Goal: Task Accomplishment & Management: Manage account settings

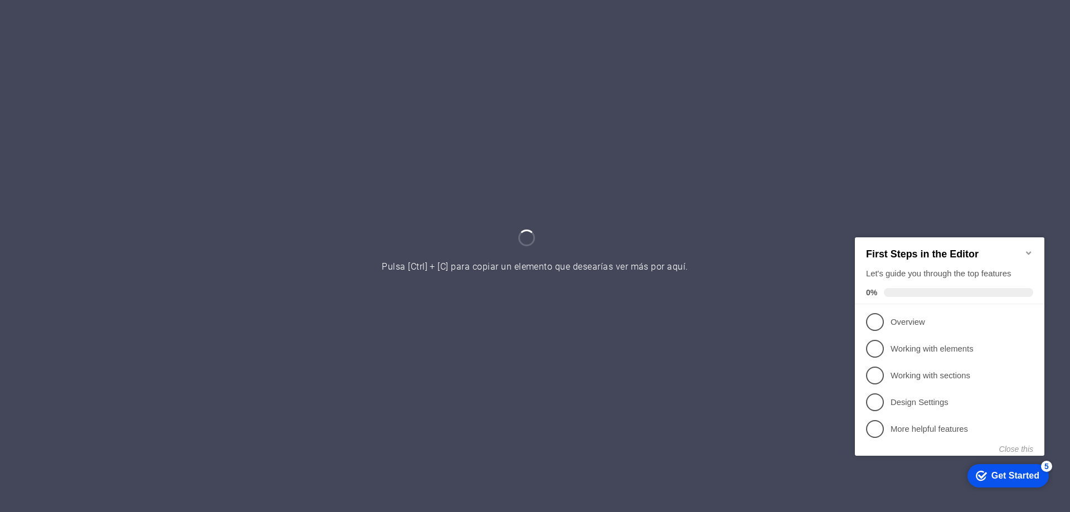
click at [1028, 250] on icon "Minimize checklist" at bounding box center [1028, 252] width 9 height 9
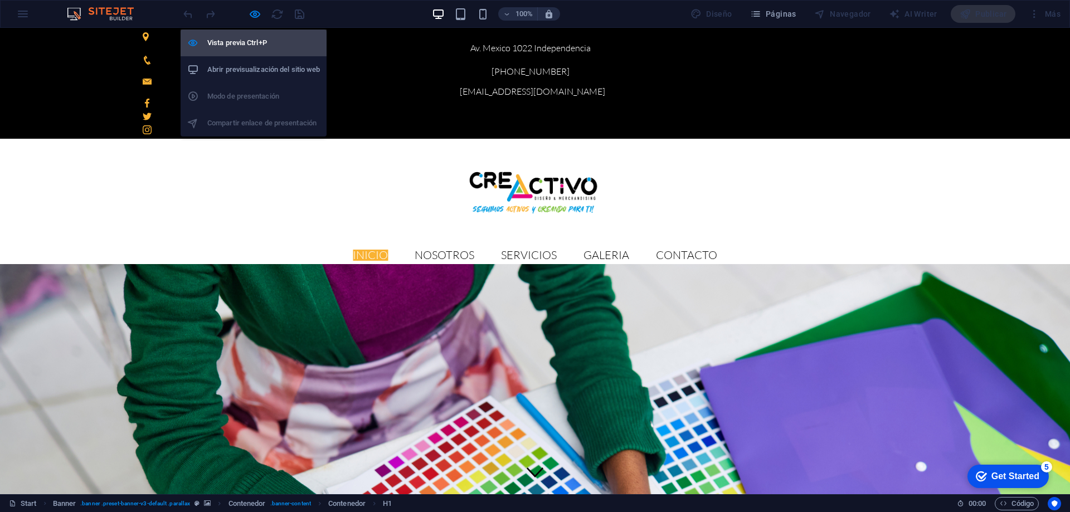
click at [241, 38] on h6 "Vista previa Ctrl+P" at bounding box center [263, 42] width 113 height 13
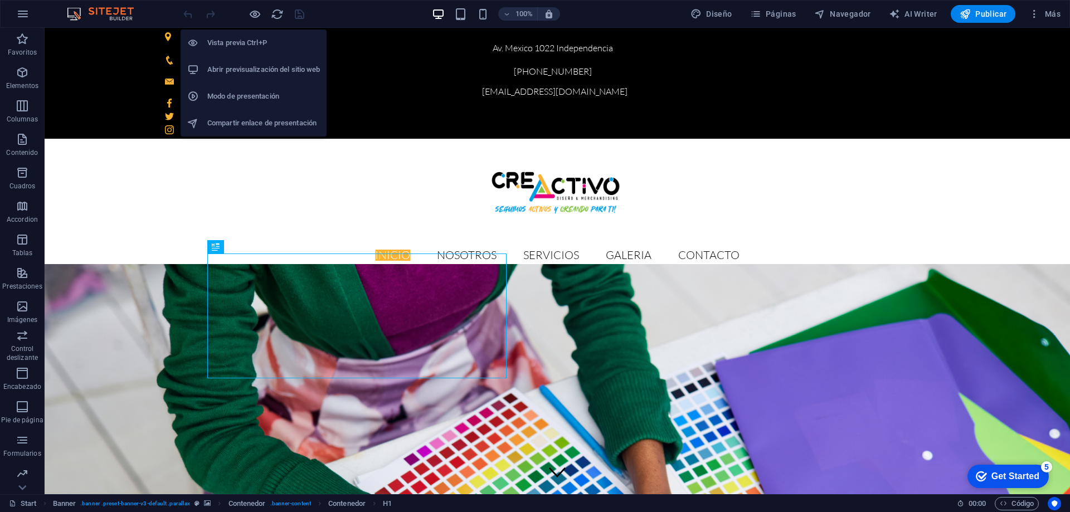
click at [241, 65] on h6 "Abrir previsualización del sitio web" at bounding box center [263, 69] width 113 height 13
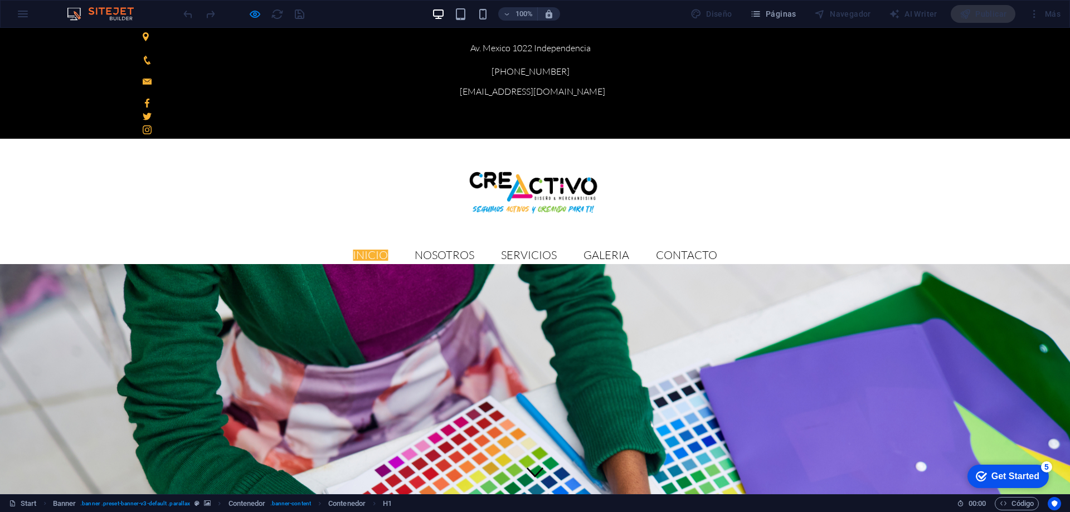
click at [439, 246] on ul "Inicio Nosotros Servicios GALERIA Contacto" at bounding box center [535, 255] width 803 height 18
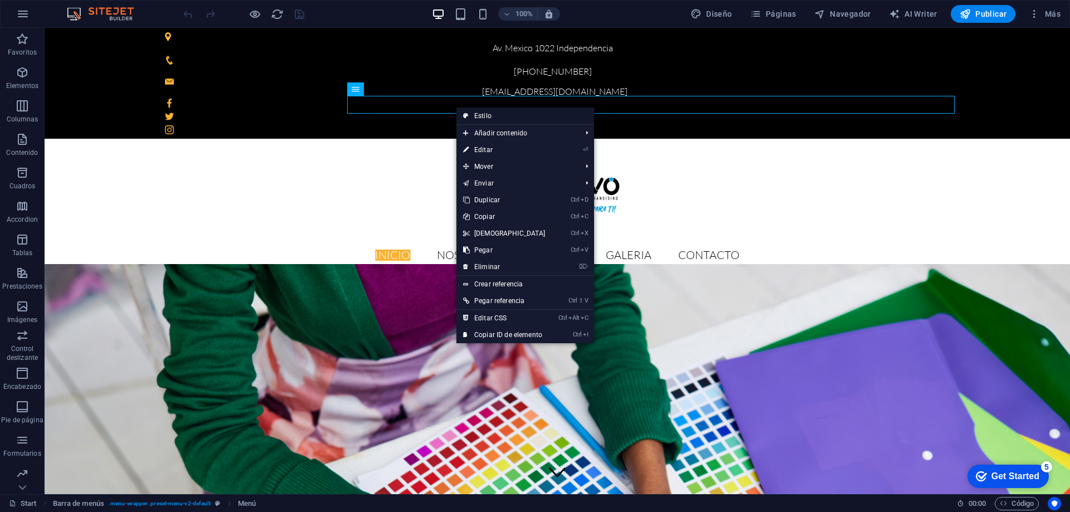
click at [482, 117] on link "Estilo" at bounding box center [525, 116] width 138 height 17
select select "vh"
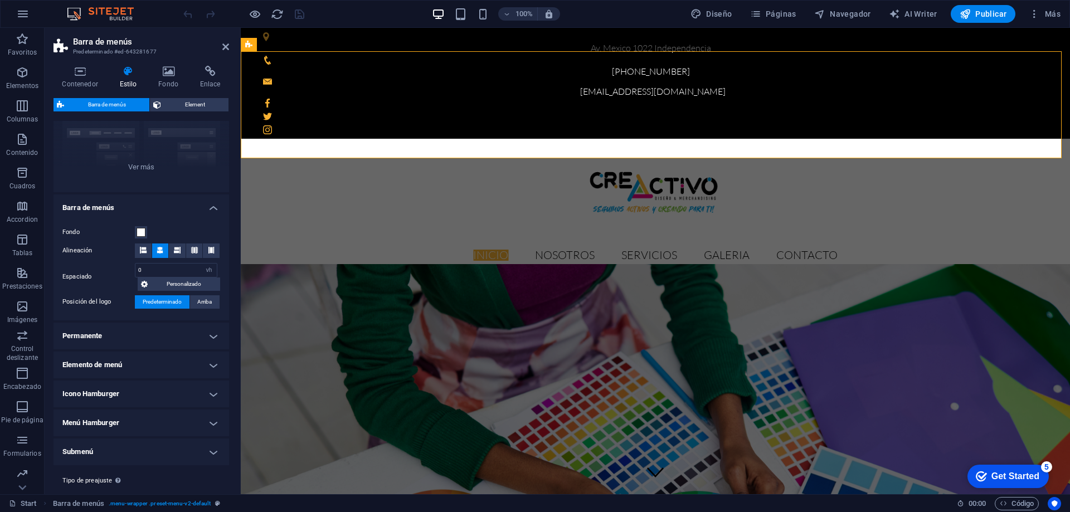
scroll to position [140, 0]
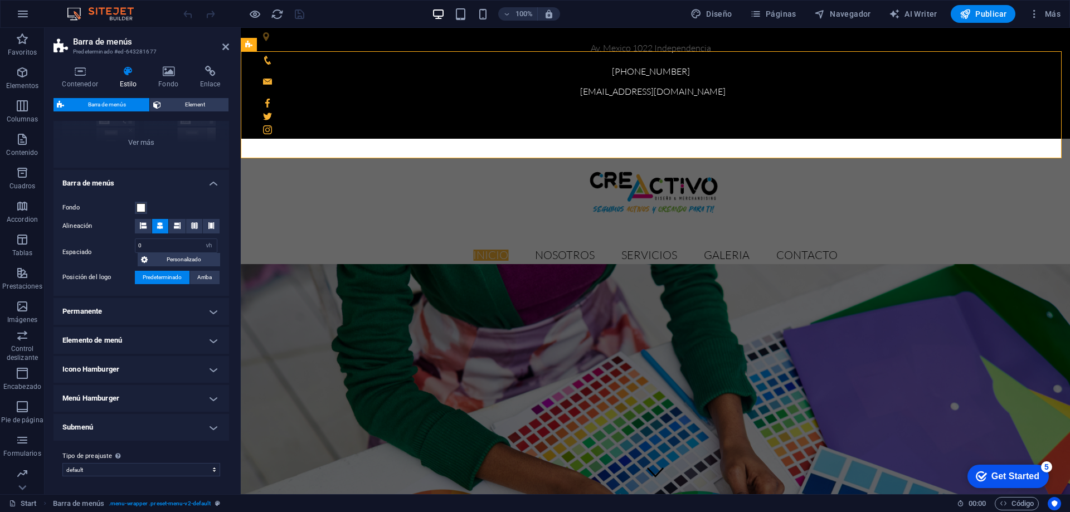
click at [177, 340] on h4 "Elemento de menú" at bounding box center [142, 340] width 176 height 27
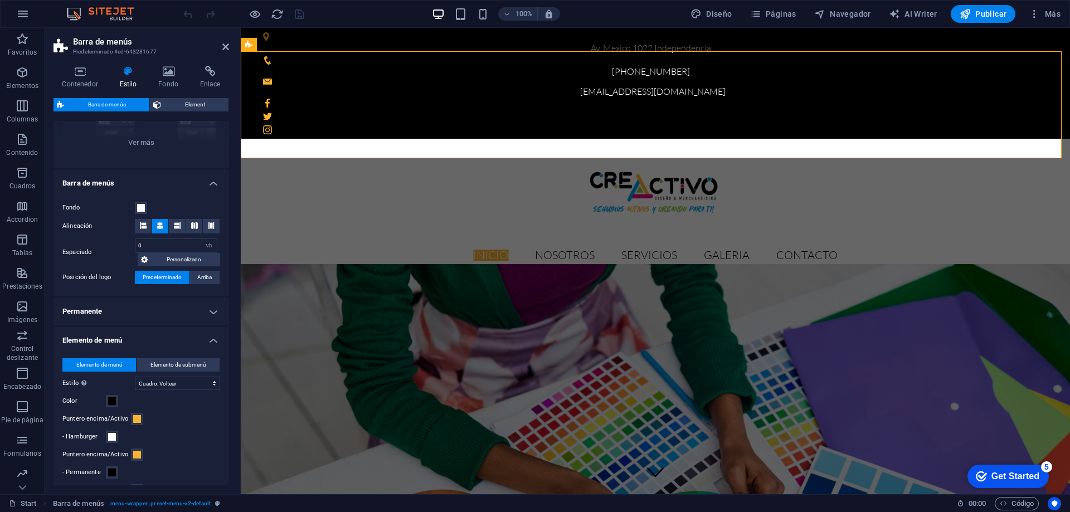
click at [177, 313] on h4 "Permanente" at bounding box center [142, 311] width 176 height 27
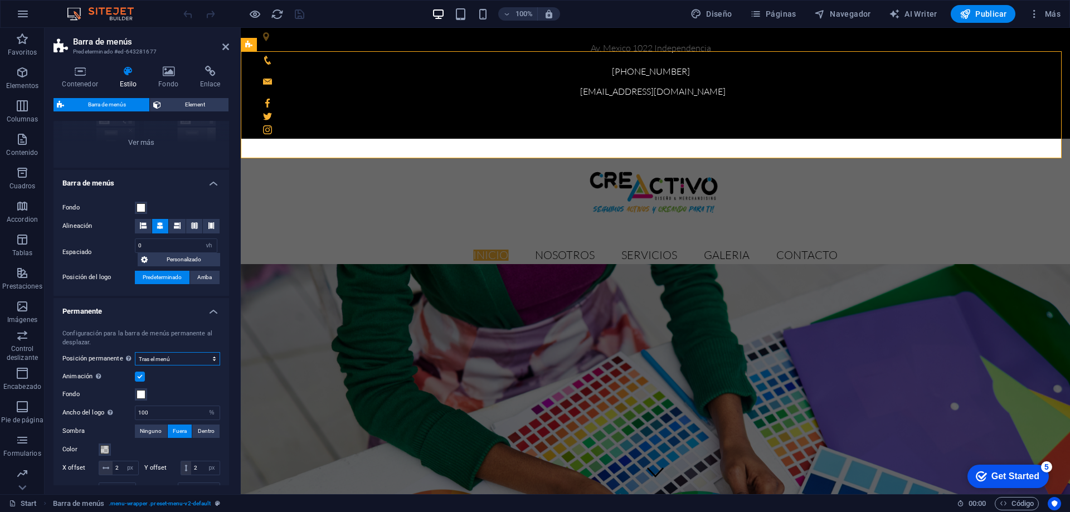
click at [179, 356] on select "Deshabilitado Instantáneo Tras el menú Tras el banner Al desplazarse hacia arri…" at bounding box center [177, 358] width 85 height 13
select select "sticky_reverse"
click at [135, 352] on select "Deshabilitado Instantáneo Tras el menú Tras el banner Al desplazarse hacia arri…" at bounding box center [177, 358] width 85 height 13
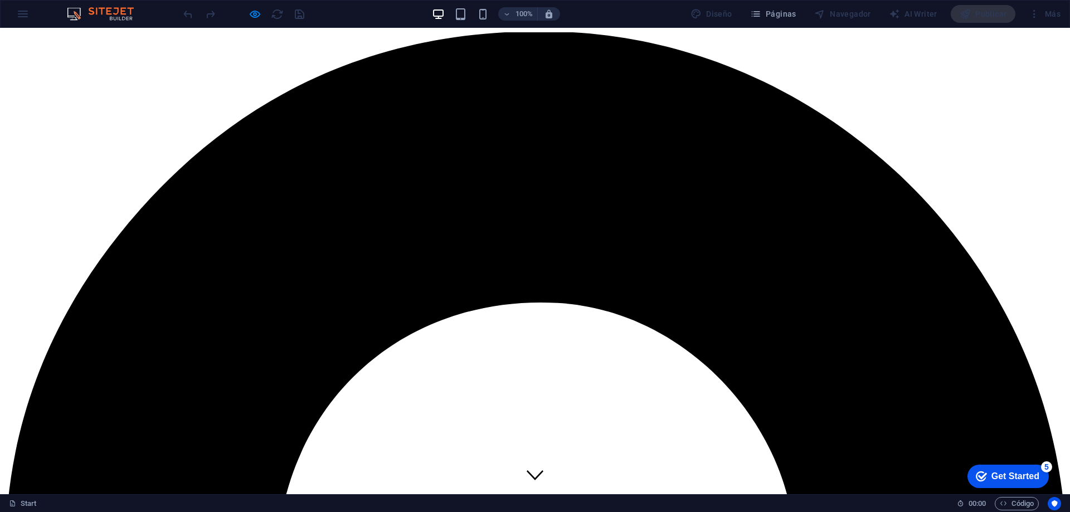
scroll to position [0, 0]
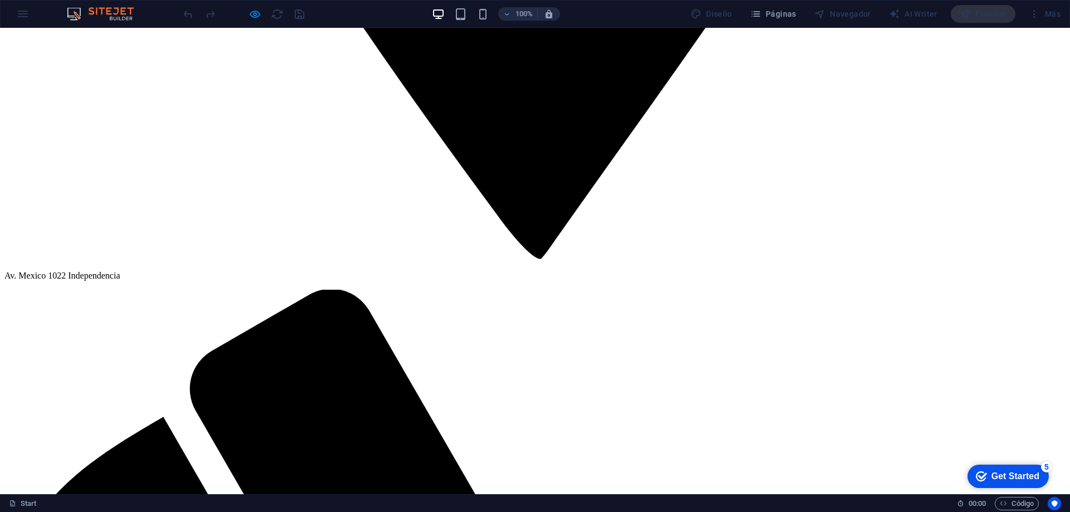
scroll to position [1723, 0]
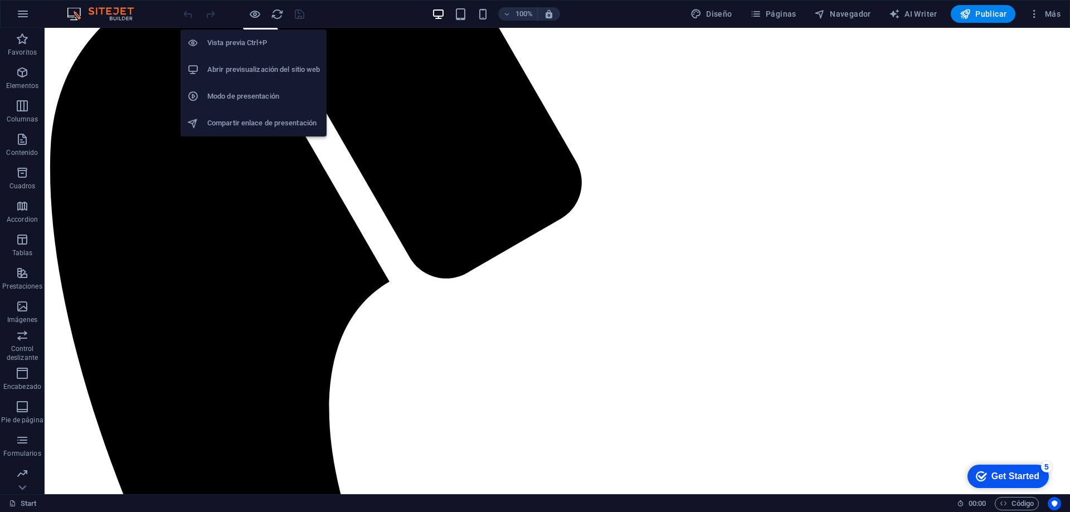
click at [258, 65] on h6 "Abrir previsualización del sitio web" at bounding box center [263, 69] width 113 height 13
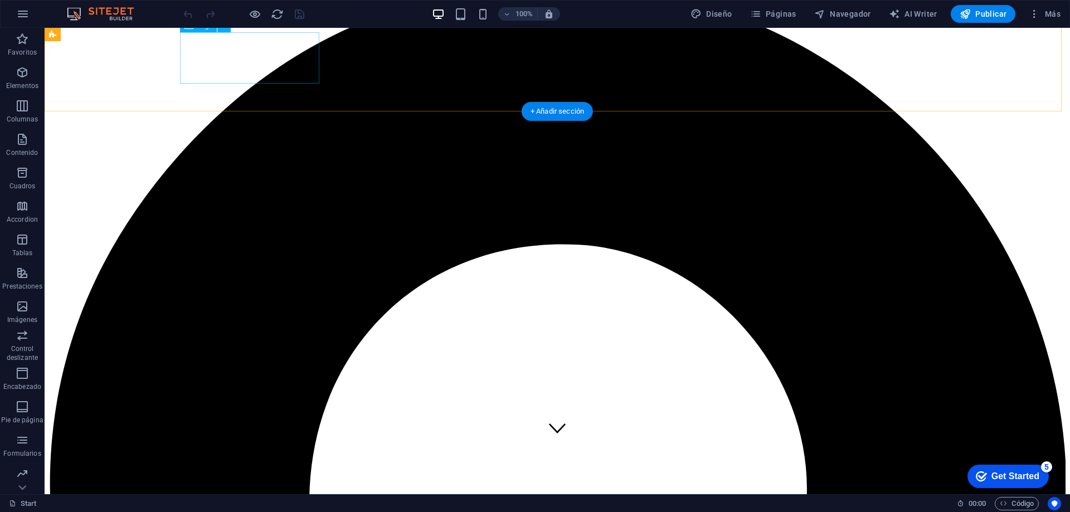
scroll to position [0, 0]
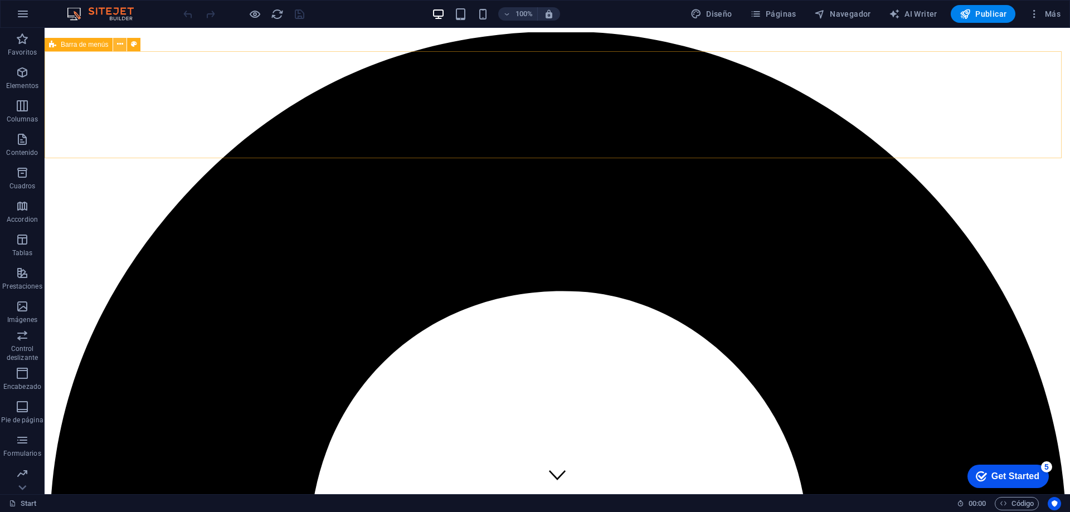
click at [115, 46] on button at bounding box center [119, 44] width 13 height 13
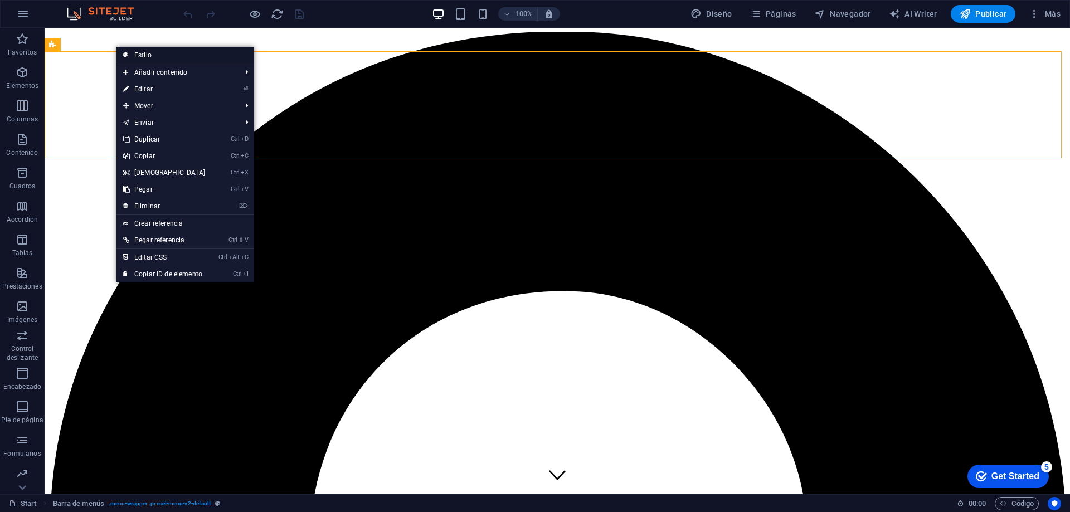
click at [144, 57] on link "Estilo" at bounding box center [185, 55] width 138 height 17
select select "vh"
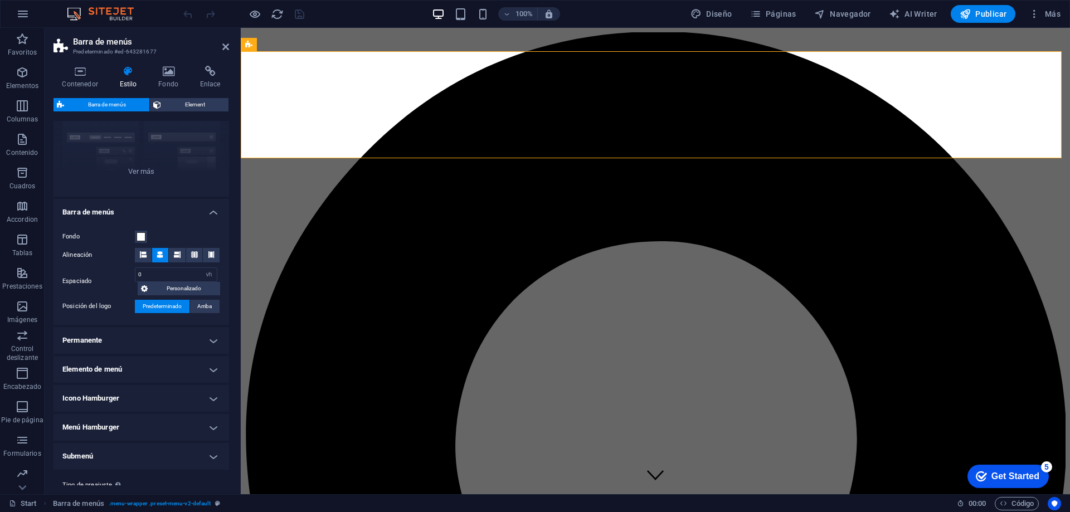
scroll to position [140, 0]
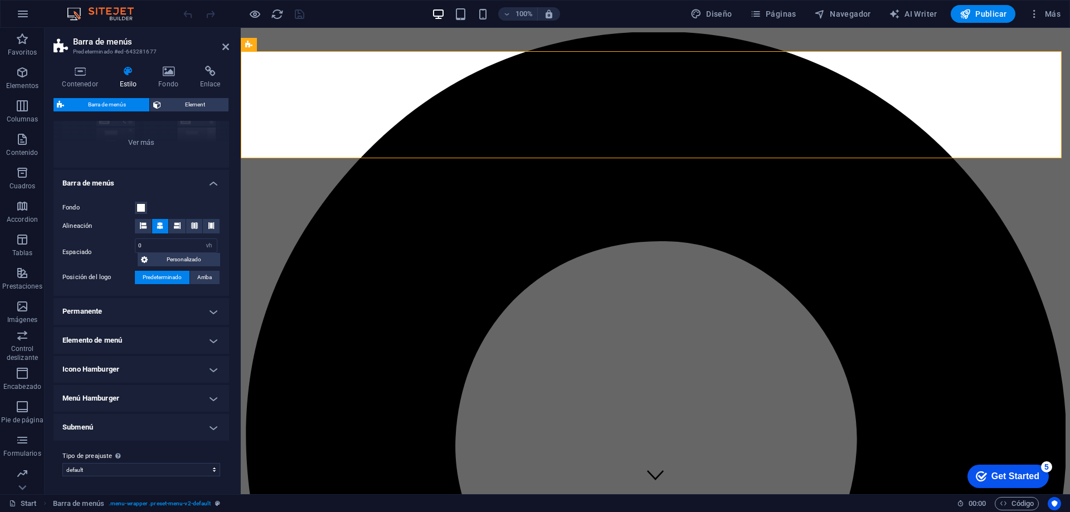
click at [192, 308] on h4 "Permanente" at bounding box center [142, 311] width 176 height 27
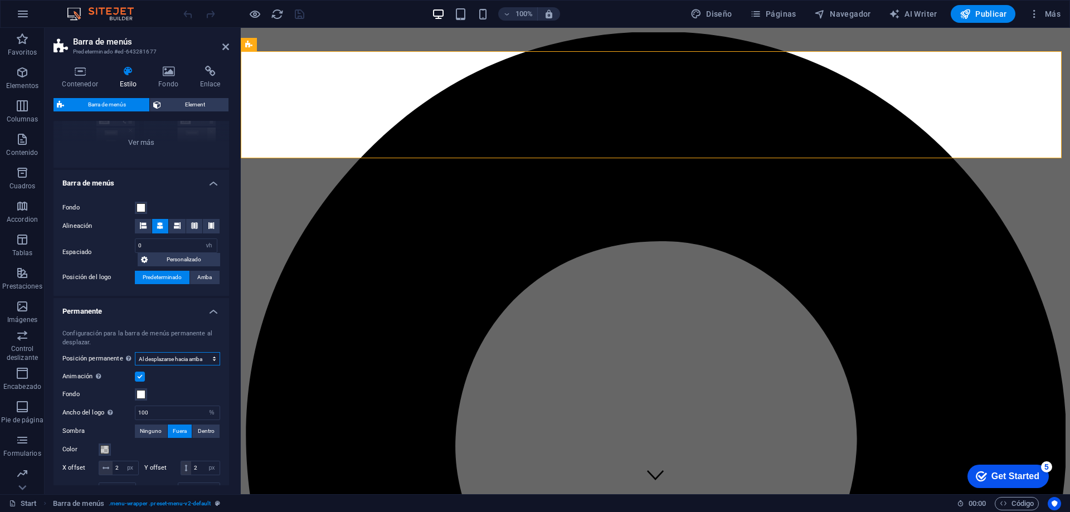
click at [187, 359] on select "Deshabilitado Instantáneo Tras el menú Tras el banner Al desplazarse hacia arri…" at bounding box center [177, 358] width 85 height 13
select select "sticky_menu"
click at [135, 352] on select "Deshabilitado Instantáneo Tras el menú Tras el banner Al desplazarse hacia arri…" at bounding box center [177, 358] width 85 height 13
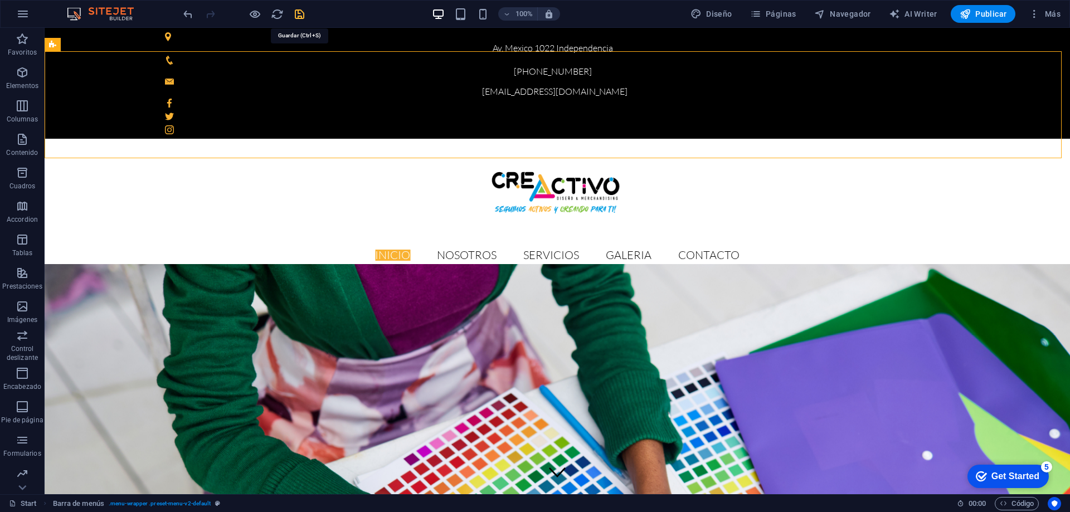
click at [296, 13] on icon "save" at bounding box center [299, 14] width 13 height 13
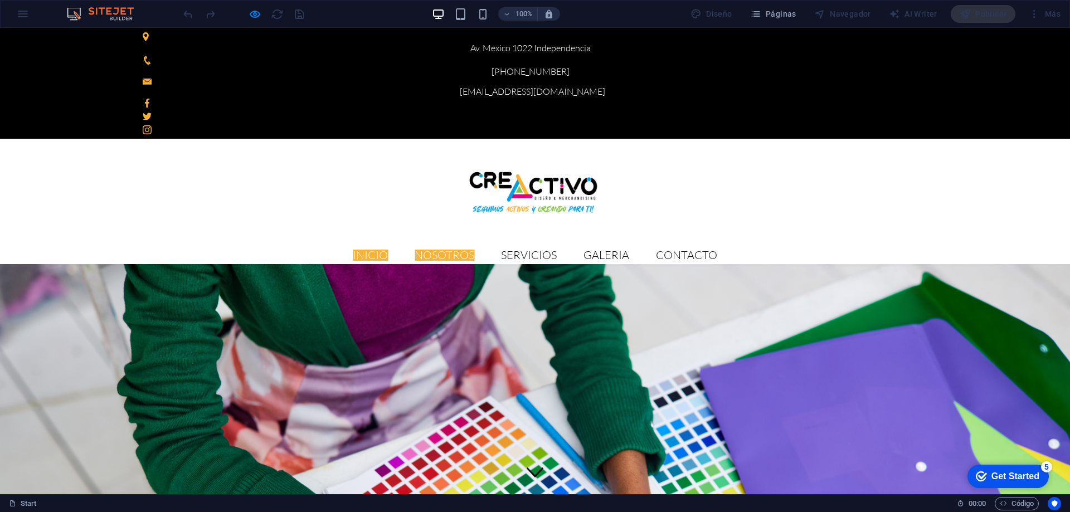
click at [474, 250] on link "Nosotros" at bounding box center [445, 255] width 60 height 11
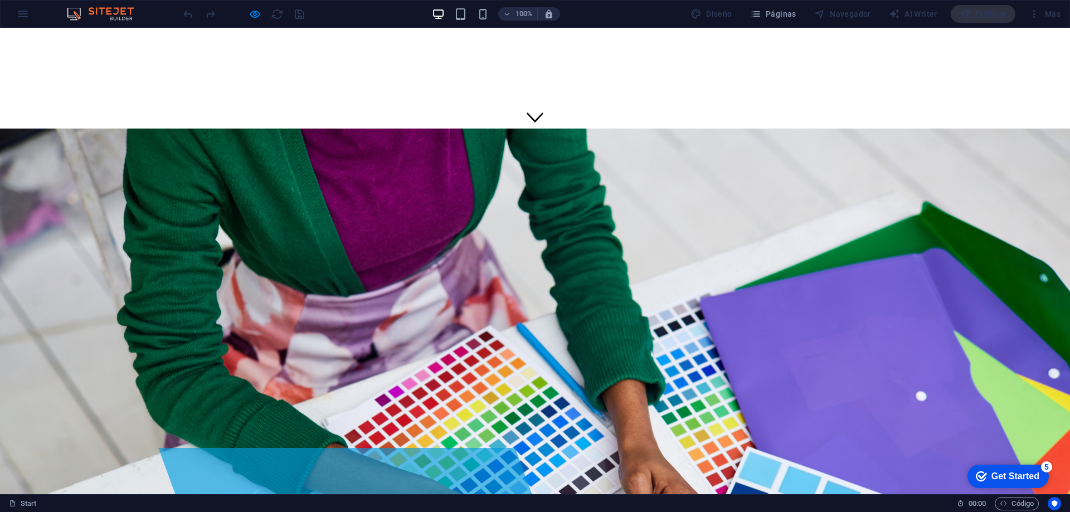
scroll to position [21, 0]
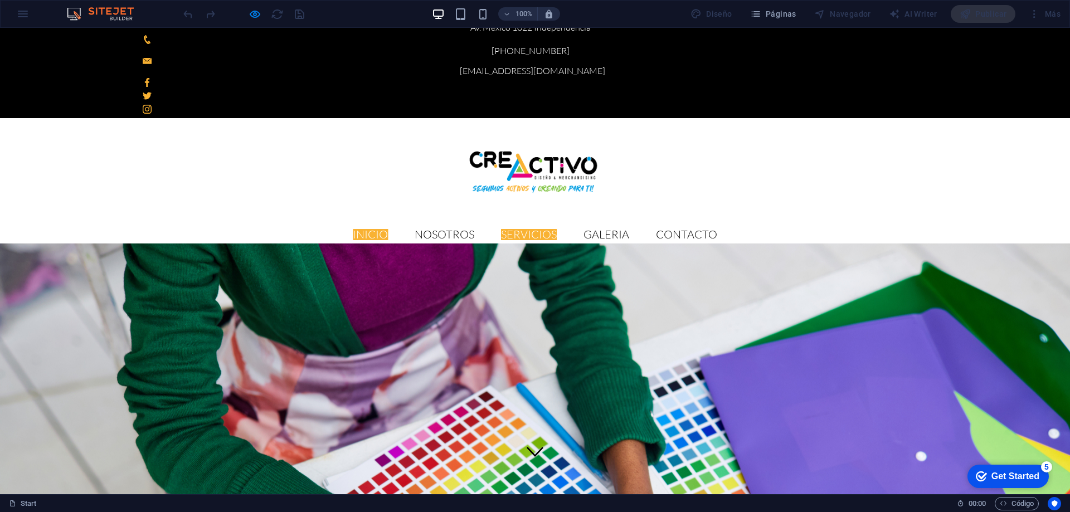
click at [557, 229] on link "Servicios" at bounding box center [529, 234] width 56 height 11
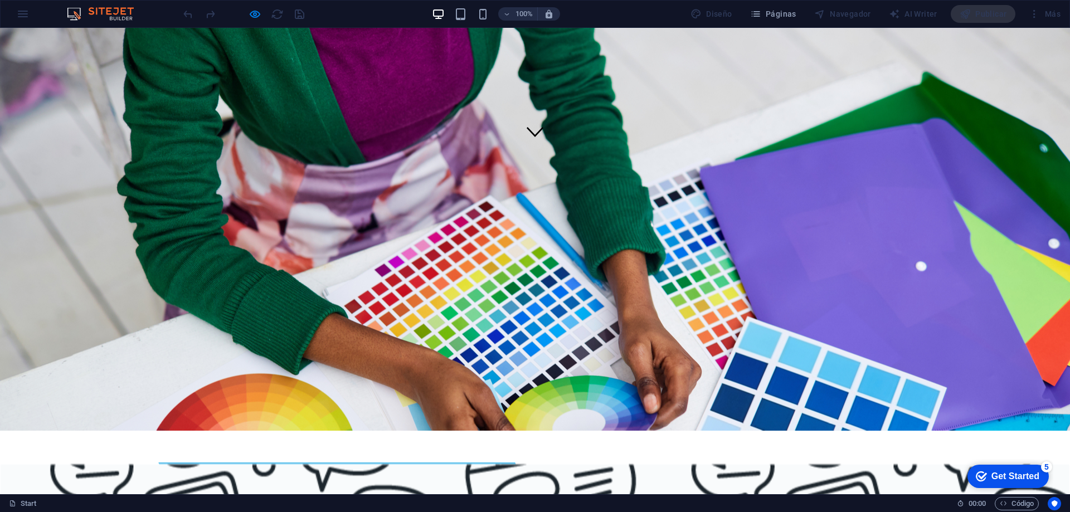
scroll to position [0, 0]
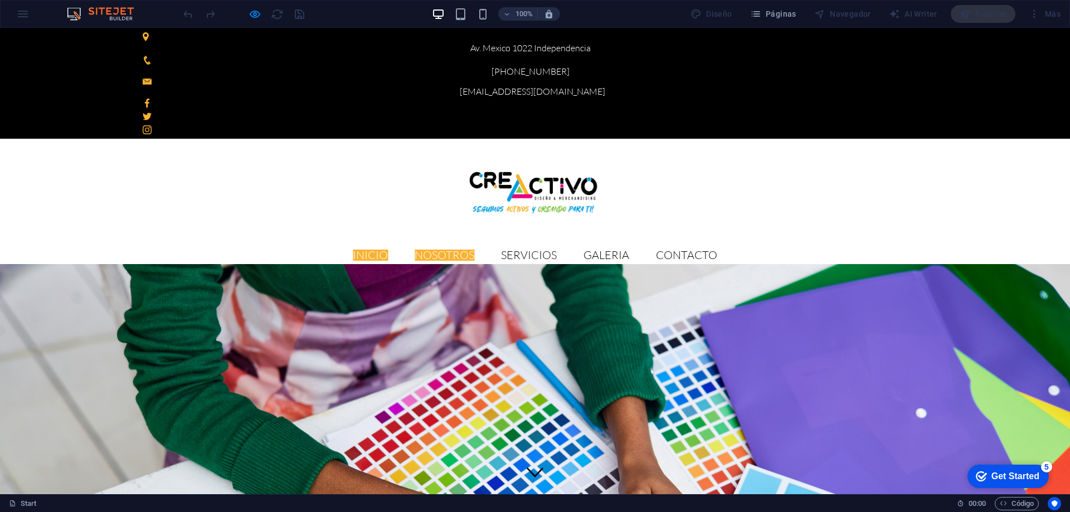
click at [474, 250] on link "Nosotros" at bounding box center [445, 255] width 60 height 11
click at [557, 250] on link "Servicios" at bounding box center [529, 255] width 56 height 11
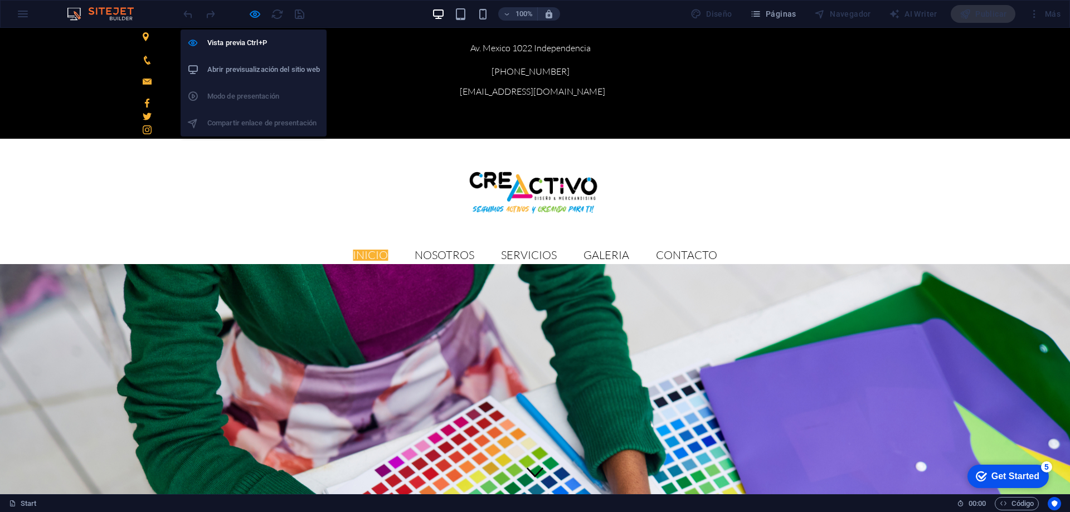
click at [245, 71] on h6 "Abrir previsualización del sitio web" at bounding box center [263, 69] width 113 height 13
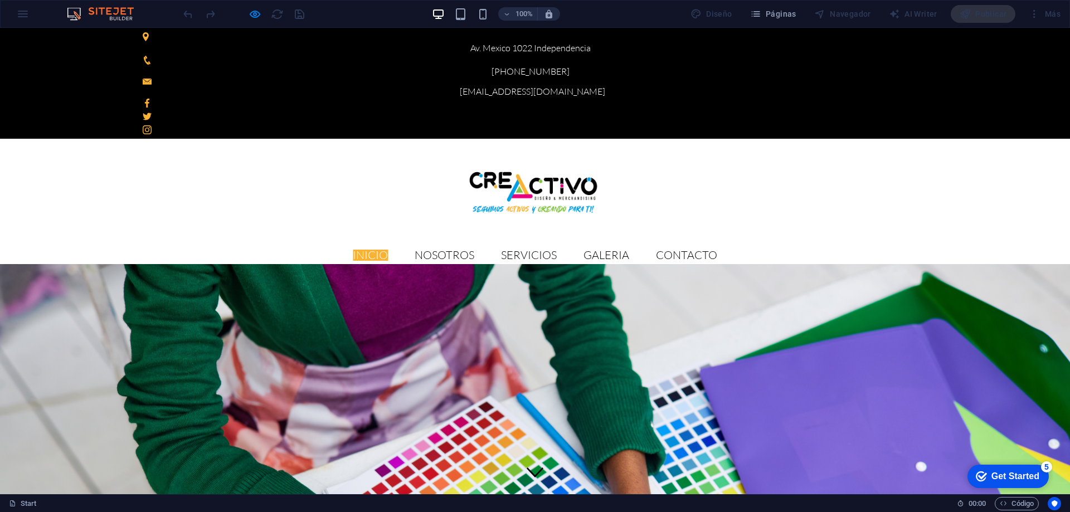
click at [465, 167] on img at bounding box center [534, 192] width 139 height 51
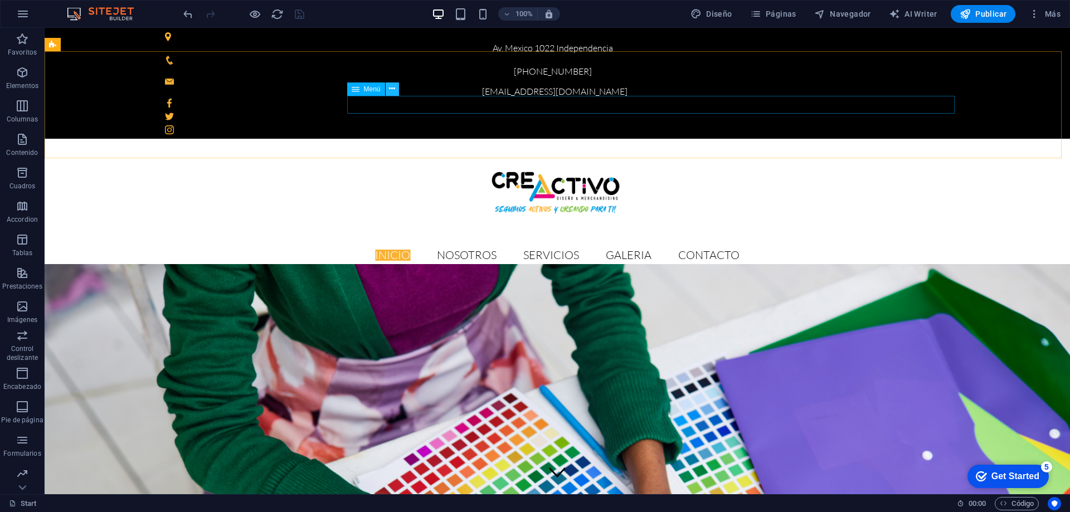
click at [395, 90] on icon at bounding box center [392, 89] width 6 height 12
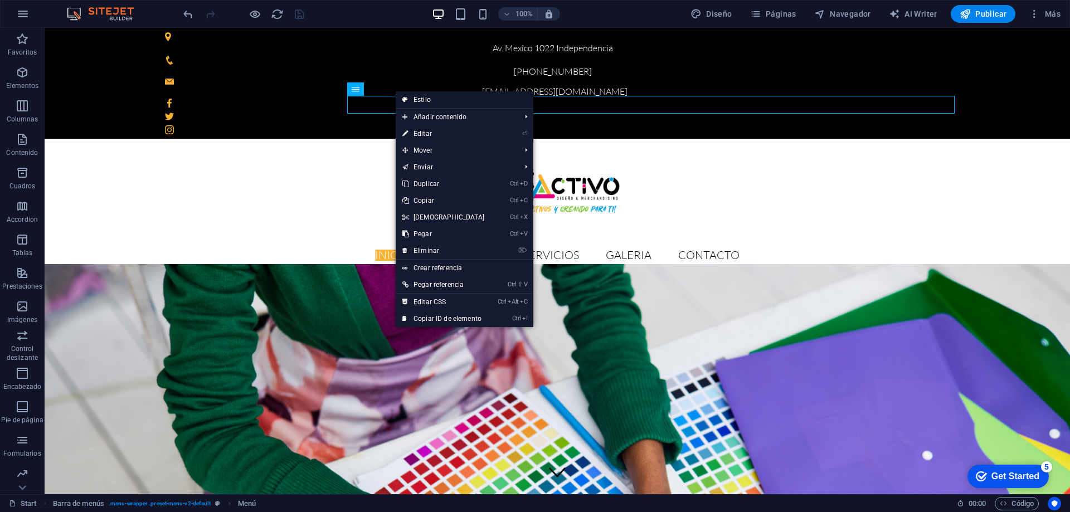
click at [420, 97] on link "Estilo" at bounding box center [465, 99] width 138 height 17
select select "vh"
select select "sticky_menu"
select select "%"
select select "px"
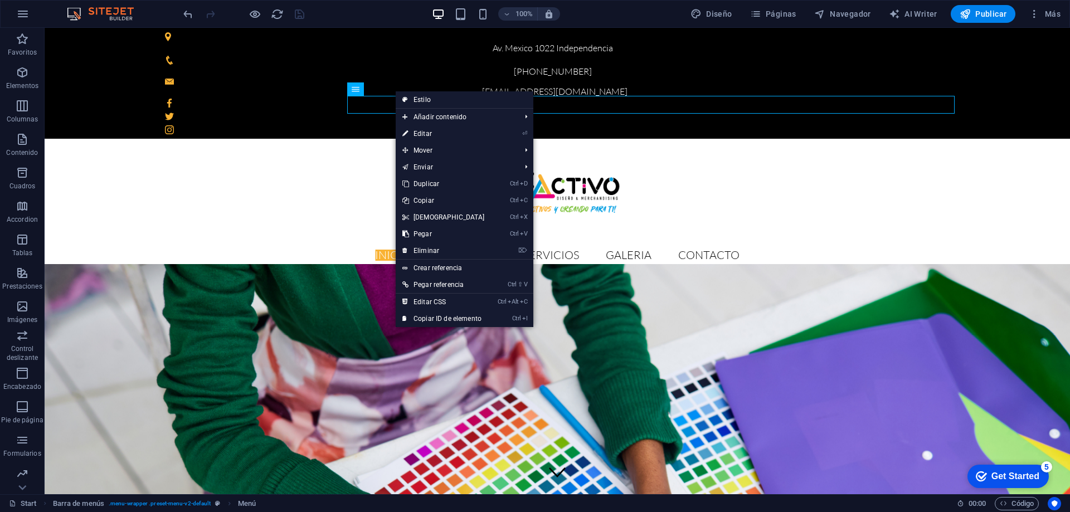
select select "px"
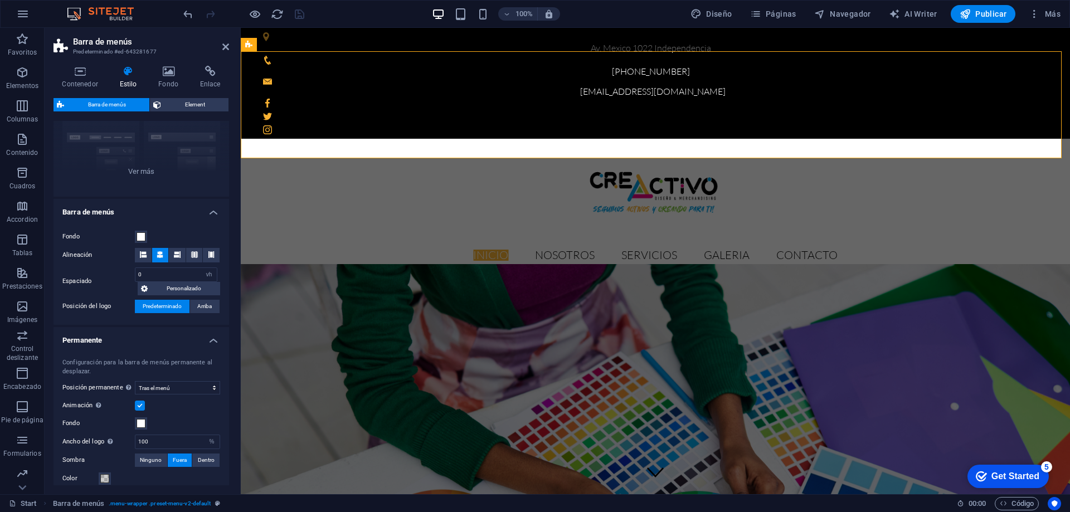
scroll to position [167, 0]
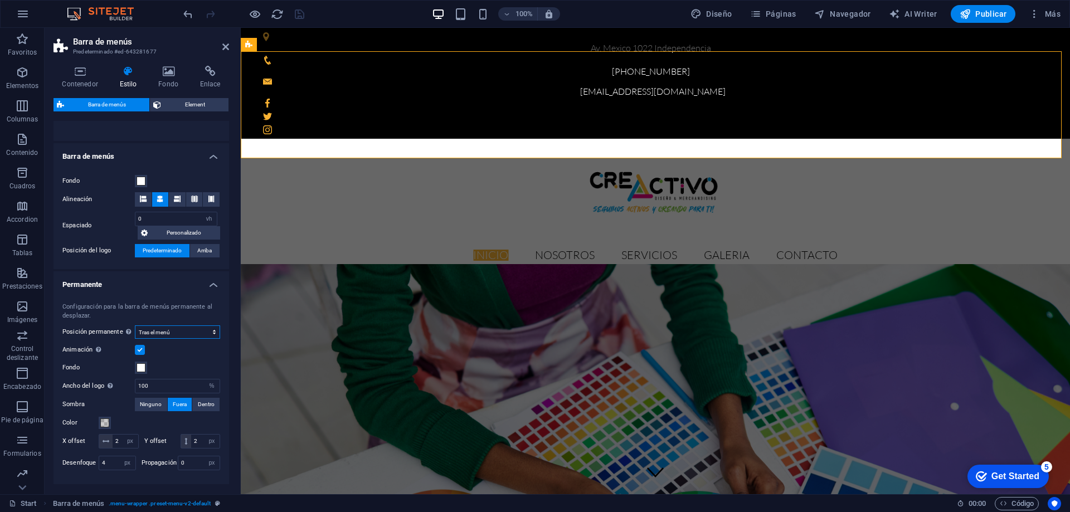
click at [198, 329] on select "Deshabilitado Instantáneo Tras el menú Tras el banner Al desplazarse hacia arri…" at bounding box center [177, 331] width 85 height 13
click at [168, 293] on div "Configuración para la barra de menús permanente al desplazar. Posición permanen…" at bounding box center [141, 387] width 180 height 193
click at [322, 74] on icon at bounding box center [322, 72] width 6 height 12
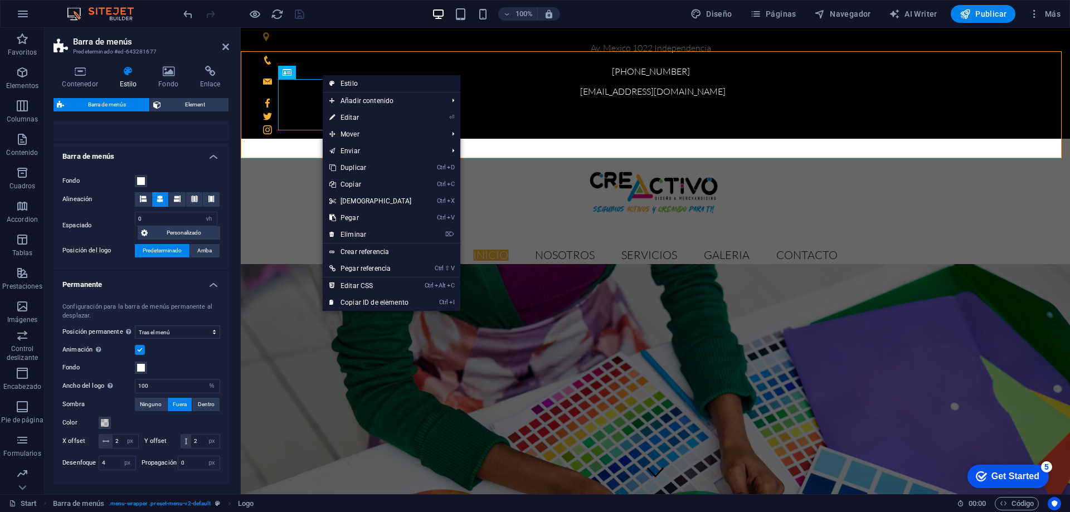
click at [345, 84] on link "Estilo" at bounding box center [392, 83] width 138 height 17
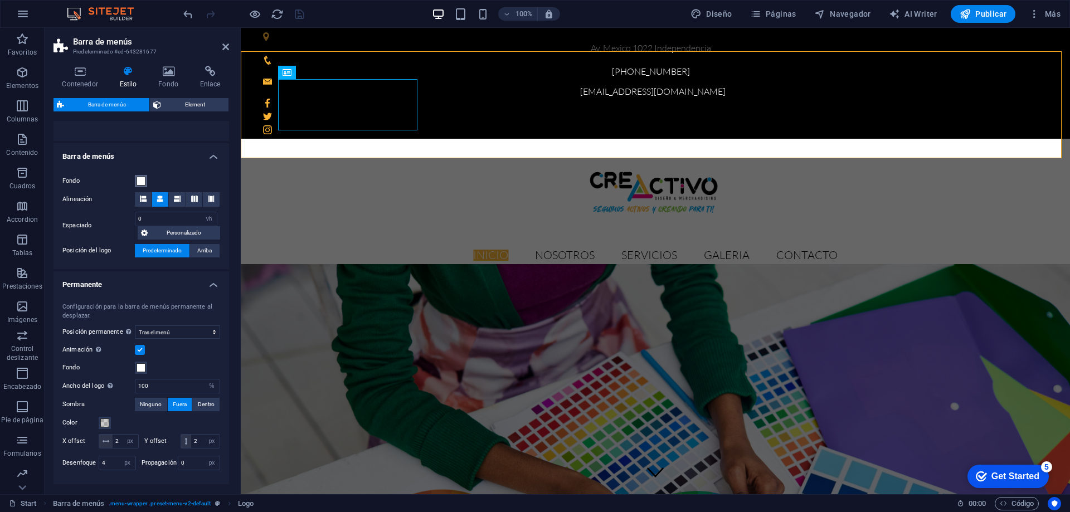
click at [140, 182] on span at bounding box center [141, 181] width 9 height 9
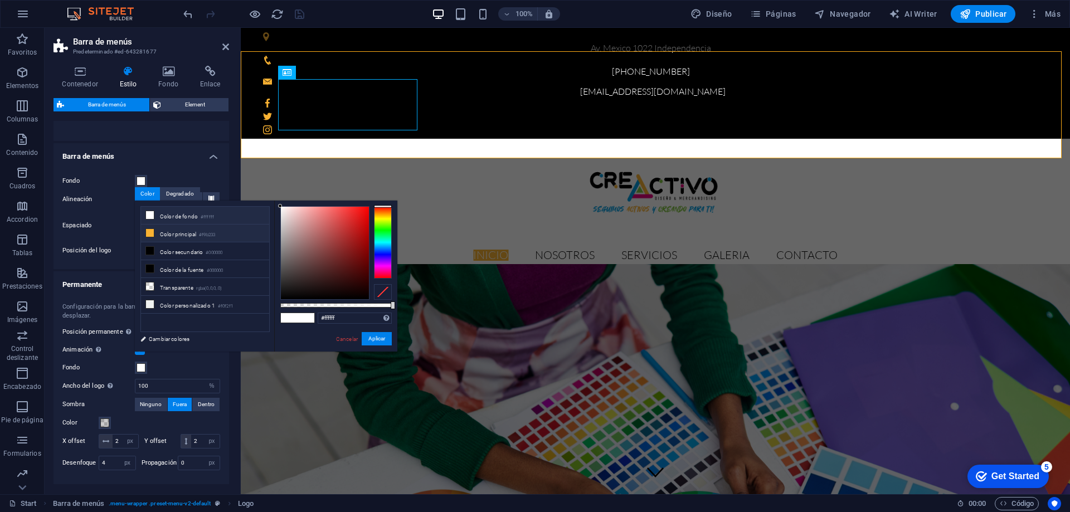
click at [159, 232] on li "Color principal #f9b233" at bounding box center [205, 234] width 128 height 18
type input "#f9b233"
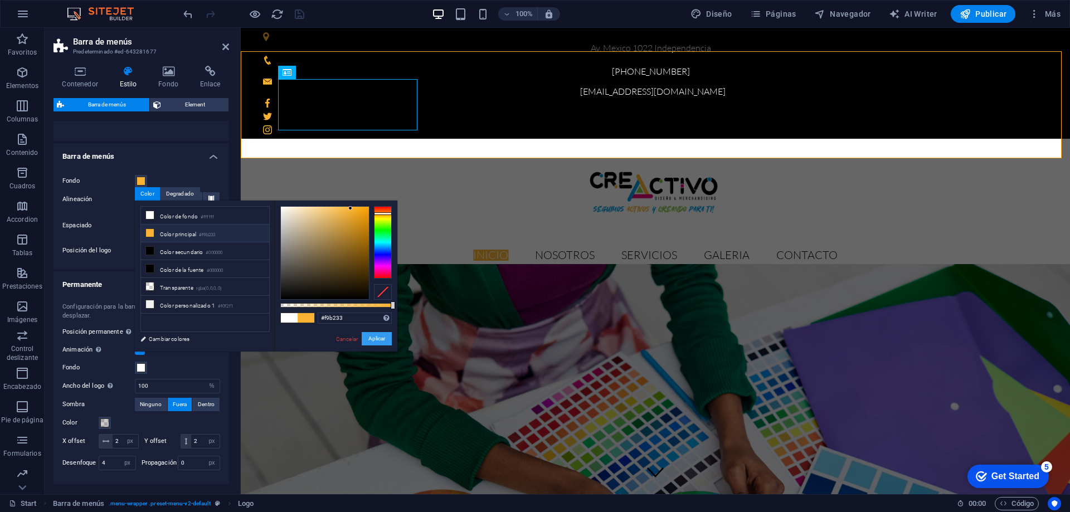
click at [374, 342] on button "Aplicar" at bounding box center [377, 338] width 30 height 13
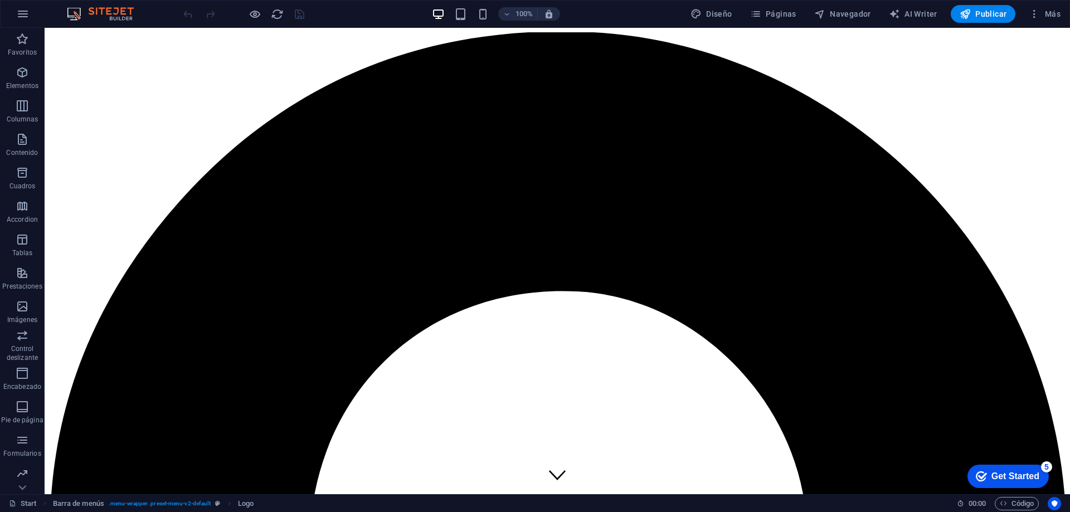
scroll to position [0, 0]
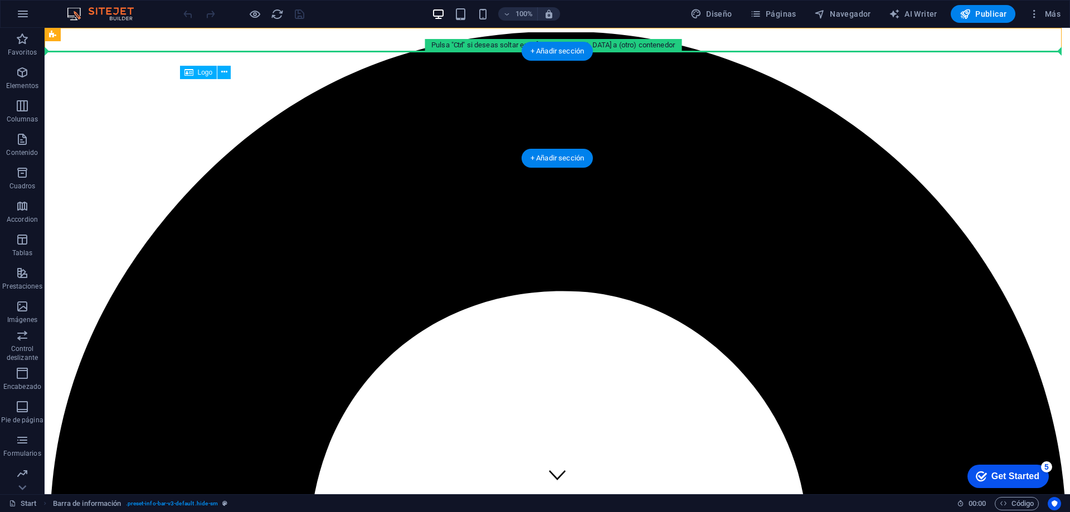
drag, startPoint x: 139, startPoint y: 60, endPoint x: 106, endPoint y: 73, distance: 35.3
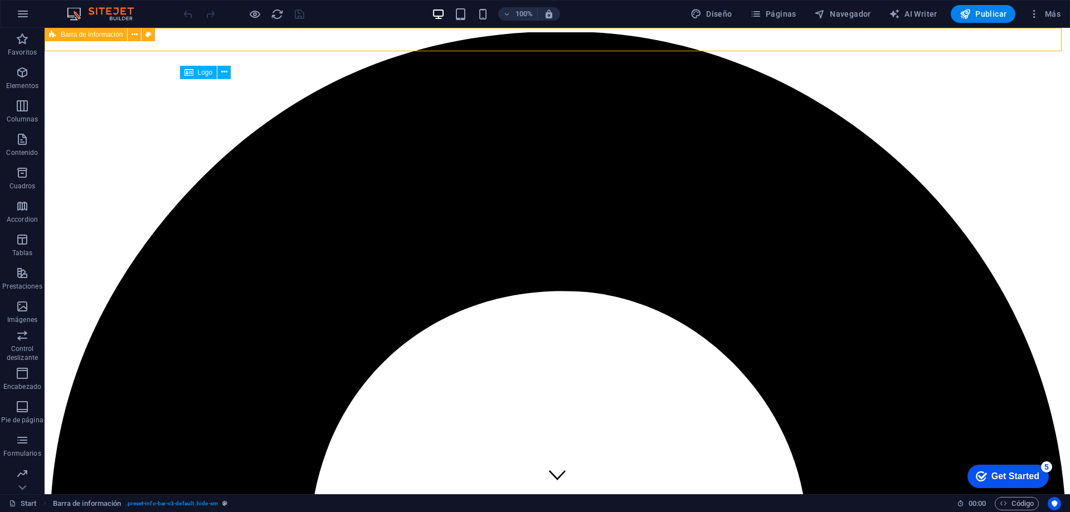
click at [74, 35] on span "Barra de información" at bounding box center [92, 34] width 62 height 7
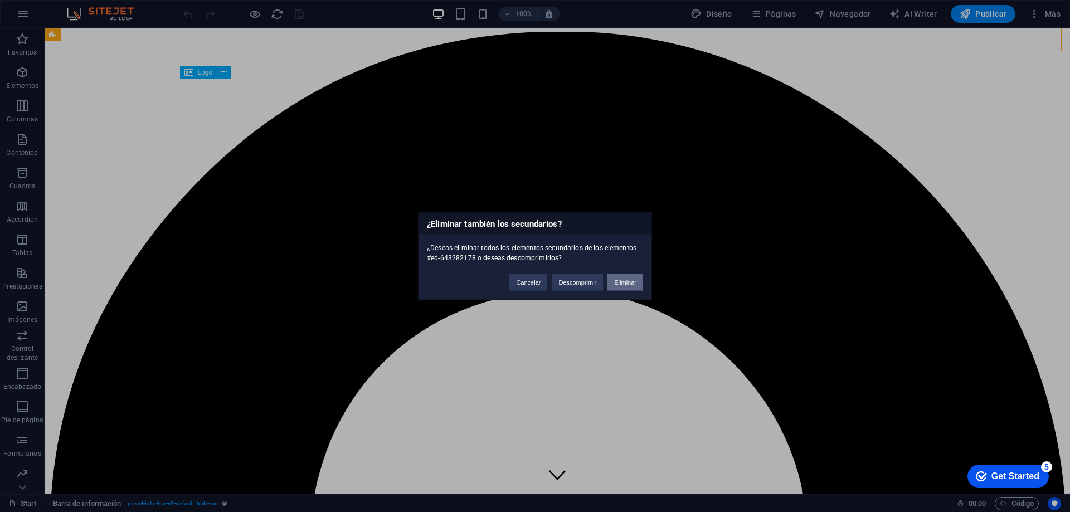
click at [617, 278] on button "Eliminar" at bounding box center [625, 282] width 36 height 17
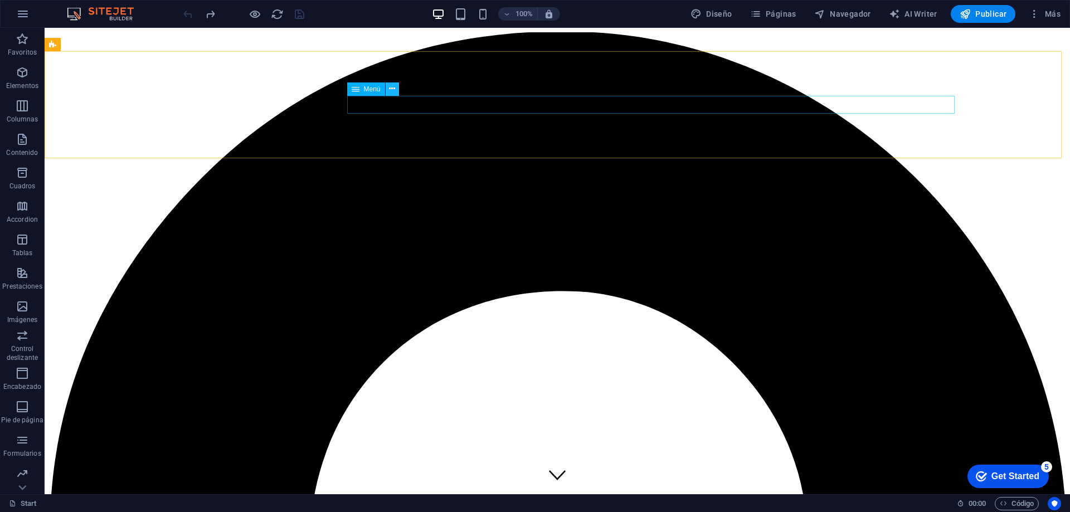
click at [393, 91] on icon at bounding box center [392, 89] width 6 height 12
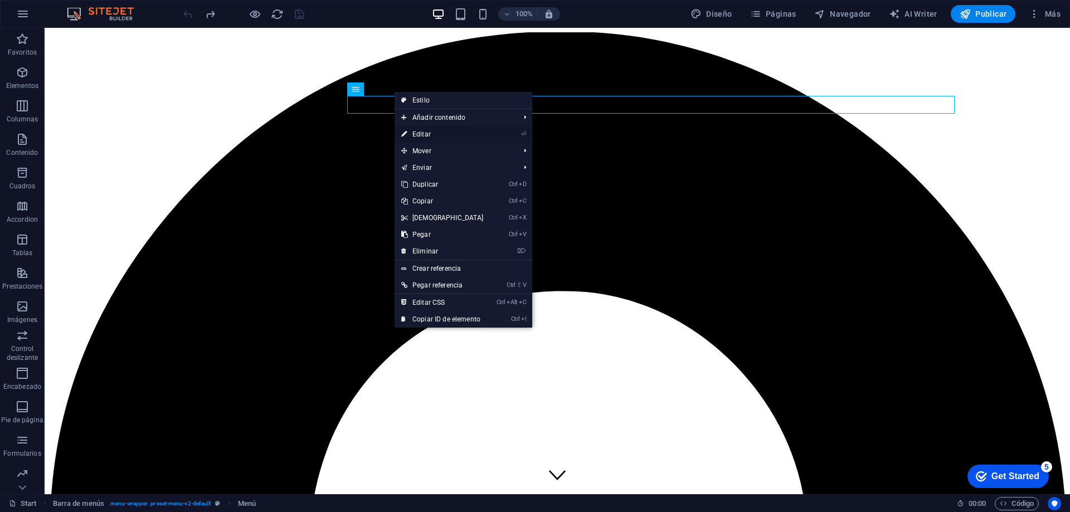
drag, startPoint x: 427, startPoint y: 132, endPoint x: 187, endPoint y: 105, distance: 242.3
click at [427, 132] on link "⏎ Editar" at bounding box center [443, 134] width 96 height 17
select select
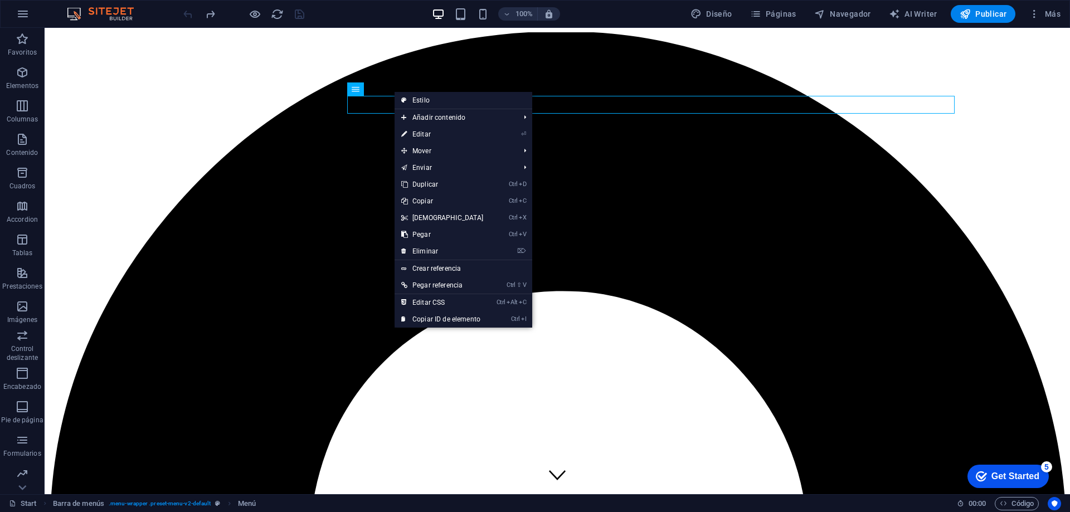
select select
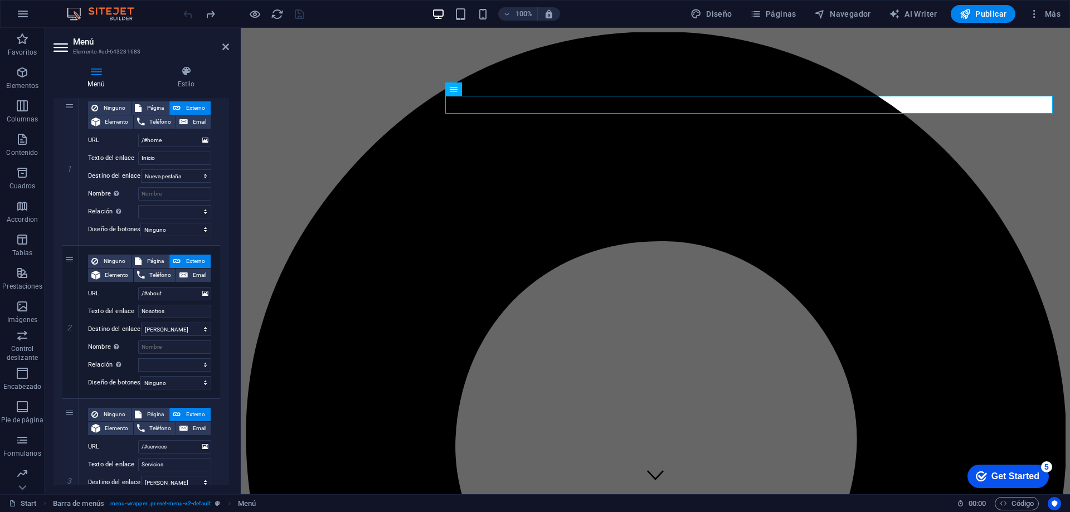
scroll to position [104, 0]
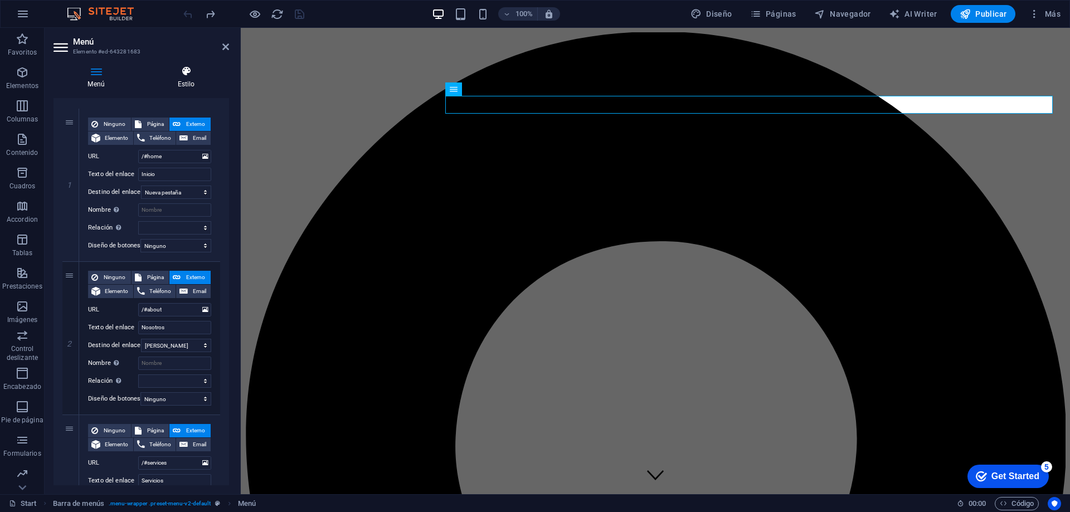
click at [184, 79] on h4 "Estilo" at bounding box center [186, 77] width 86 height 23
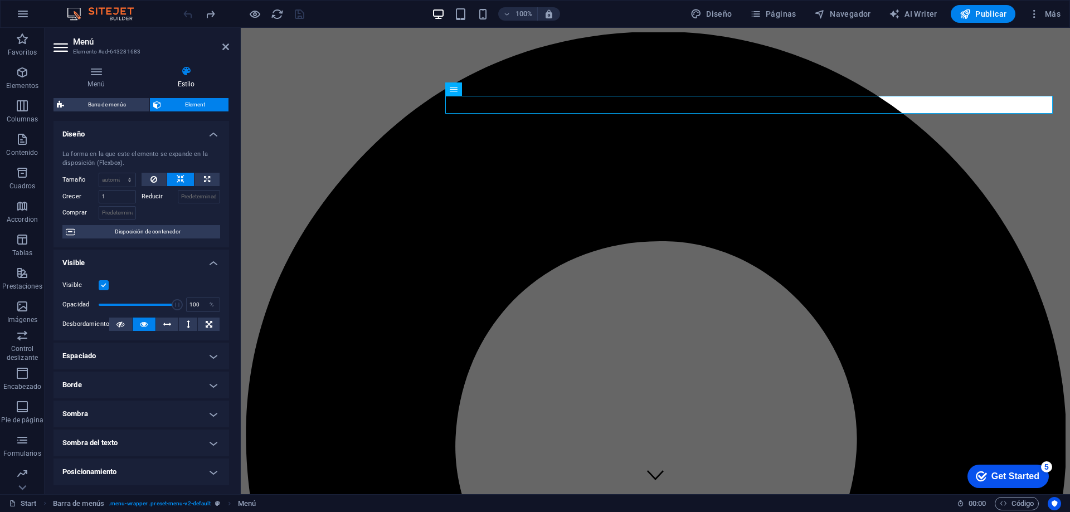
drag, startPoint x: 225, startPoint y: 317, endPoint x: 226, endPoint y: 345, distance: 28.4
click at [226, 345] on ul "Diseño La forma en la que este elemento se expande en la disposición (Flexbox).…" at bounding box center [142, 361] width 176 height 480
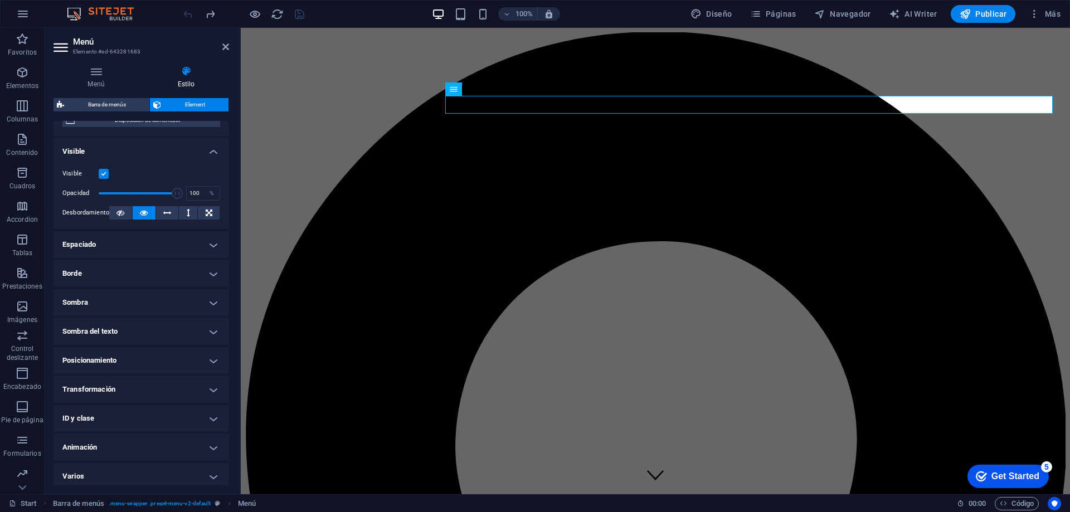
scroll to position [116, 0]
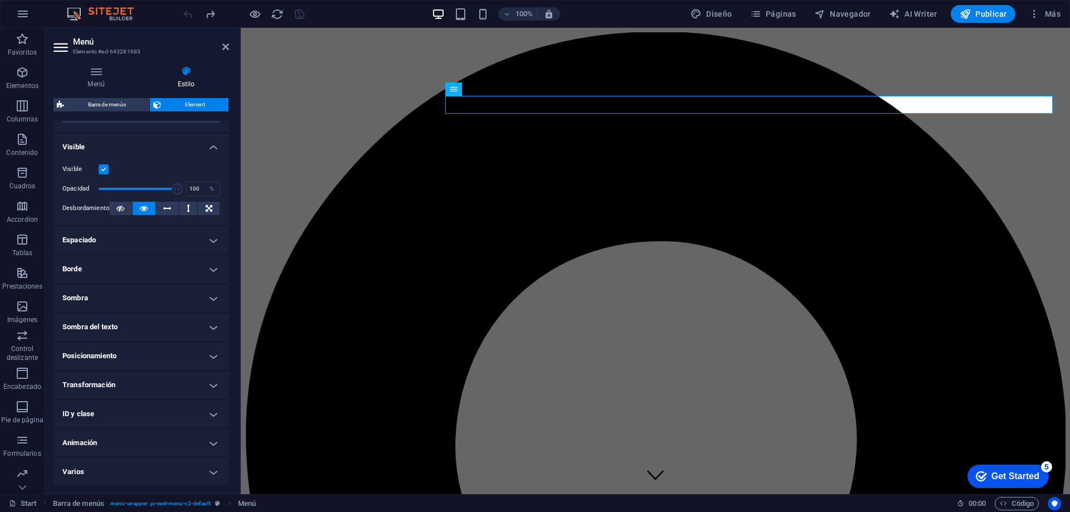
click at [182, 236] on h4 "Espaciado" at bounding box center [142, 240] width 176 height 27
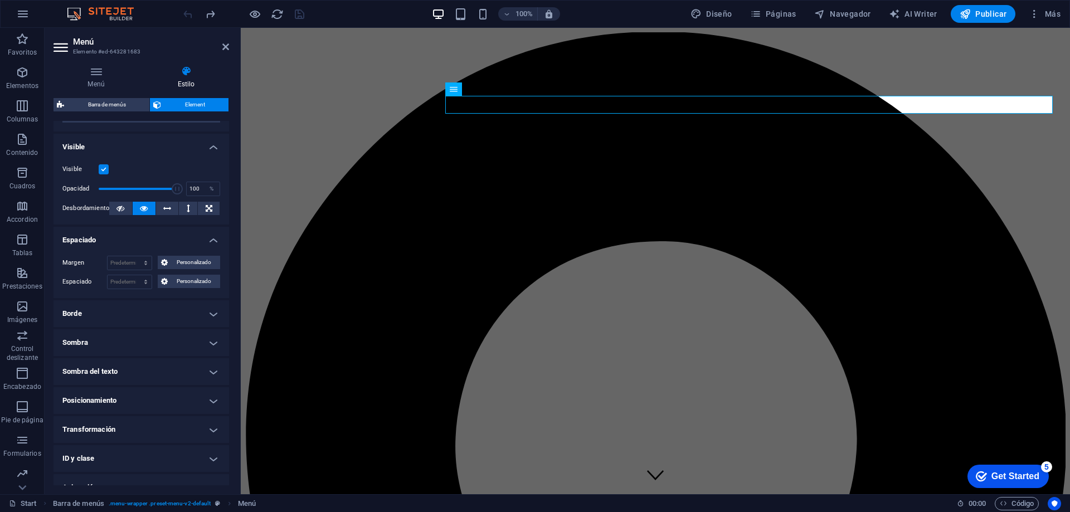
click at [150, 400] on h4 "Posicionamiento" at bounding box center [142, 400] width 176 height 27
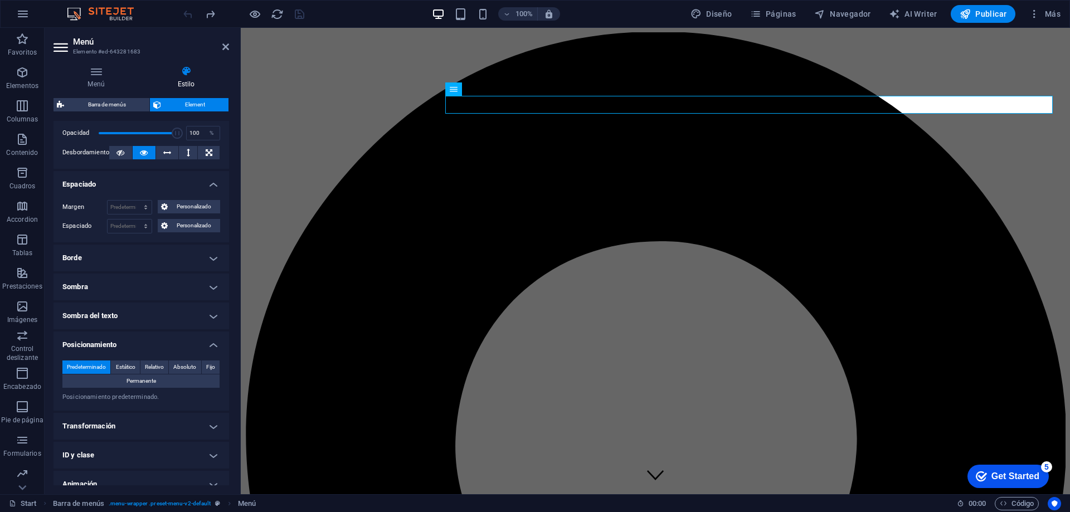
scroll to position [213, 0]
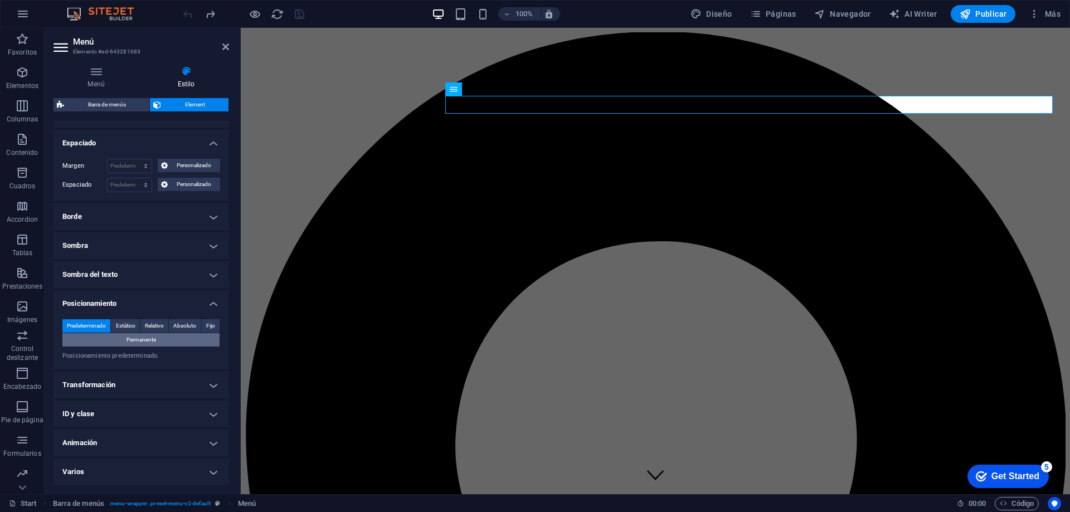
click at [145, 341] on span "Permanente" at bounding box center [142, 339] width 30 height 13
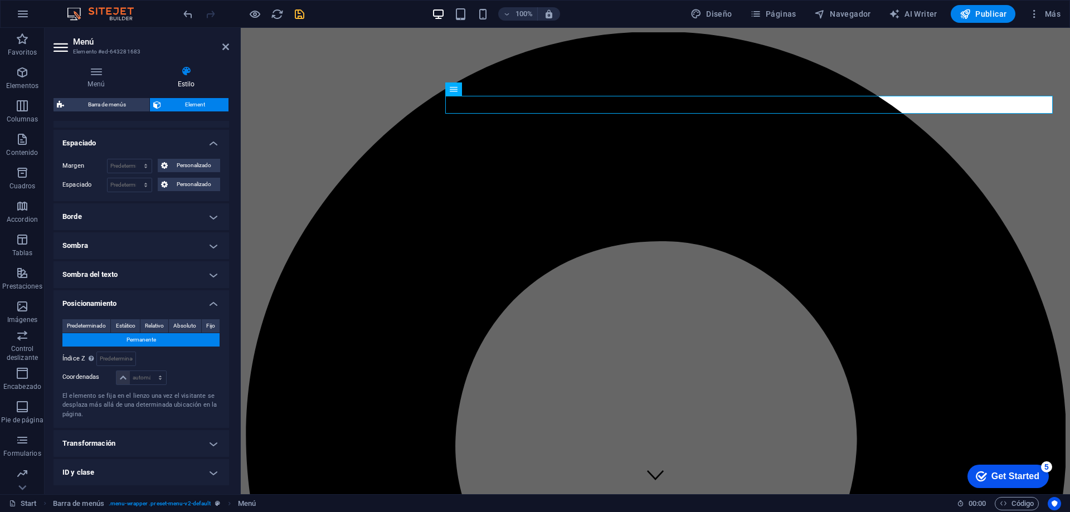
click at [145, 341] on span "Permanente" at bounding box center [142, 339] width 30 height 13
click at [148, 325] on span "Relativo" at bounding box center [154, 325] width 19 height 13
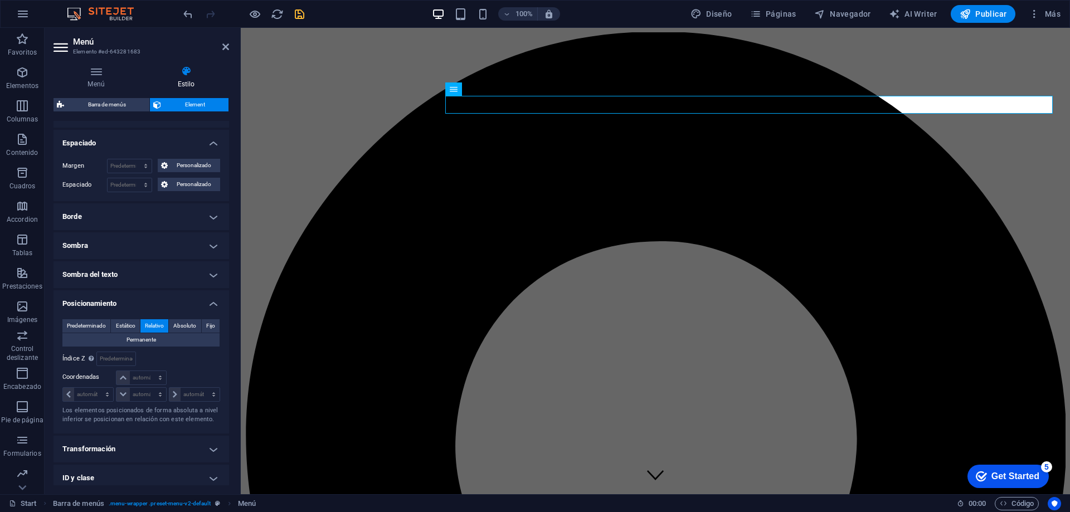
scroll to position [277, 0]
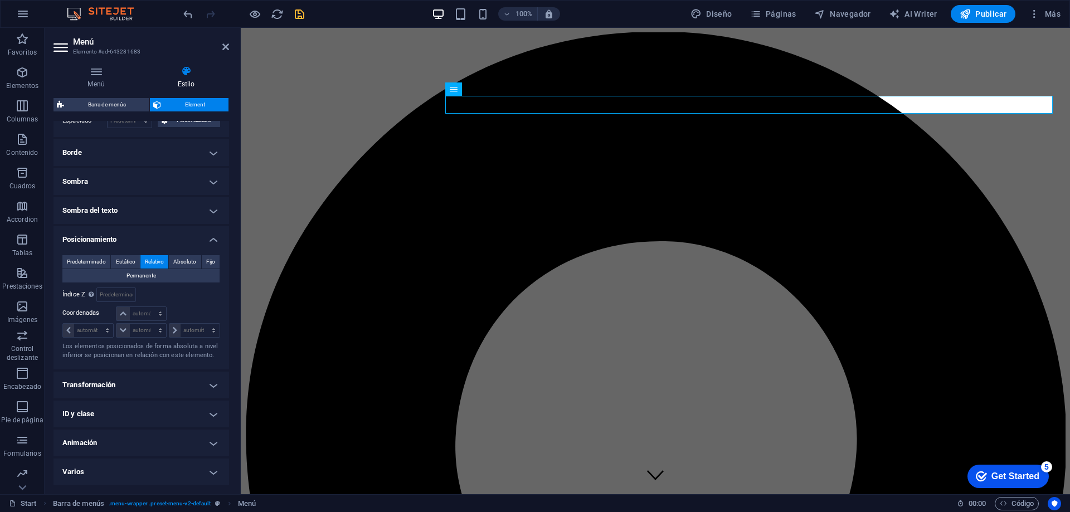
click at [220, 51] on header "Menú Elemento #ed-643281683" at bounding box center [142, 42] width 176 height 29
click at [223, 49] on icon at bounding box center [225, 46] width 7 height 9
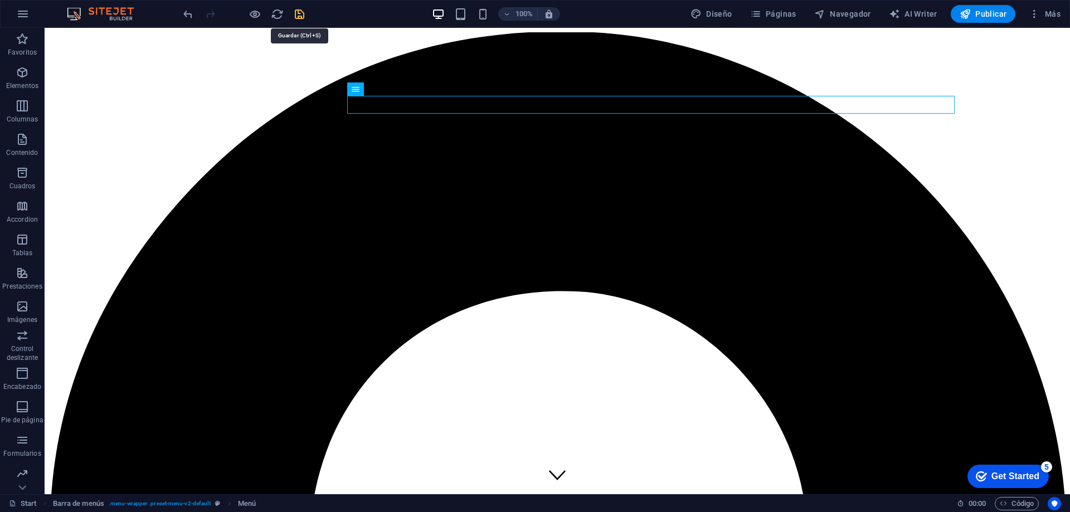
click at [298, 16] on icon "save" at bounding box center [299, 14] width 13 height 13
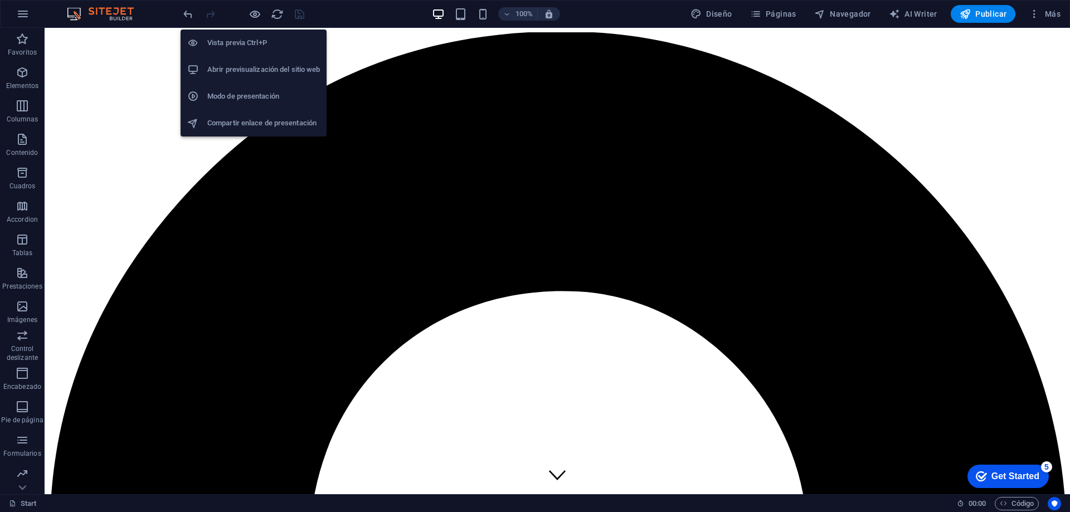
click at [249, 47] on h6 "Vista previa Ctrl+P" at bounding box center [263, 42] width 113 height 13
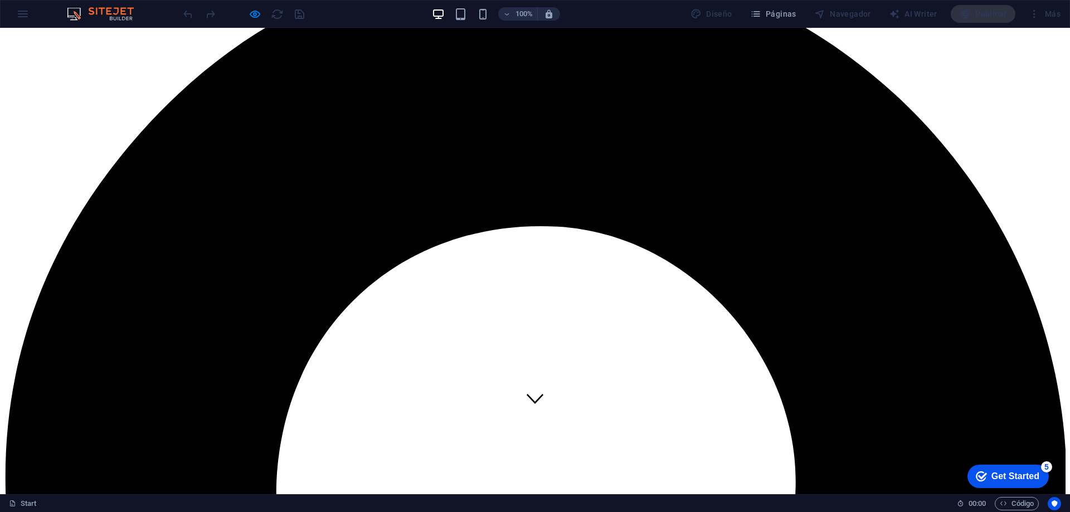
scroll to position [0, 0]
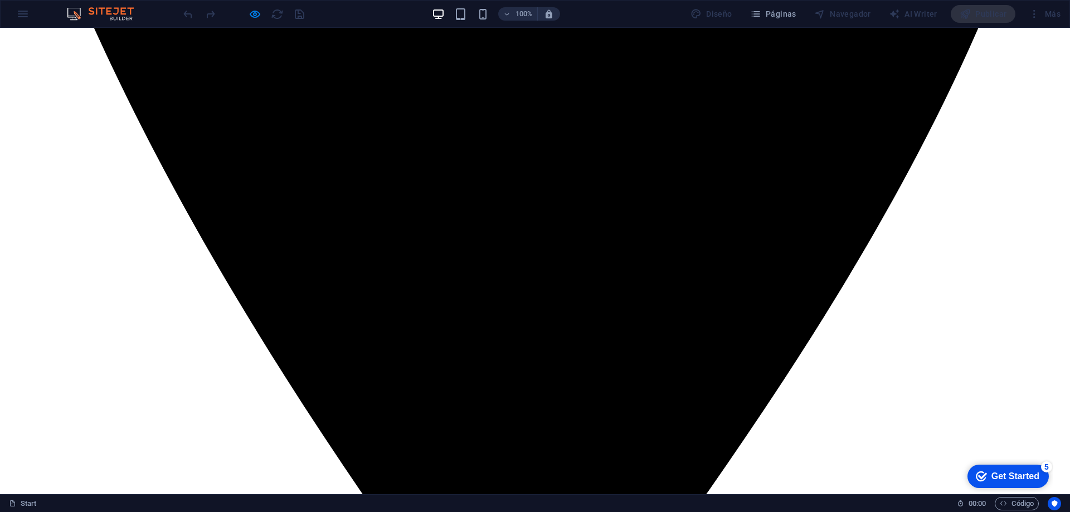
scroll to position [1121, 0]
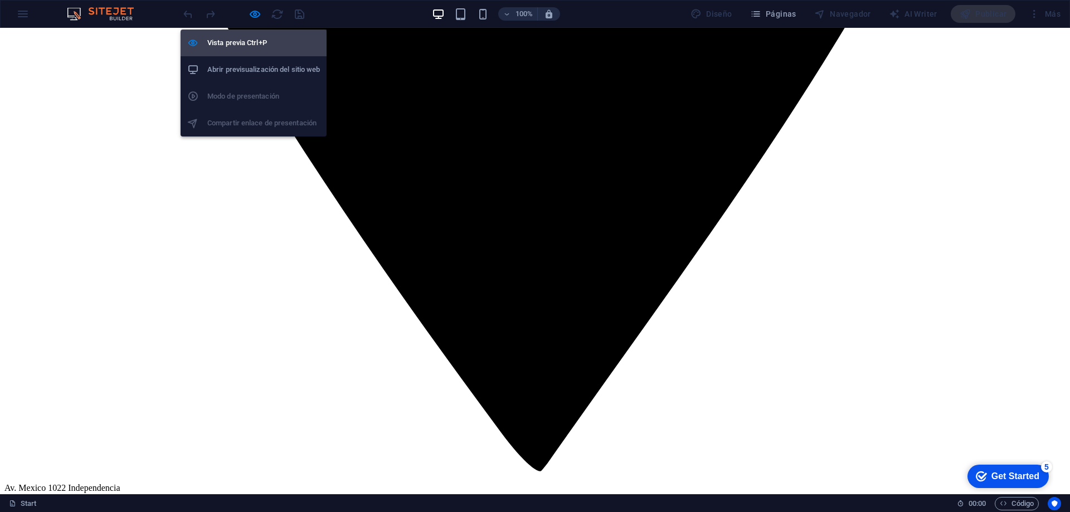
click at [245, 37] on h6 "Vista previa Ctrl+P" at bounding box center [263, 42] width 113 height 13
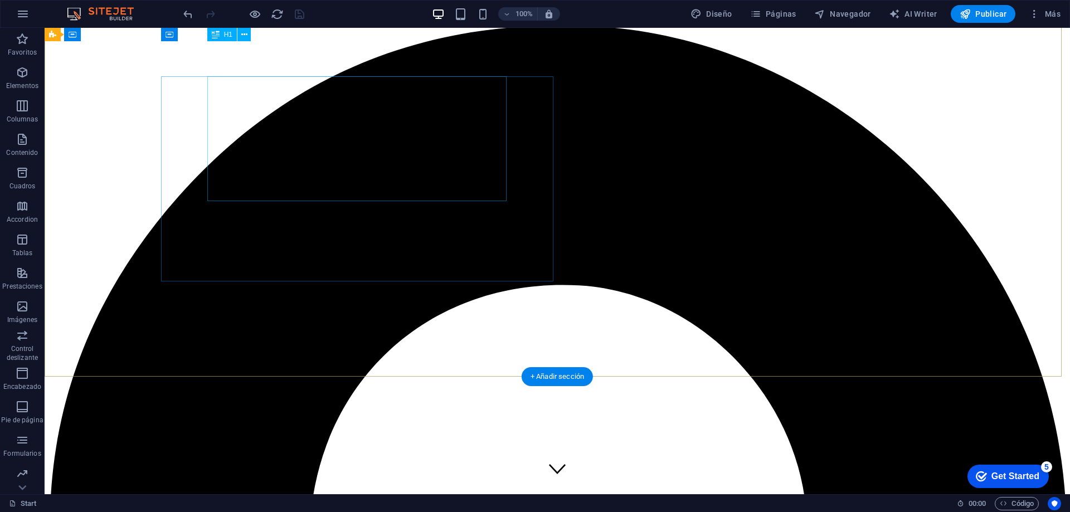
scroll to position [0, 0]
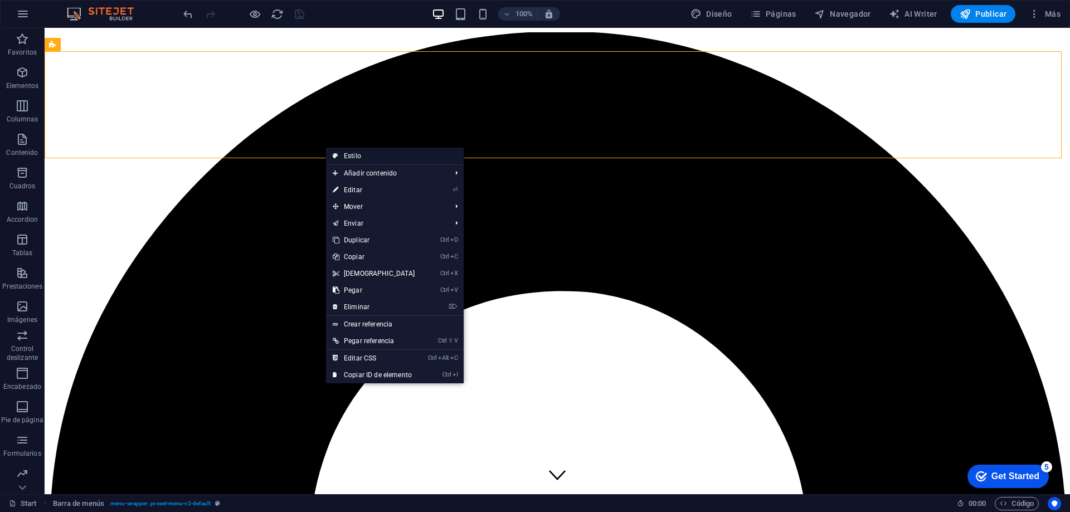
click at [362, 156] on link "Estilo" at bounding box center [395, 156] width 138 height 17
select select "vh"
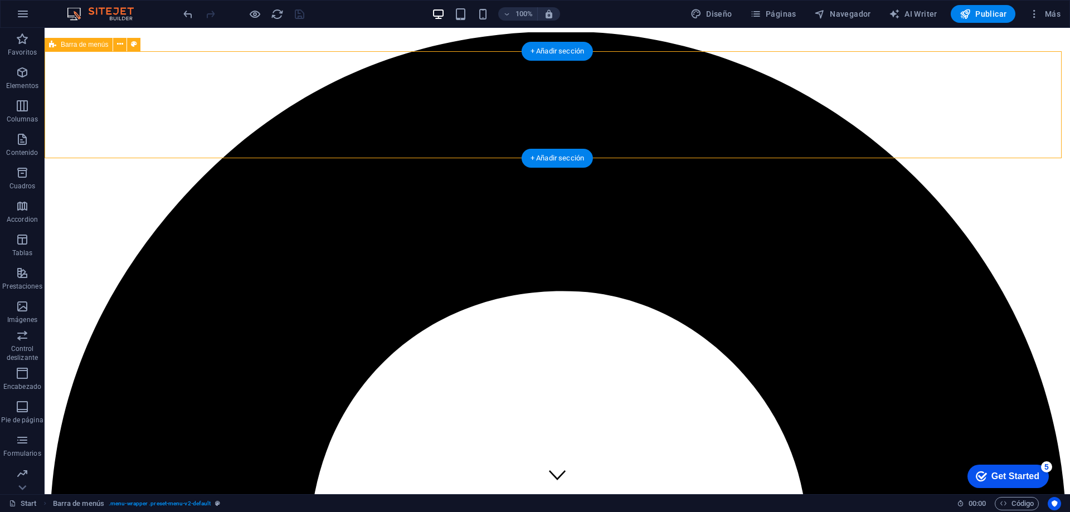
drag, startPoint x: 172, startPoint y: 96, endPoint x: 155, endPoint y: 138, distance: 44.8
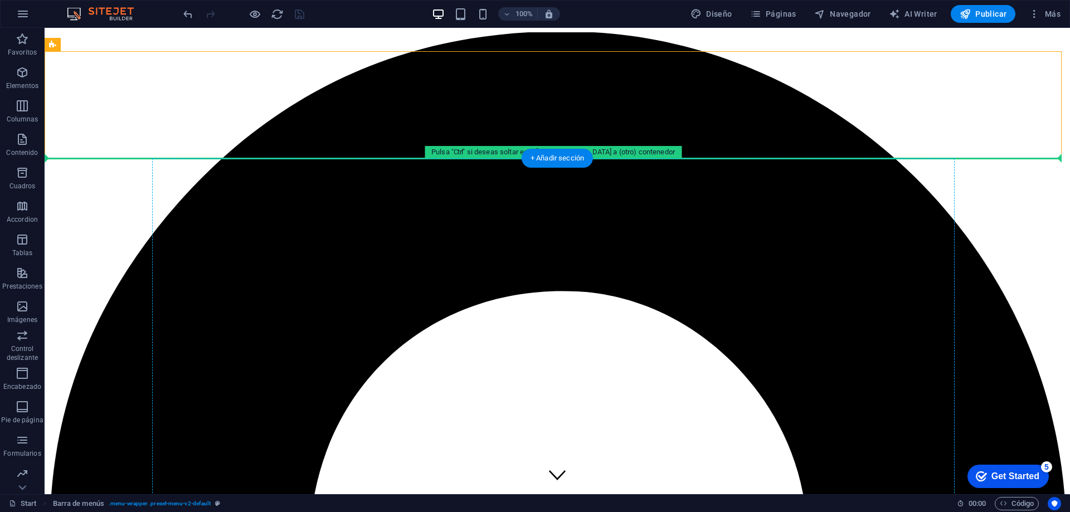
drag, startPoint x: 154, startPoint y: 106, endPoint x: 185, endPoint y: 254, distance: 151.5
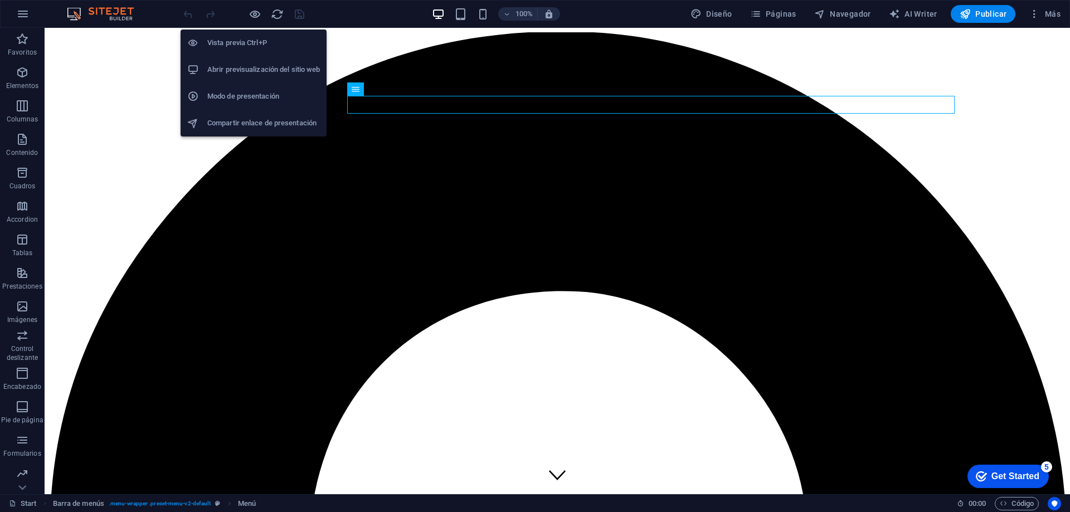
click at [267, 72] on h6 "Abrir previsualización del sitio web" at bounding box center [263, 69] width 113 height 13
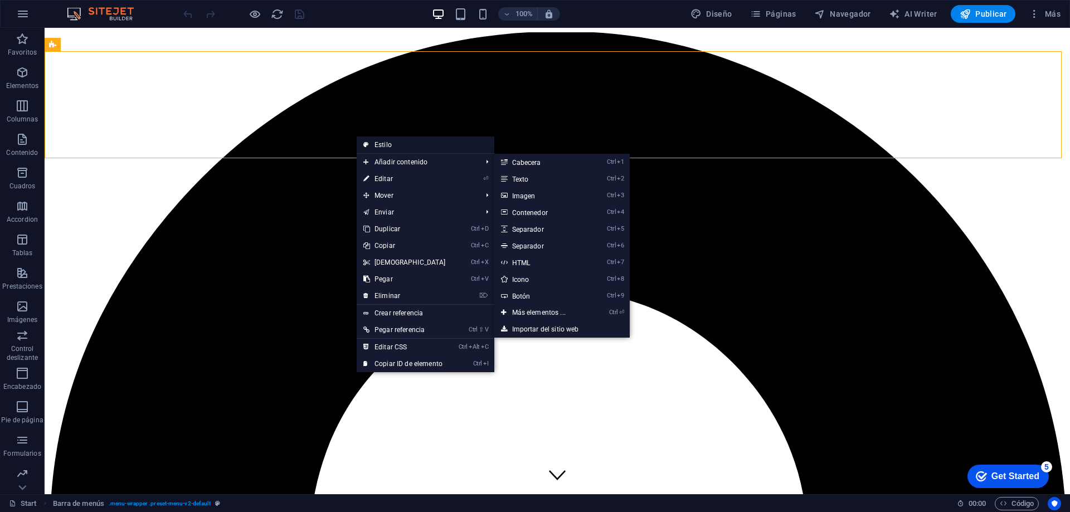
click at [395, 144] on link "Estilo" at bounding box center [426, 145] width 138 height 17
select select "vh"
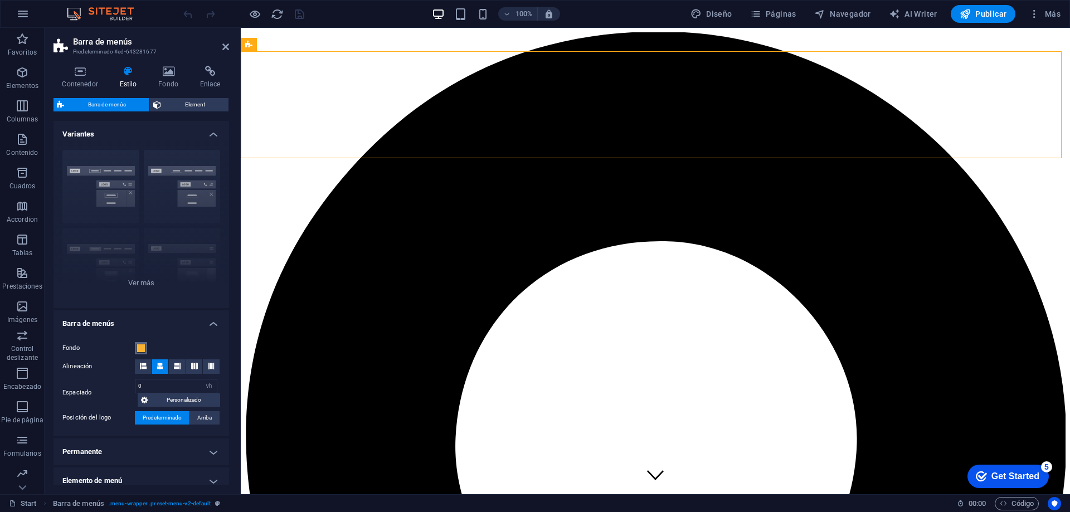
click at [139, 348] on span at bounding box center [141, 348] width 9 height 9
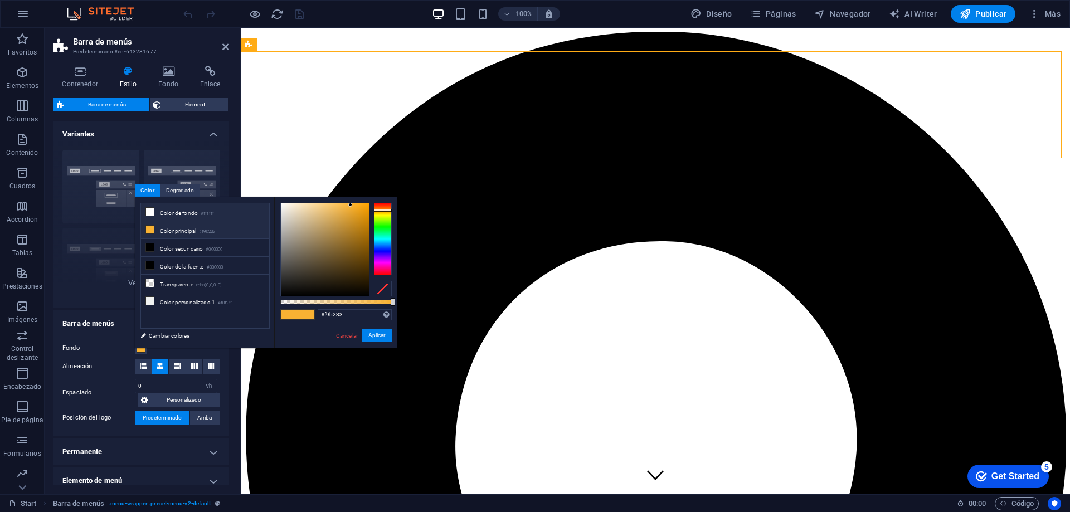
click at [150, 211] on icon at bounding box center [150, 212] width 8 height 8
type input "#ffffff"
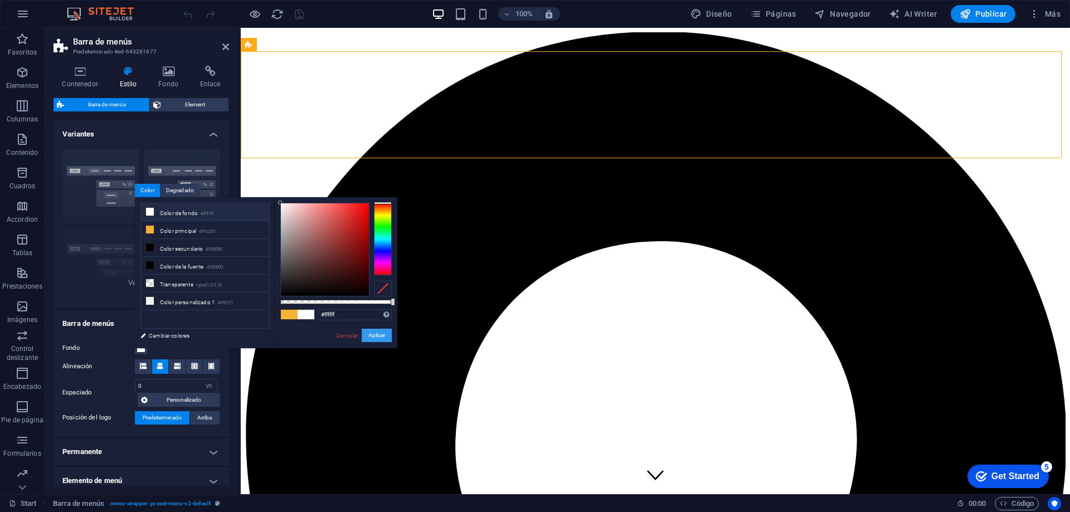
click at [382, 335] on button "Aplicar" at bounding box center [377, 335] width 30 height 13
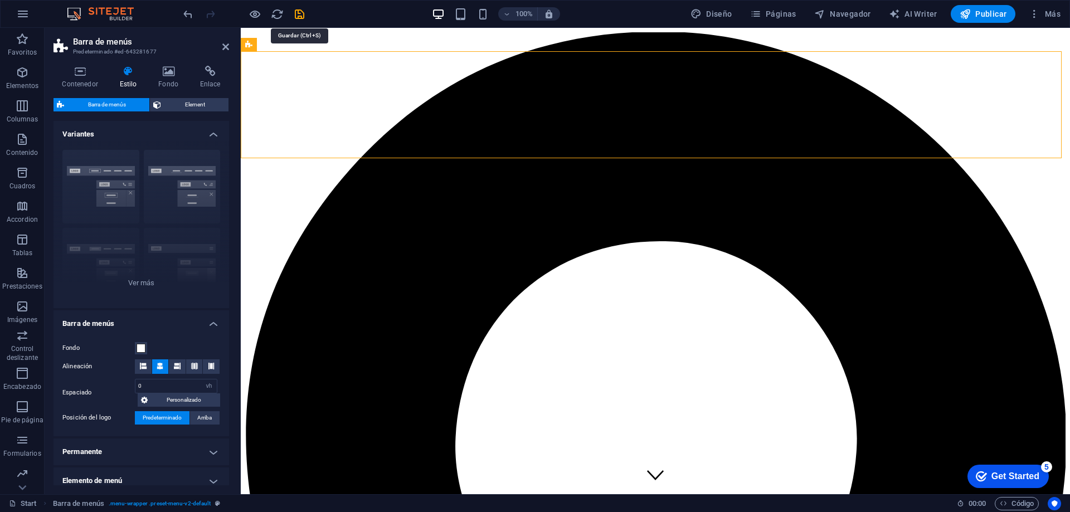
click at [305, 17] on icon "save" at bounding box center [299, 14] width 13 height 13
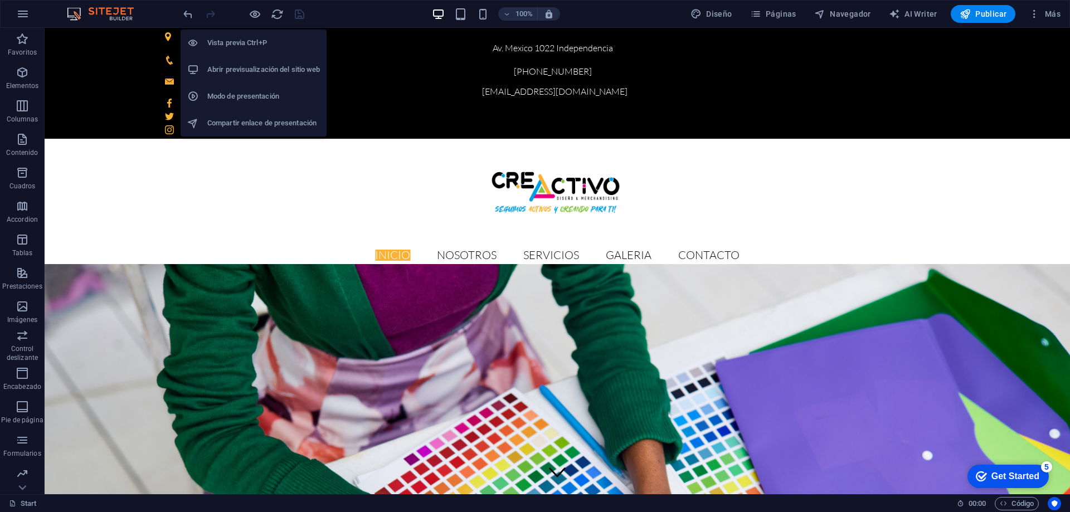
click at [261, 60] on li "Abrir previsualización del sitio web" at bounding box center [254, 69] width 146 height 27
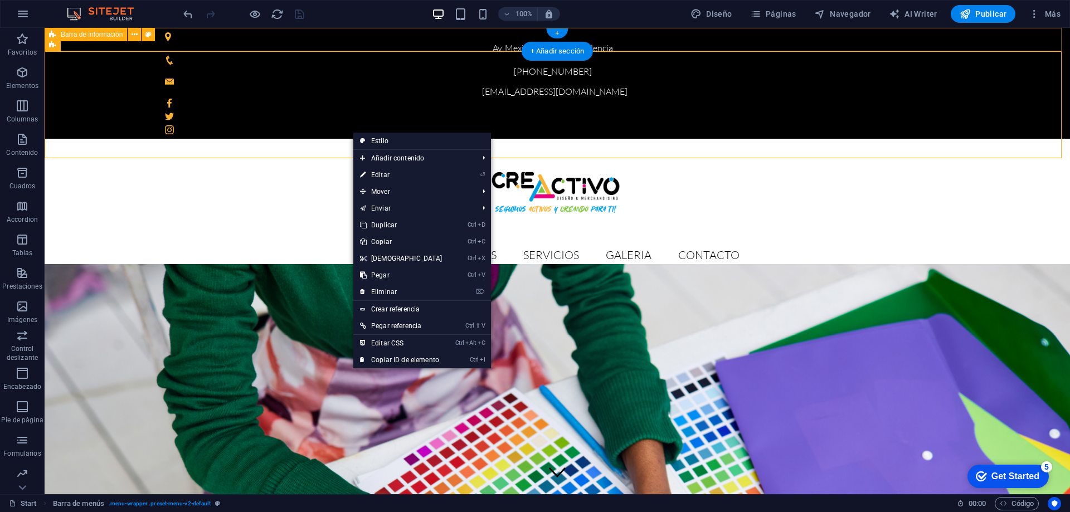
click at [138, 47] on div "Av. Mexico 1022 Independencia [PHONE_NUMBER] [EMAIL_ADDRESS][DOMAIN_NAME]" at bounding box center [557, 83] width 1025 height 111
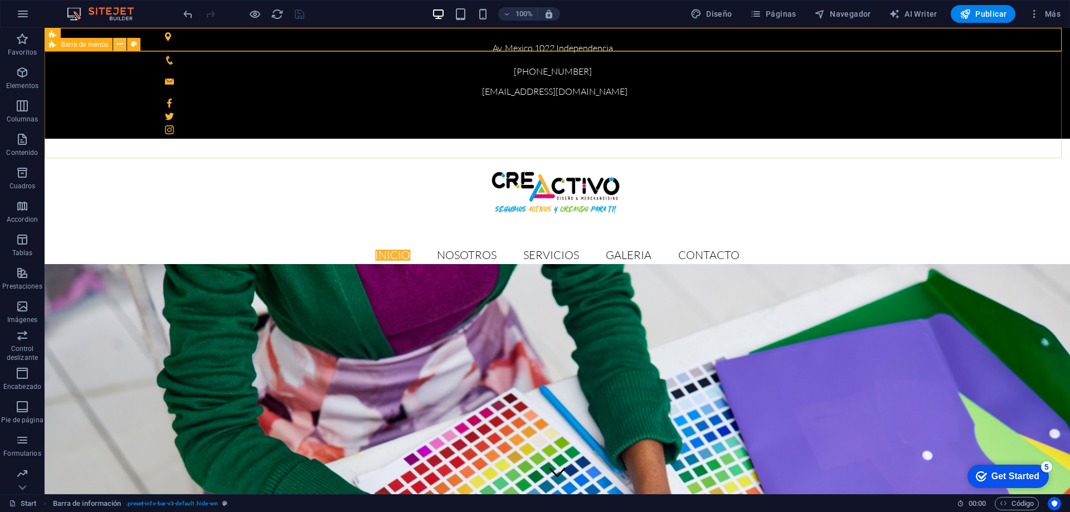
click at [119, 46] on icon at bounding box center [120, 44] width 6 height 12
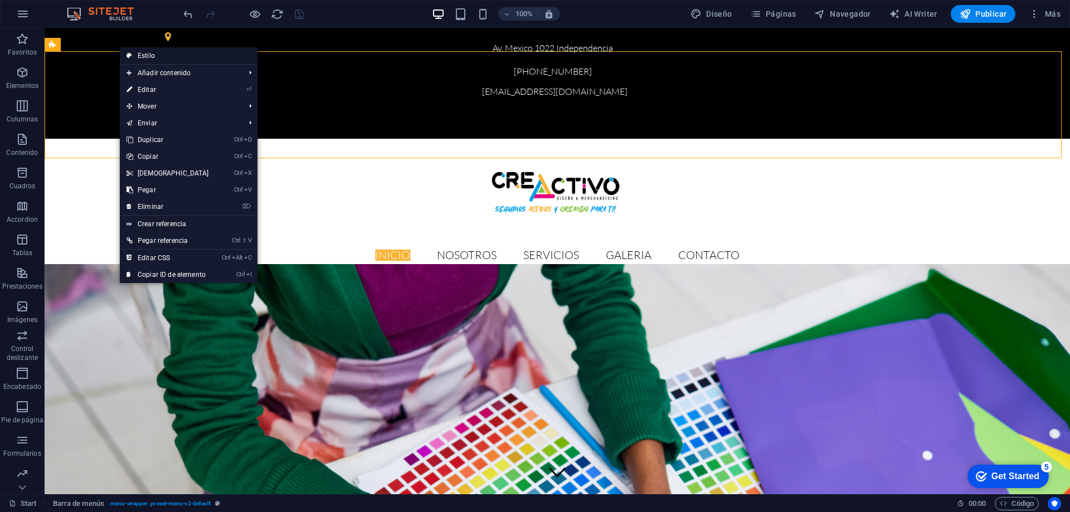
click at [147, 52] on link "Estilo" at bounding box center [189, 55] width 138 height 17
select select "vh"
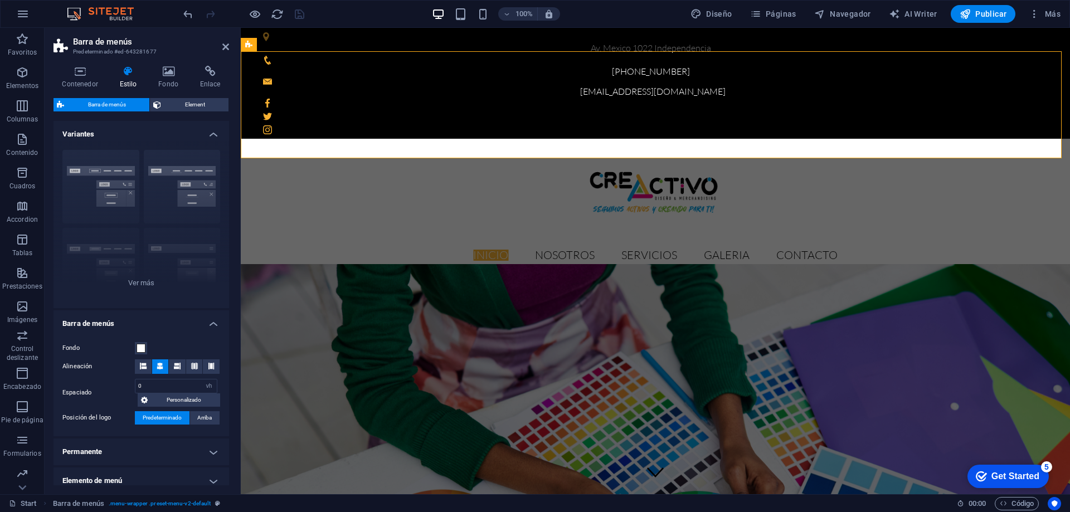
scroll to position [111, 0]
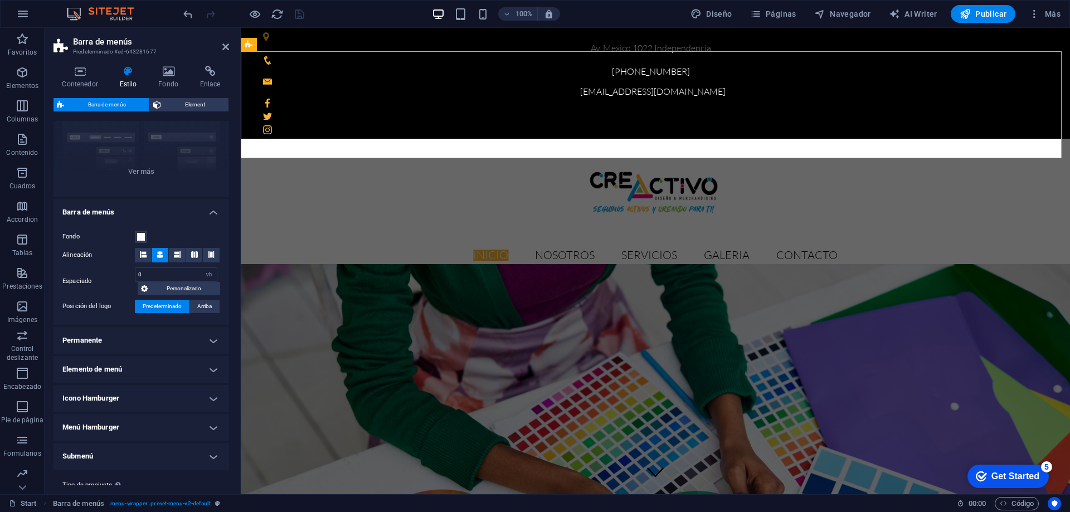
click at [176, 335] on h4 "Permanente" at bounding box center [142, 340] width 176 height 27
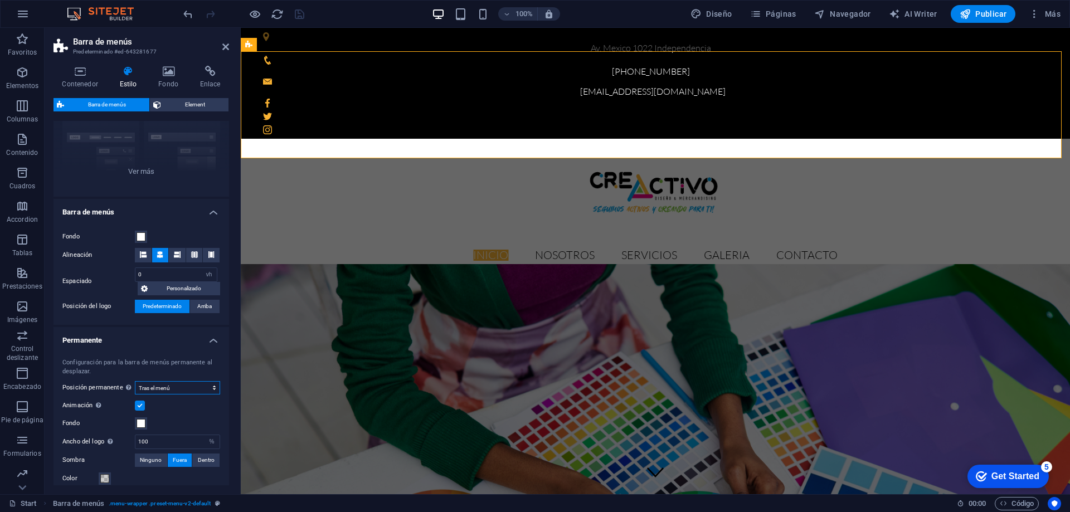
click at [188, 390] on select "Deshabilitado Instantáneo Tras el menú Tras el banner Al desplazarse hacia arri…" at bounding box center [177, 387] width 85 height 13
select select "sticky_reverse"
click at [135, 381] on select "Deshabilitado Instantáneo Tras el menú Tras el banner Al desplazarse hacia arri…" at bounding box center [177, 387] width 85 height 13
click at [300, 12] on icon "save" at bounding box center [299, 14] width 13 height 13
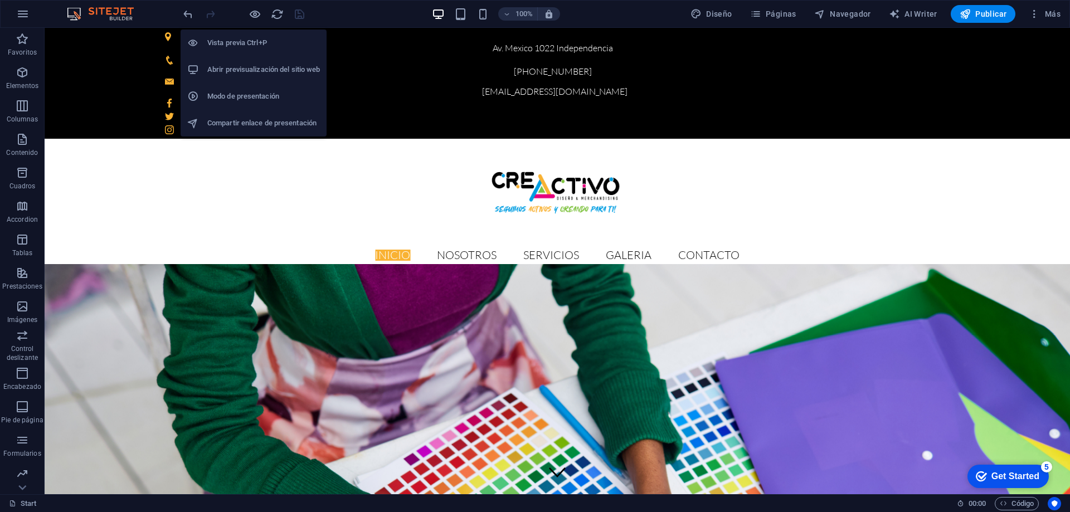
click at [251, 36] on h6 "Vista previa Ctrl+P" at bounding box center [263, 42] width 113 height 13
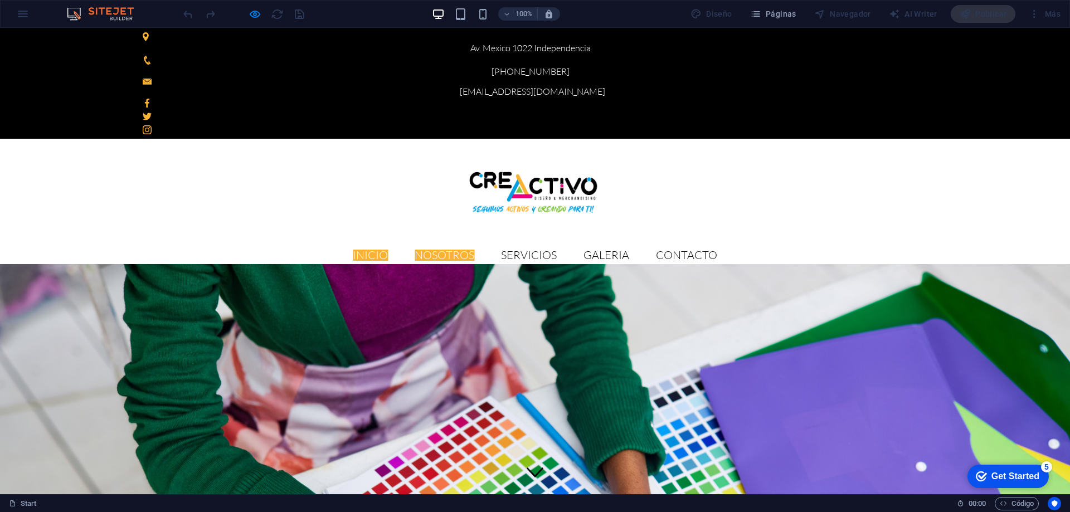
click at [474, 250] on link "Nosotros" at bounding box center [445, 255] width 60 height 11
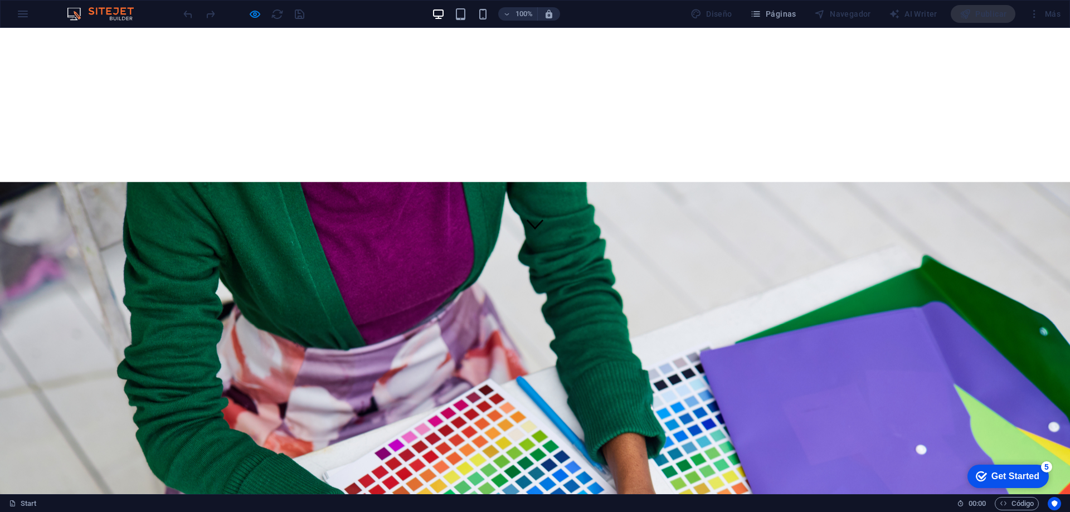
scroll to position [25, 0]
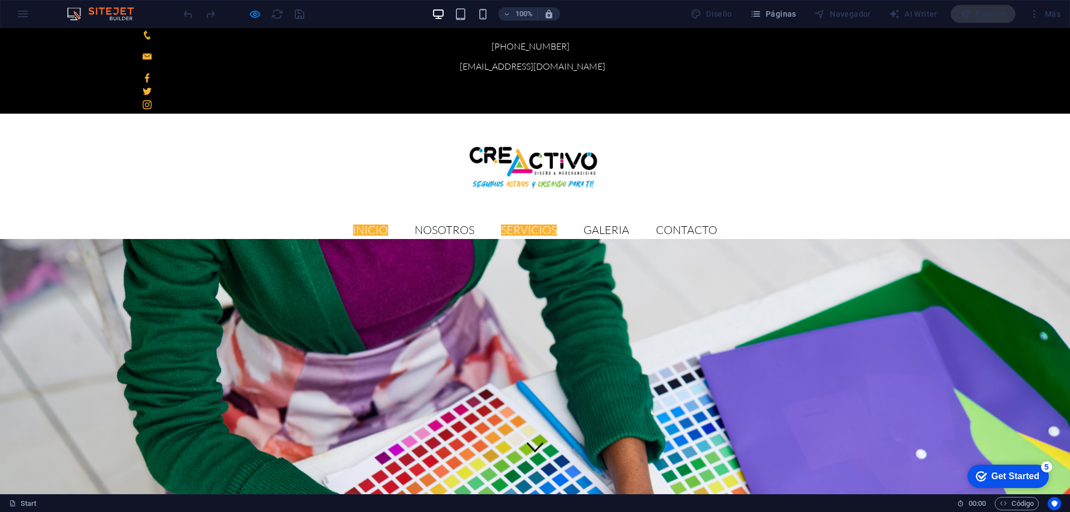
click at [557, 225] on link "Servicios" at bounding box center [529, 230] width 56 height 11
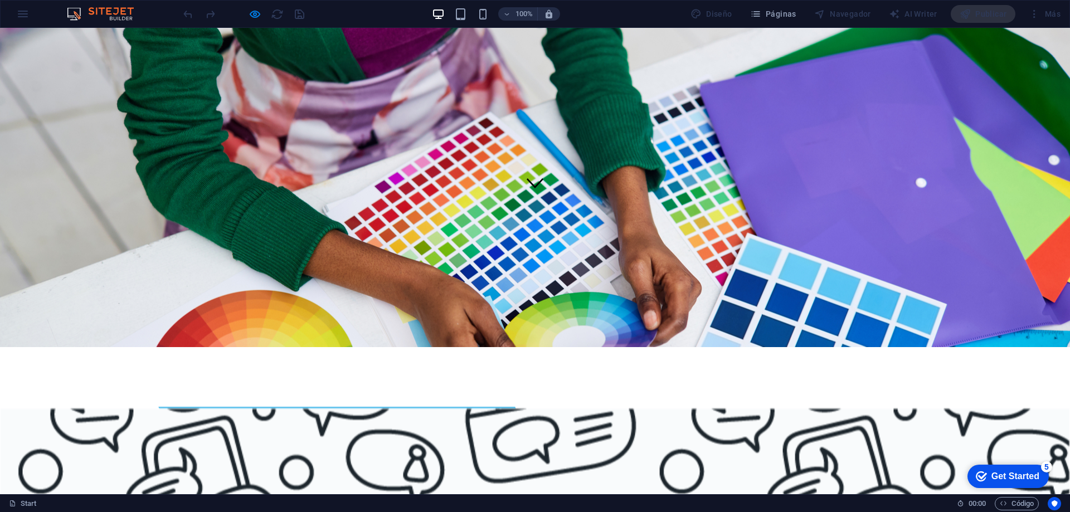
scroll to position [0, 0]
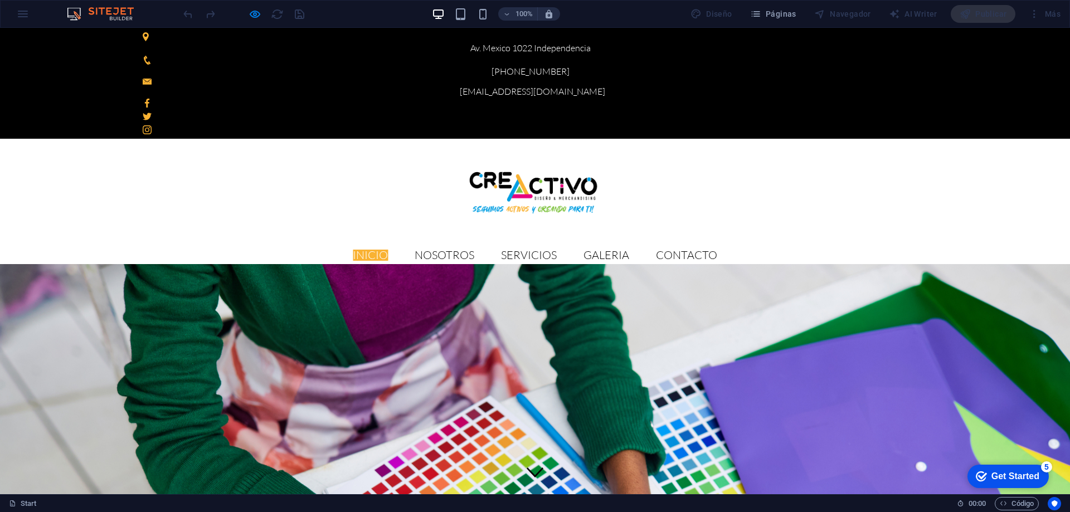
click at [465, 167] on img at bounding box center [534, 192] width 139 height 51
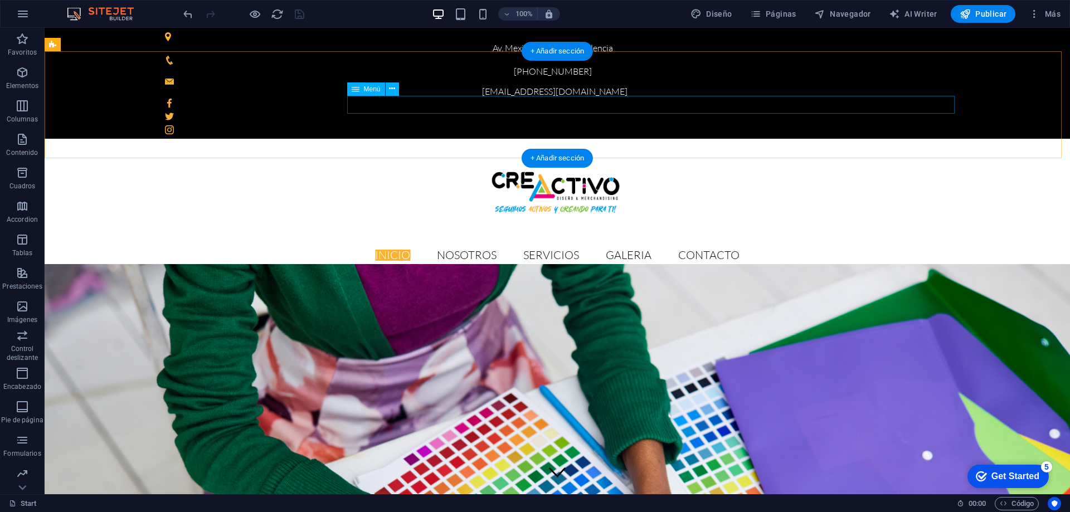
click at [438, 246] on nav "Inicio Nosotros Servicios GALERIA Contacto" at bounding box center [557, 255] width 803 height 18
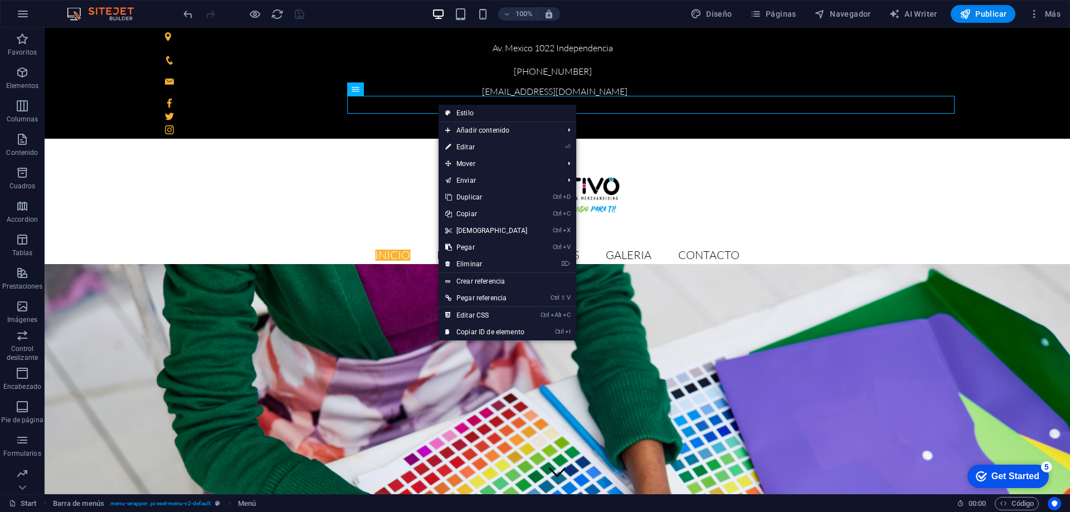
click at [458, 113] on link "Estilo" at bounding box center [508, 113] width 138 height 17
select select "vh"
select select "sticky_reverse"
select select "%"
select select "px"
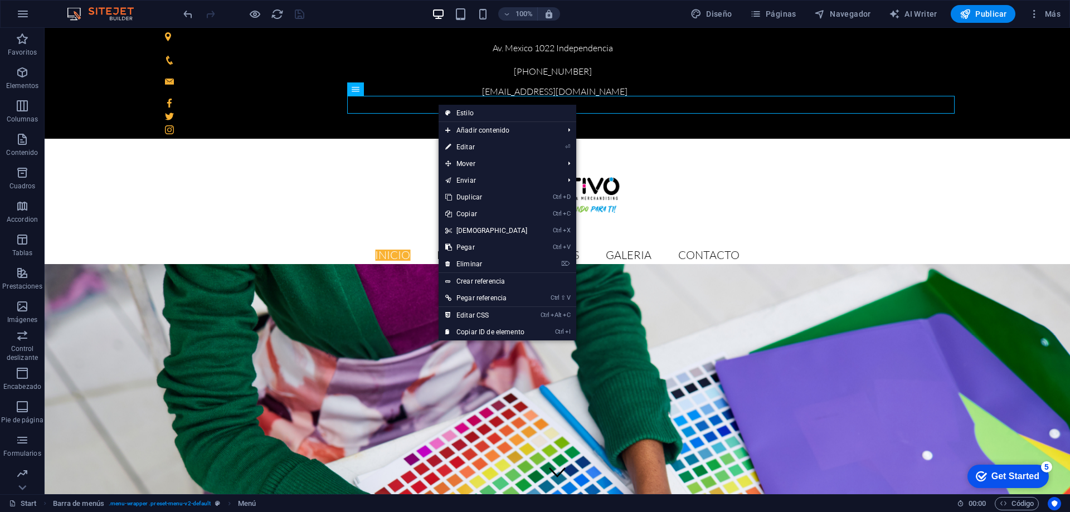
select select "px"
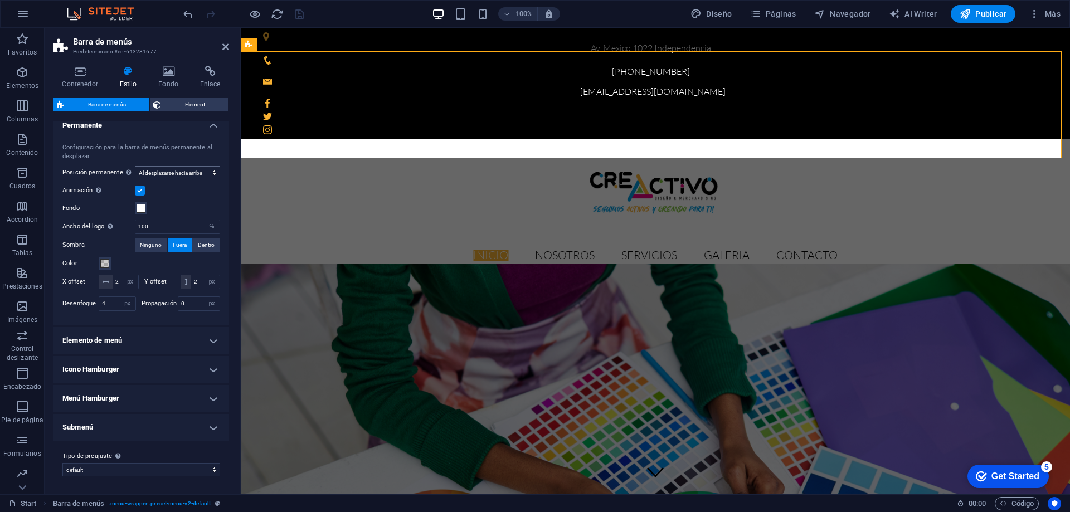
scroll to position [341, 0]
click at [171, 334] on h4 "Elemento de menú" at bounding box center [142, 340] width 176 height 27
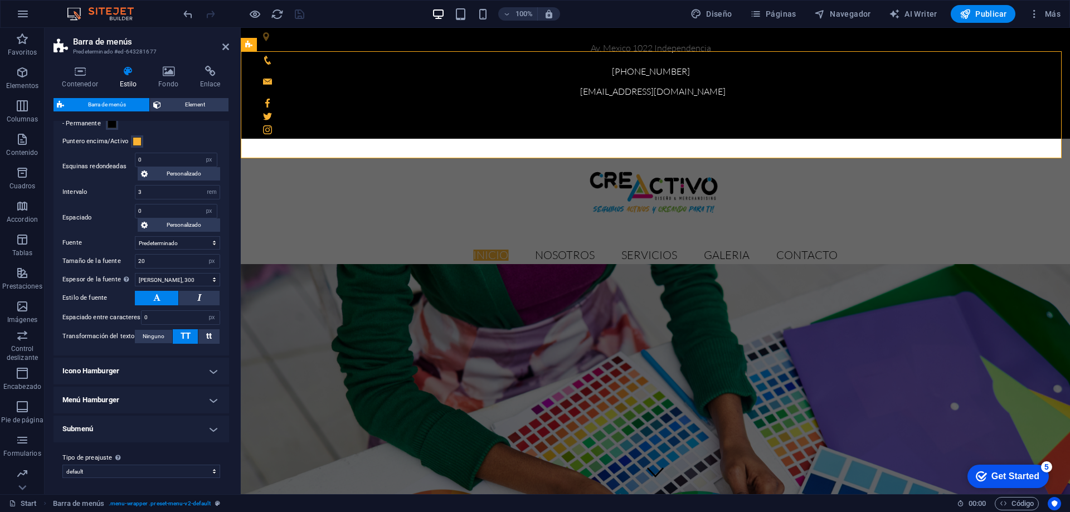
scroll to position [692, 0]
click at [160, 396] on h4 "Menú Hamburger" at bounding box center [142, 398] width 176 height 27
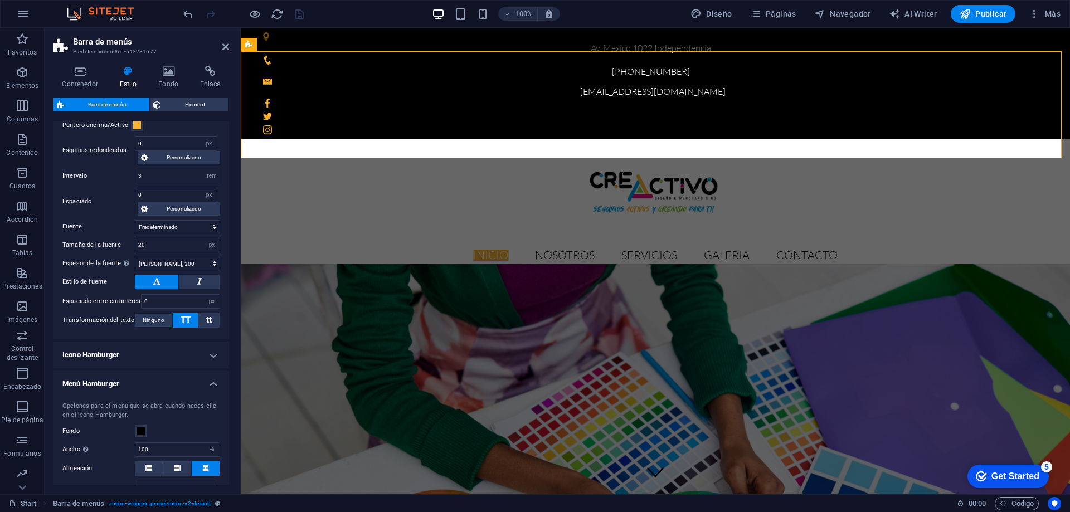
scroll to position [803, 0]
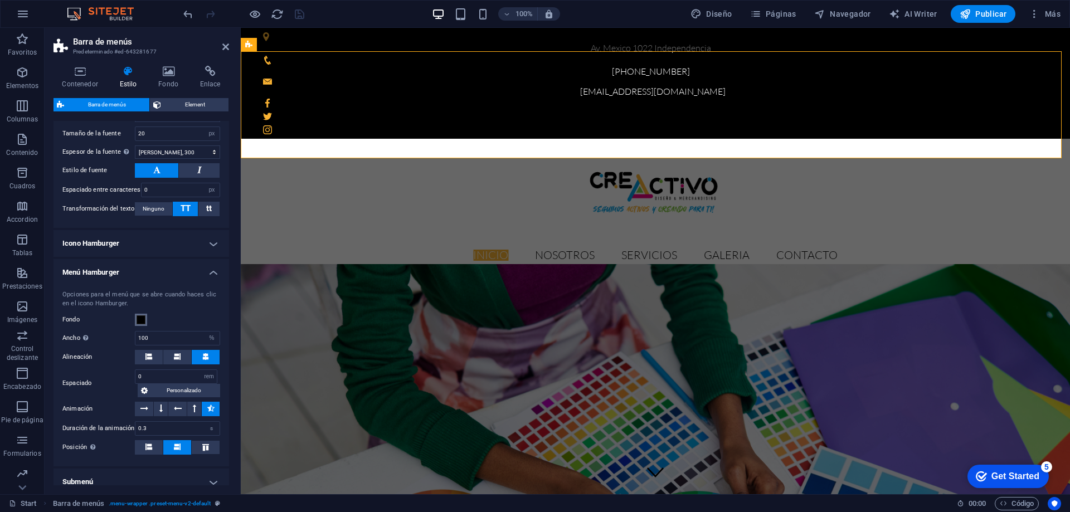
click at [139, 324] on span at bounding box center [141, 319] width 9 height 9
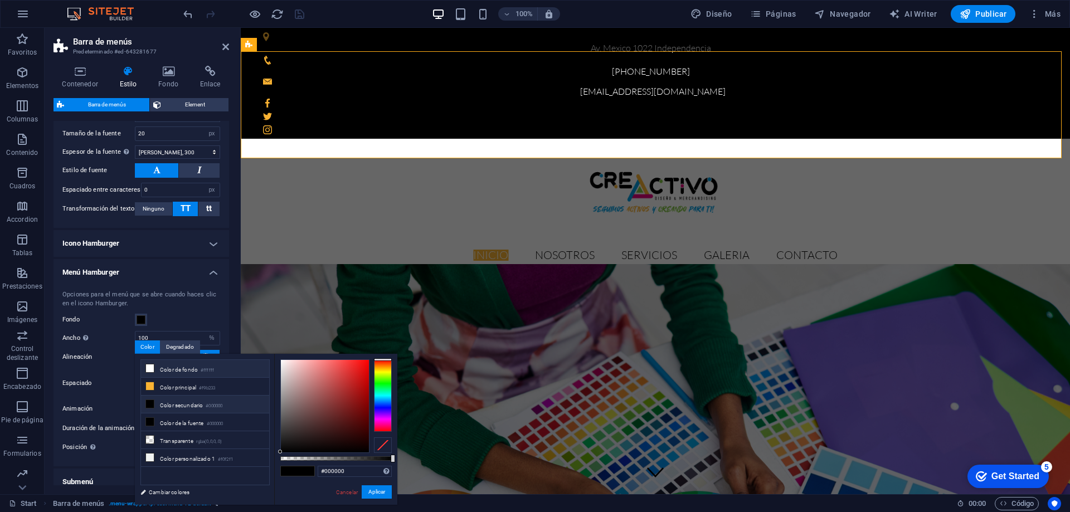
click at [148, 368] on icon at bounding box center [150, 368] width 8 height 8
type input "#ffffff"
click at [153, 303] on div "Opciones para el menú que se abre cuando haces clic en el icono Hamburger. Fond…" at bounding box center [141, 372] width 180 height 187
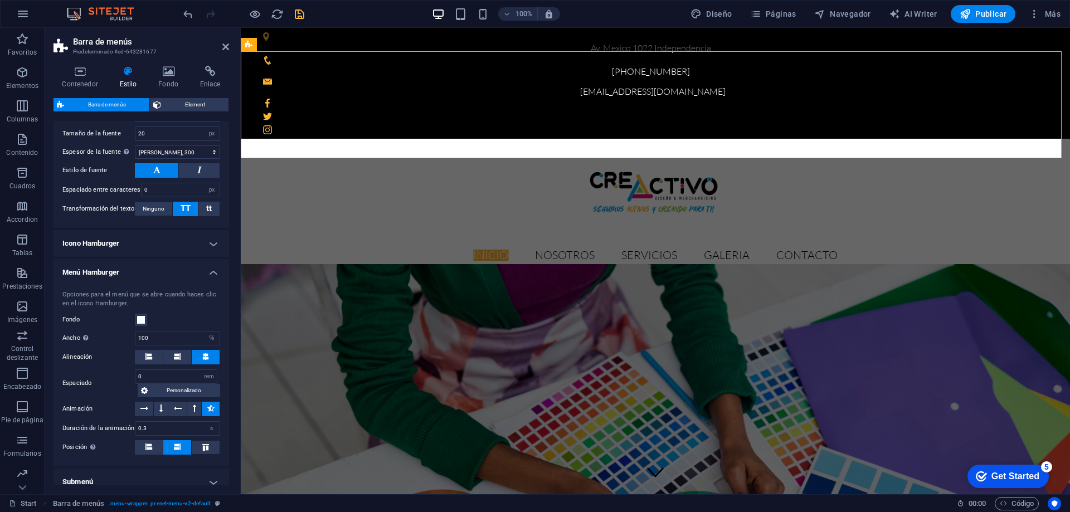
scroll to position [872, 0]
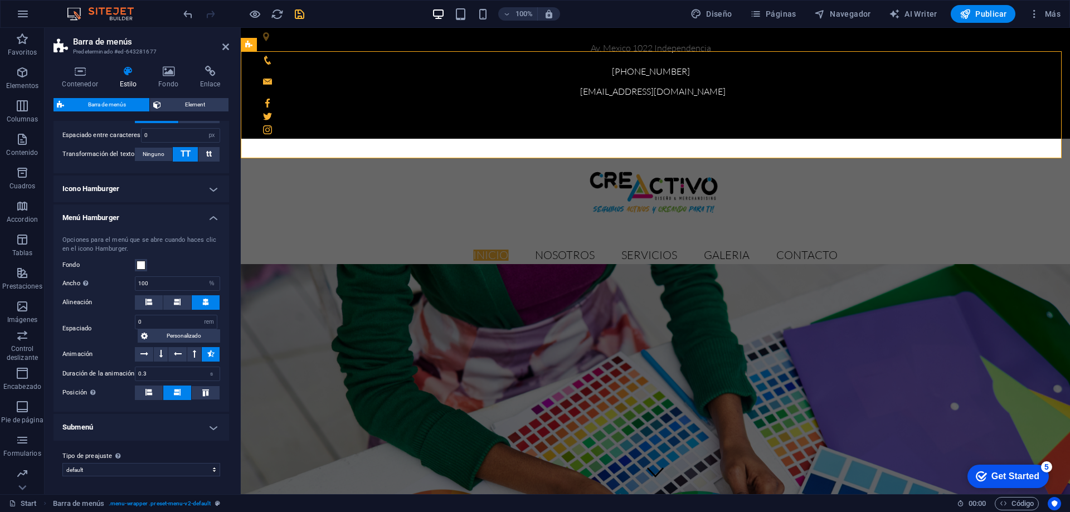
click at [164, 429] on h4 "Submenú" at bounding box center [142, 427] width 176 height 27
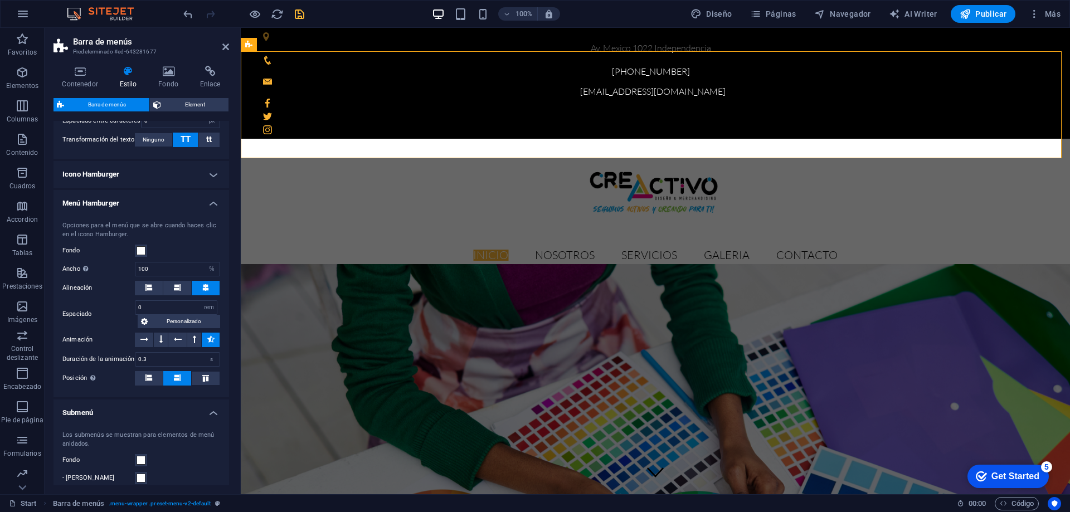
click at [164, 420] on h4 "Submenú" at bounding box center [142, 410] width 176 height 20
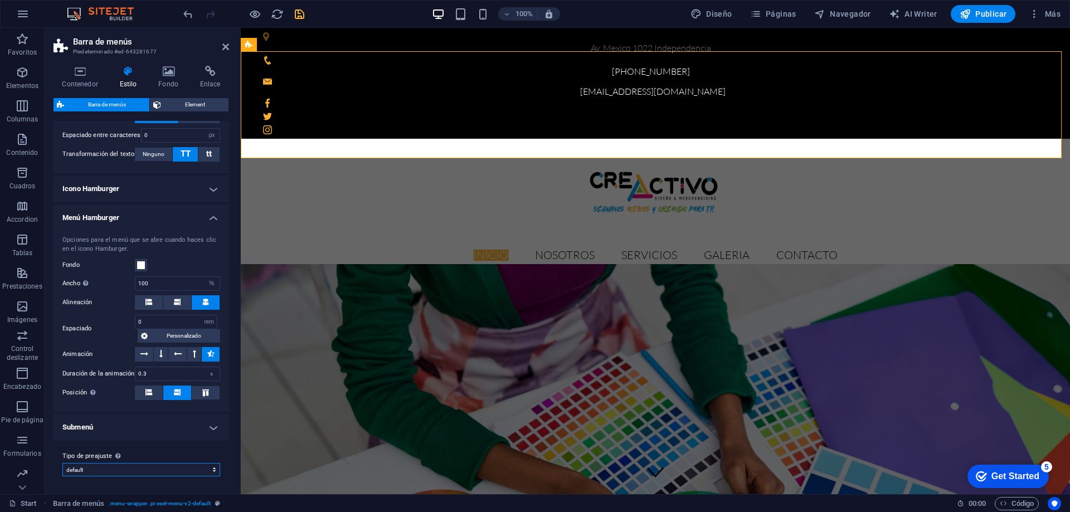
click at [182, 465] on select "default Añadir tipo de preajuste" at bounding box center [141, 469] width 158 height 13
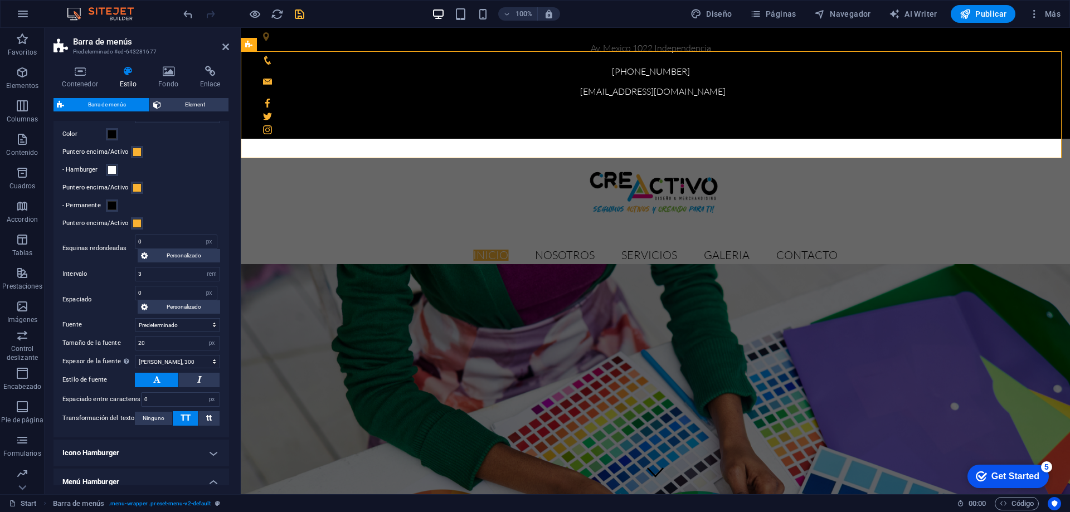
scroll to position [538, 0]
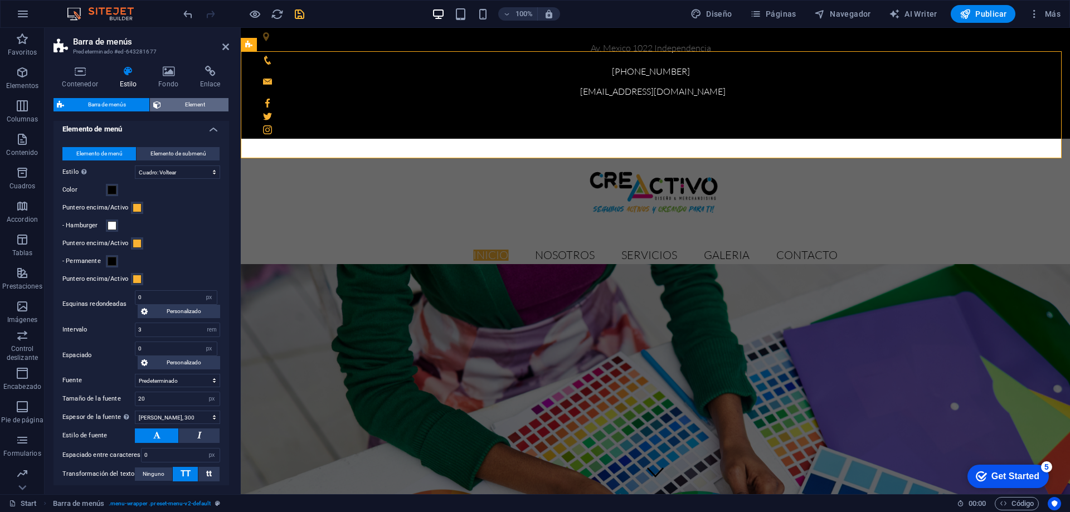
click at [193, 103] on span "Element" at bounding box center [194, 104] width 61 height 13
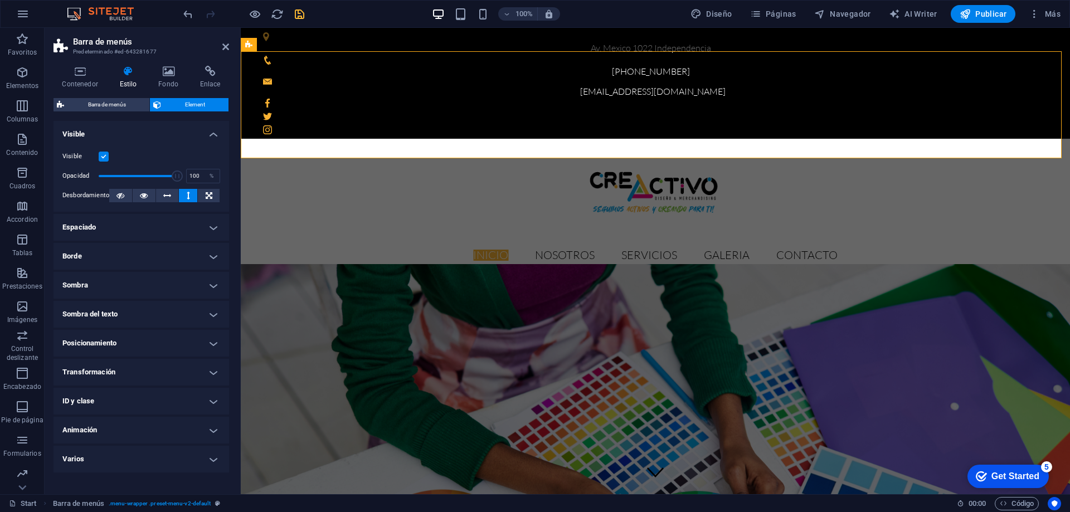
click at [170, 226] on h4 "Espaciado" at bounding box center [142, 227] width 176 height 27
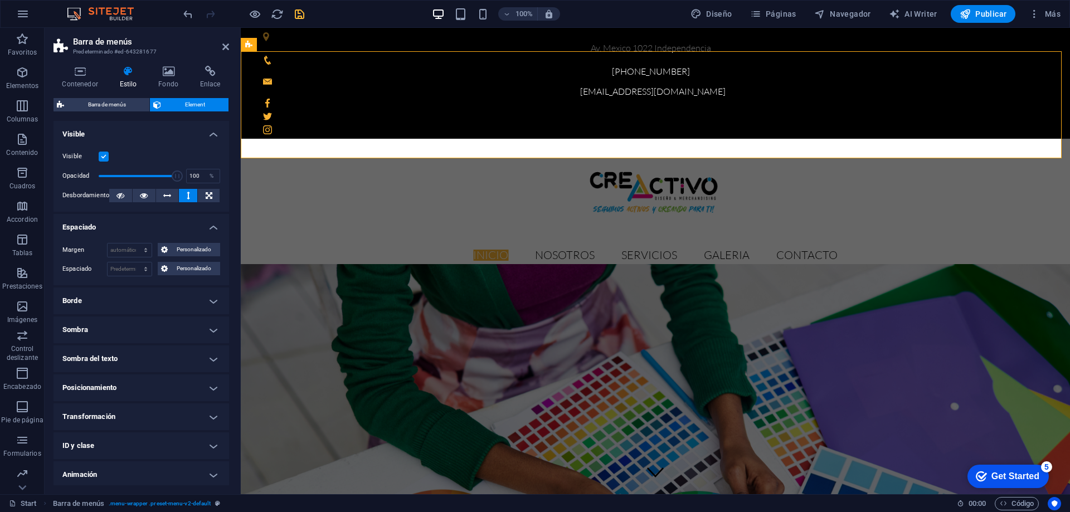
click at [169, 382] on h4 "Posicionamiento" at bounding box center [142, 388] width 176 height 27
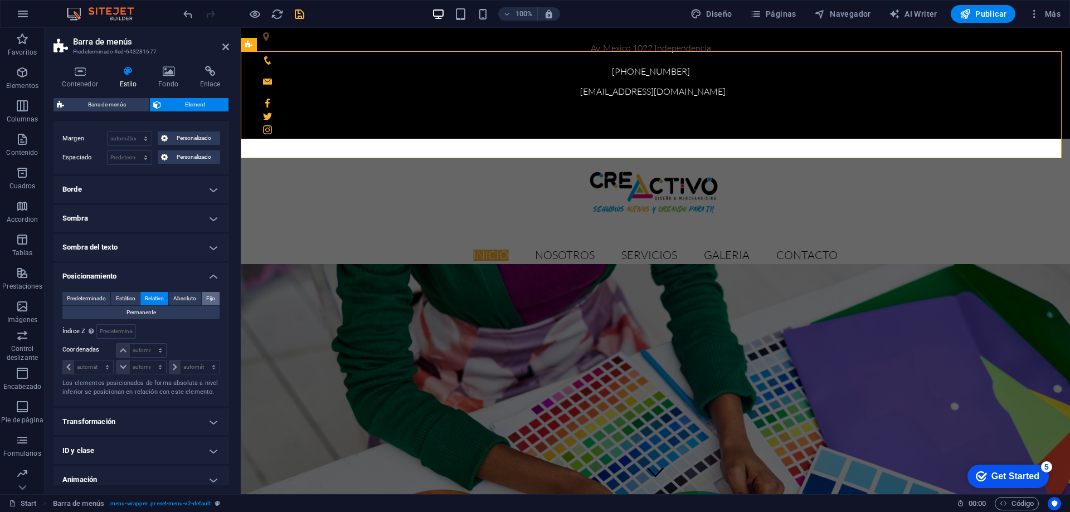
click at [206, 294] on span "Fijo" at bounding box center [210, 298] width 9 height 13
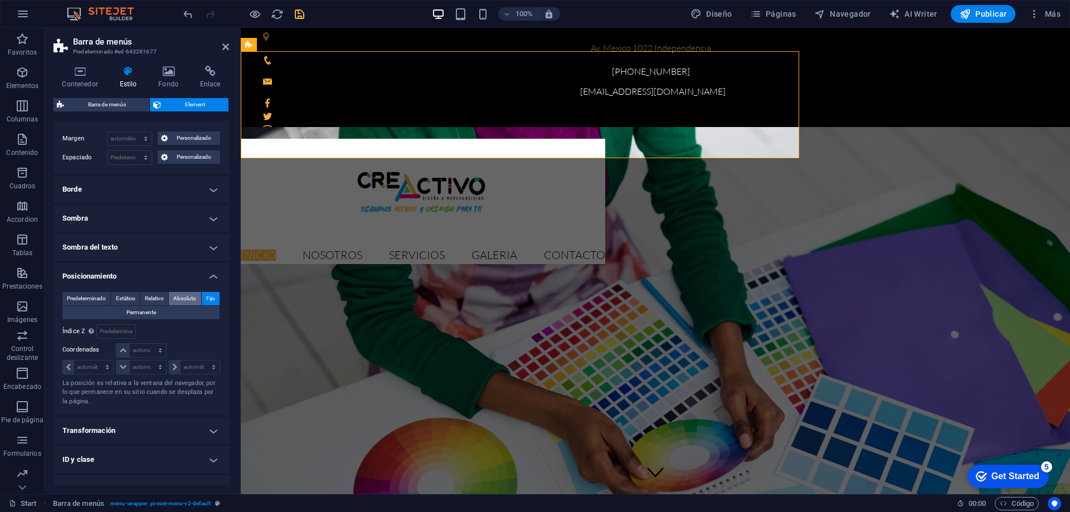
click at [183, 295] on span "Absoluto" at bounding box center [184, 298] width 23 height 13
click at [150, 295] on span "Relativo" at bounding box center [154, 298] width 19 height 13
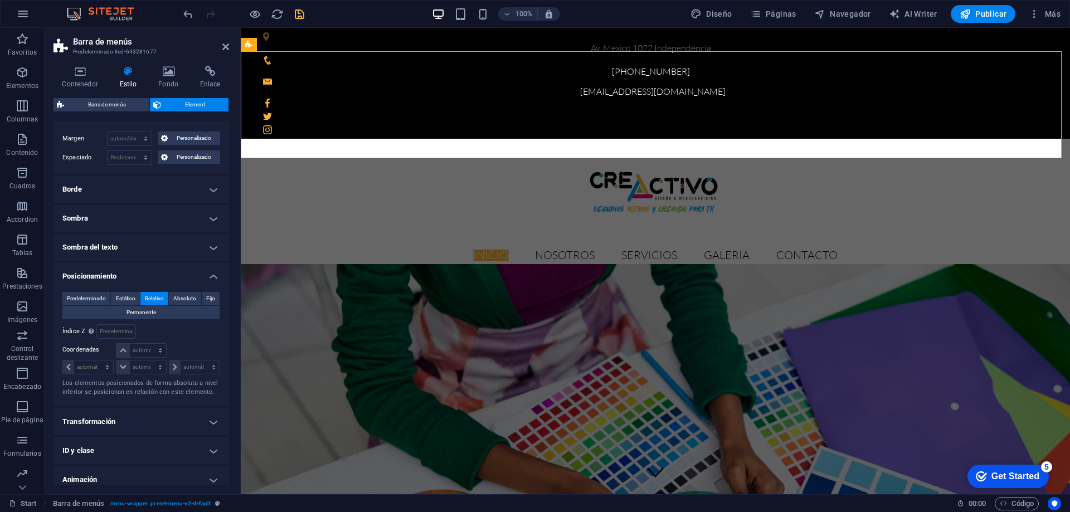
scroll to position [148, 0]
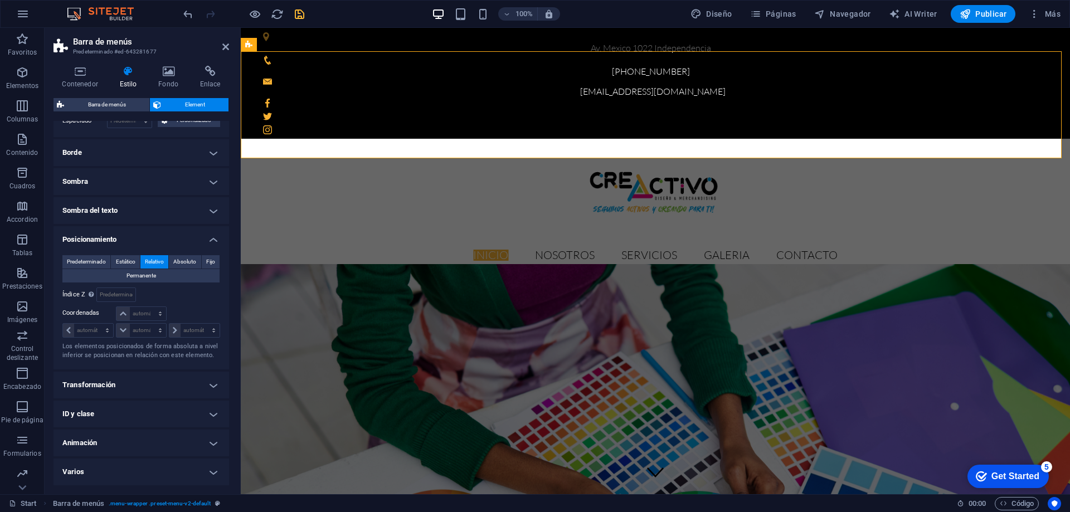
click at [161, 468] on h4 "Varios" at bounding box center [142, 472] width 176 height 27
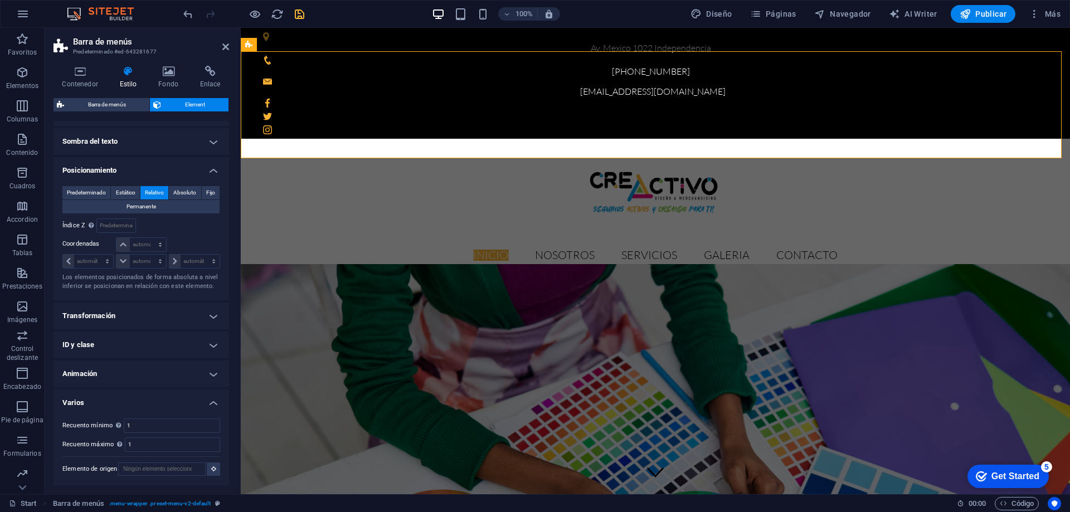
click at [166, 404] on h4 "Varios" at bounding box center [142, 400] width 176 height 20
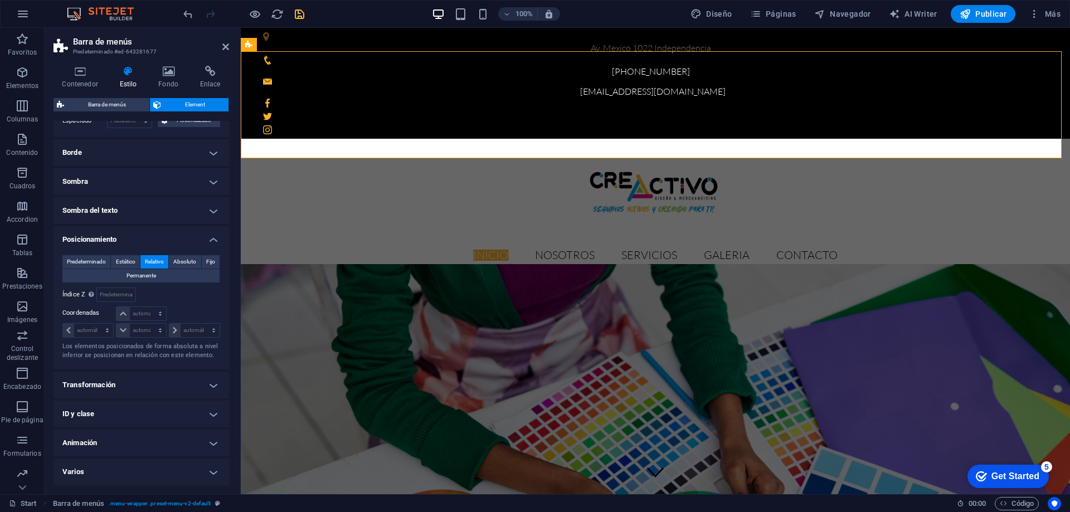
scroll to position [0, 0]
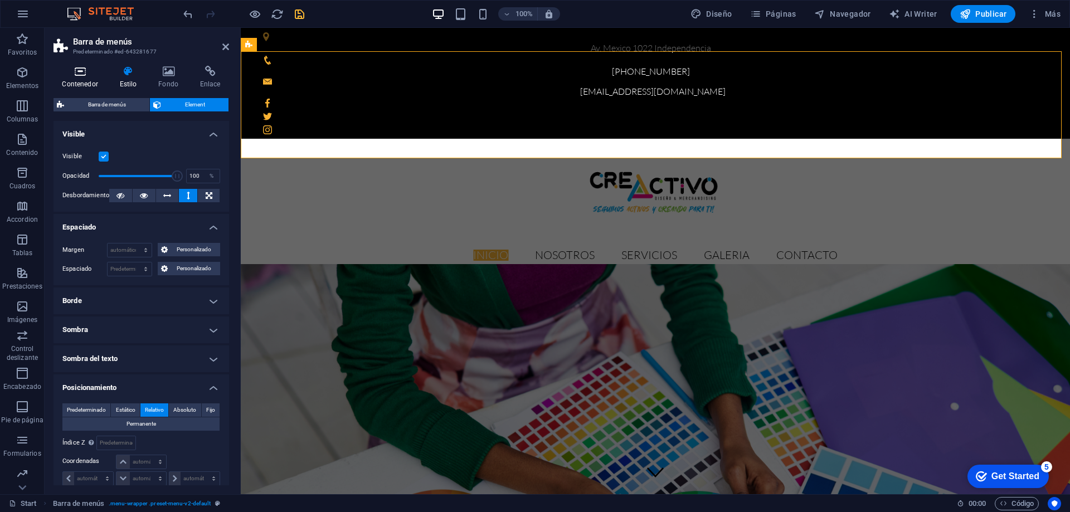
click at [71, 74] on icon at bounding box center [80, 71] width 53 height 11
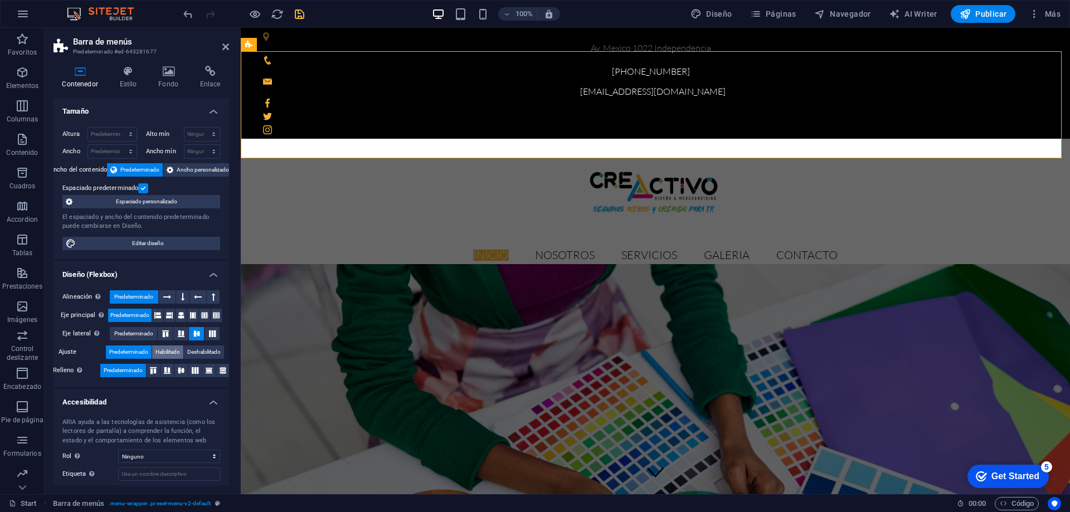
scroll to position [58, 0]
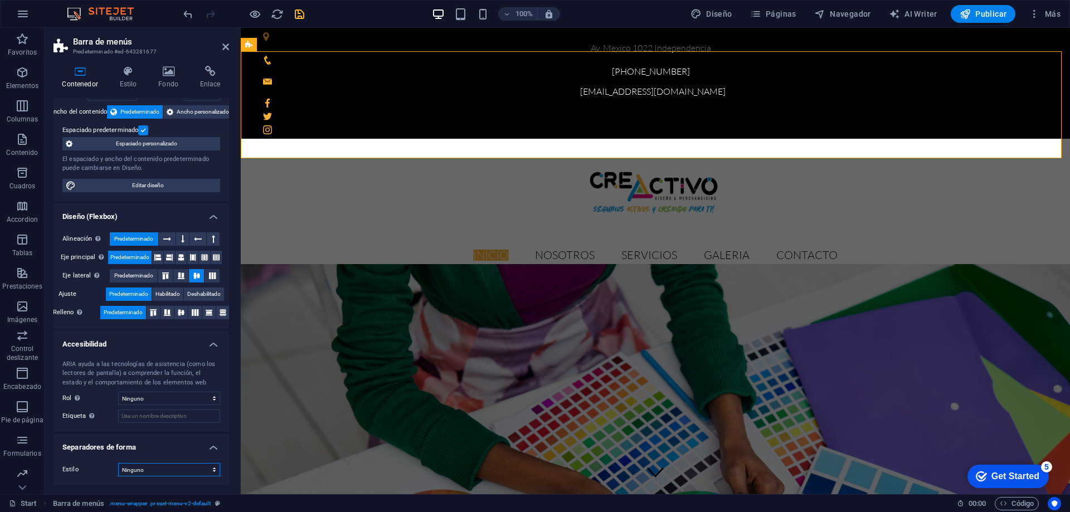
click at [179, 471] on select "Ninguno Triángulo Cuadrado Diagonal Polígono 1 Polígono 2 Zigzag Múltiples zigz…" at bounding box center [169, 469] width 102 height 13
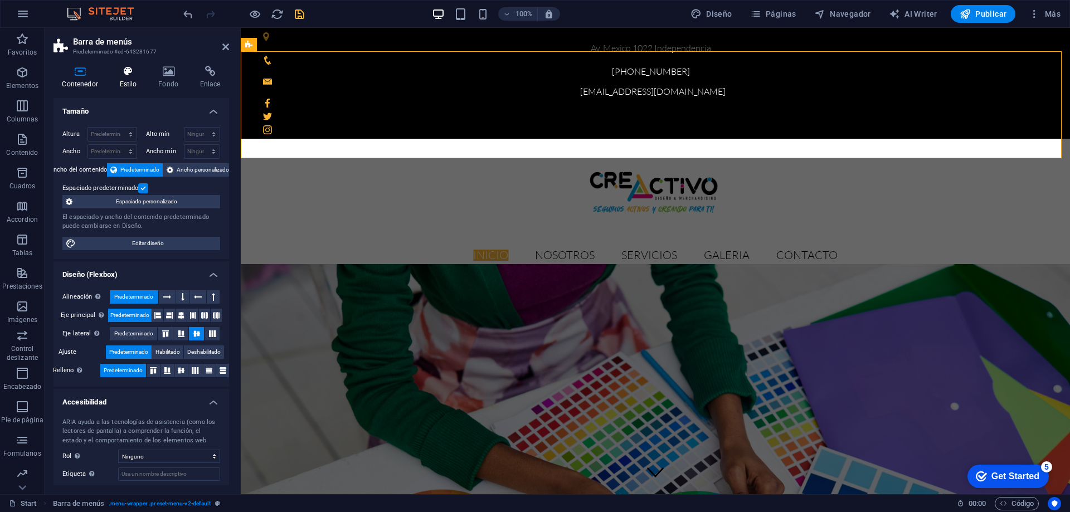
click at [122, 72] on icon at bounding box center [128, 71] width 35 height 11
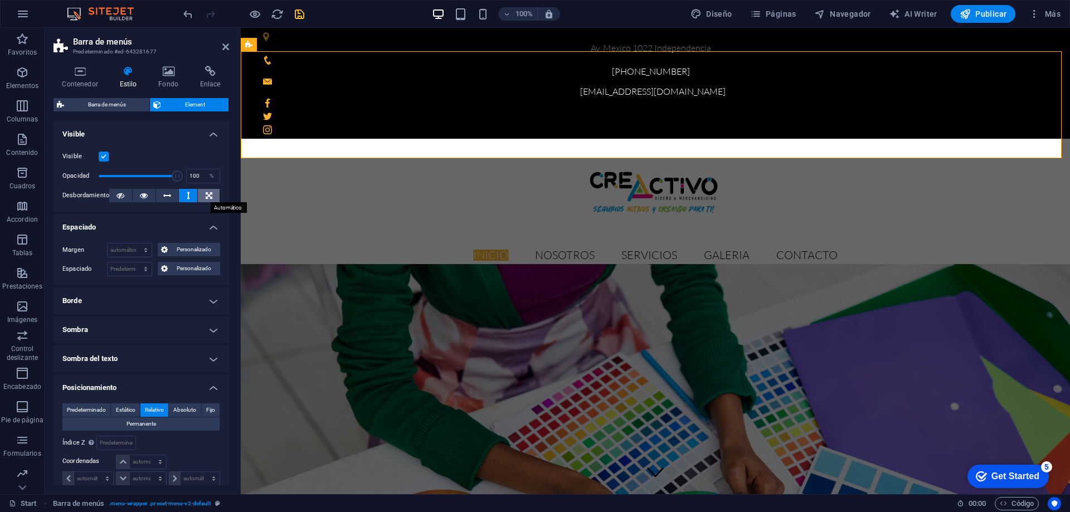
click at [206, 192] on icon at bounding box center [209, 195] width 7 height 13
click at [226, 45] on icon at bounding box center [225, 46] width 7 height 9
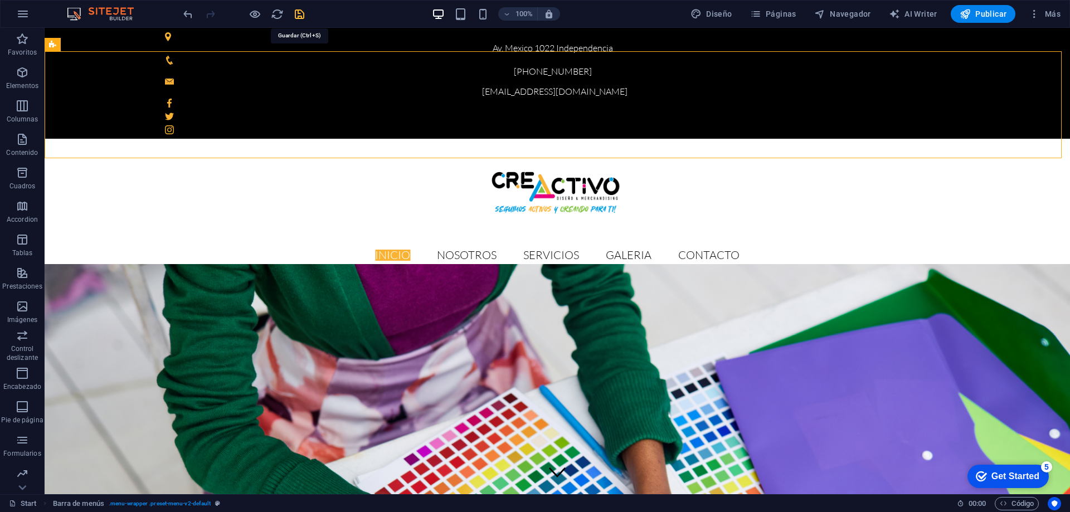
click at [296, 12] on icon "save" at bounding box center [299, 14] width 13 height 13
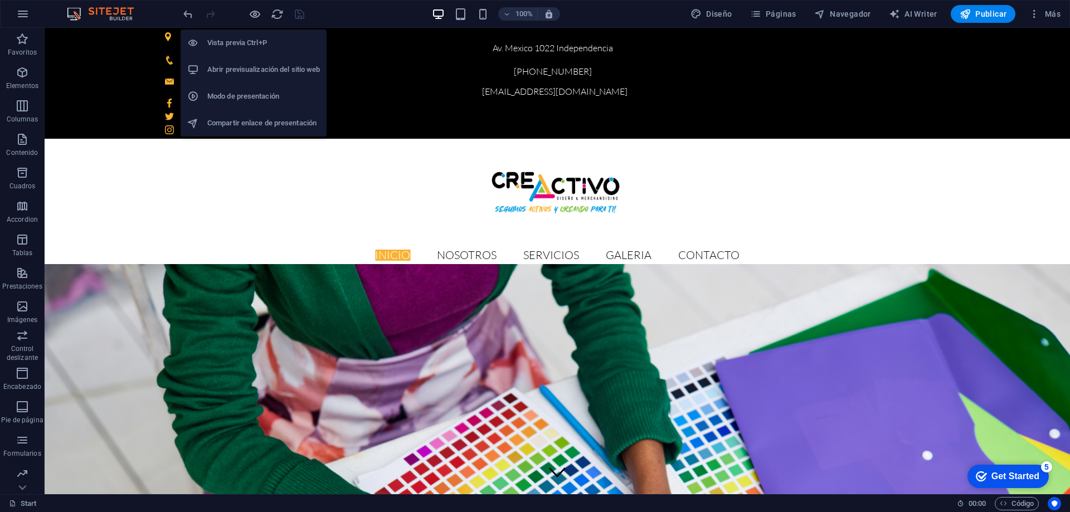
click at [251, 65] on h6 "Abrir previsualización del sitio web" at bounding box center [263, 69] width 113 height 13
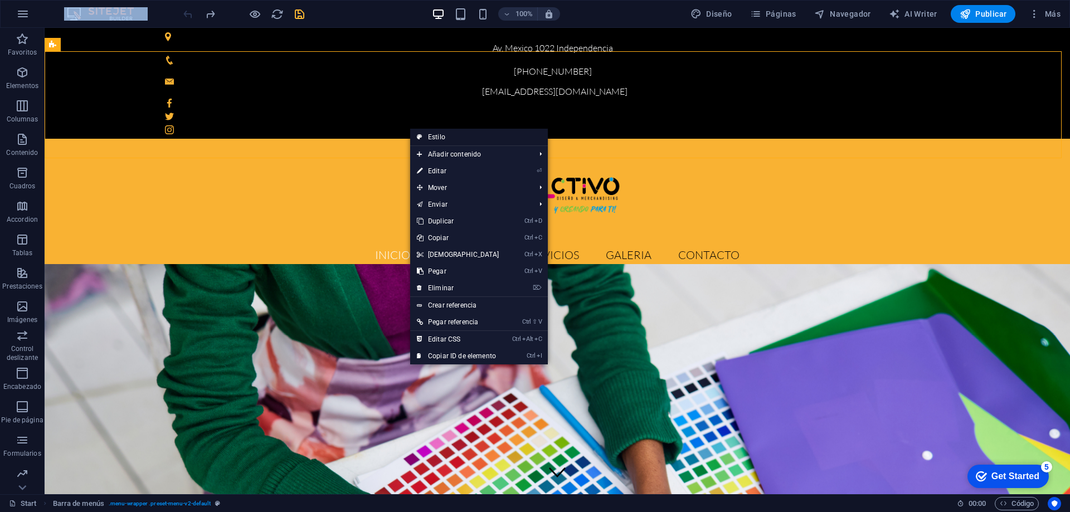
click at [440, 138] on link "Estilo" at bounding box center [479, 137] width 138 height 17
select select "vh"
select select "sticky_menu"
select select "%"
select select "px"
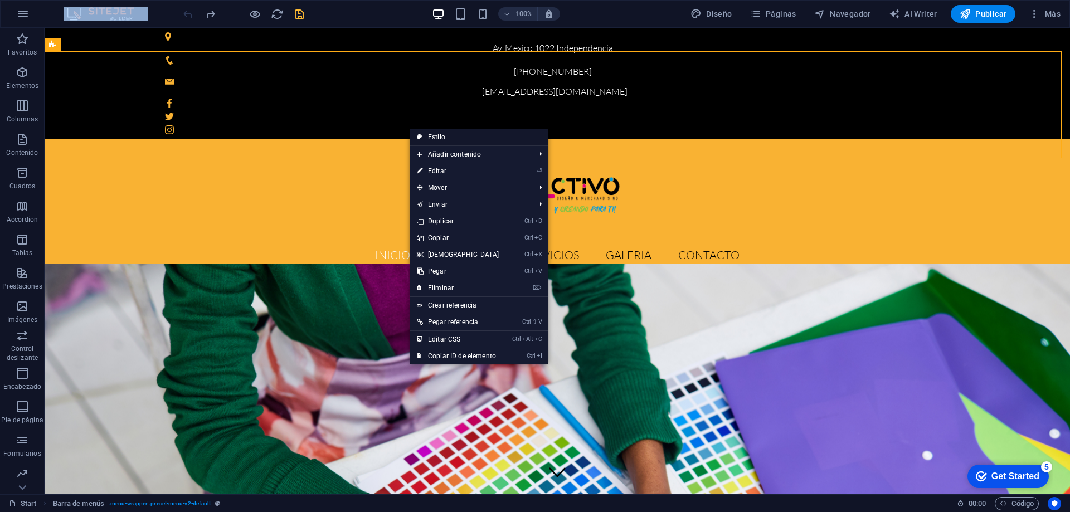
select select "px"
select select "hover_box_horizontal"
select select "px"
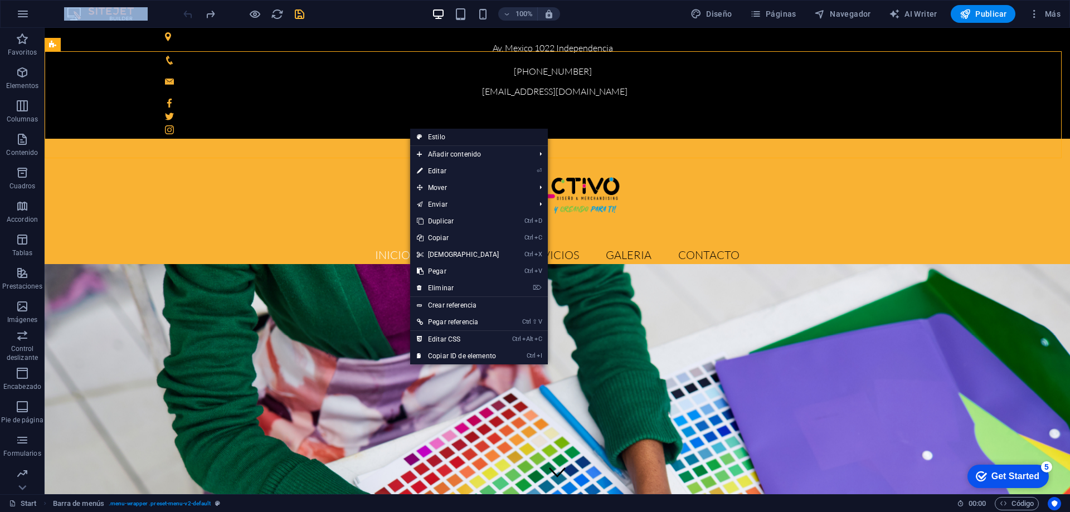
select select "rem"
select select "px"
select select "300"
select select "px"
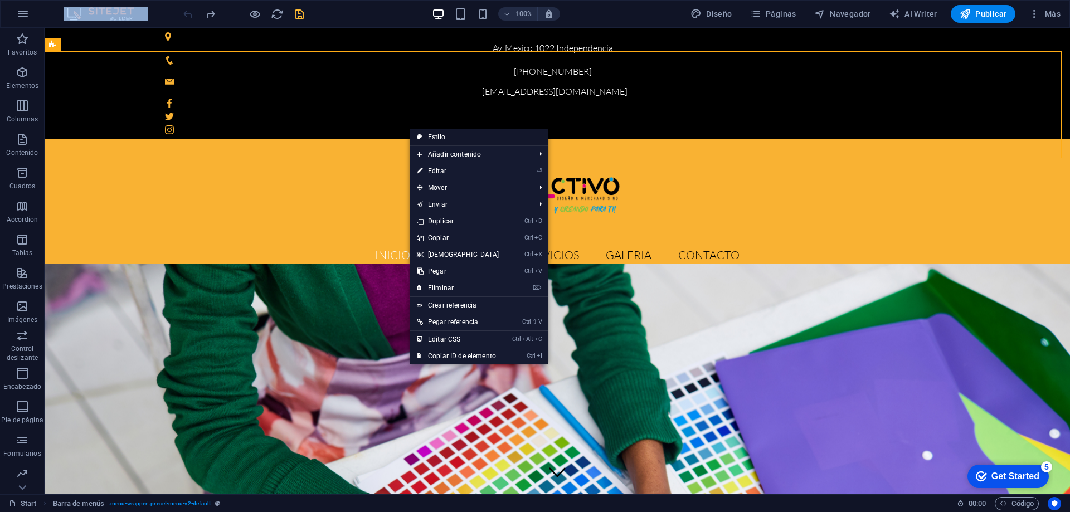
select select "%"
select select "rem"
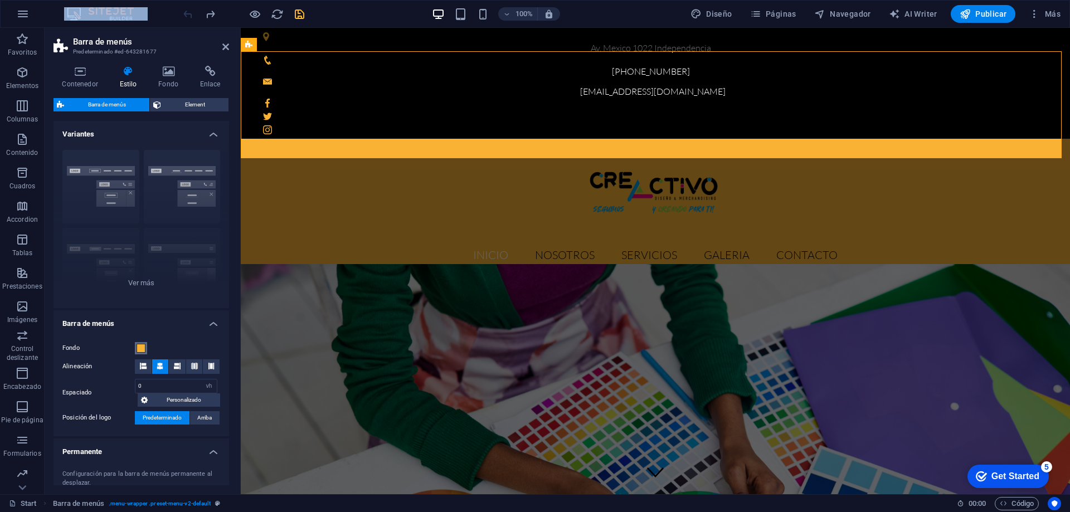
click at [140, 346] on span at bounding box center [141, 348] width 9 height 9
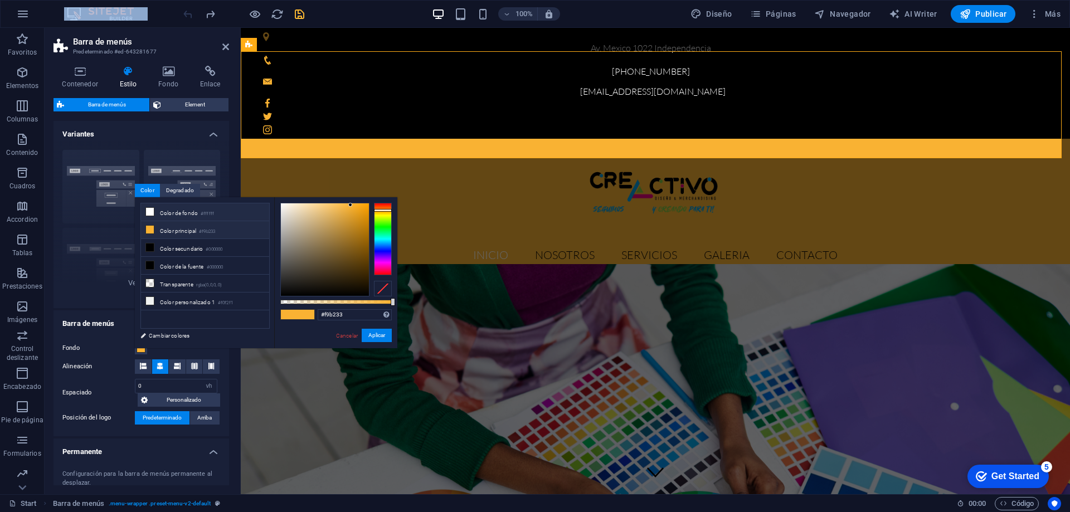
click at [168, 208] on li "Color de fondo #ffffff" at bounding box center [205, 212] width 128 height 18
type input "#ffffff"
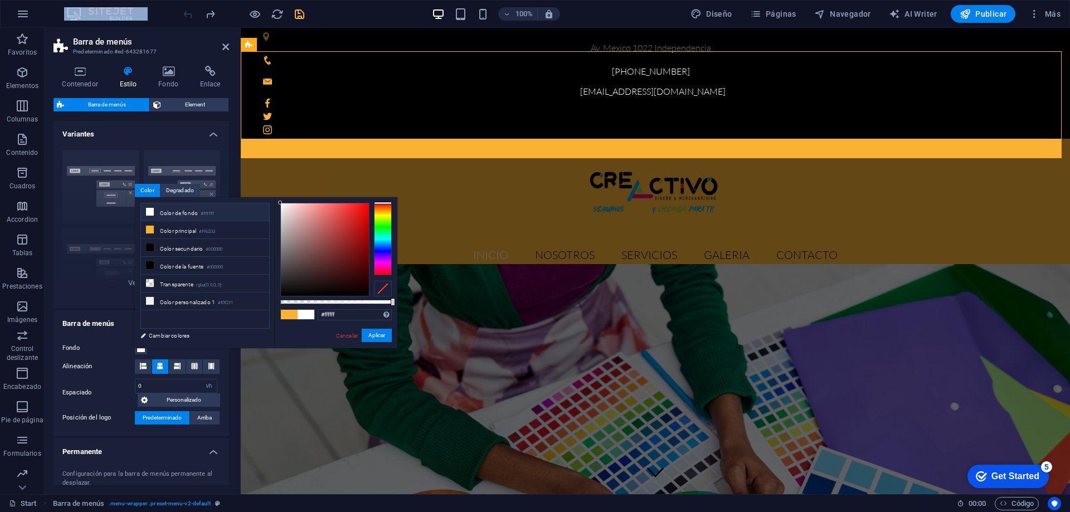
click at [168, 211] on li "Color de fondo #ffffff" at bounding box center [205, 212] width 128 height 18
click at [368, 335] on button "Aplicar" at bounding box center [377, 335] width 30 height 13
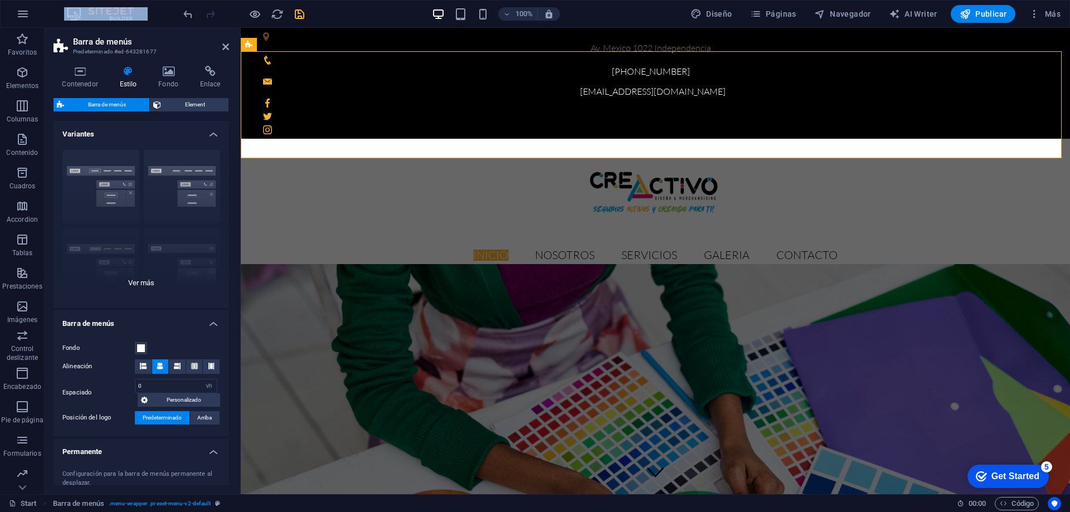
click at [100, 168] on div "Borde Centrado Predeterminado Fijo Loki Desencadenador Ancho XXL" at bounding box center [142, 224] width 176 height 167
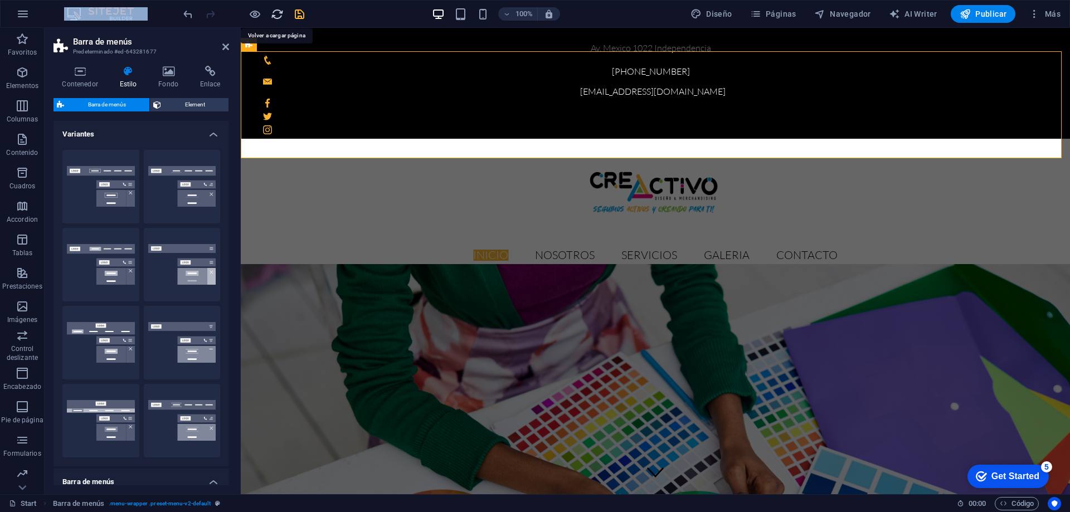
drag, startPoint x: 275, startPoint y: 12, endPoint x: 573, endPoint y: 11, distance: 298.7
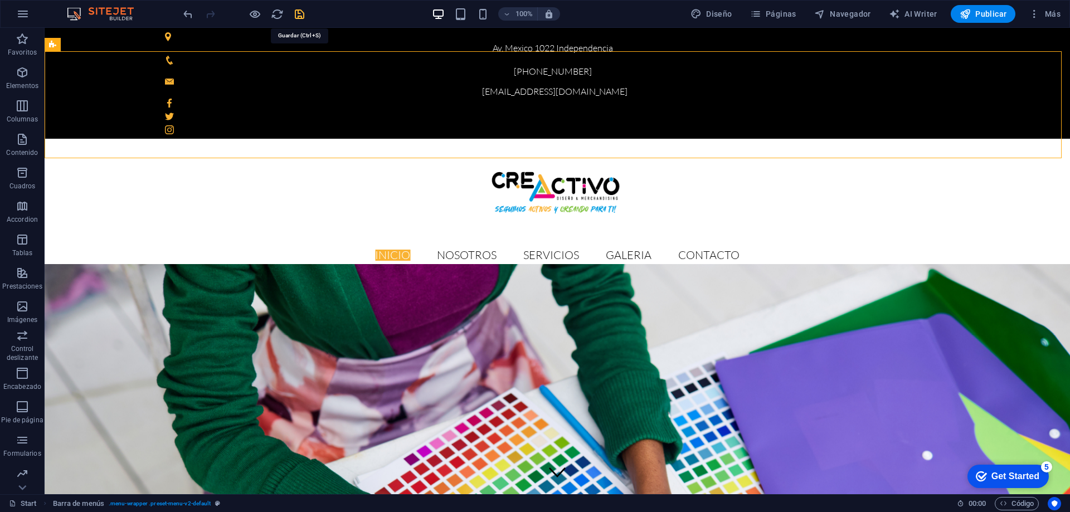
click at [299, 13] on icon "save" at bounding box center [299, 14] width 13 height 13
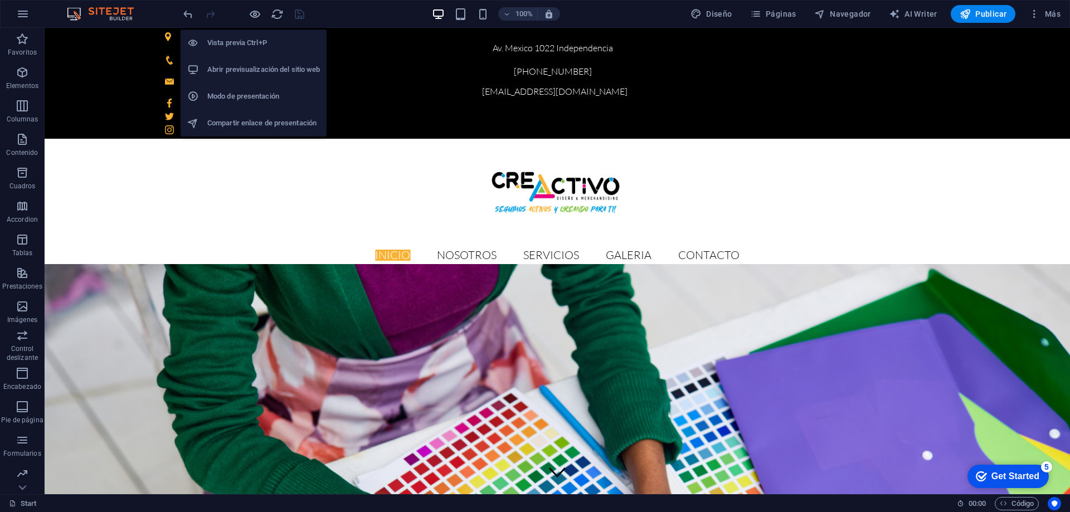
click at [249, 65] on h6 "Abrir previsualización del sitio web" at bounding box center [263, 69] width 113 height 13
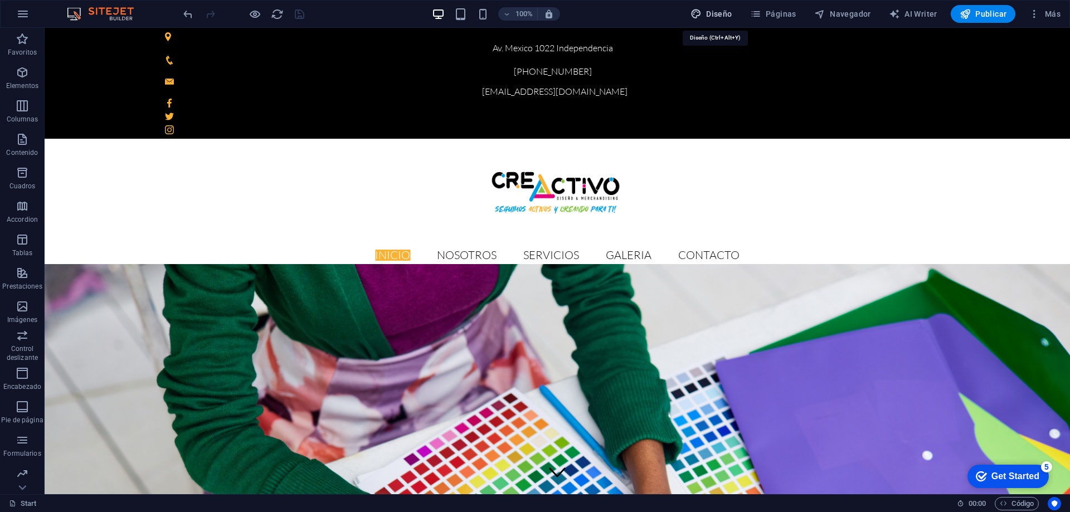
select select "ease-in-out"
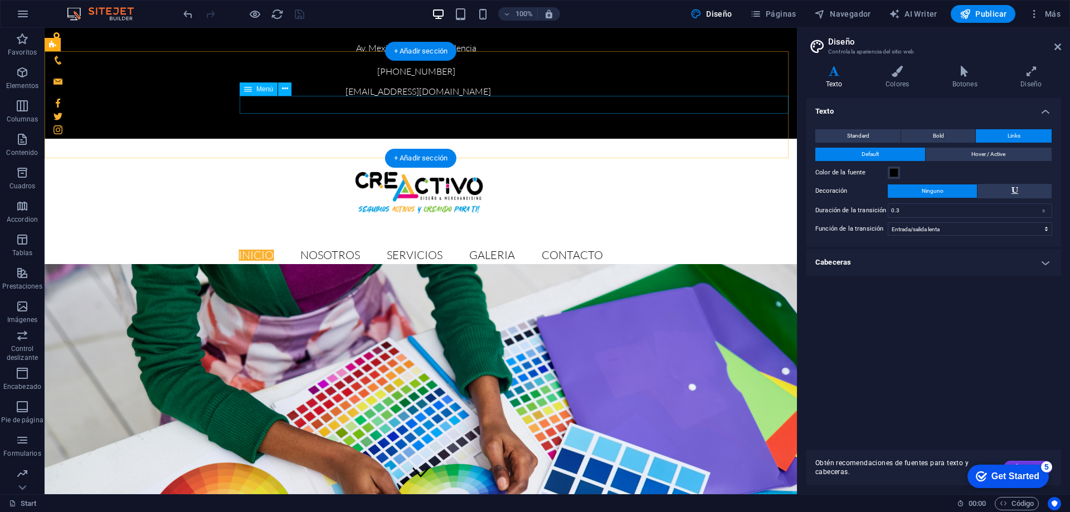
click at [544, 246] on nav "Inicio Nosotros Servicios GALERIA Contacto" at bounding box center [421, 255] width 752 height 18
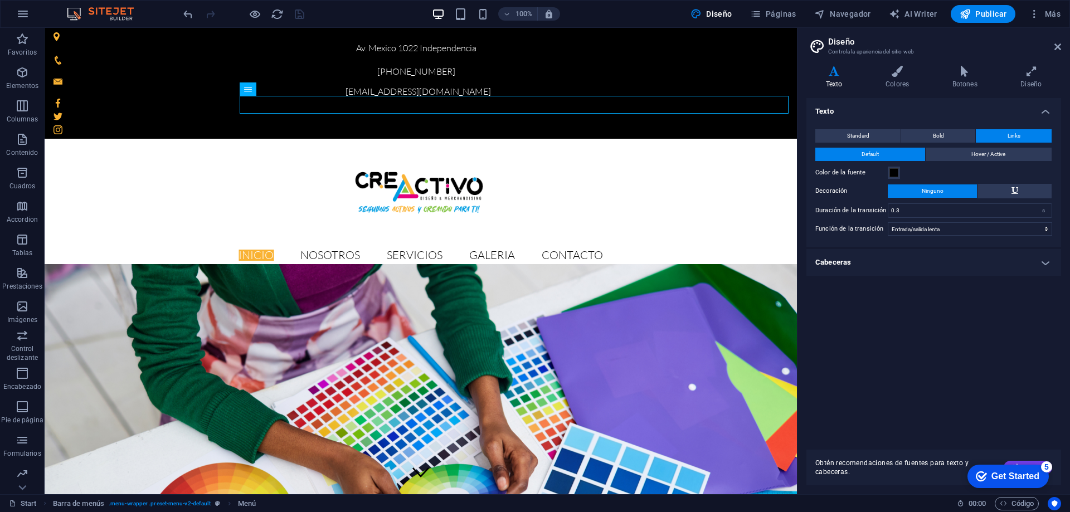
click at [1033, 257] on h4 "Cabeceras" at bounding box center [933, 262] width 255 height 27
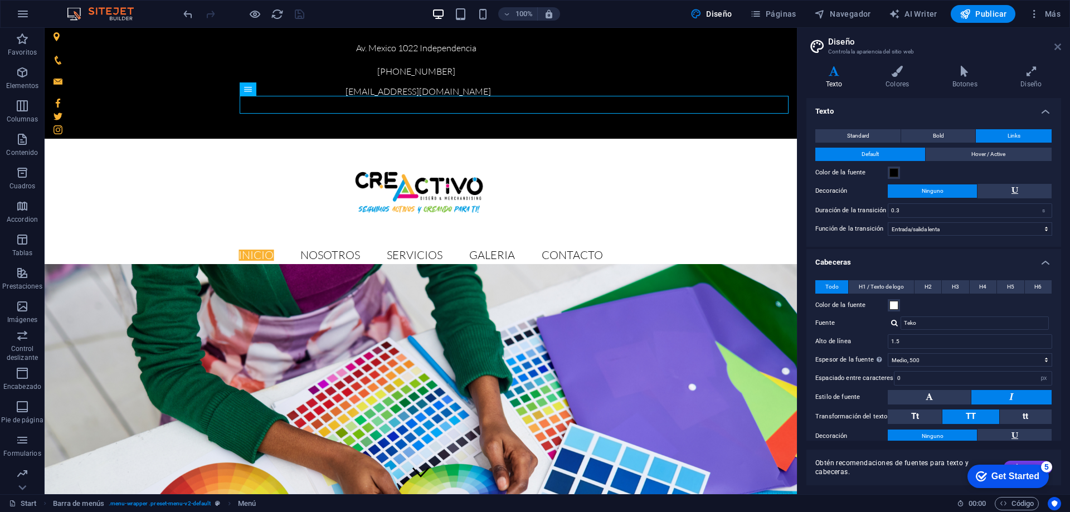
click at [1054, 42] on icon at bounding box center [1057, 46] width 7 height 9
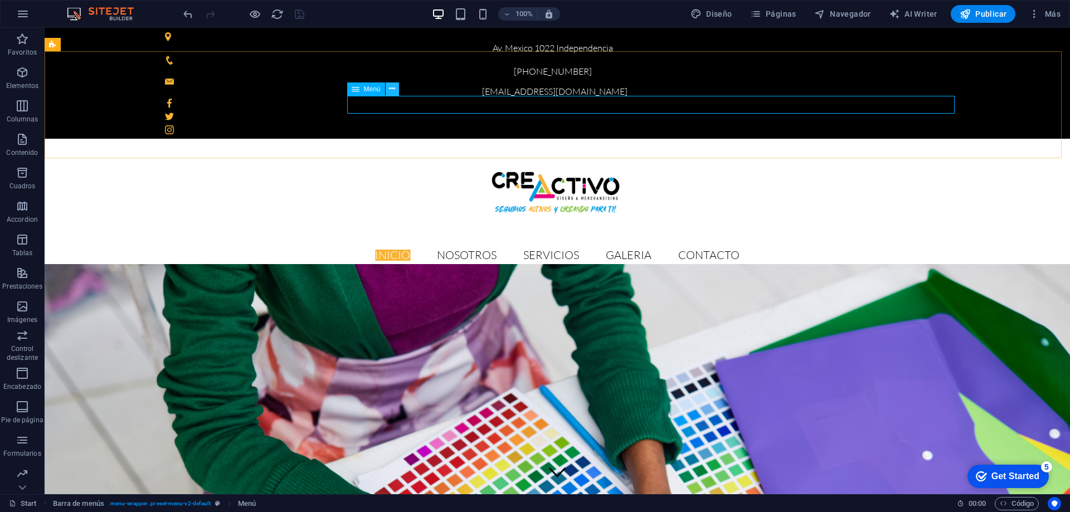
click at [393, 90] on icon at bounding box center [392, 89] width 6 height 12
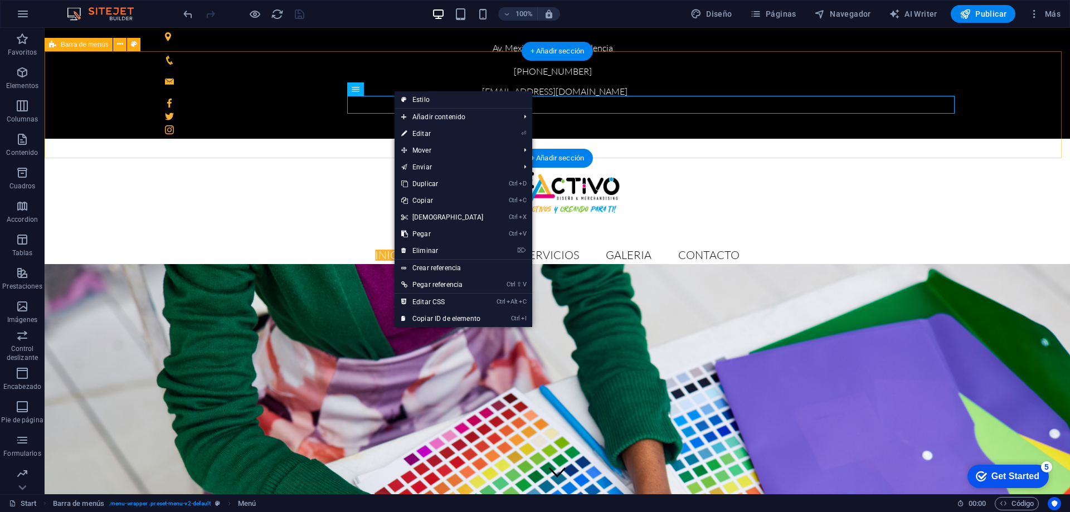
click at [330, 139] on div "Inicio Nosotros Servicios GALERIA Contacto" at bounding box center [557, 201] width 1025 height 125
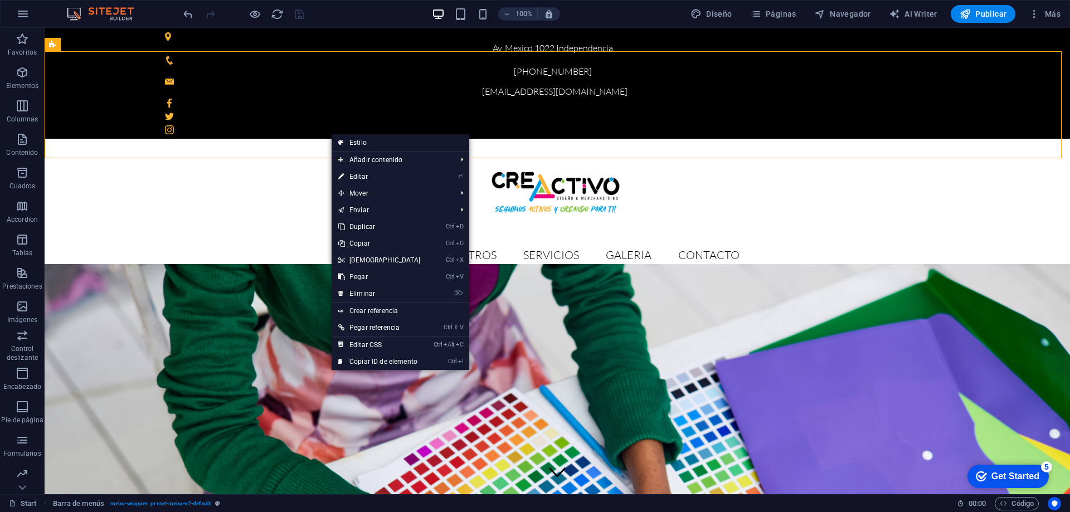
click at [359, 138] on link "Estilo" at bounding box center [401, 142] width 138 height 17
select select "vh"
select select "sticky_menu"
select select "%"
select select "px"
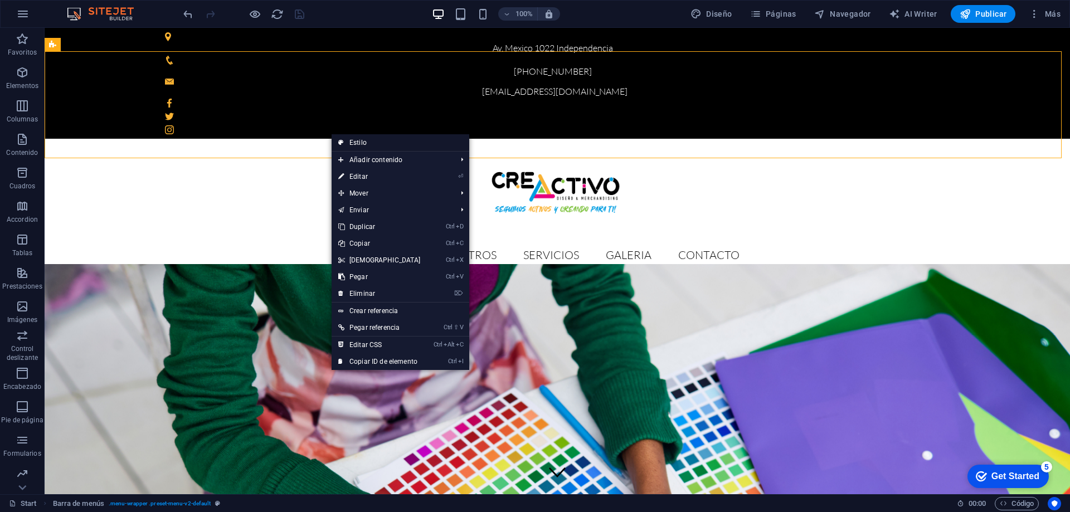
select select "px"
select select "hover_box_horizontal"
select select "px"
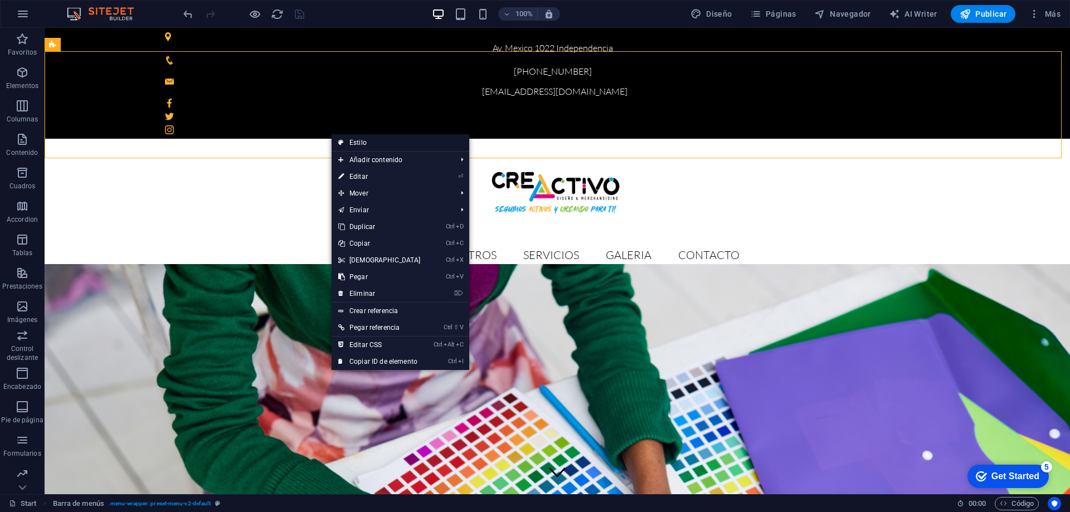
select select "px"
select select "rem"
select select "px"
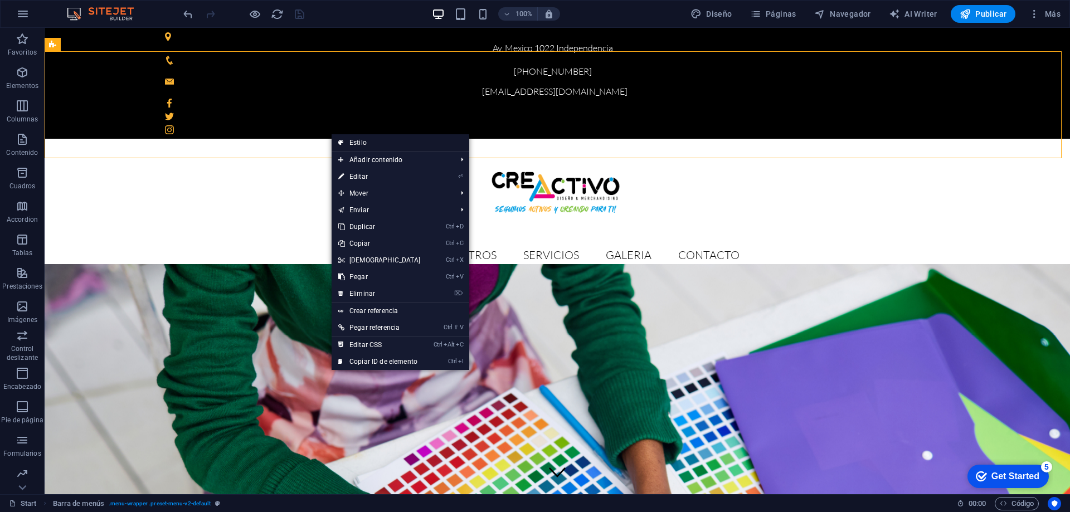
select select "px"
select select "300"
select select "px"
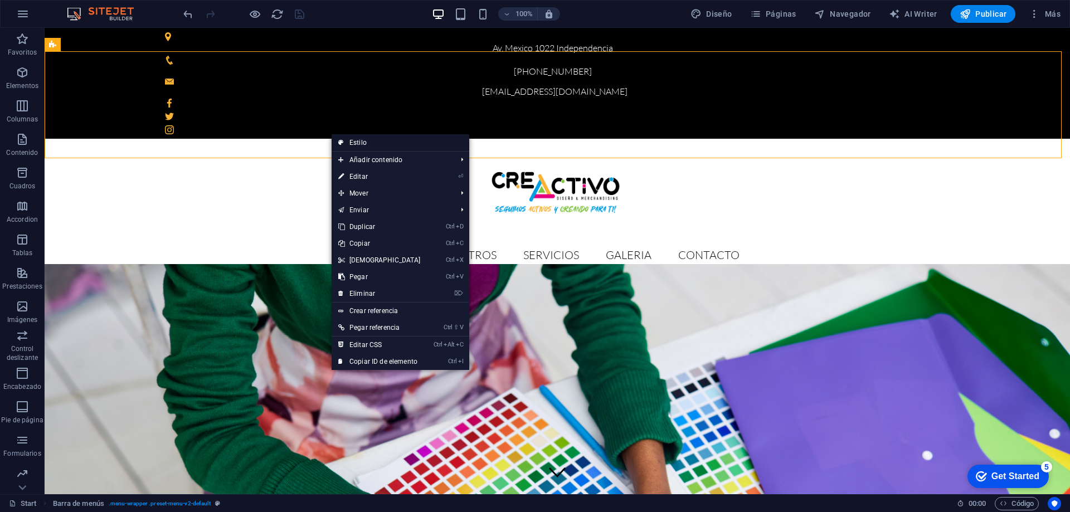
select select "%"
select select "rem"
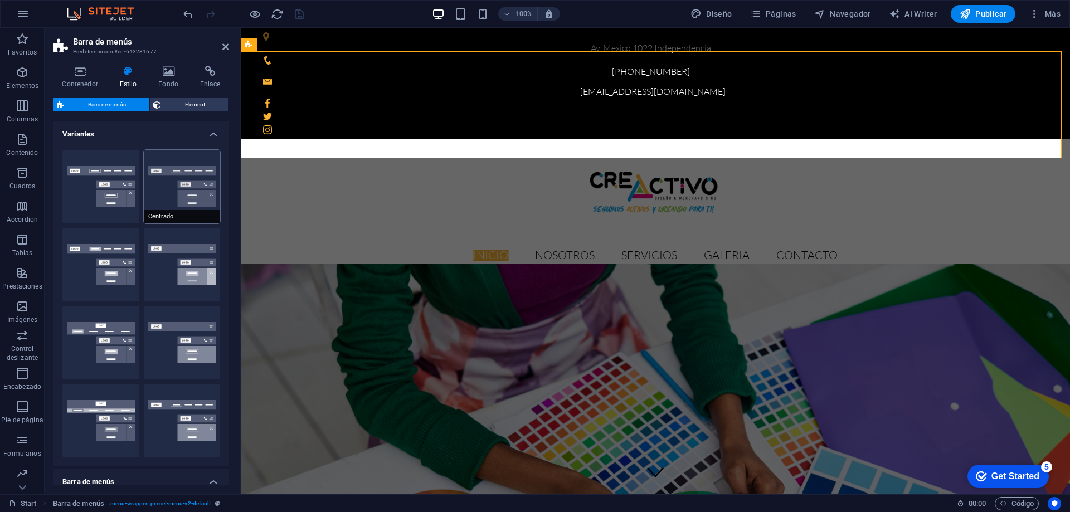
click at [190, 199] on button "Centrado" at bounding box center [182, 187] width 77 height 74
type input "1"
select select "rem"
select select "DISABLED_OPTION_VALUE"
type input "0"
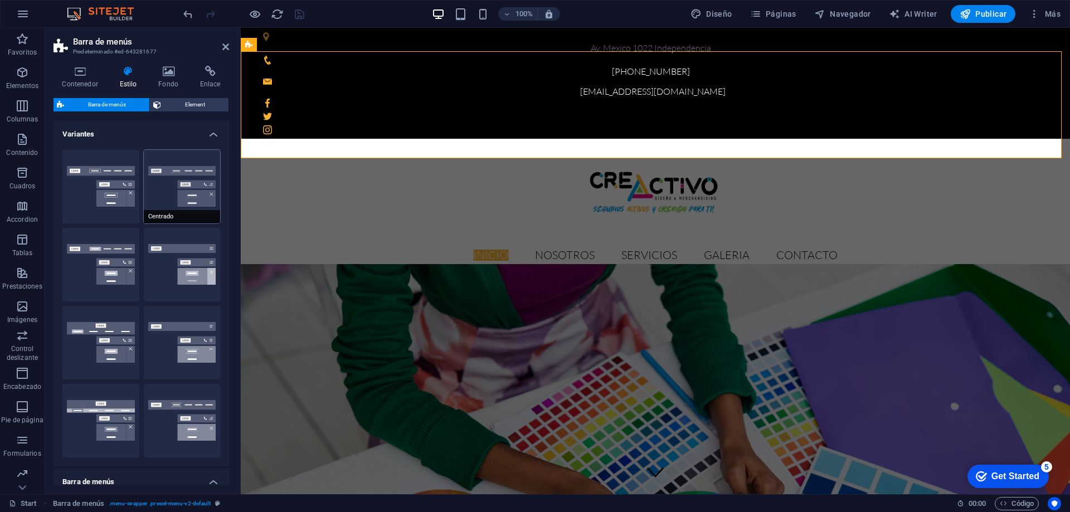
type input "0"
select select "hover_border_bottom"
type input "1"
type input "2"
select select "DISABLED_OPTION_VALUE"
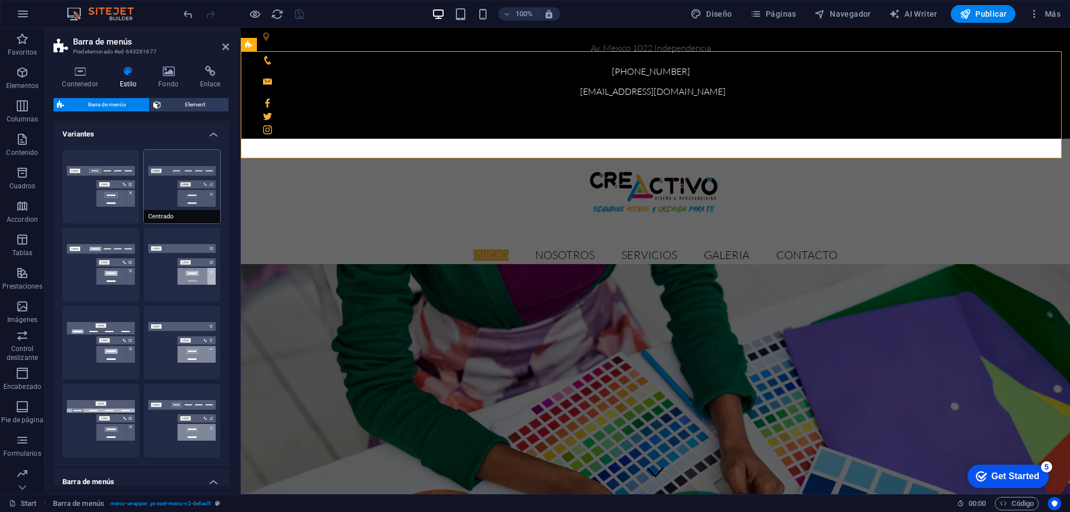
type input "0"
select select "rem"
type input "1"
select select "rem"
type input "1"
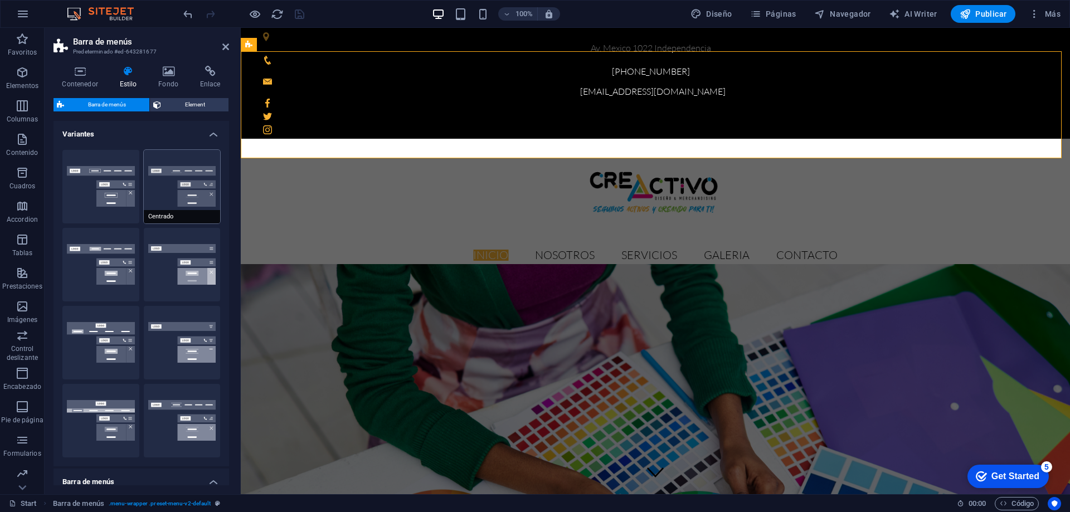
select select "rem"
type input "0"
select select "rem"
select select "link-special-font"
type input "1.5"
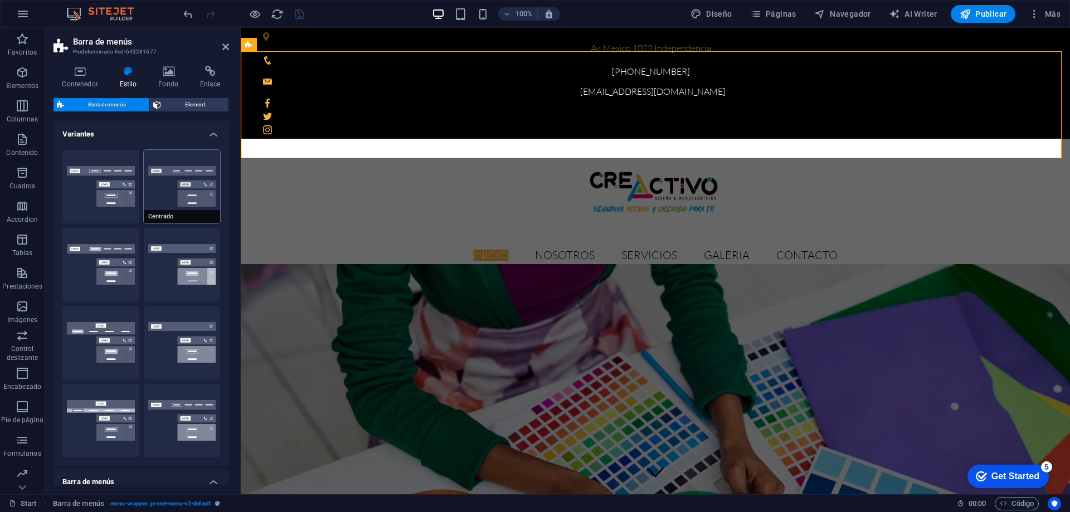
select select "rem"
select select
type input "2"
type input "1"
type input "0.5"
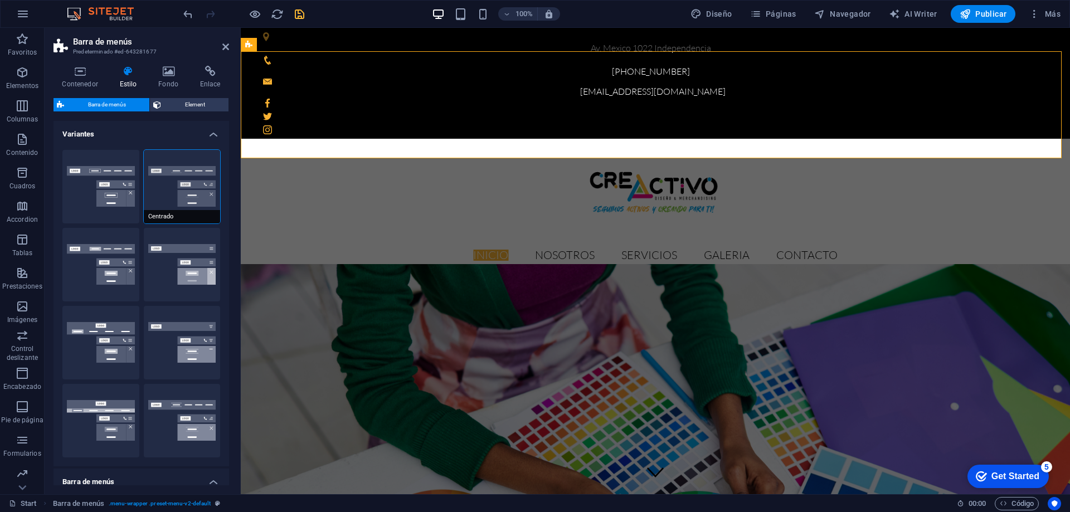
type input "100"
select select "%"
select select "300"
type input "0"
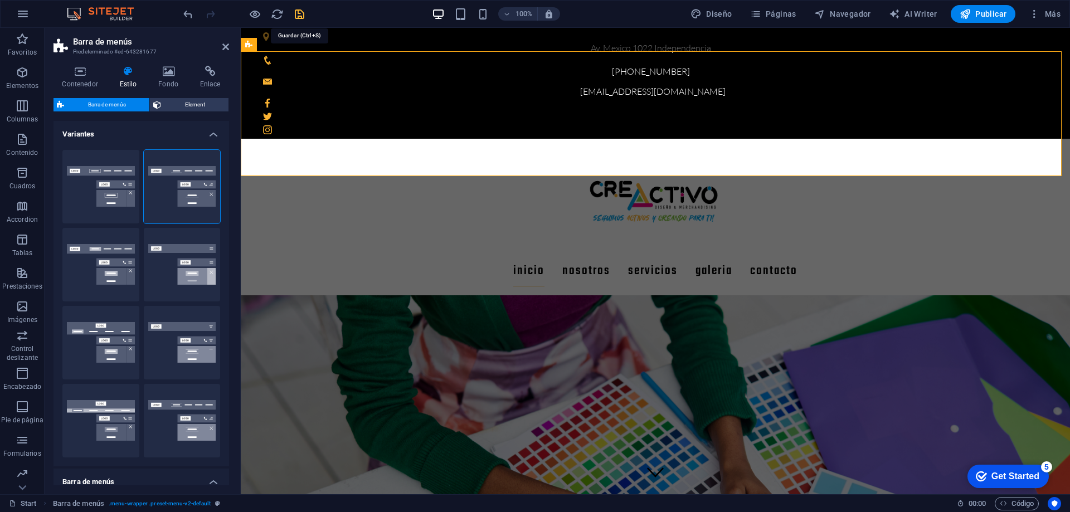
click at [300, 14] on icon "save" at bounding box center [299, 14] width 13 height 13
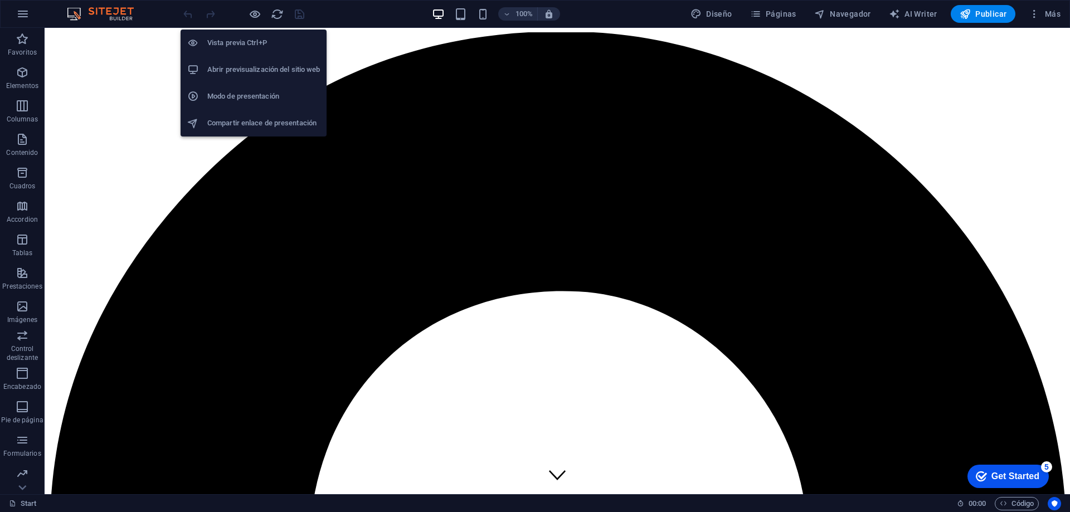
click at [252, 36] on li "Vista previa Ctrl+P" at bounding box center [254, 43] width 146 height 27
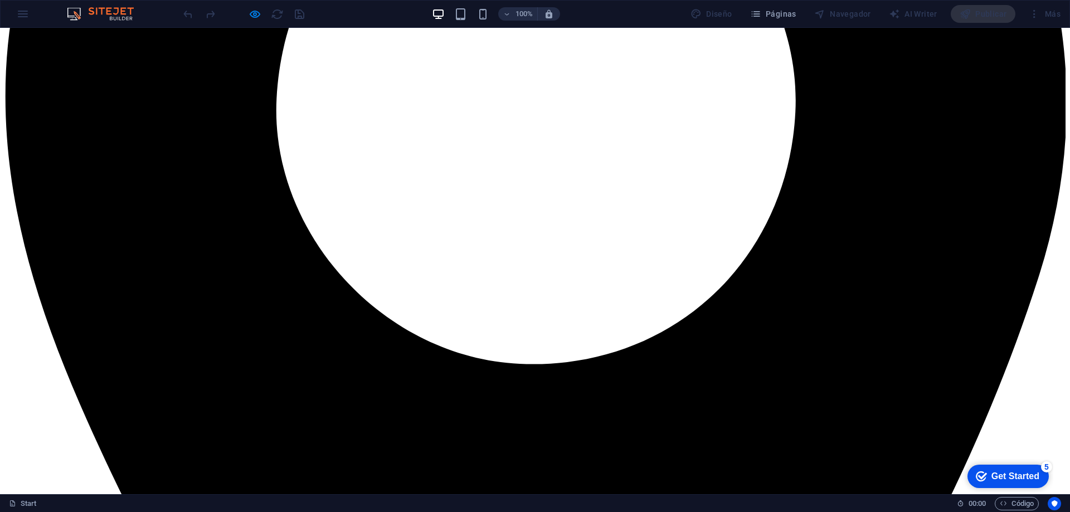
scroll to position [669, 0]
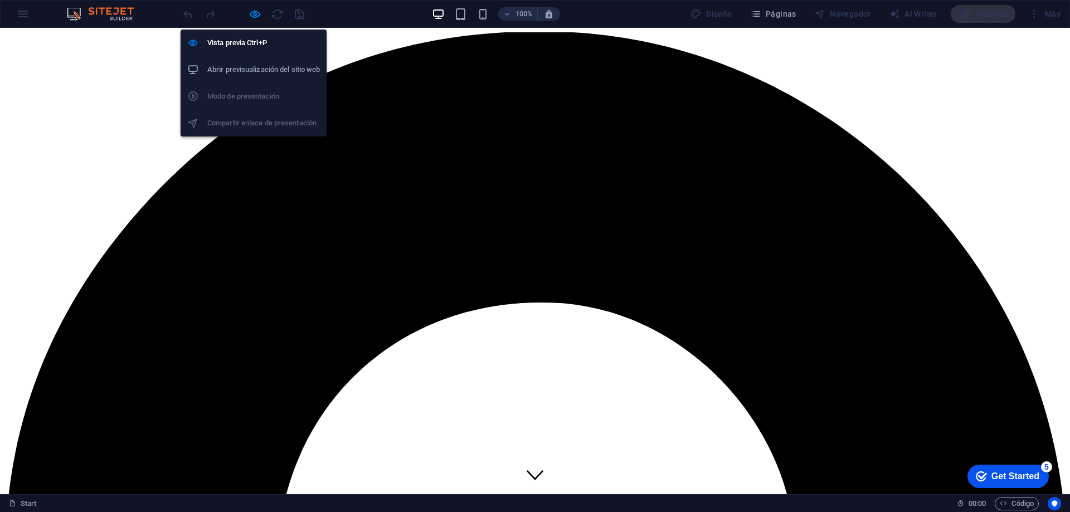
scroll to position [0, 0]
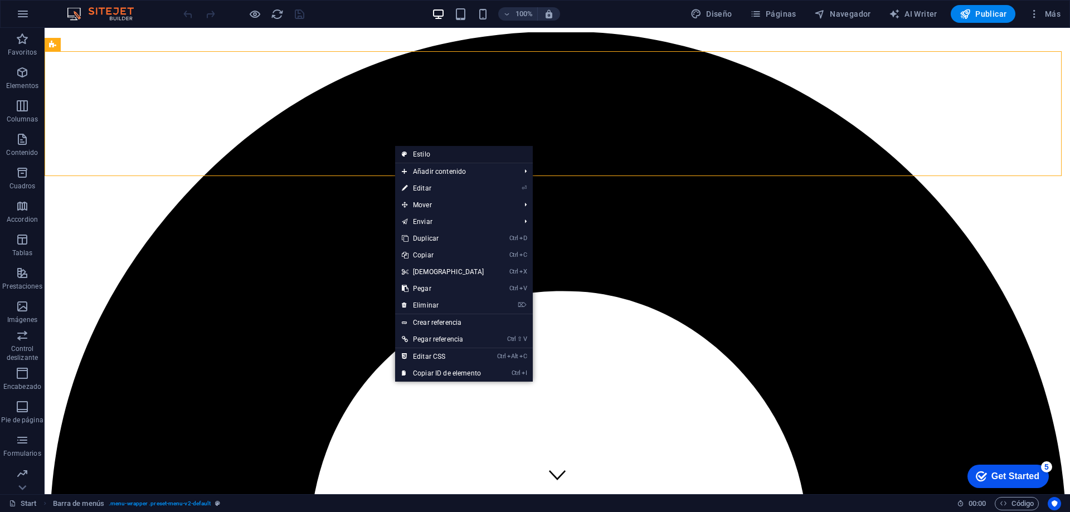
click at [423, 151] on link "Estilo" at bounding box center [464, 154] width 138 height 17
select select "rem"
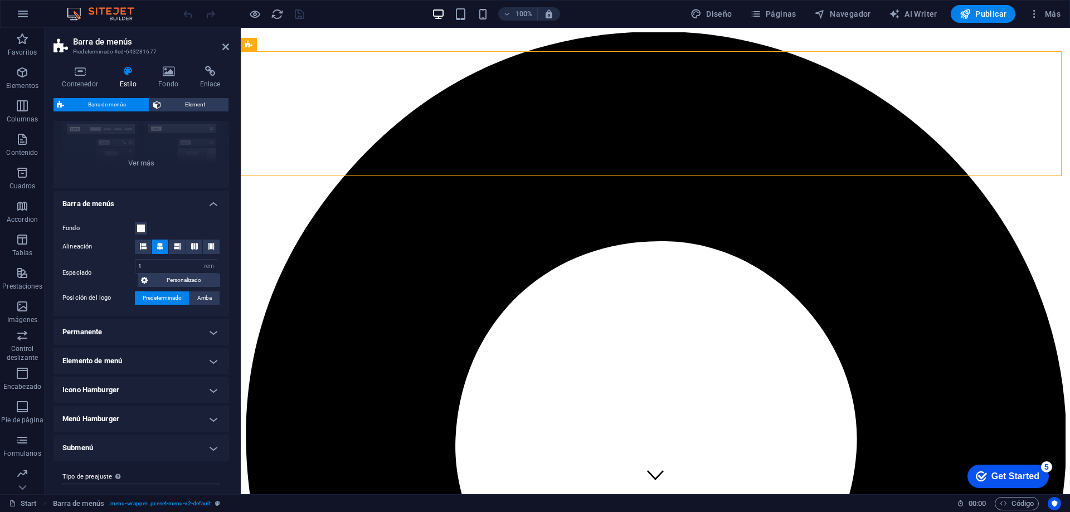
scroll to position [140, 0]
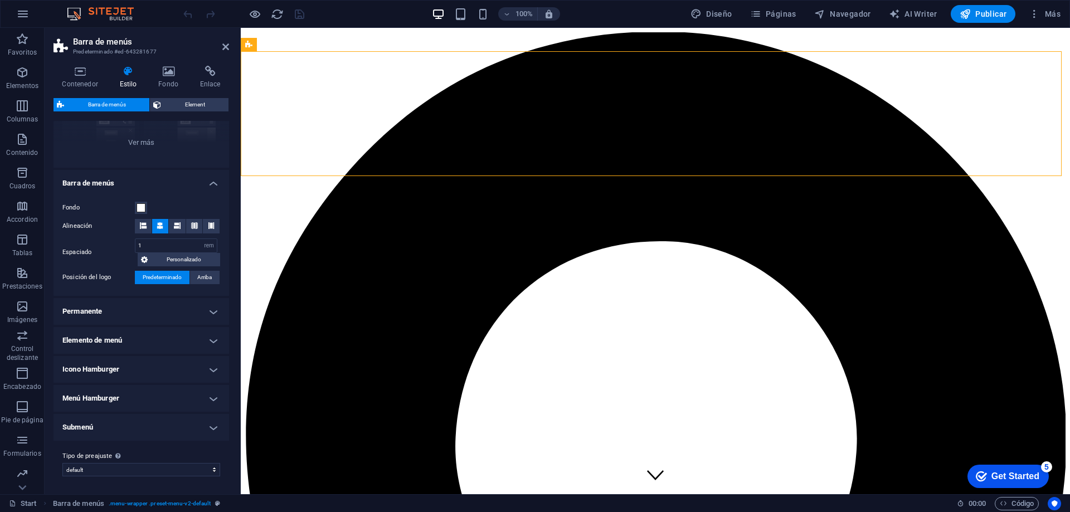
click at [198, 311] on h4 "Permanente" at bounding box center [142, 311] width 176 height 27
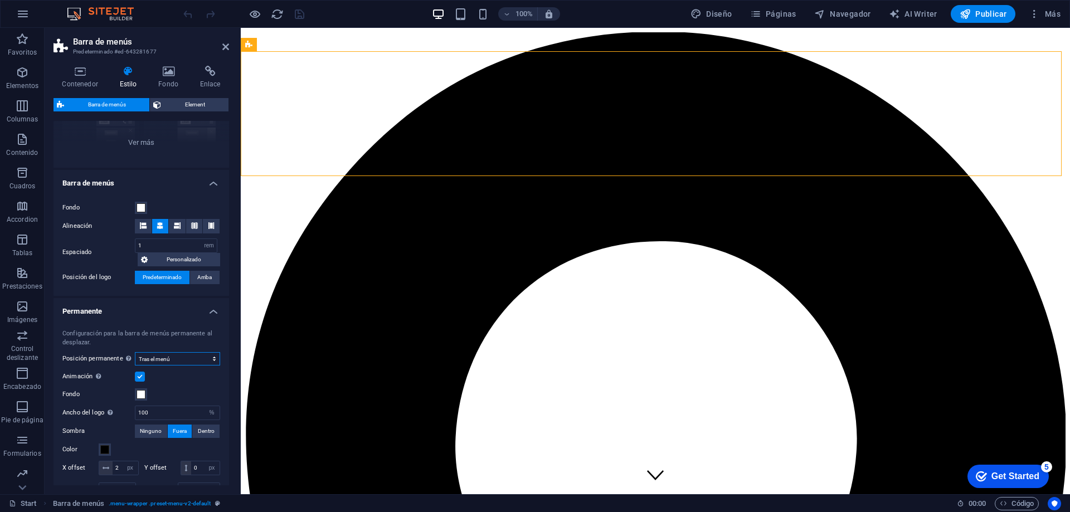
click at [191, 354] on select "Deshabilitado Instantáneo Tras el menú Tras el banner Al desplazarse hacia arri…" at bounding box center [177, 358] width 85 height 13
select select "sticky_instant"
click at [135, 352] on select "Deshabilitado Instantáneo Tras el menú Tras el banner Al desplazarse hacia arri…" at bounding box center [177, 358] width 85 height 13
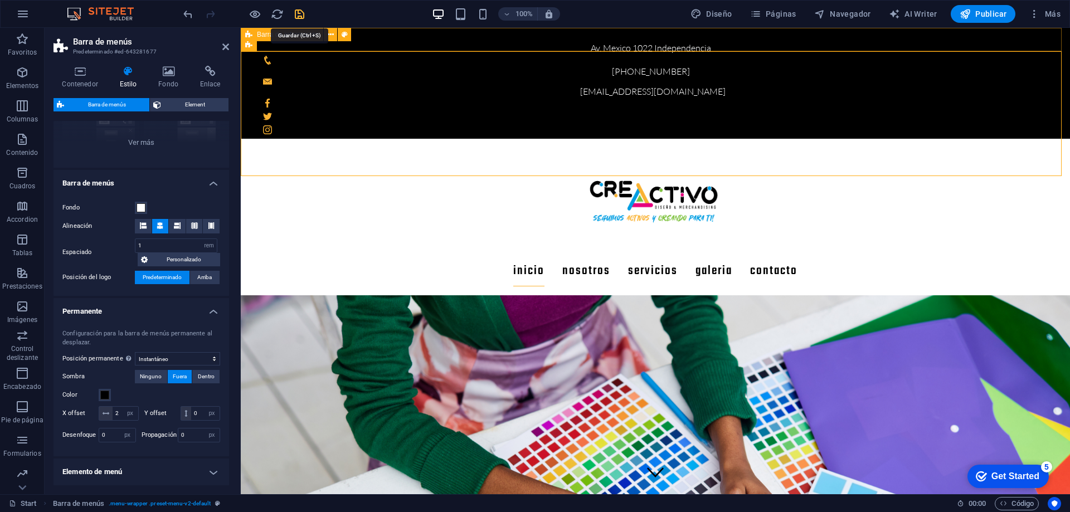
click at [298, 13] on icon "save" at bounding box center [299, 14] width 13 height 13
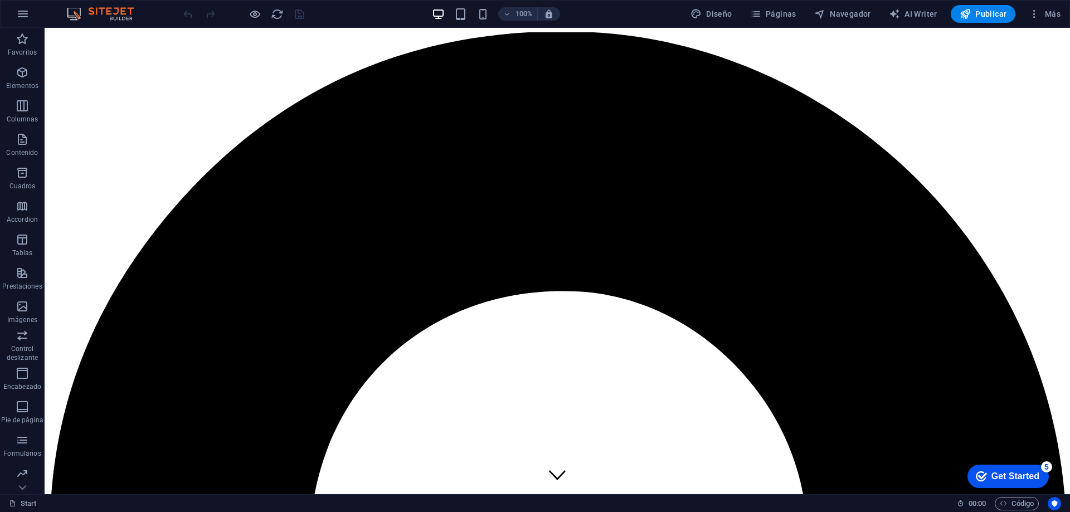
scroll to position [0, 0]
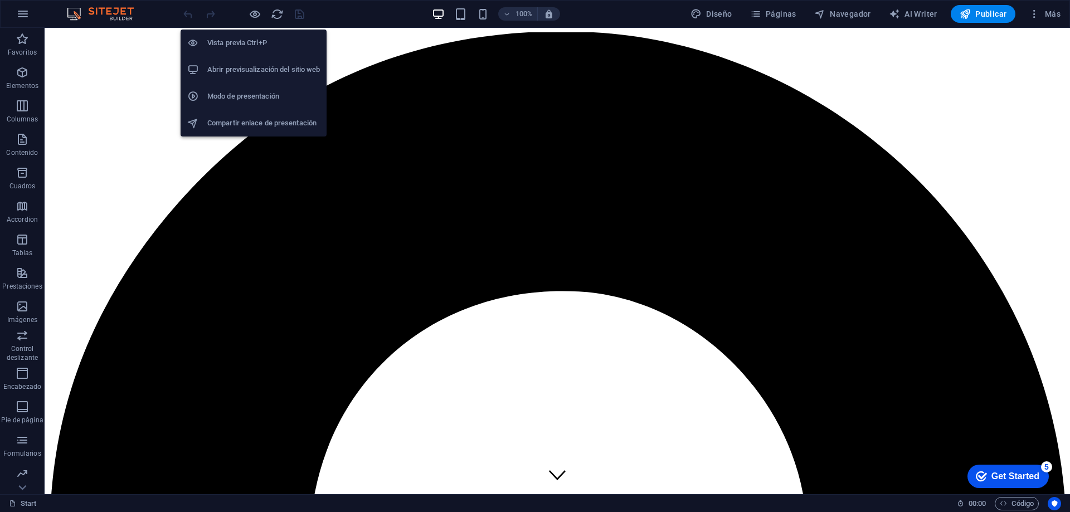
click at [255, 37] on h6 "Vista previa Ctrl+P" at bounding box center [263, 42] width 113 height 13
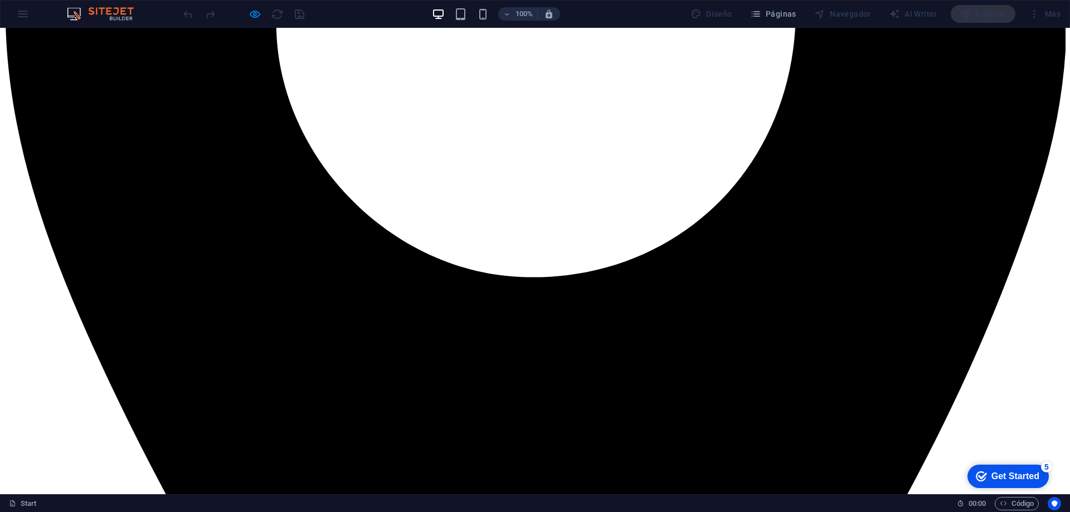
scroll to position [669, 0]
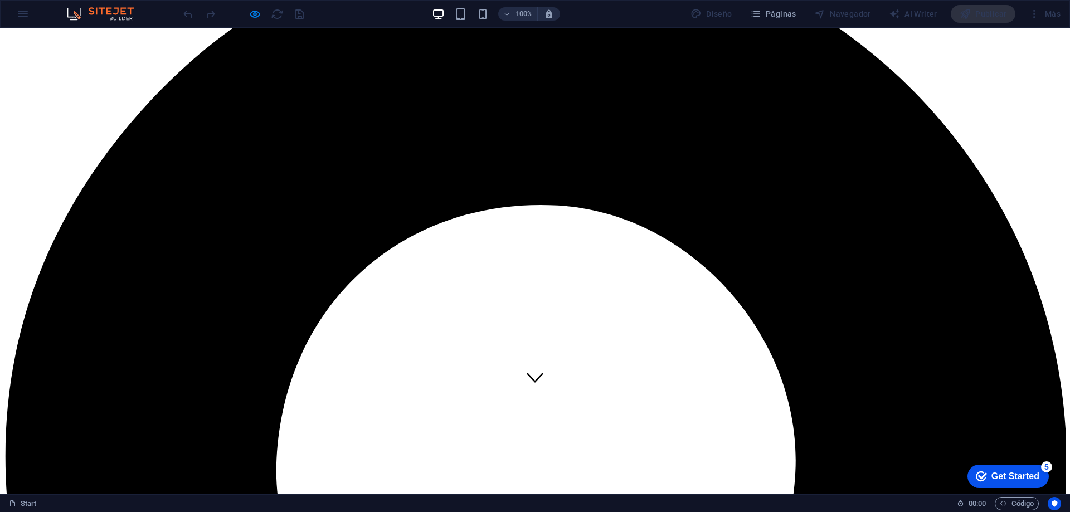
scroll to position [0, 0]
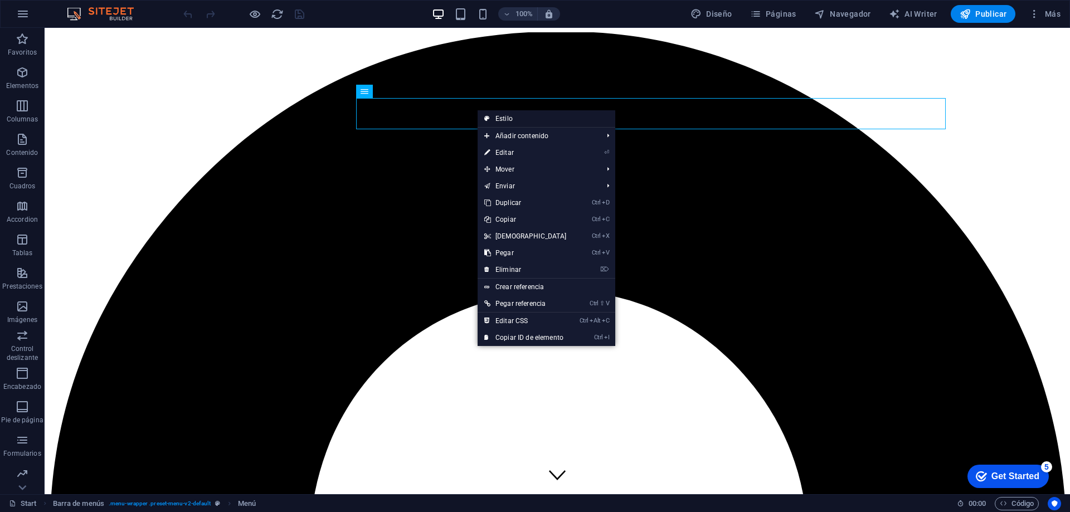
click at [502, 116] on link "Estilo" at bounding box center [547, 118] width 138 height 17
select select "rem"
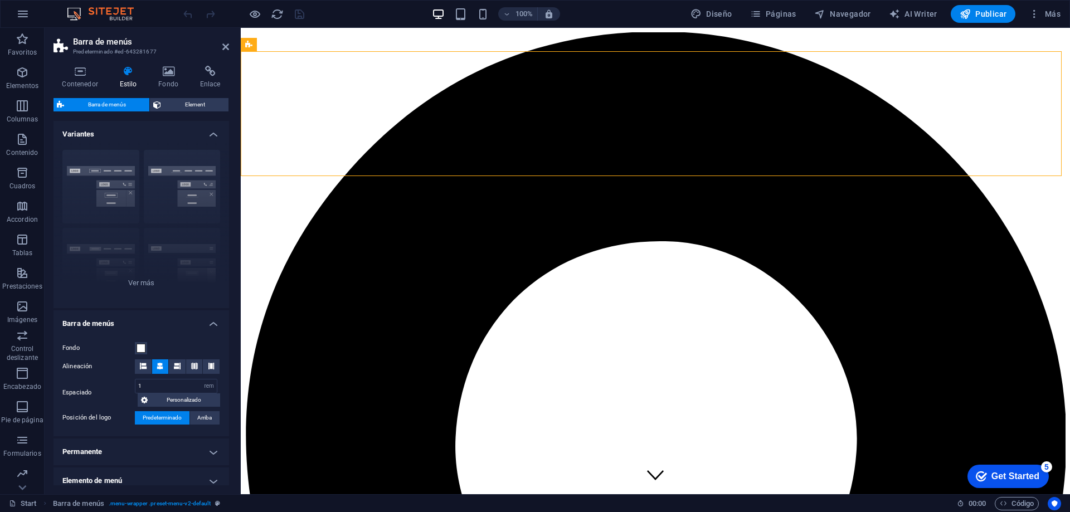
scroll to position [111, 0]
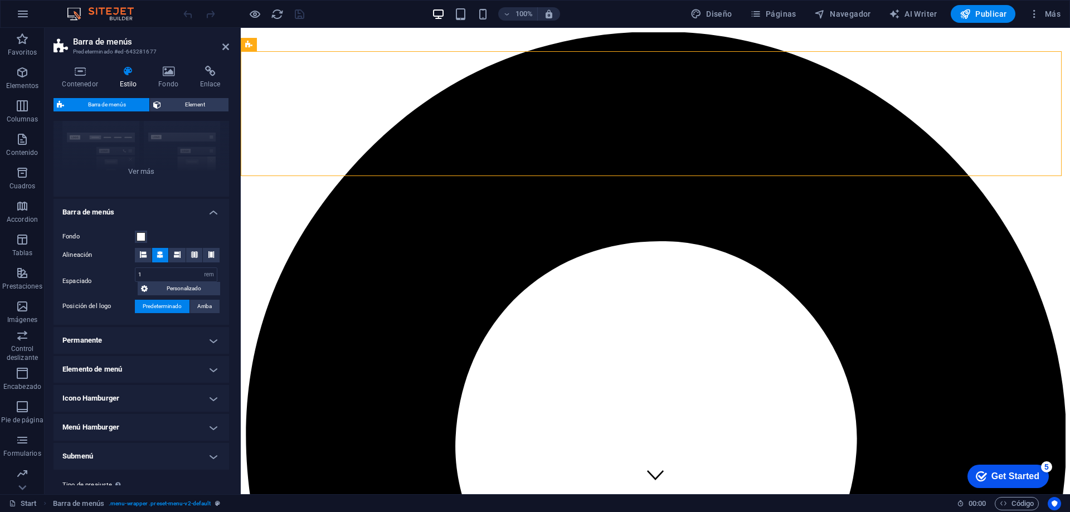
click at [131, 335] on h4 "Permanente" at bounding box center [142, 340] width 176 height 27
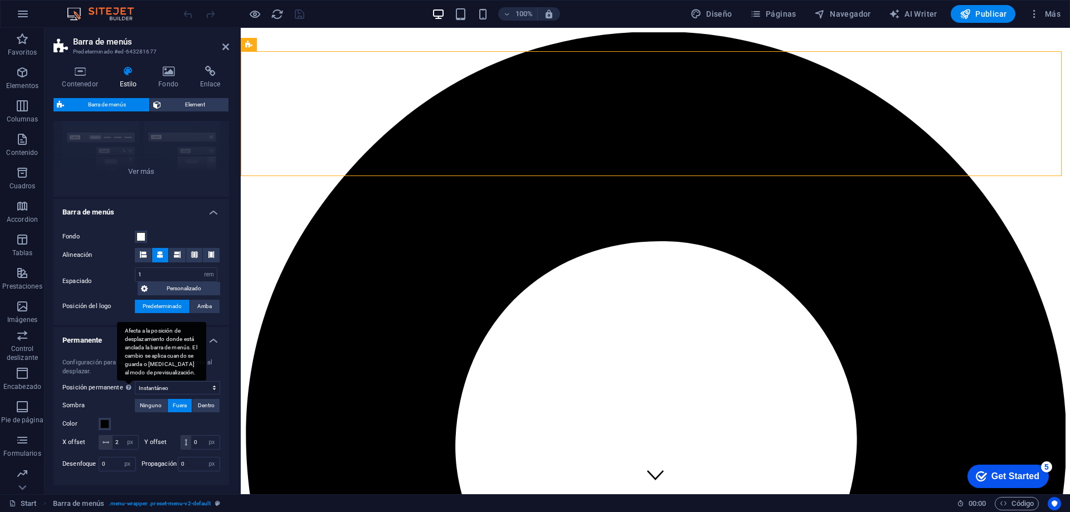
click at [128, 381] on div "Afecta a la posición de desplazamiento donde está anclada la barra de menús. El…" at bounding box center [161, 351] width 89 height 59
click at [135, 383] on select "Deshabilitado Instantáneo Tras el menú Tras el banner Al desplazarse hacia arri…" at bounding box center [177, 387] width 85 height 13
click at [152, 383] on select "Deshabilitado Instantáneo Tras el menú Tras el banner Al desplazarse hacia arri…" at bounding box center [177, 387] width 85 height 13
select select "sticky_banner"
click at [135, 381] on select "Deshabilitado Instantáneo Tras el menú Tras el banner Al desplazarse hacia arri…" at bounding box center [177, 387] width 85 height 13
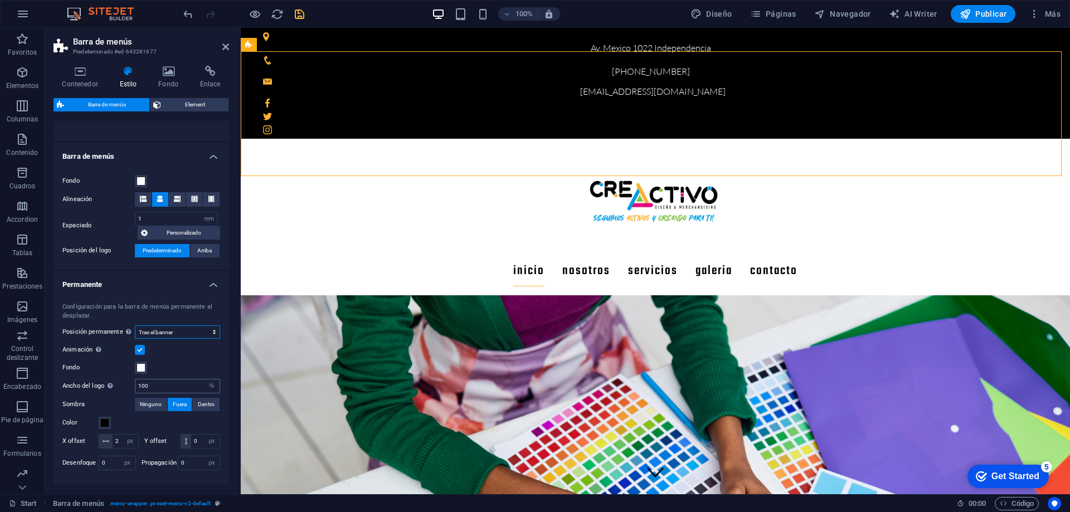
scroll to position [56, 0]
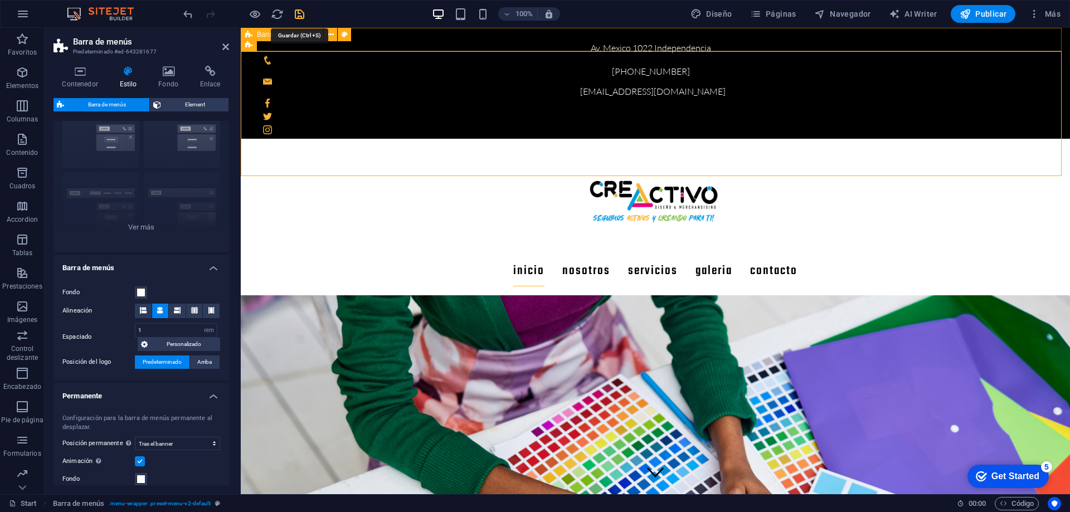
click at [298, 11] on icon "save" at bounding box center [299, 14] width 13 height 13
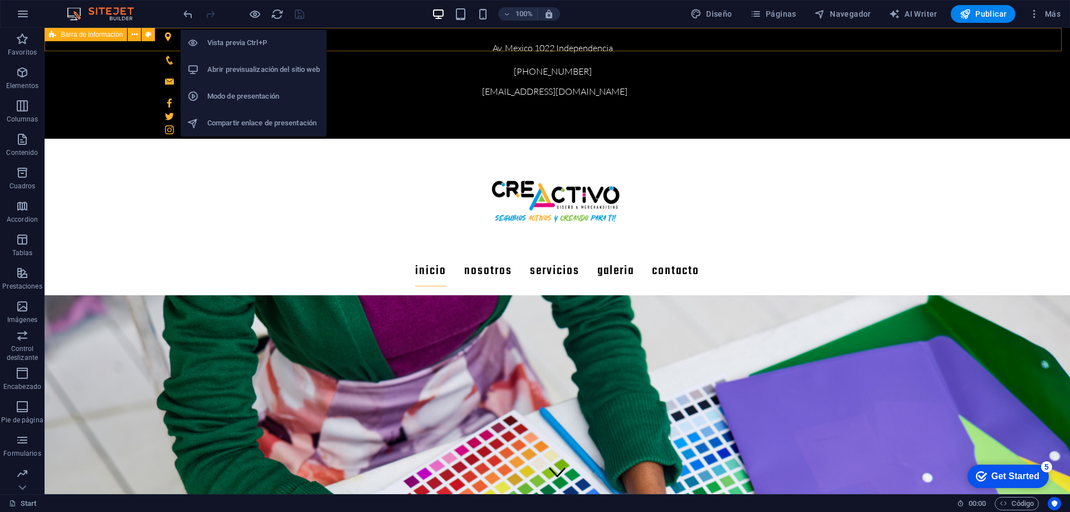
click at [255, 46] on h6 "Vista previa Ctrl+P" at bounding box center [263, 42] width 113 height 13
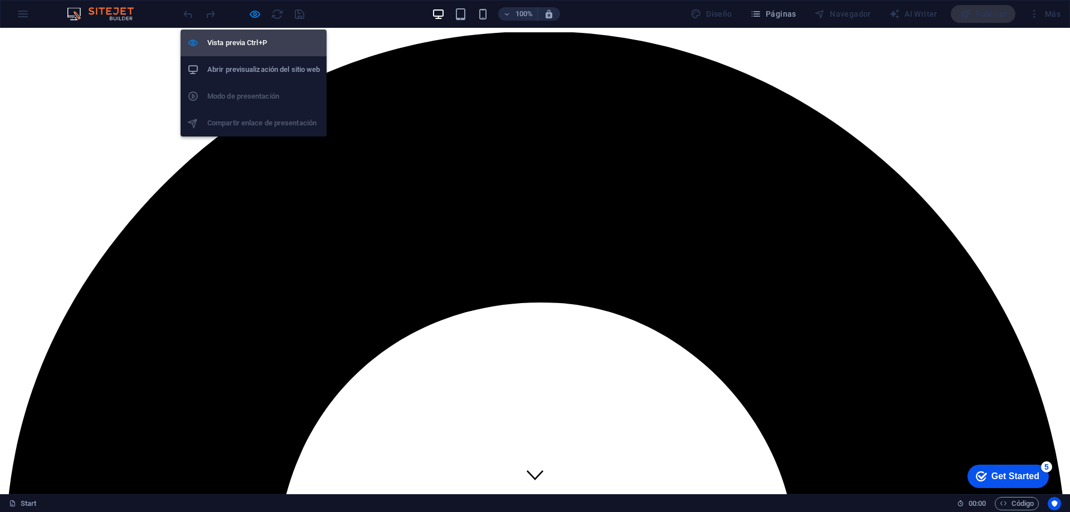
scroll to position [0, 0]
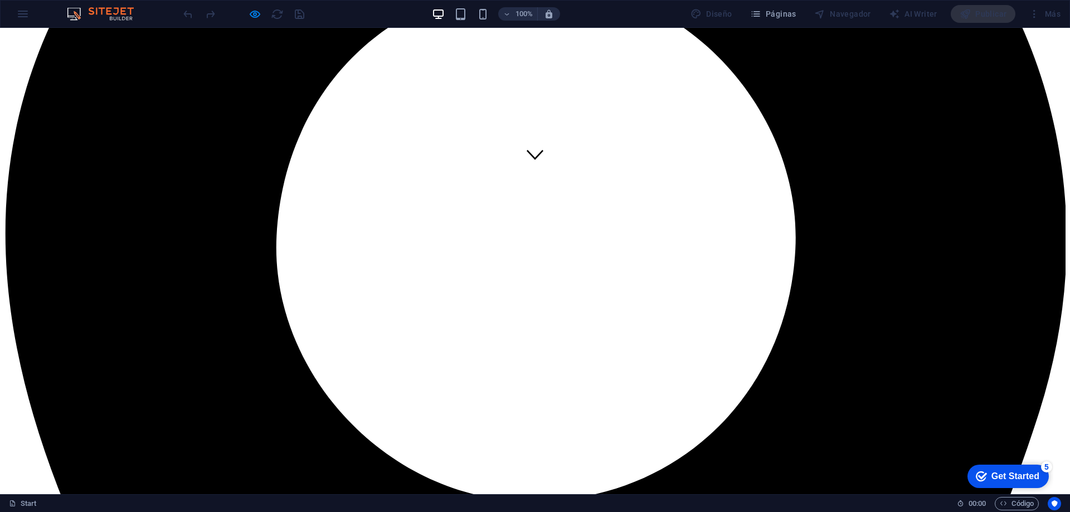
scroll to position [42, 0]
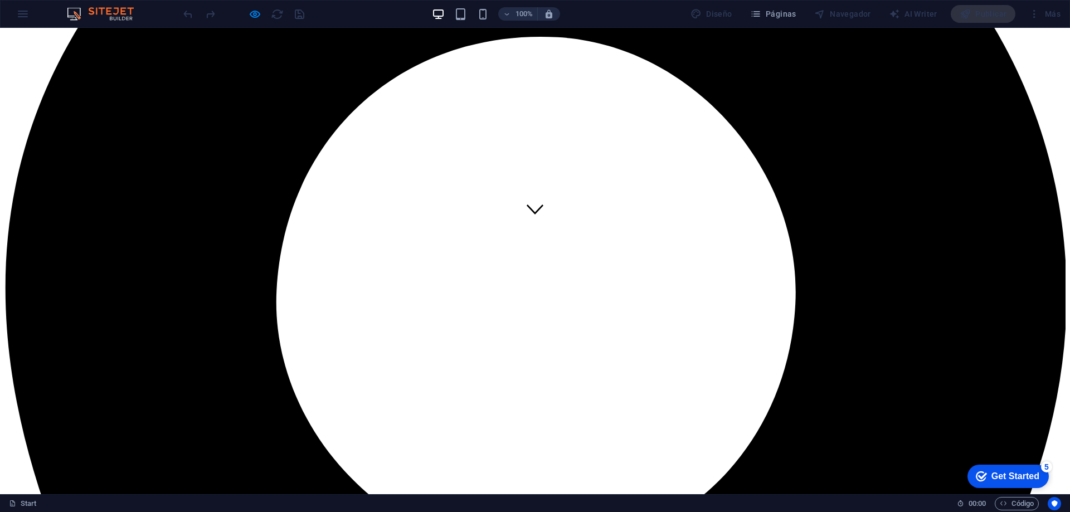
scroll to position [0, 0]
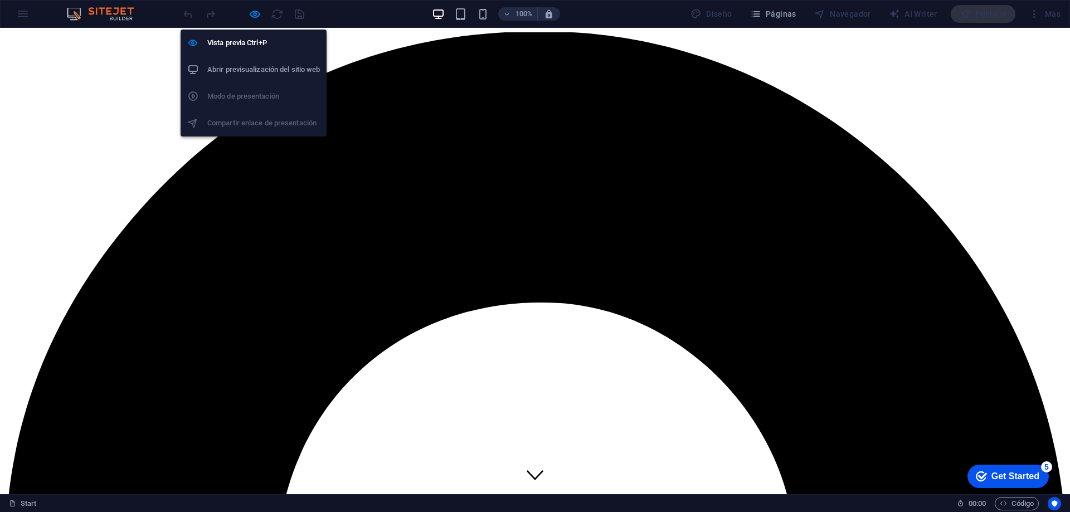
click at [260, 67] on h6 "Abrir previsualización del sitio web" at bounding box center [263, 69] width 113 height 13
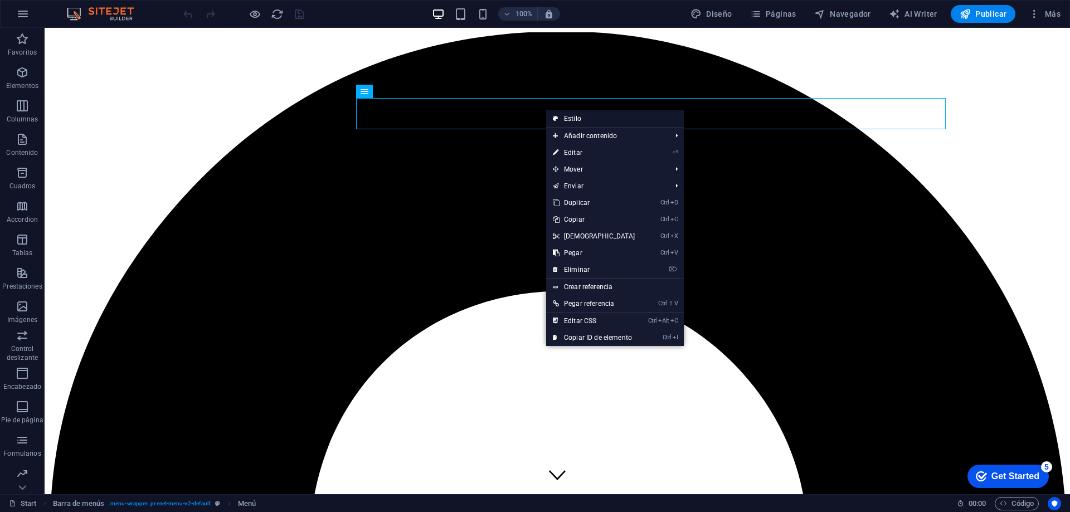
drag, startPoint x: 577, startPoint y: 115, endPoint x: 337, endPoint y: 87, distance: 242.3
click at [577, 115] on link "Estilo" at bounding box center [615, 118] width 138 height 17
select select "rem"
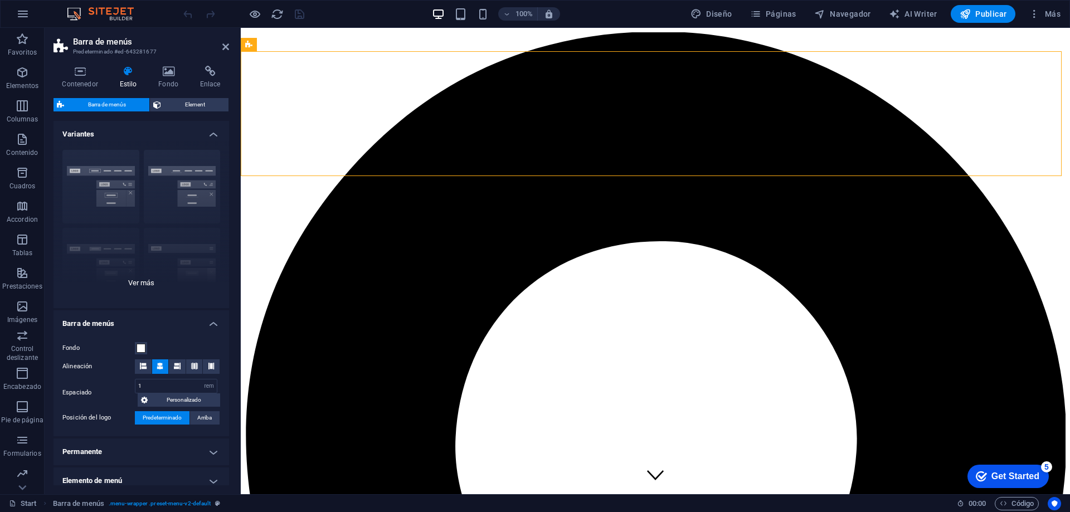
click at [149, 281] on div "Borde Centrado Predeterminado Fijo Loki Desencadenador Ancho XXL" at bounding box center [142, 224] width 176 height 167
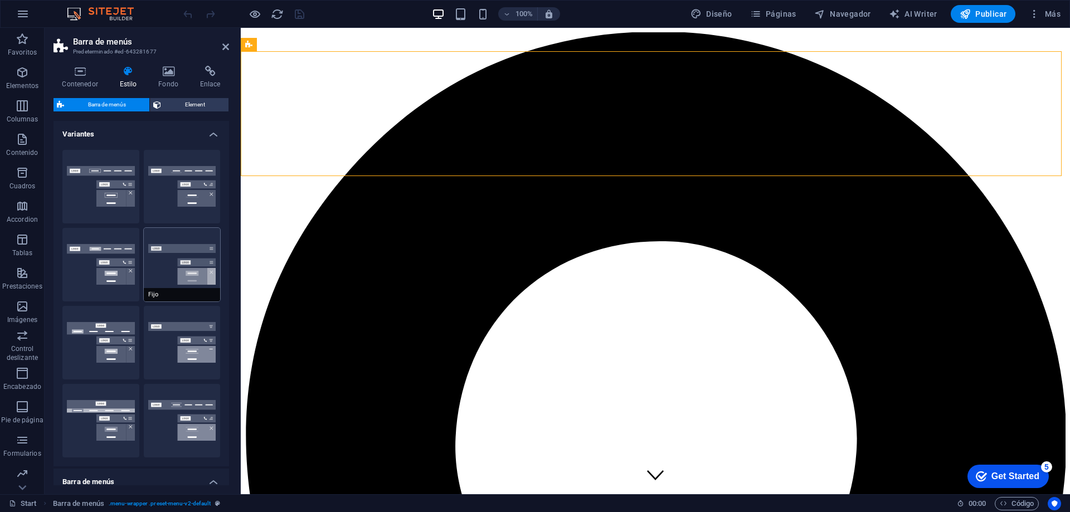
click at [173, 271] on button "Fijo" at bounding box center [182, 265] width 77 height 74
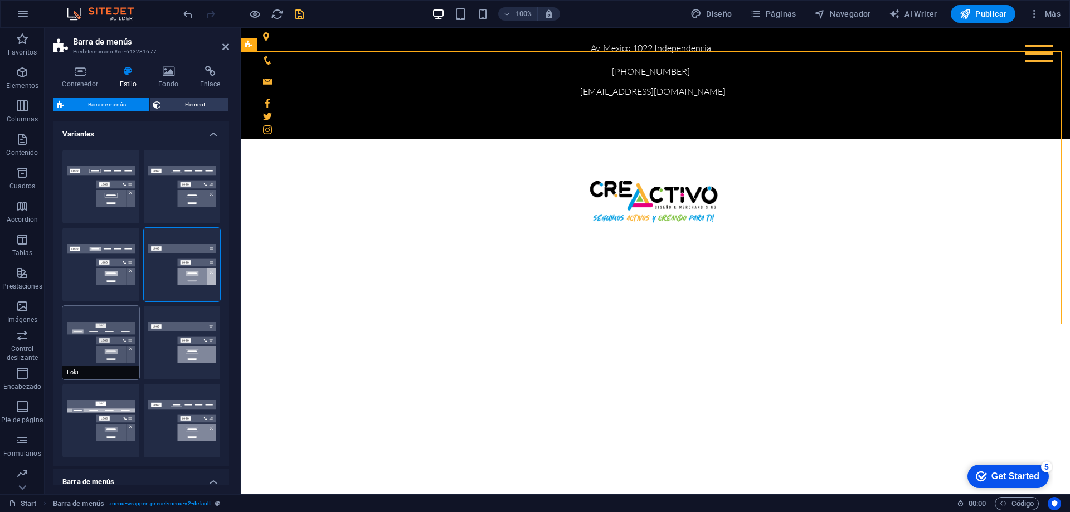
click at [118, 334] on button "Loki" at bounding box center [100, 343] width 77 height 74
type input "0"
select select "DISABLED_OPTION_VALUE"
type input "2"
type input "1"
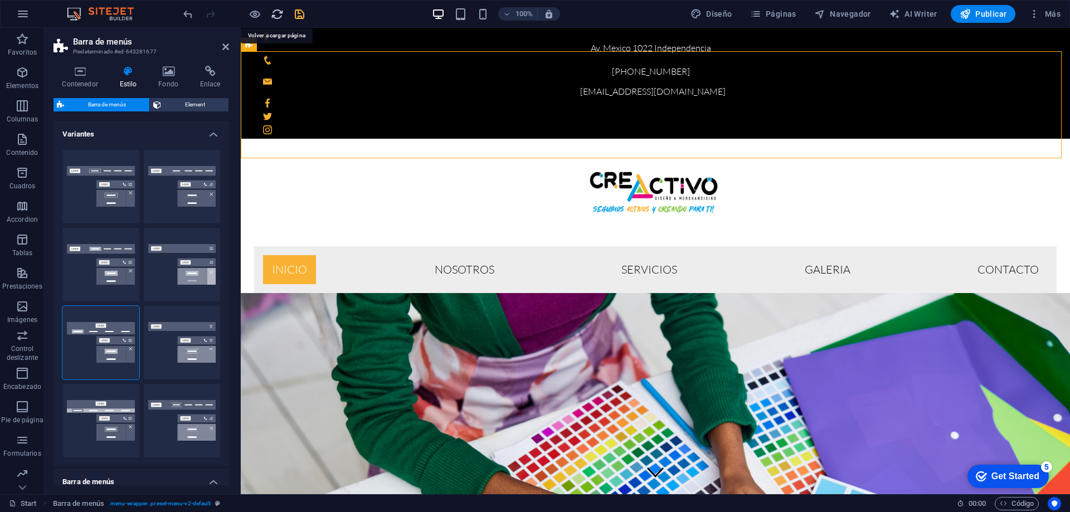
drag, startPoint x: 280, startPoint y: 10, endPoint x: 541, endPoint y: 8, distance: 261.4
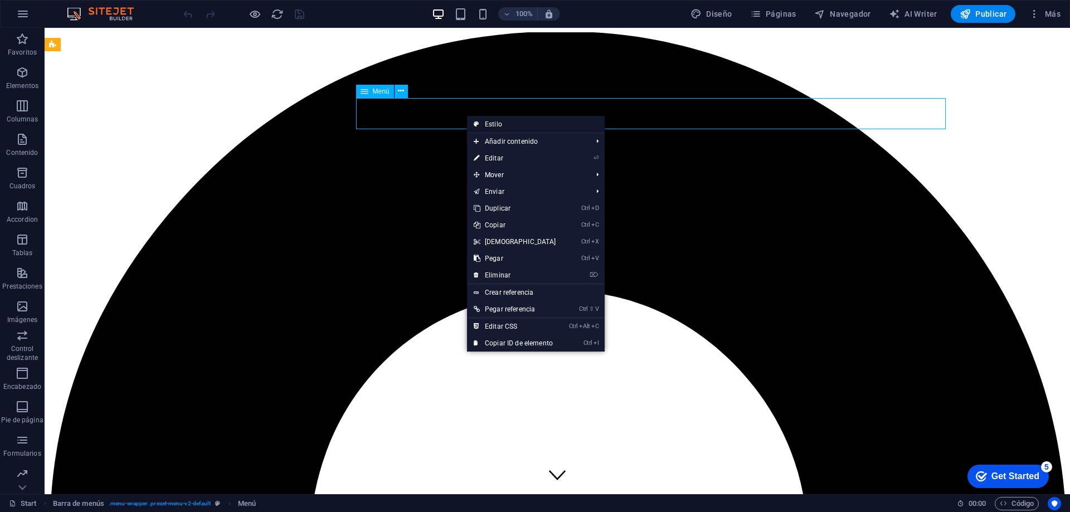
click at [496, 120] on link "Estilo" at bounding box center [536, 124] width 138 height 17
select select "rem"
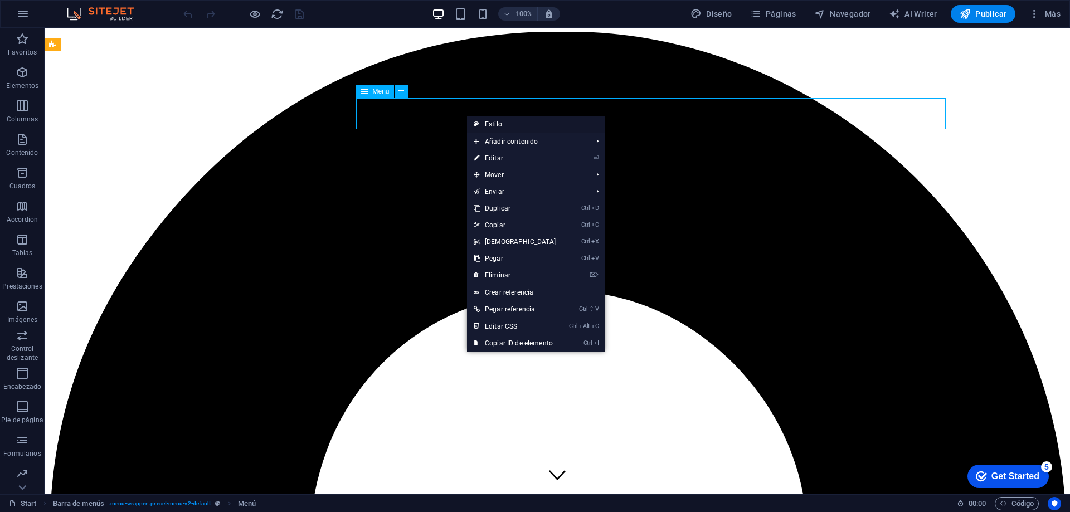
select select "rem"
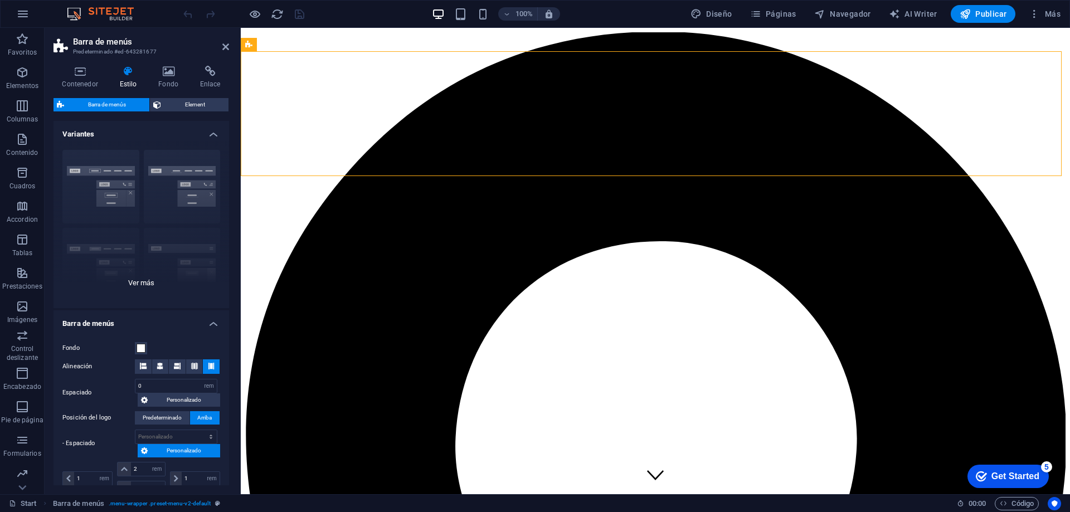
click at [148, 278] on div "Borde Centrado Predeterminado Fijo Loki Desencadenador Ancho XXL" at bounding box center [142, 224] width 176 height 167
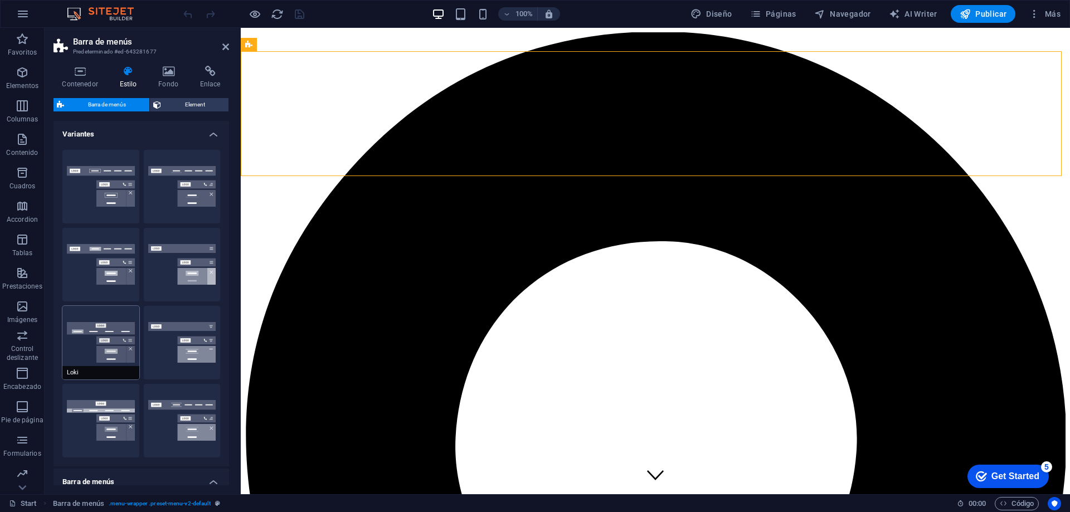
click at [111, 348] on button "Loki" at bounding box center [100, 343] width 77 height 74
type input "0"
select select "DISABLED_OPTION_VALUE"
type input "2"
type input "1"
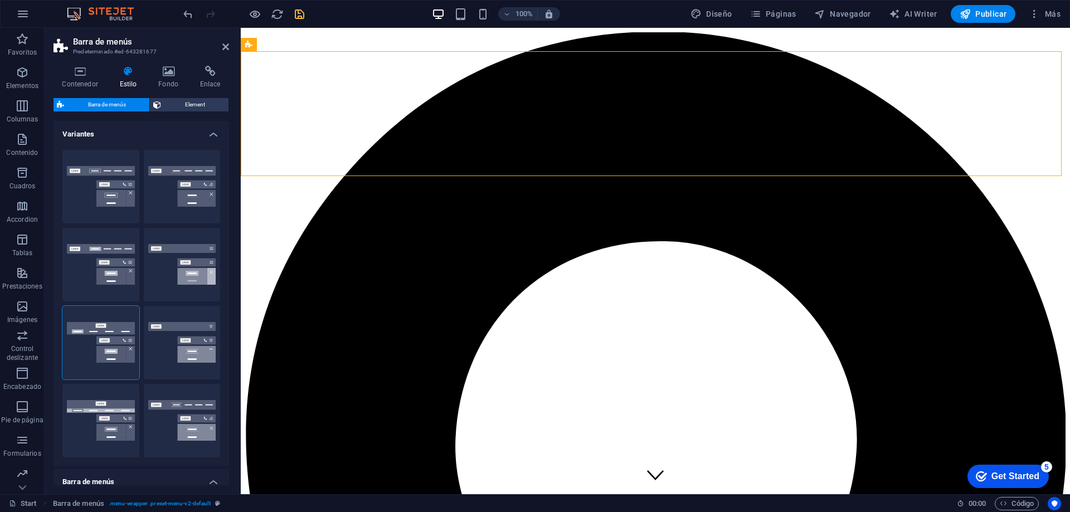
click at [299, 14] on icon "save" at bounding box center [299, 14] width 13 height 13
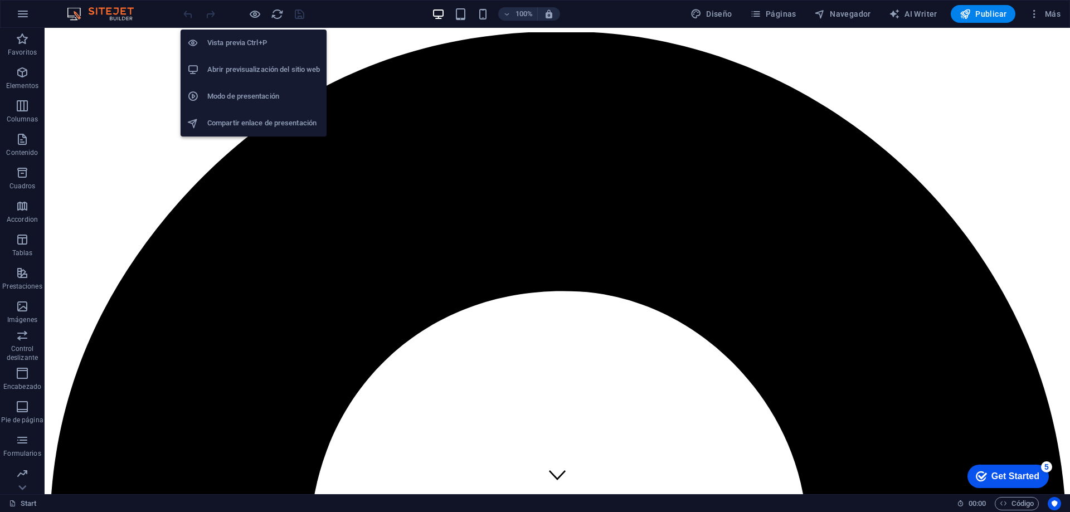
click at [263, 64] on h6 "Abrir previsualización del sitio web" at bounding box center [263, 69] width 113 height 13
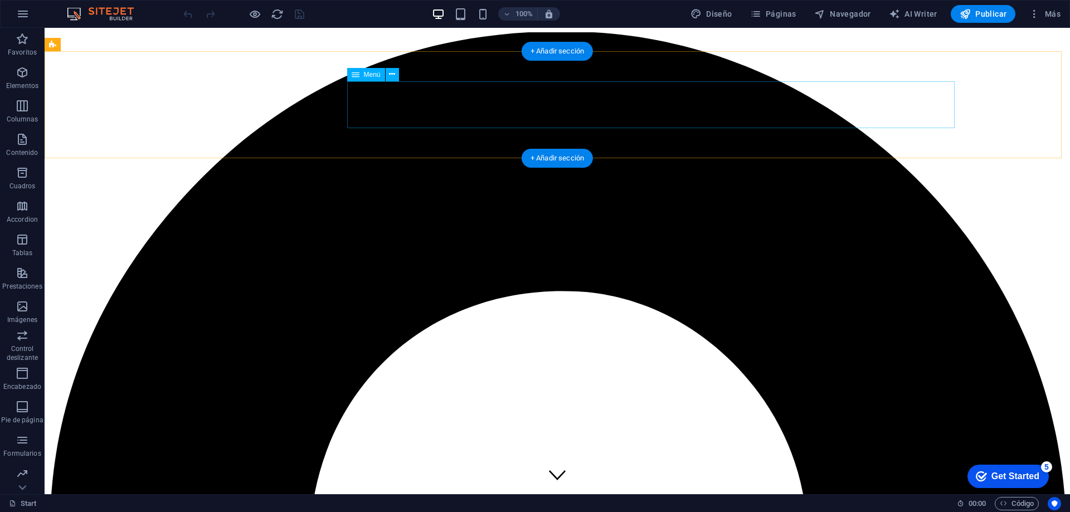
click at [392, 74] on icon at bounding box center [392, 75] width 6 height 12
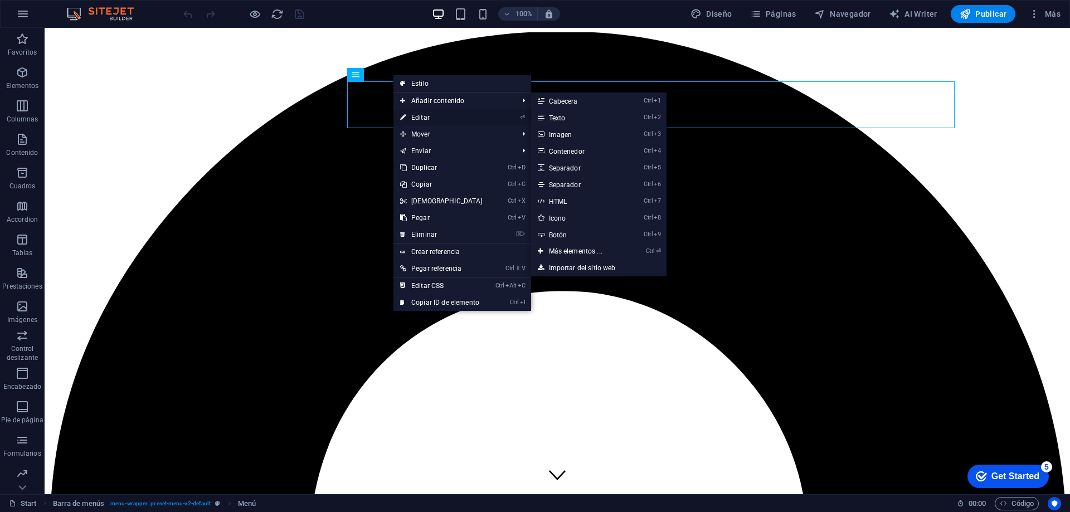
click at [422, 112] on link "⏎ Editar" at bounding box center [441, 117] width 96 height 17
select select
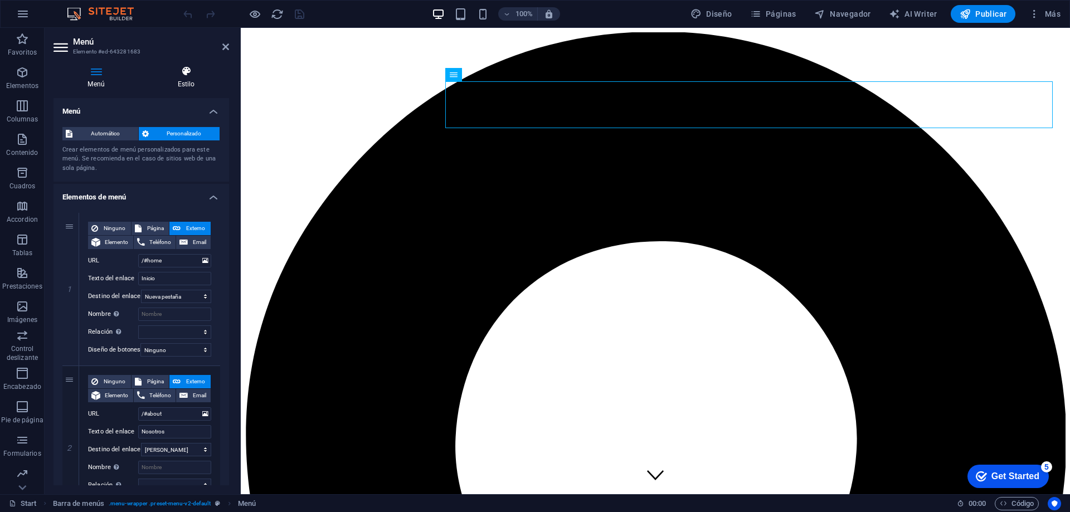
click at [176, 70] on icon at bounding box center [186, 71] width 86 height 11
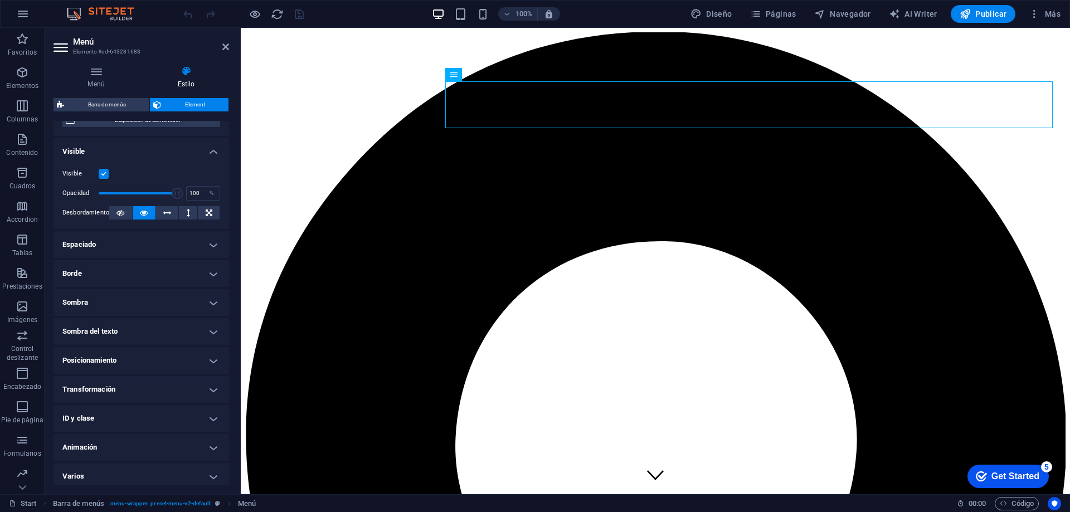
scroll to position [116, 0]
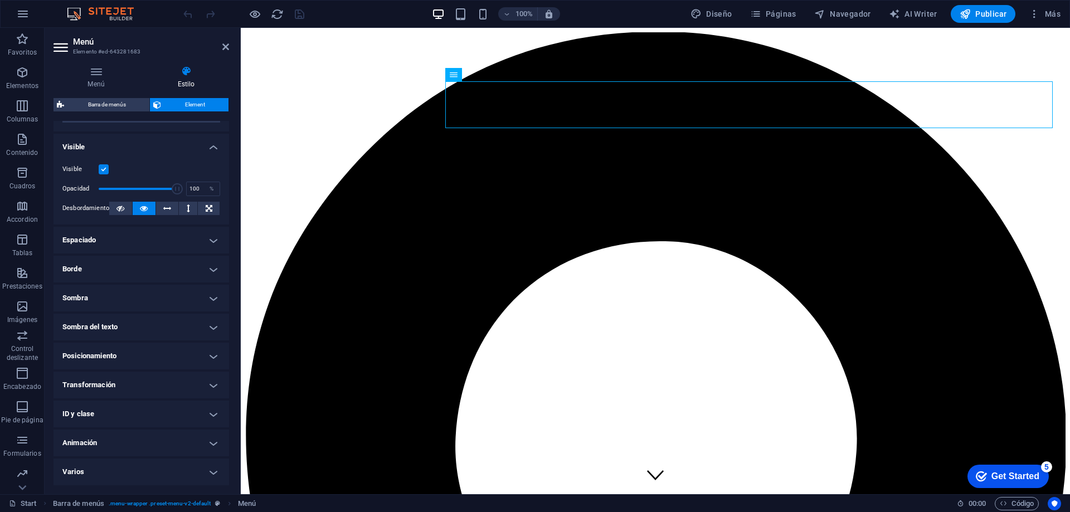
click at [159, 241] on h4 "Espaciado" at bounding box center [142, 240] width 176 height 27
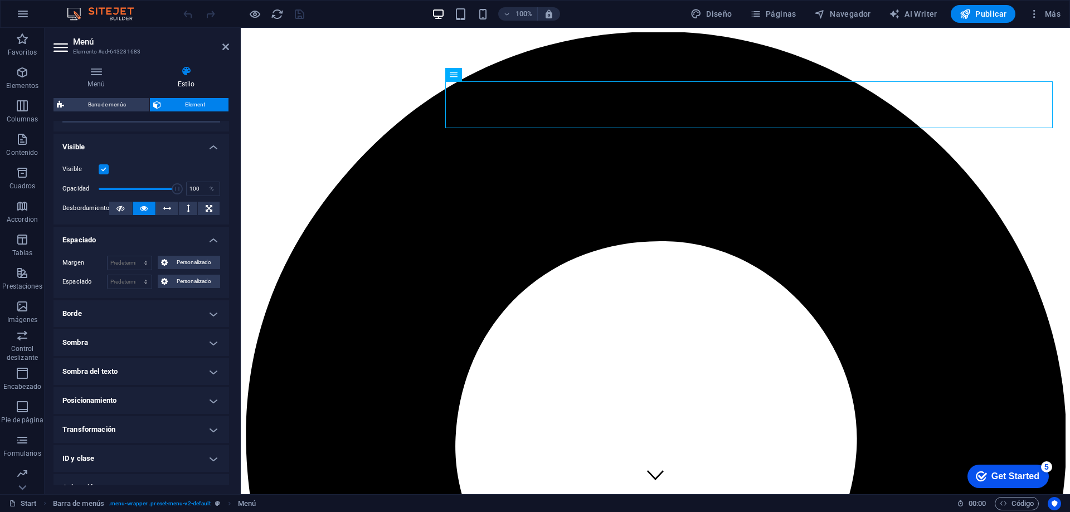
click at [145, 313] on h4 "Borde" at bounding box center [142, 313] width 176 height 27
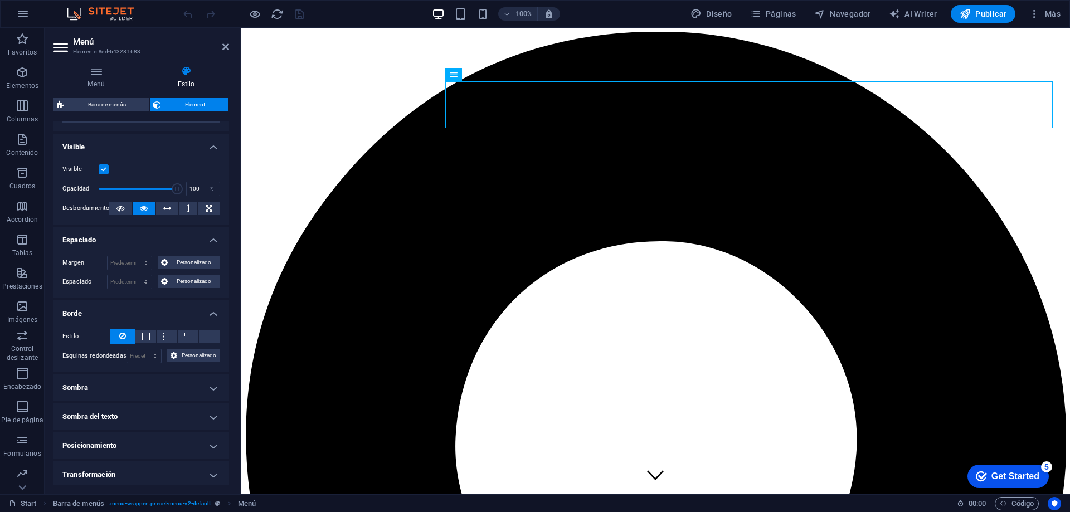
click at [100, 391] on h4 "Sombra" at bounding box center [142, 388] width 176 height 27
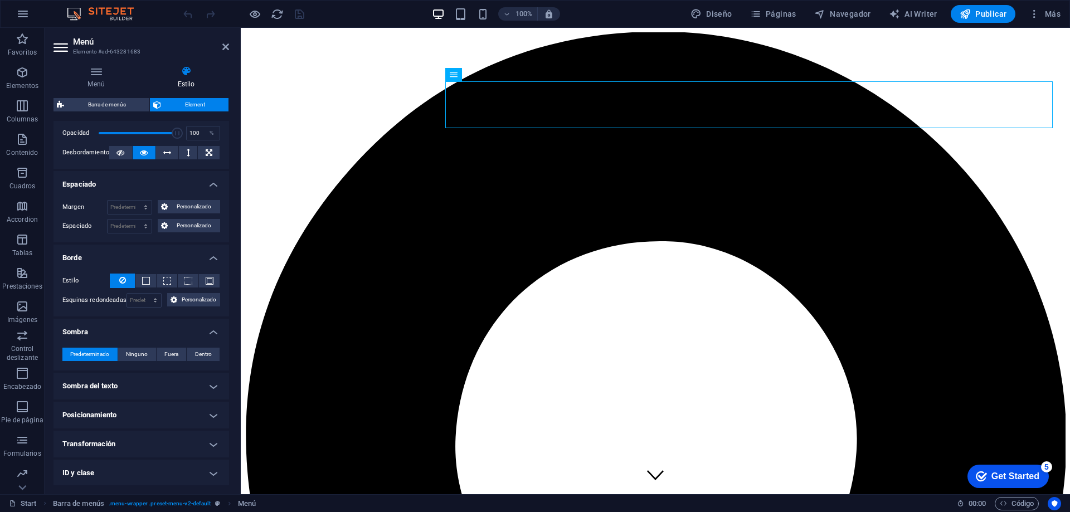
scroll to position [227, 0]
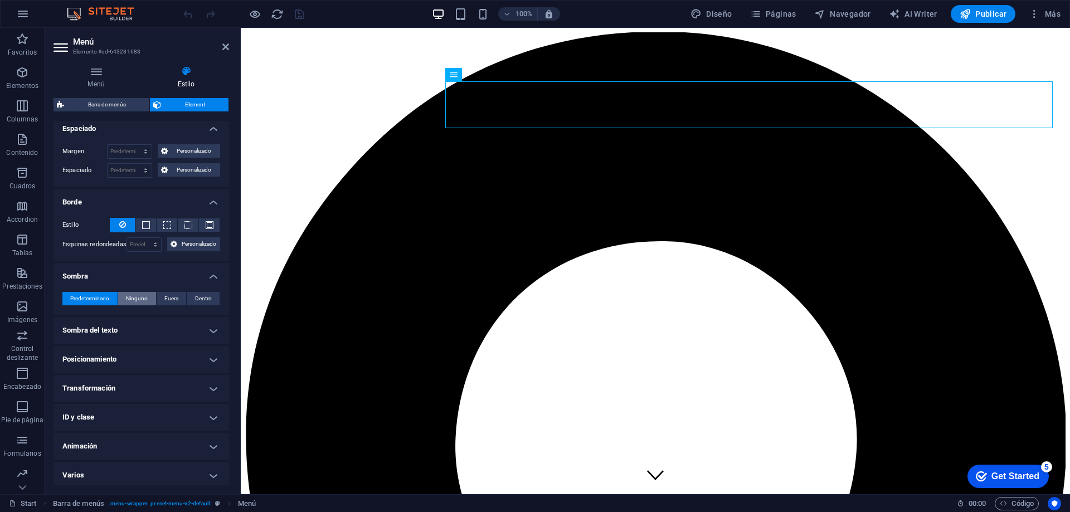
click at [131, 297] on span "Ninguno" at bounding box center [137, 298] width 22 height 13
click at [94, 299] on span "Predeterminado" at bounding box center [89, 298] width 39 height 13
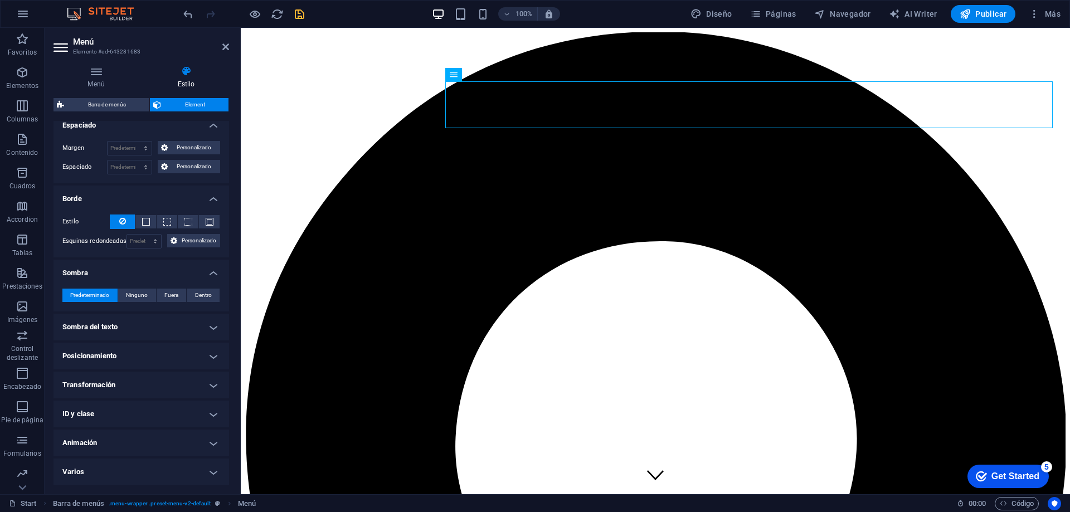
click at [132, 354] on h4 "Posicionamiento" at bounding box center [142, 356] width 176 height 27
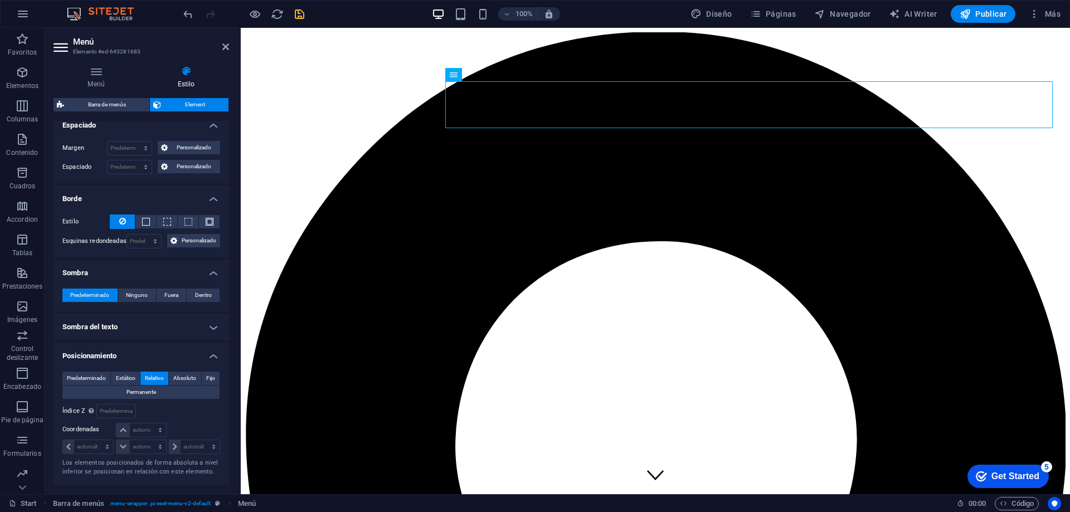
scroll to position [286, 0]
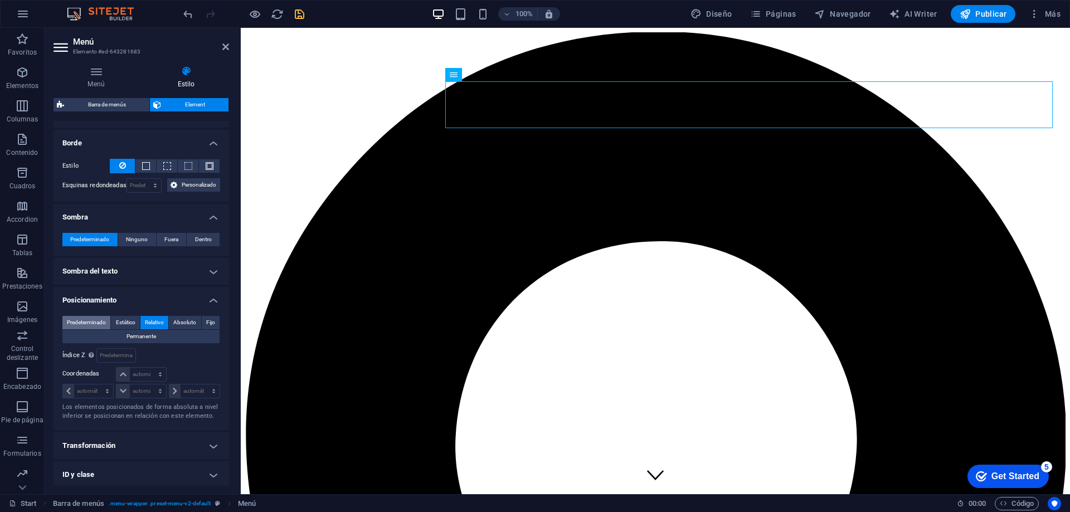
click at [104, 324] on span "Predeterminado" at bounding box center [86, 322] width 39 height 13
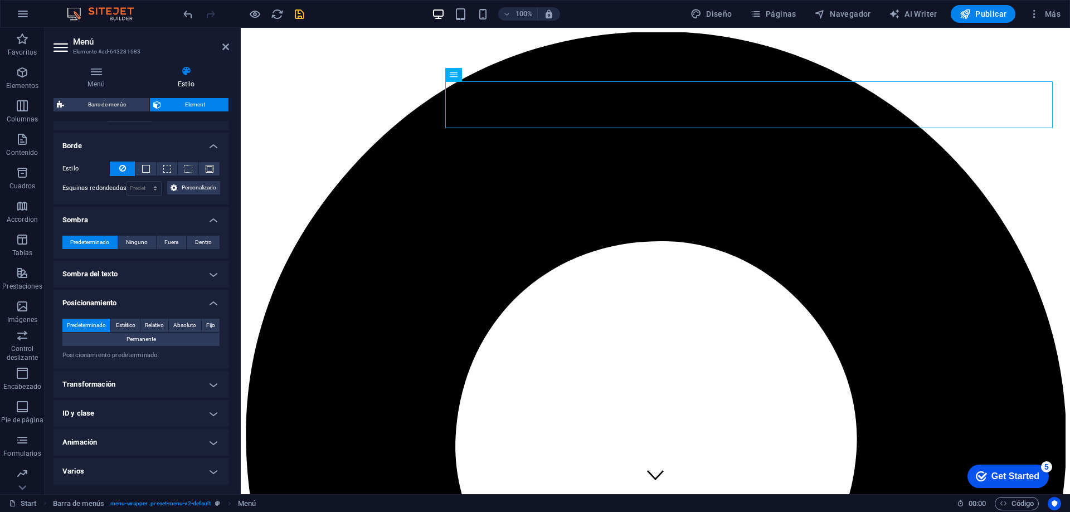
scroll to position [284, 0]
click at [298, 13] on icon "save" at bounding box center [299, 14] width 13 height 13
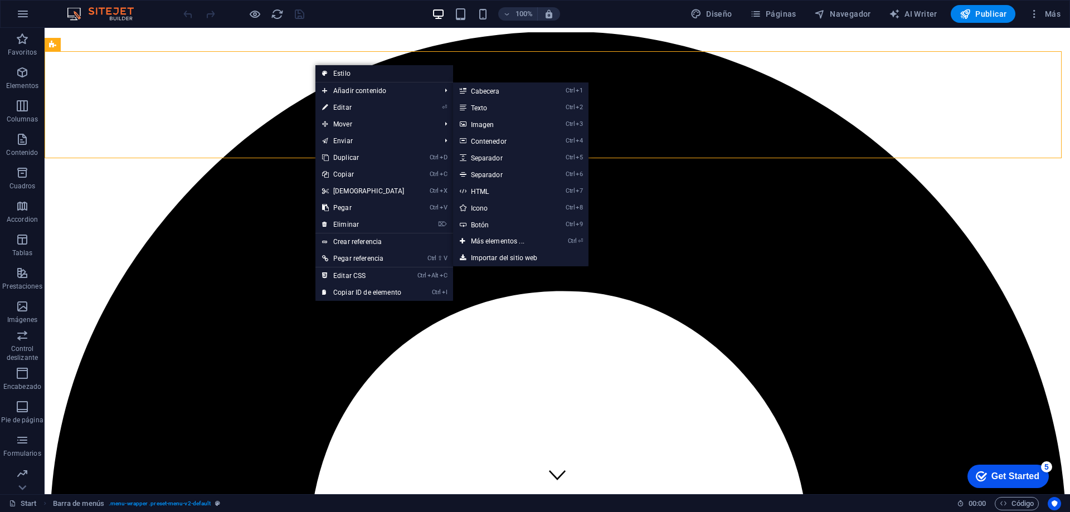
click at [344, 73] on link "Estilo" at bounding box center [384, 73] width 138 height 17
select select "rem"
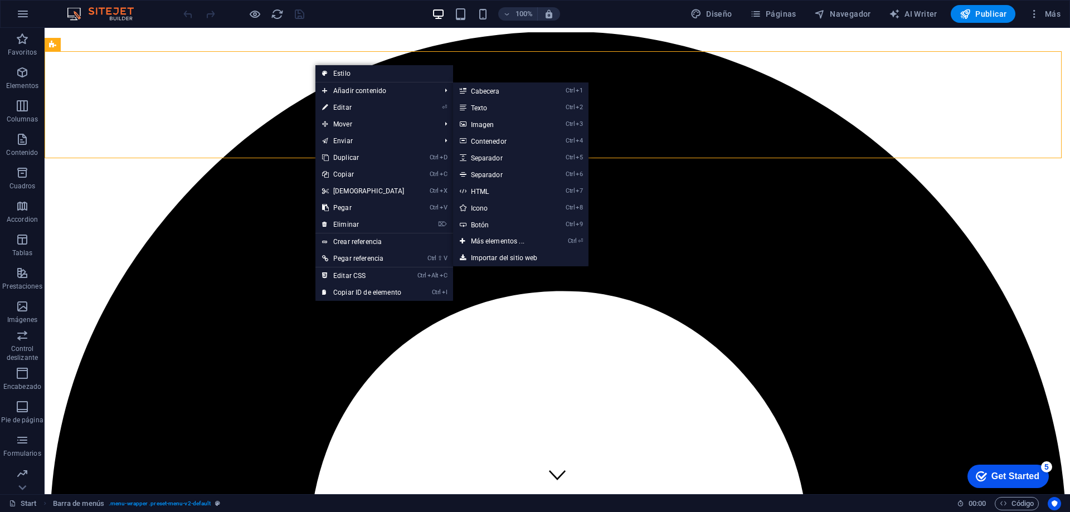
select select "rem"
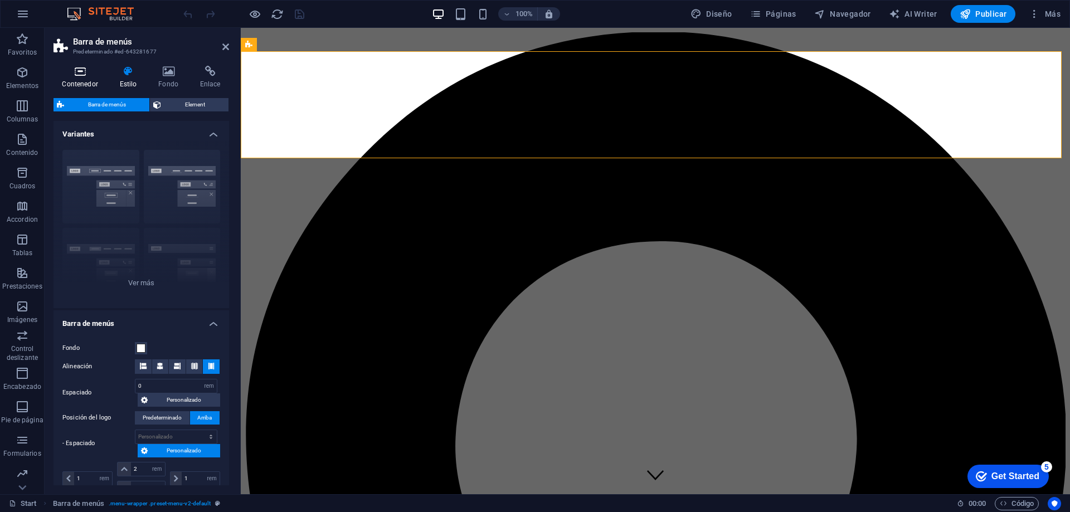
click at [82, 70] on icon at bounding box center [80, 71] width 53 height 11
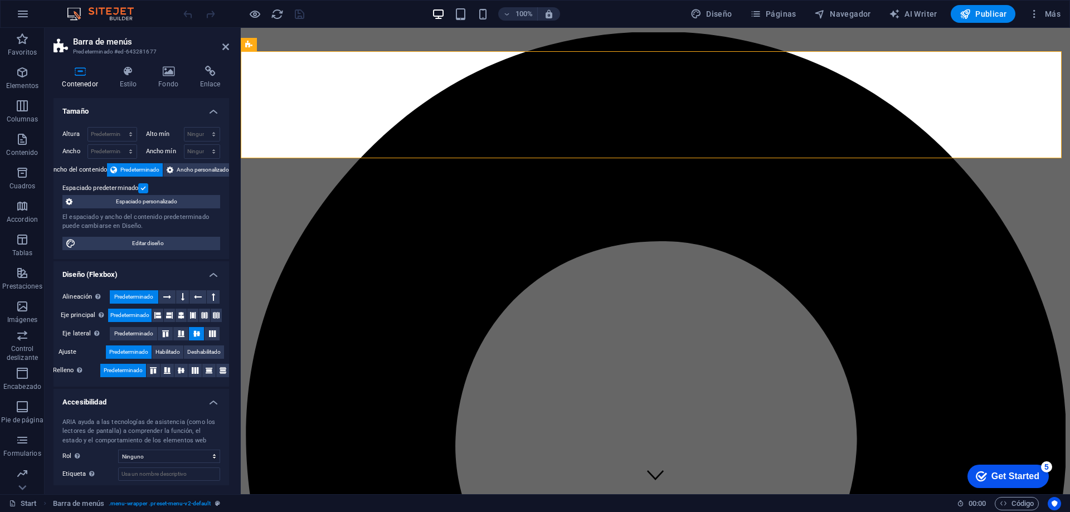
scroll to position [58, 0]
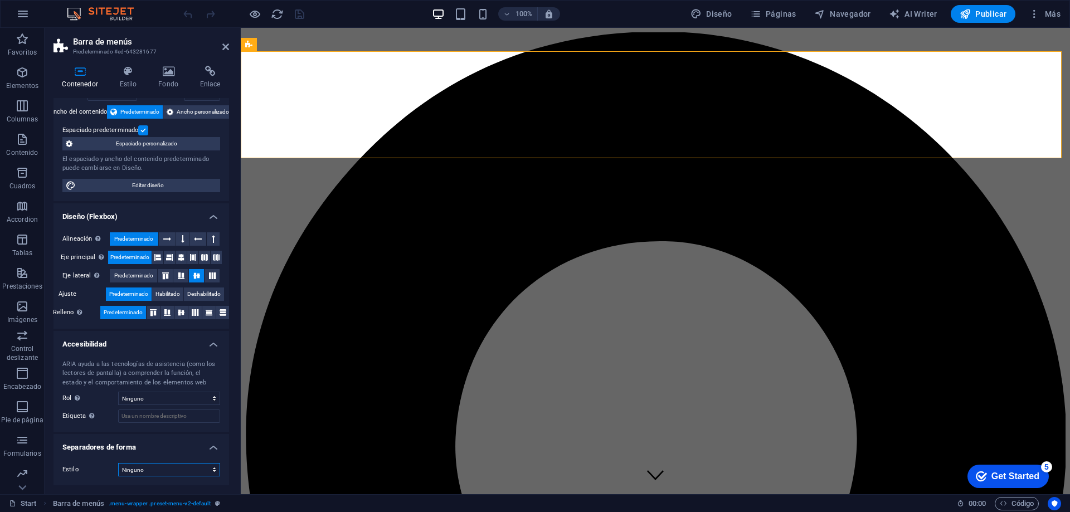
click at [152, 471] on select "Ninguno Triángulo Cuadrado Diagonal Polígono 1 Polígono 2 Zigzag Múltiples zigz…" at bounding box center [169, 469] width 102 height 13
click at [161, 400] on select "Ninguno Alert Article Banner Comment Complementary Dialog Encabezado Marquee Pi…" at bounding box center [169, 398] width 102 height 13
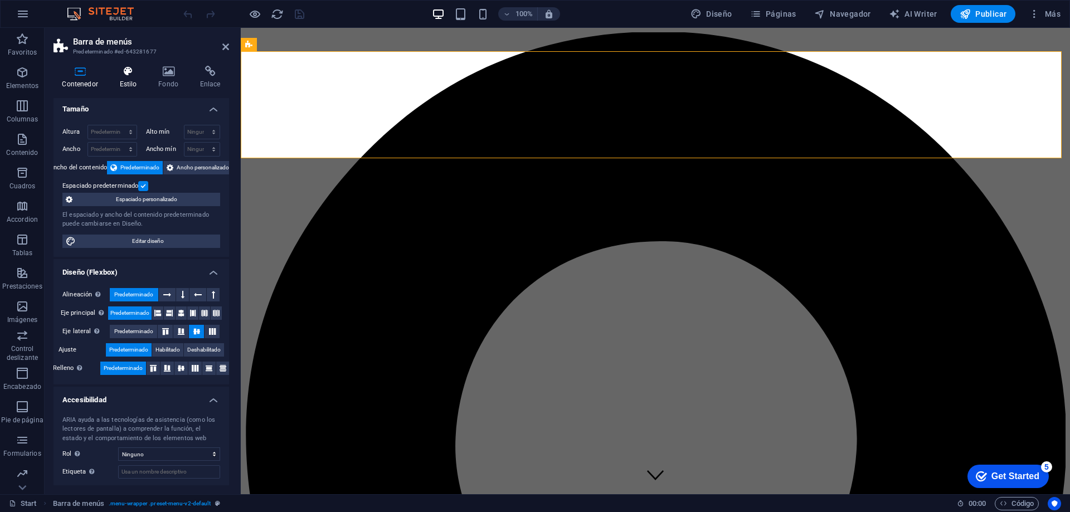
click at [121, 69] on icon at bounding box center [128, 71] width 35 height 11
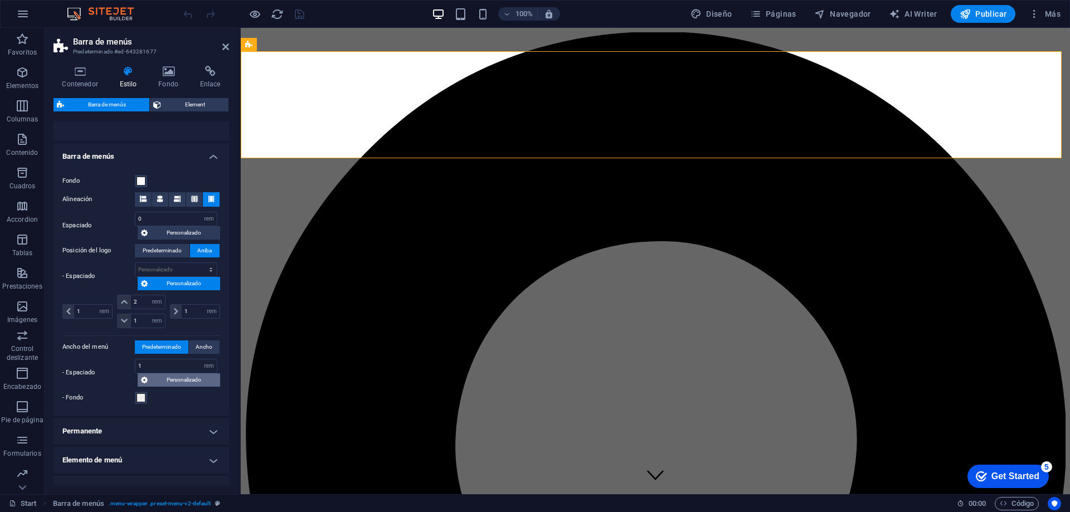
scroll to position [223, 0]
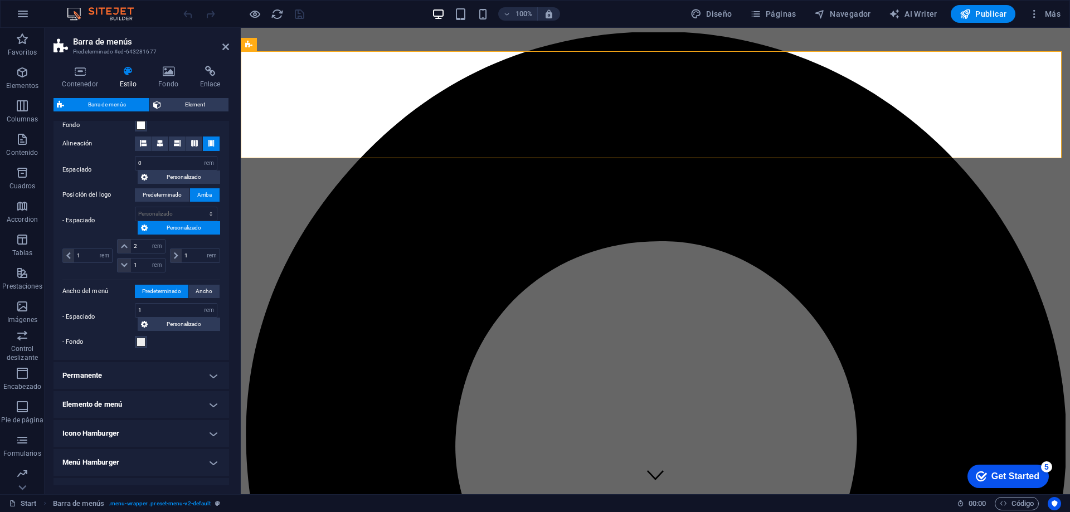
click at [154, 373] on h4 "Permanente" at bounding box center [142, 375] width 176 height 27
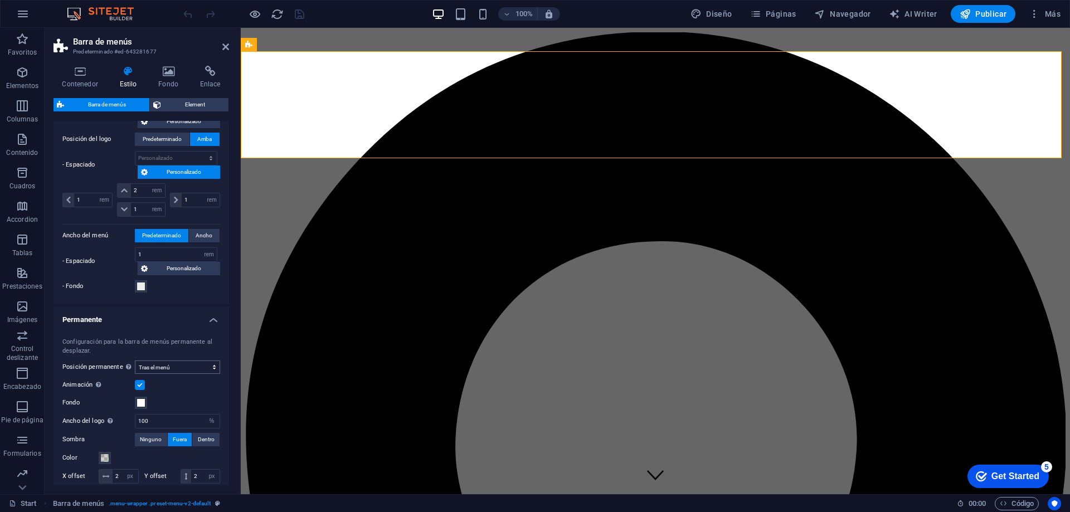
scroll to position [334, 0]
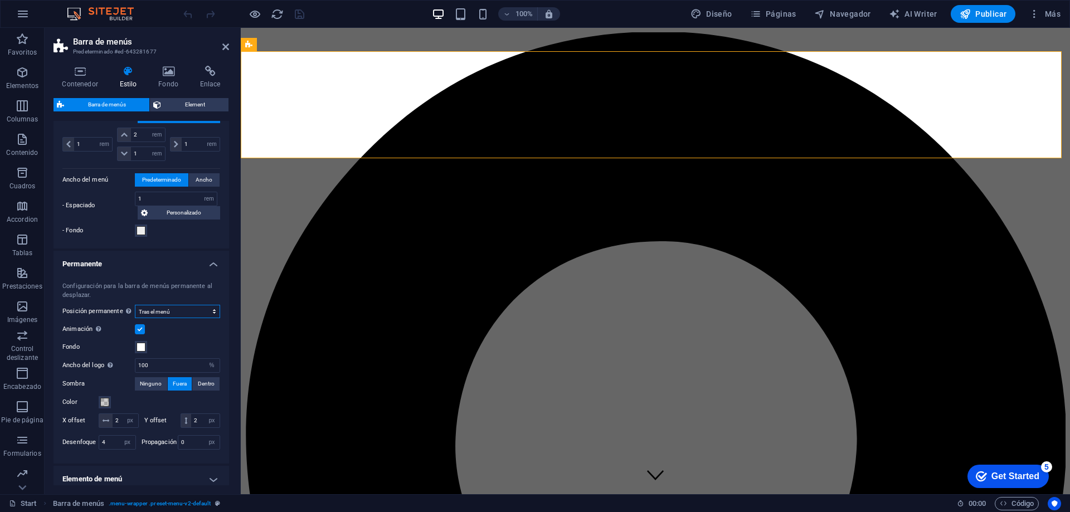
click at [179, 313] on select "Deshabilitado Instantáneo Tras el menú Tras el banner Al desplazarse hacia arri…" at bounding box center [177, 311] width 85 height 13
select select "sticky_reverse"
click at [135, 305] on select "Deshabilitado Instantáneo Tras el menú Tras el banner Al desplazarse hacia arri…" at bounding box center [177, 311] width 85 height 13
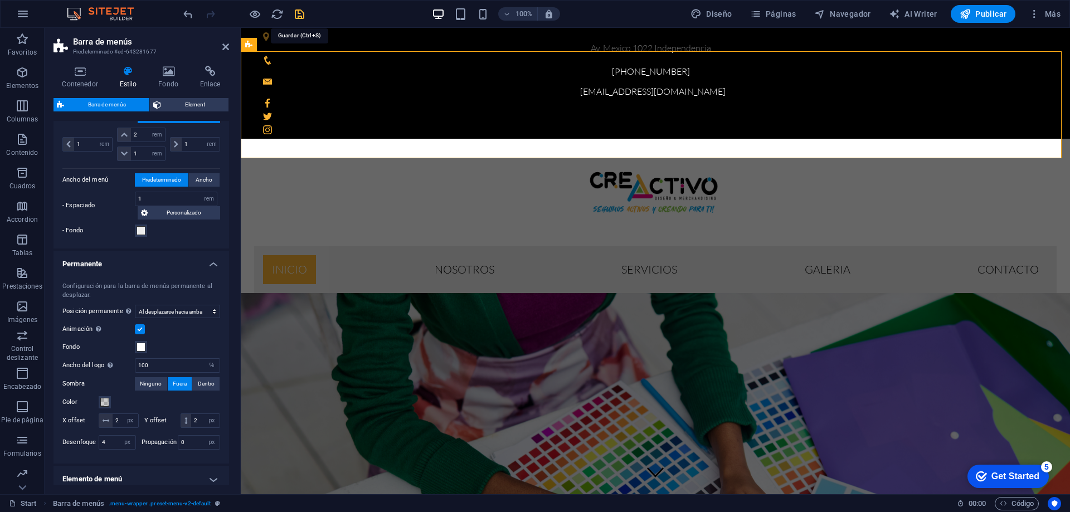
click at [299, 12] on icon "save" at bounding box center [299, 14] width 13 height 13
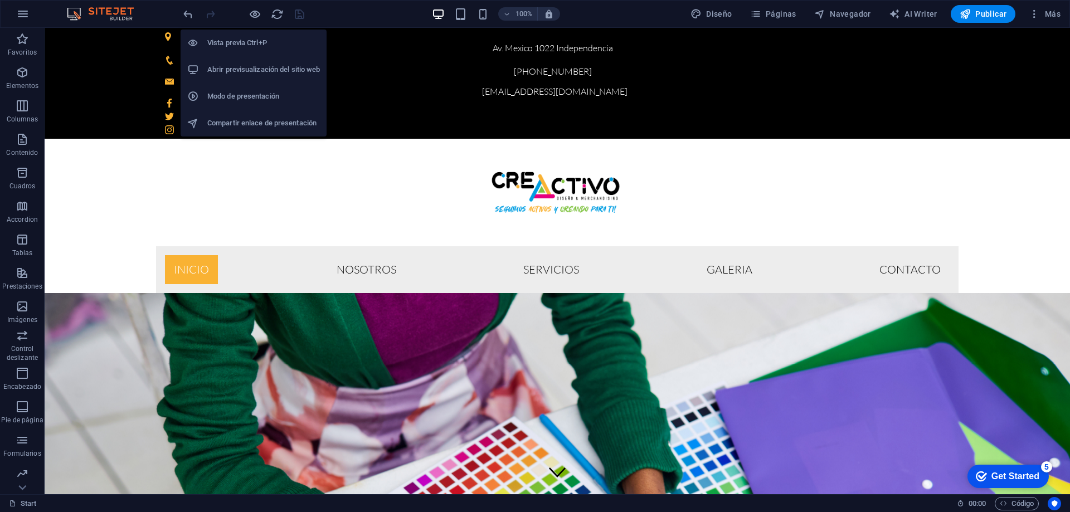
click at [252, 38] on h6 "Vista previa Ctrl+P" at bounding box center [263, 42] width 113 height 13
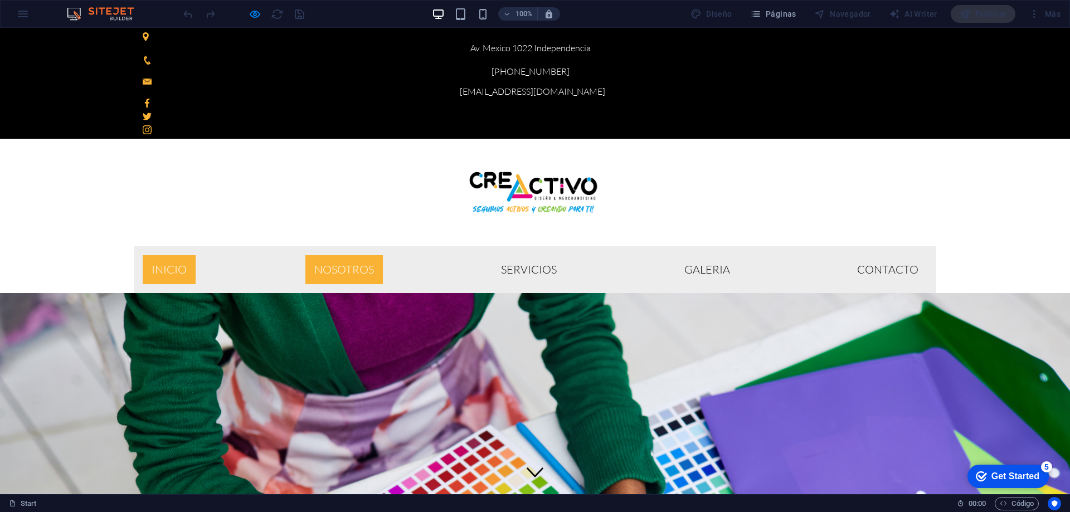
click at [383, 255] on link "Nosotros" at bounding box center [343, 269] width 77 height 29
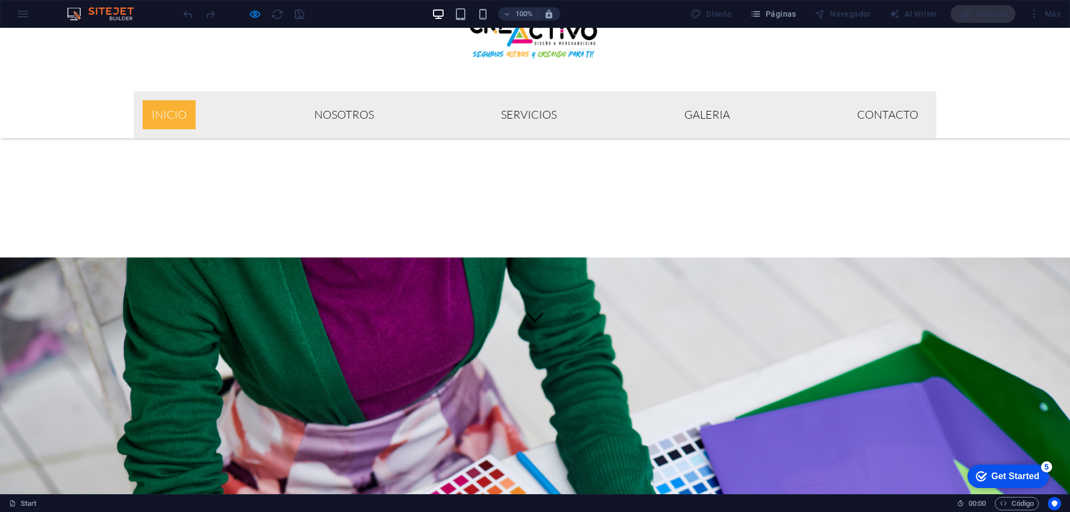
scroll to position [0, 0]
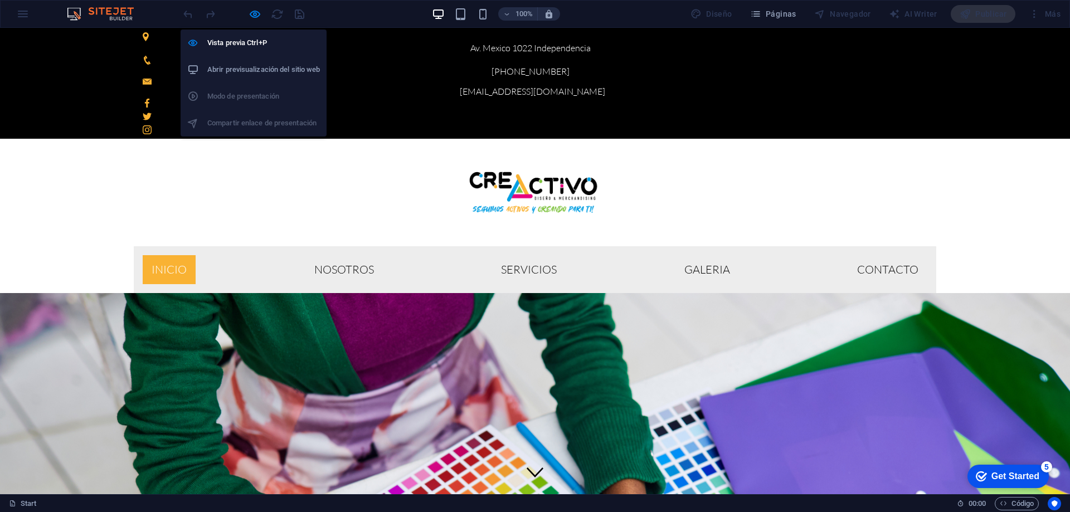
click at [261, 72] on h6 "Abrir previsualización del sitio web" at bounding box center [263, 69] width 113 height 13
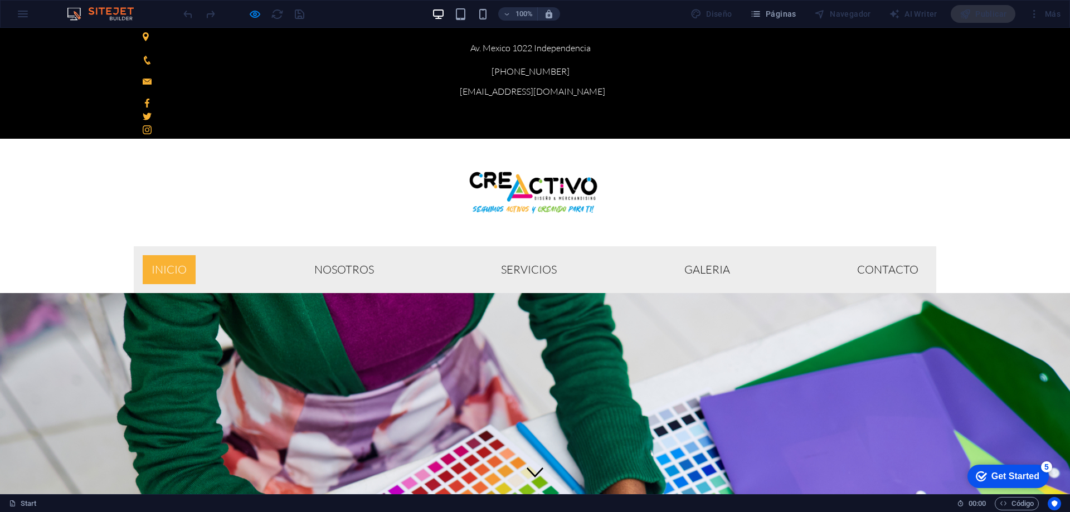
click at [147, 140] on div "Inicio Nosotros Servicios GALERIA Contacto" at bounding box center [535, 216] width 1070 height 154
drag, startPoint x: 146, startPoint y: 115, endPoint x: 260, endPoint y: 12, distance: 153.5
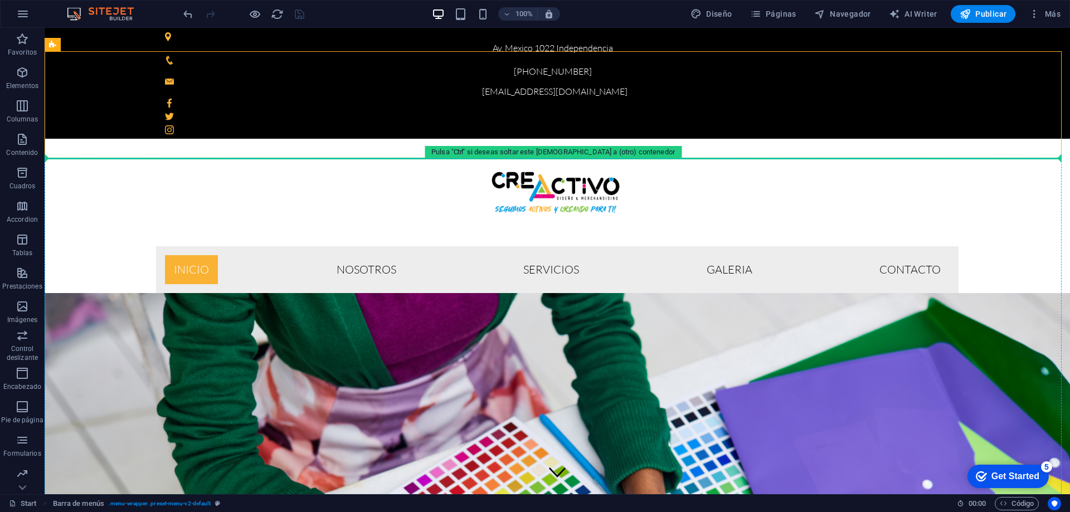
drag, startPoint x: 125, startPoint y: 146, endPoint x: 113, endPoint y: 234, distance: 89.0
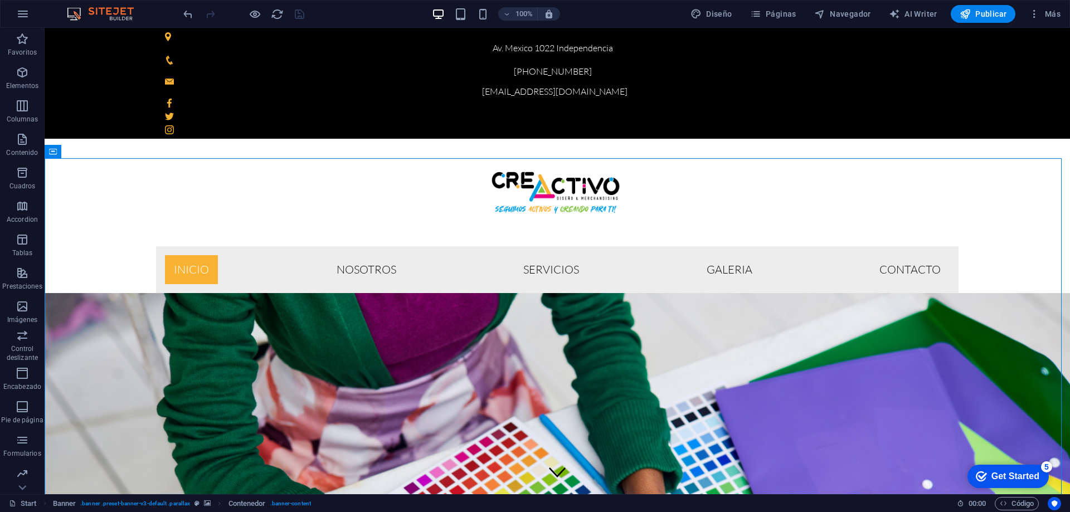
drag, startPoint x: 130, startPoint y: 238, endPoint x: 197, endPoint y: 311, distance: 99.0
click at [134, 139] on div "Inicio Nosotros Servicios GALERIA Contacto" at bounding box center [557, 216] width 1025 height 154
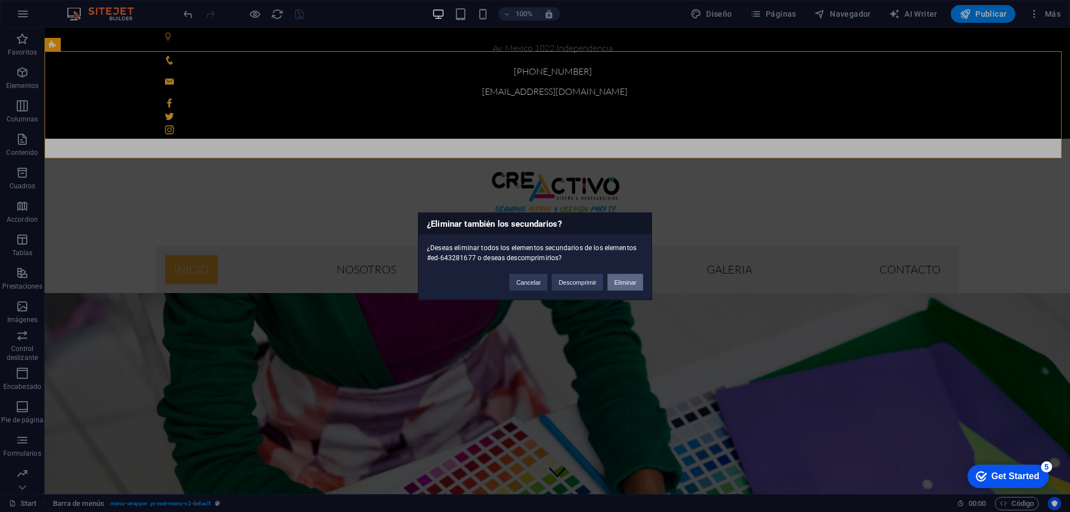
click at [628, 279] on button "Eliminar" at bounding box center [625, 282] width 36 height 17
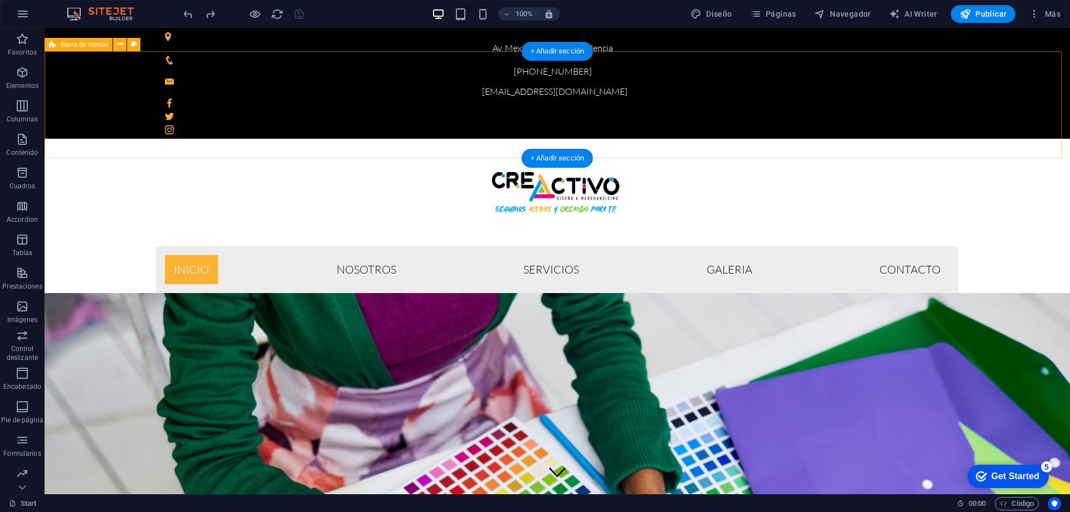
click at [90, 139] on div "Inicio Nosotros Servicios GALERIA Contacto" at bounding box center [557, 216] width 1025 height 154
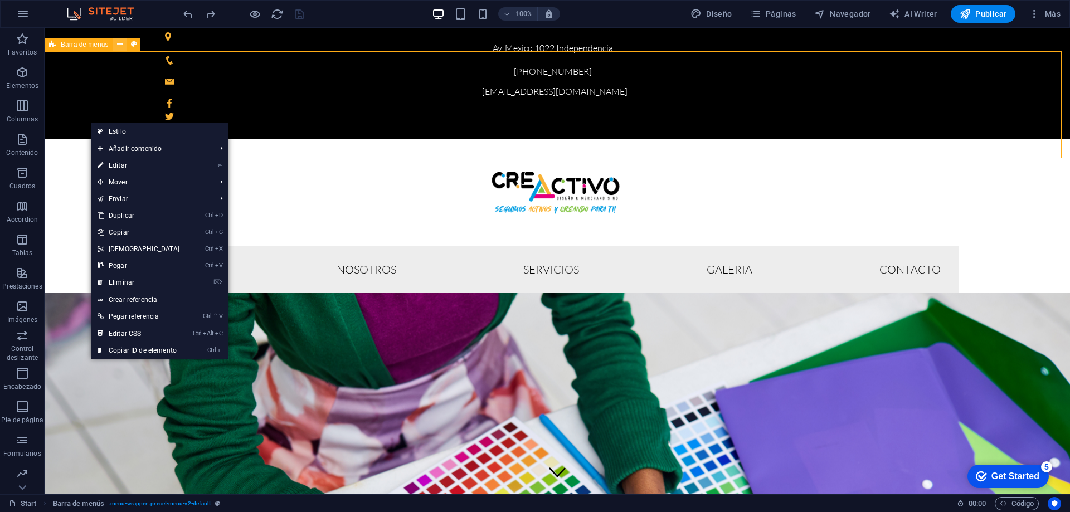
click at [118, 45] on icon at bounding box center [120, 44] width 6 height 12
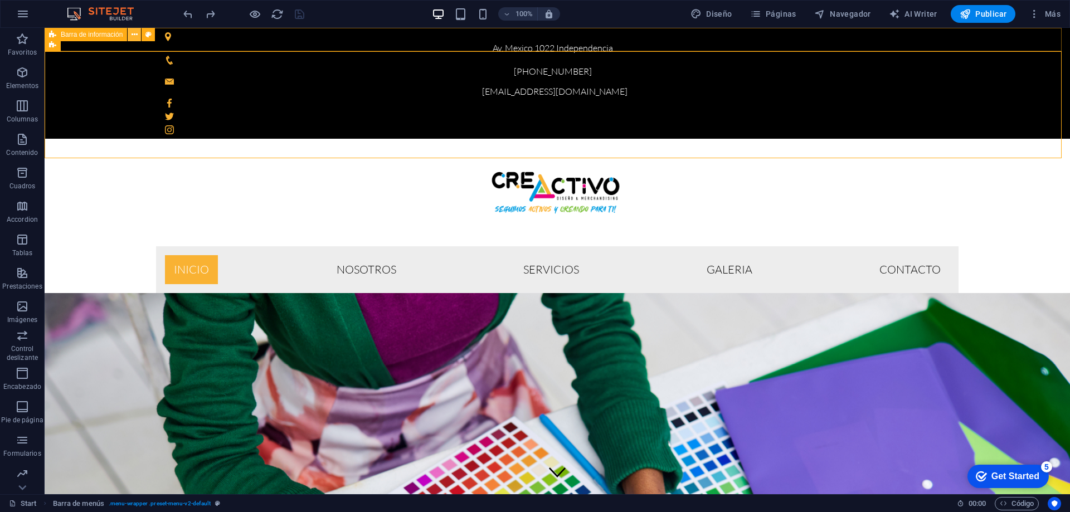
click at [134, 33] on icon at bounding box center [135, 35] width 6 height 12
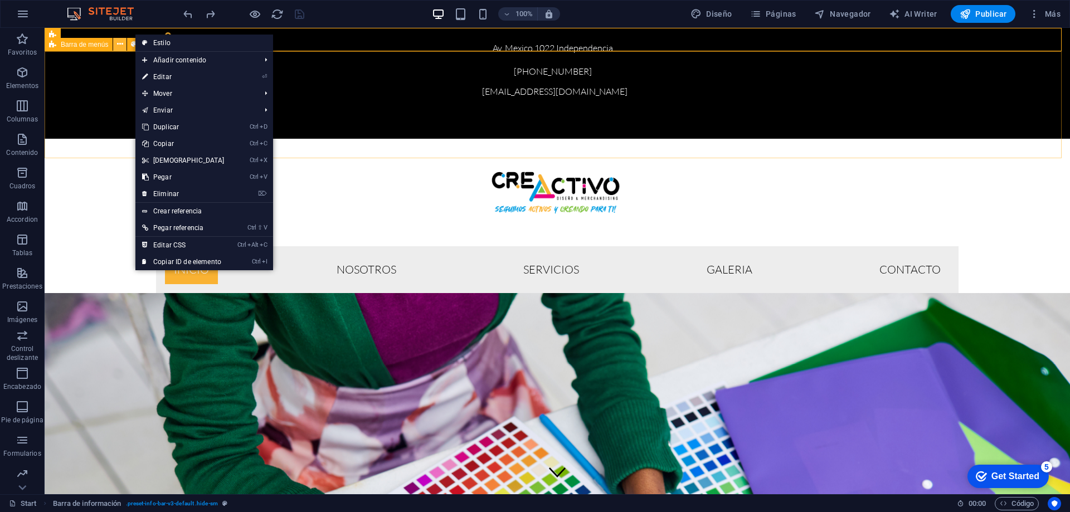
click at [121, 43] on icon at bounding box center [120, 44] width 6 height 12
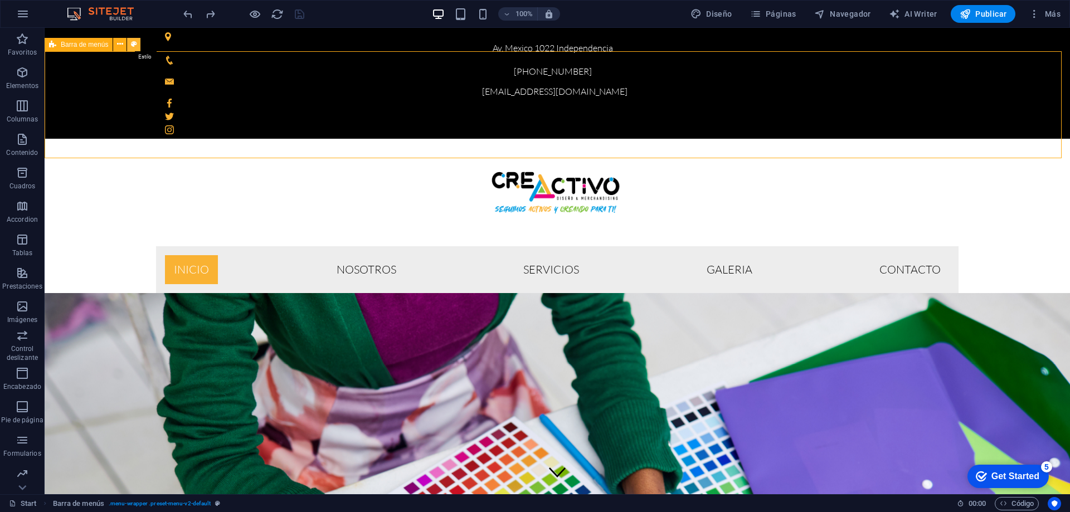
click at [135, 43] on icon at bounding box center [134, 44] width 6 height 12
select select "rem"
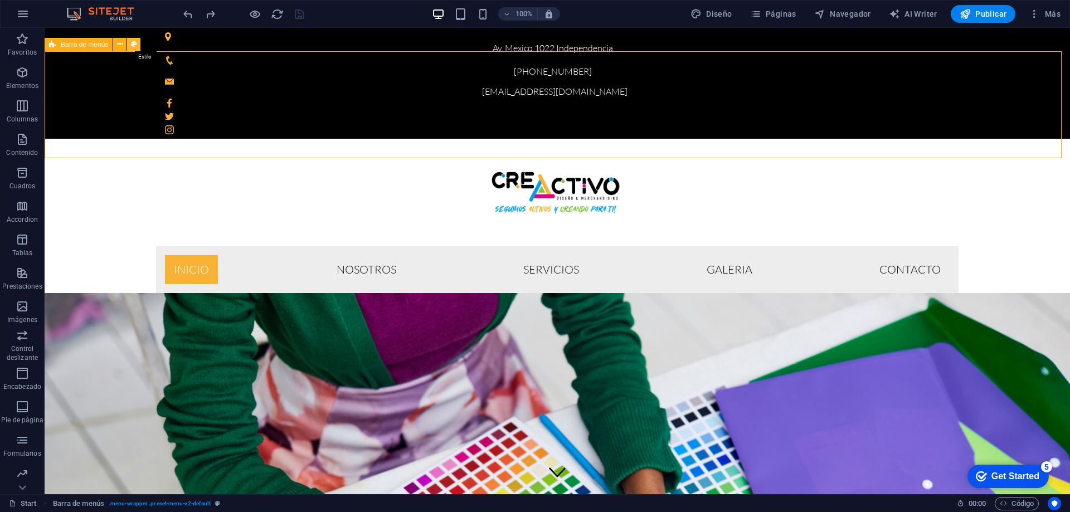
select select "rem"
select select "sticky_reverse"
select select "%"
select select "px"
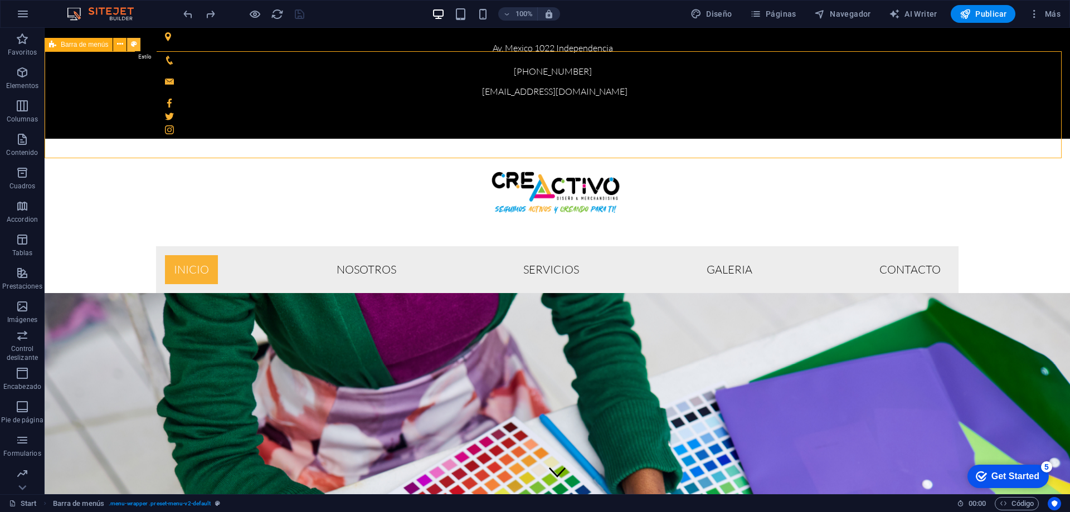
select select "px"
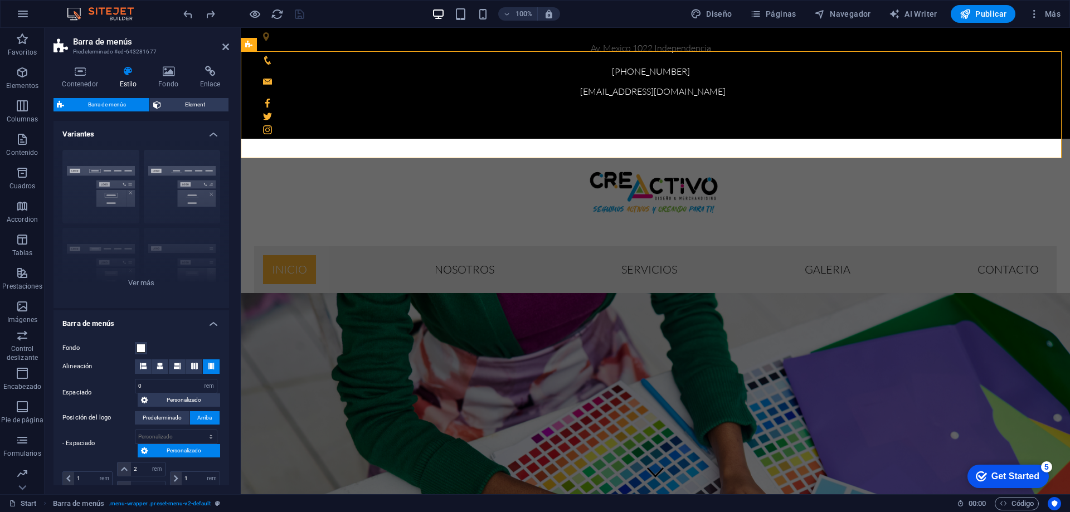
click at [128, 71] on icon at bounding box center [128, 71] width 35 height 11
click at [124, 79] on h4 "Estilo" at bounding box center [130, 77] width 39 height 23
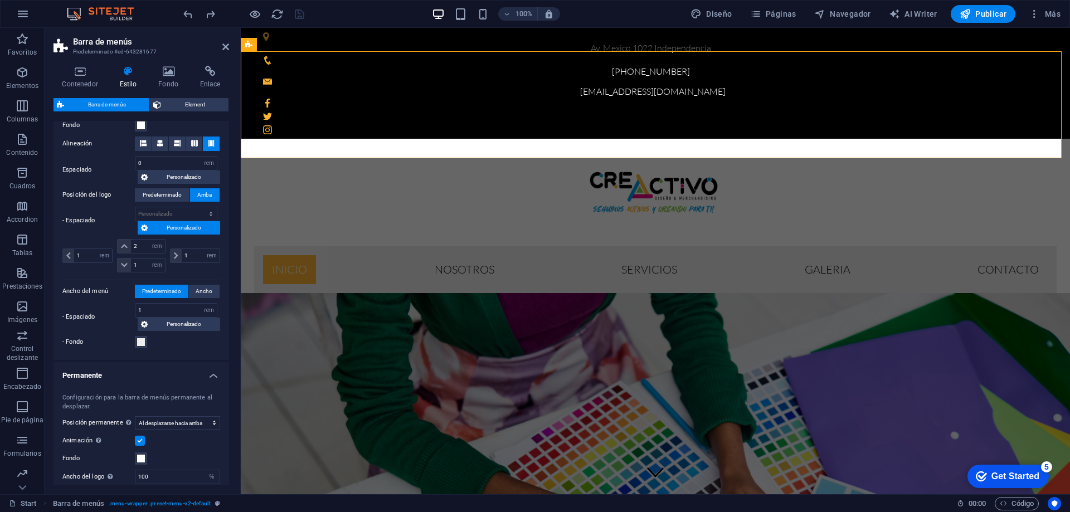
scroll to position [279, 0]
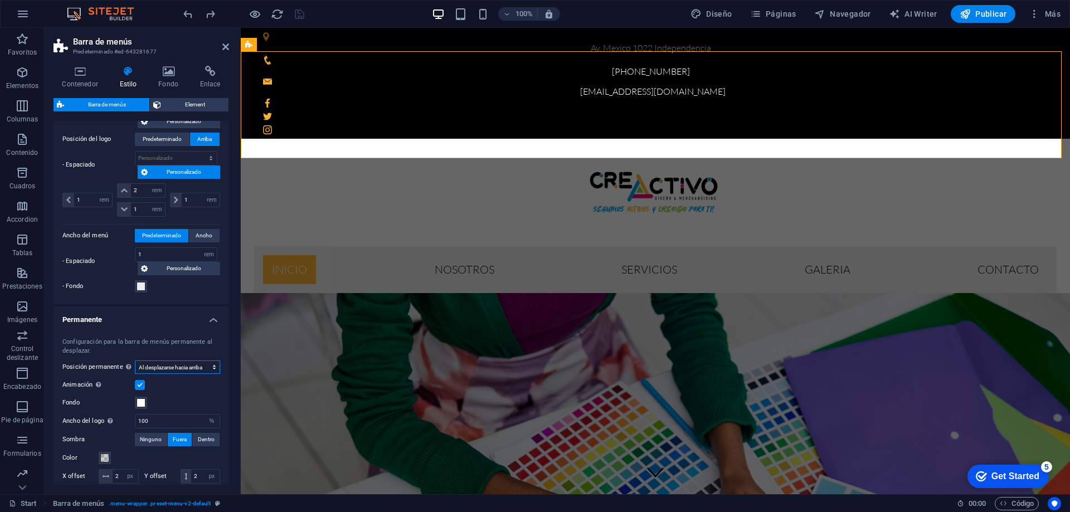
click at [173, 366] on select "Deshabilitado Instantáneo Tras el menú Tras el banner Al desplazarse hacia arri…" at bounding box center [177, 367] width 85 height 13
select select "sticky_menu"
click at [135, 361] on select "Deshabilitado Instantáneo Tras el menú Tras el banner Al desplazarse hacia arri…" at bounding box center [177, 367] width 85 height 13
click at [300, 14] on icon "save" at bounding box center [299, 14] width 13 height 13
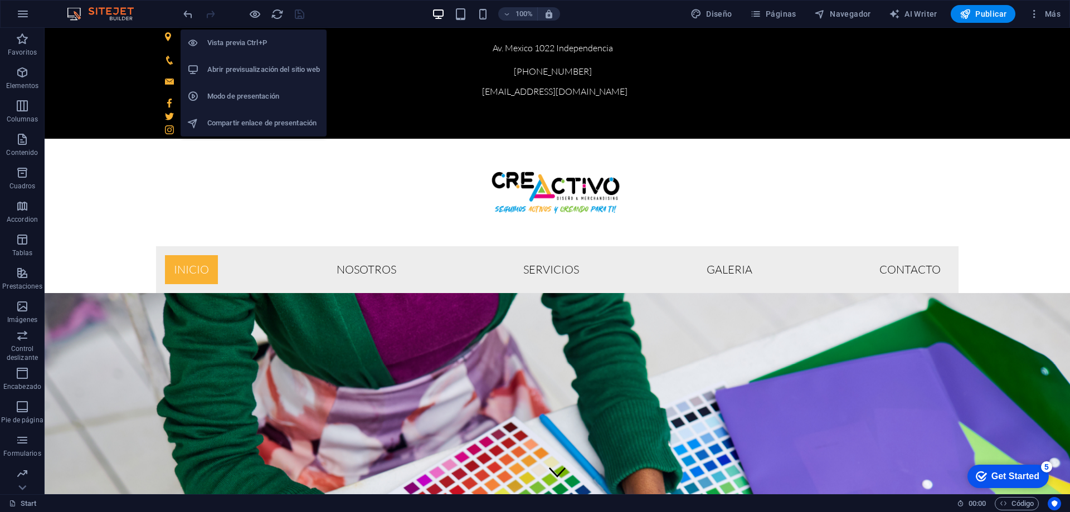
click at [243, 48] on h6 "Vista previa Ctrl+P" at bounding box center [263, 42] width 113 height 13
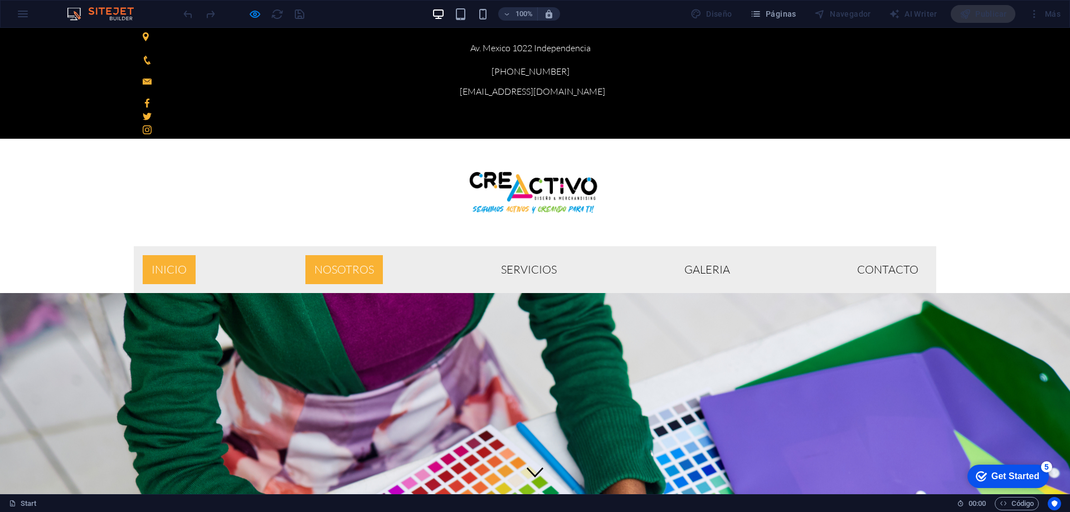
click at [383, 255] on link "Nosotros" at bounding box center [343, 269] width 77 height 29
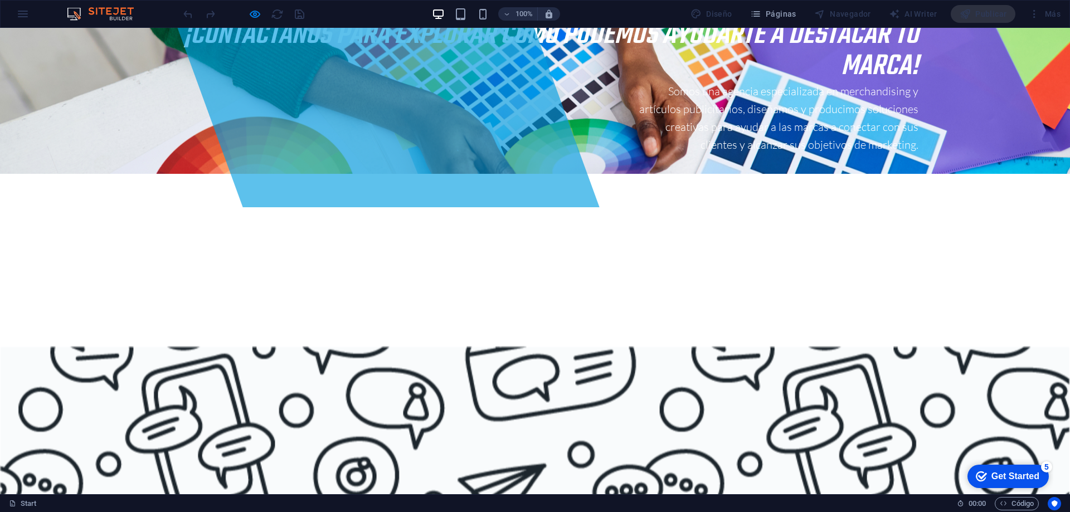
scroll to position [912, 0]
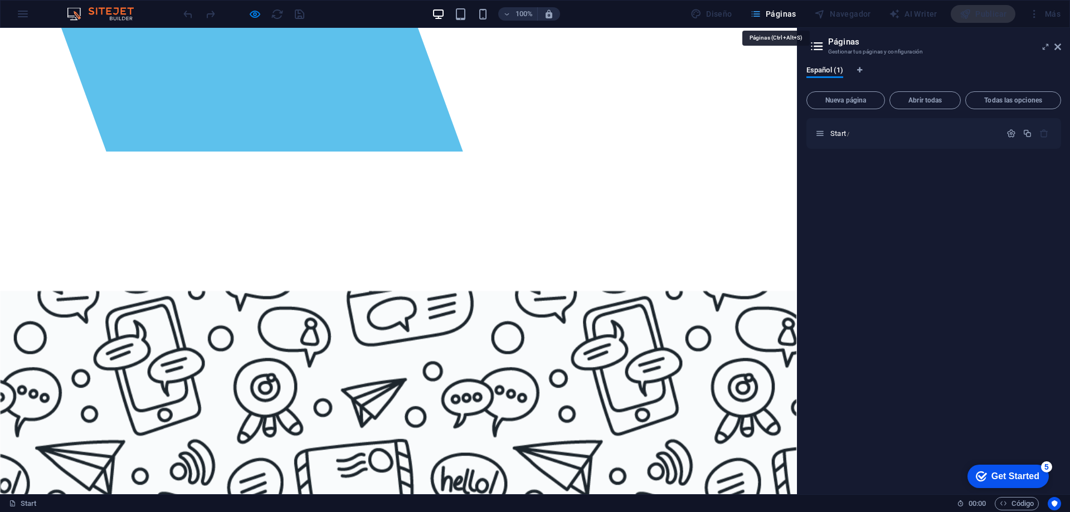
click at [1058, 48] on icon at bounding box center [1057, 46] width 7 height 9
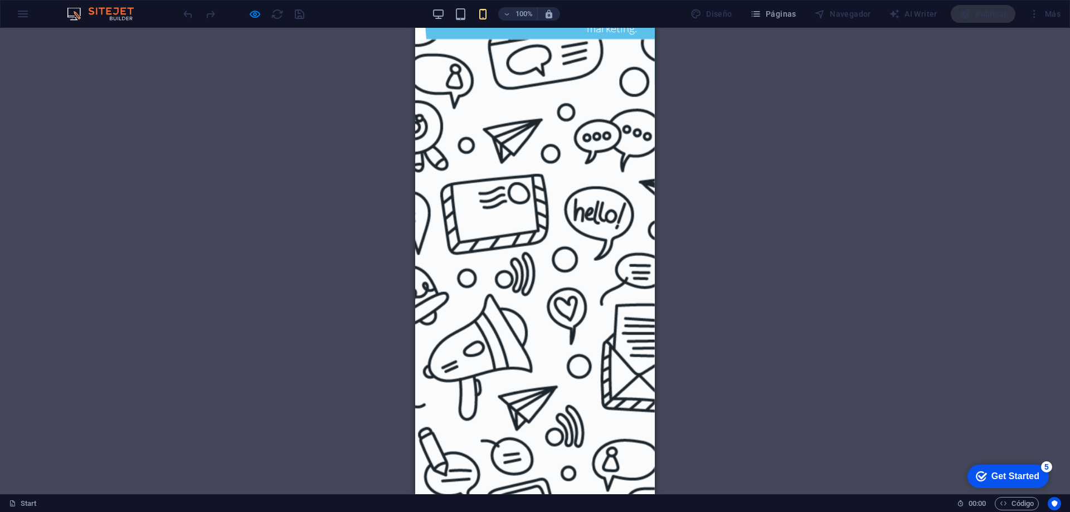
scroll to position [0, 0]
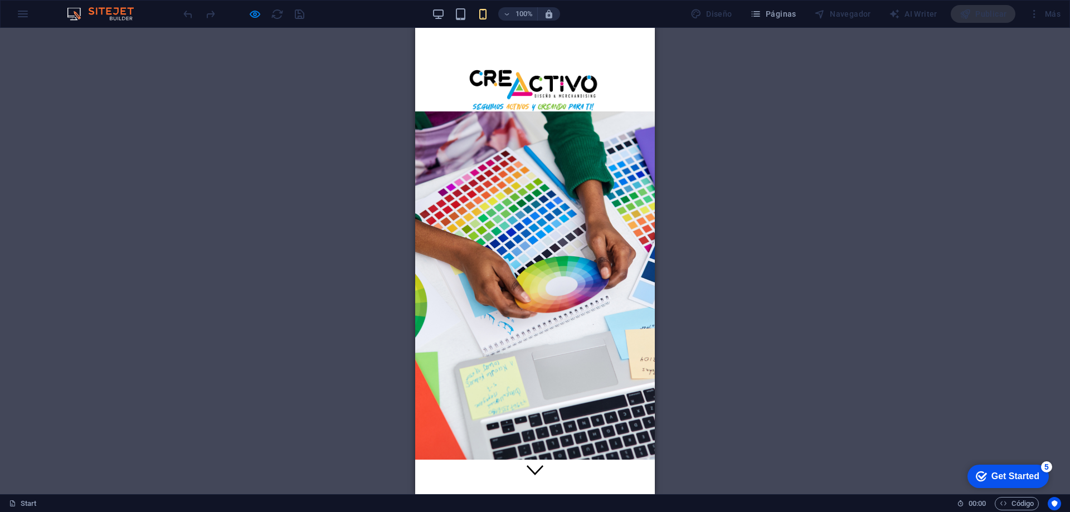
drag, startPoint x: 653, startPoint y: 213, endPoint x: 1064, endPoint y: 54, distance: 441.4
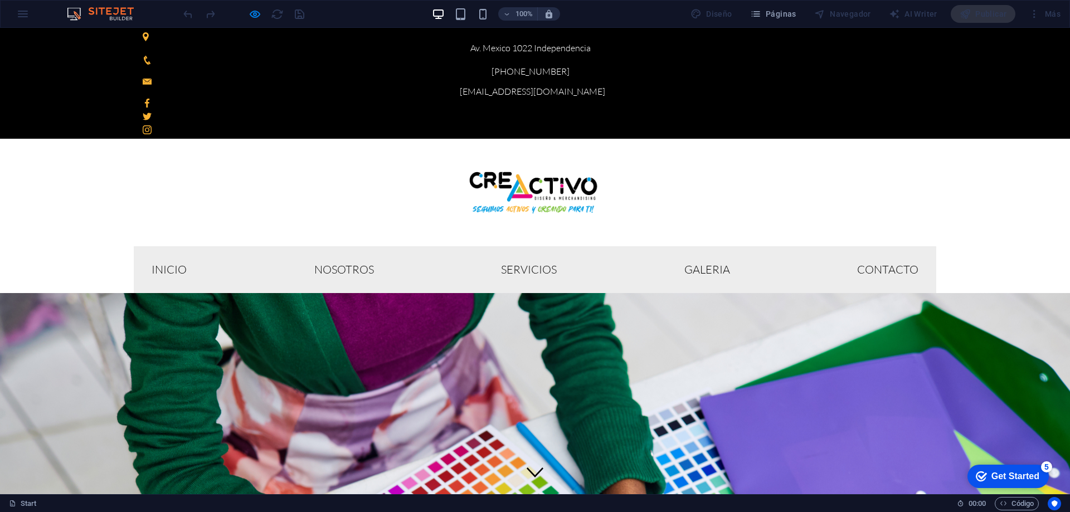
click at [344, 246] on nav "Inicio Nosotros Servicios GALERIA Contacto" at bounding box center [535, 269] width 803 height 47
click at [465, 167] on img at bounding box center [534, 192] width 139 height 51
click at [250, 145] on div "Inicio Nosotros Servicios GALERIA Contacto" at bounding box center [535, 216] width 1070 height 154
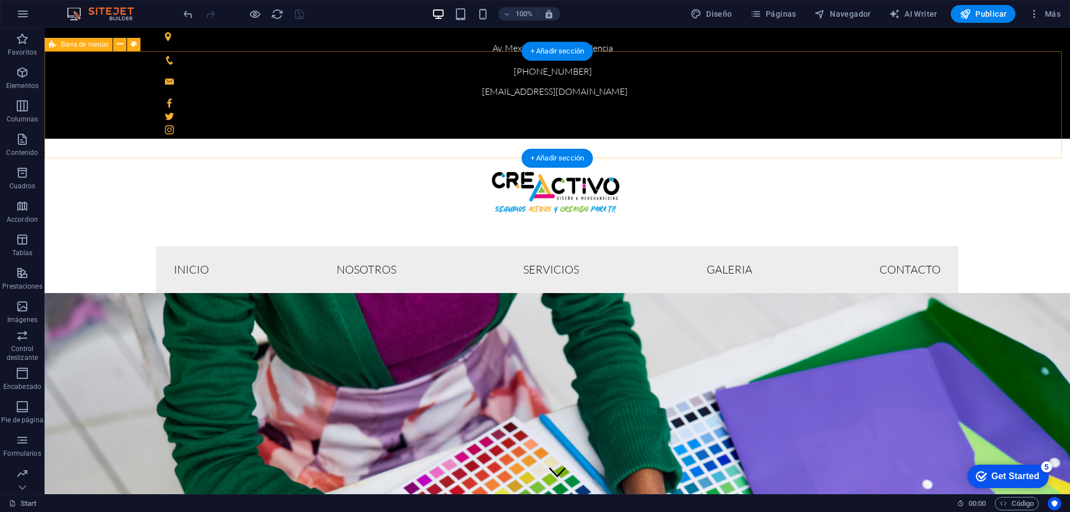
click at [436, 139] on div "Inicio Nosotros Servicios GALERIA Contacto" at bounding box center [557, 216] width 1025 height 154
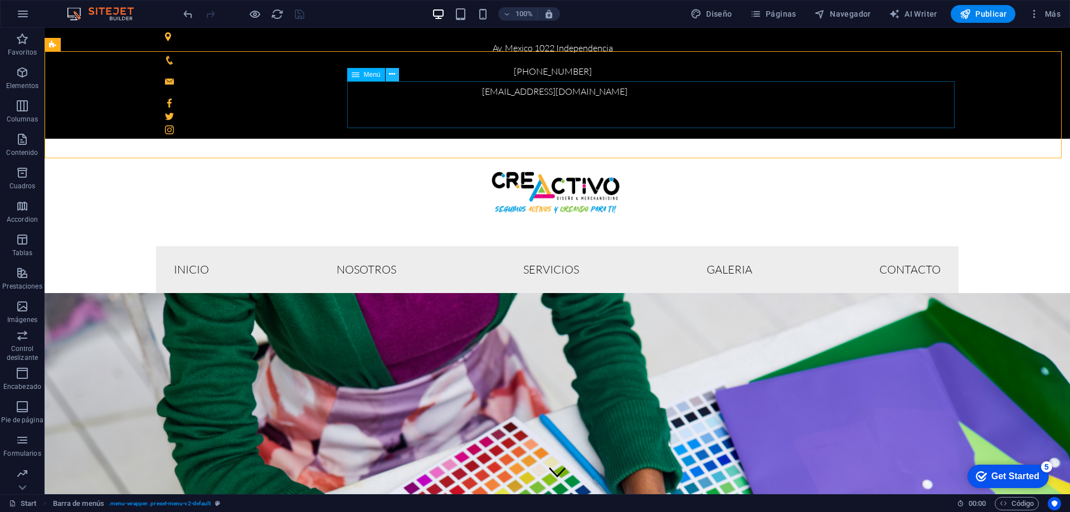
click at [390, 77] on icon at bounding box center [392, 75] width 6 height 12
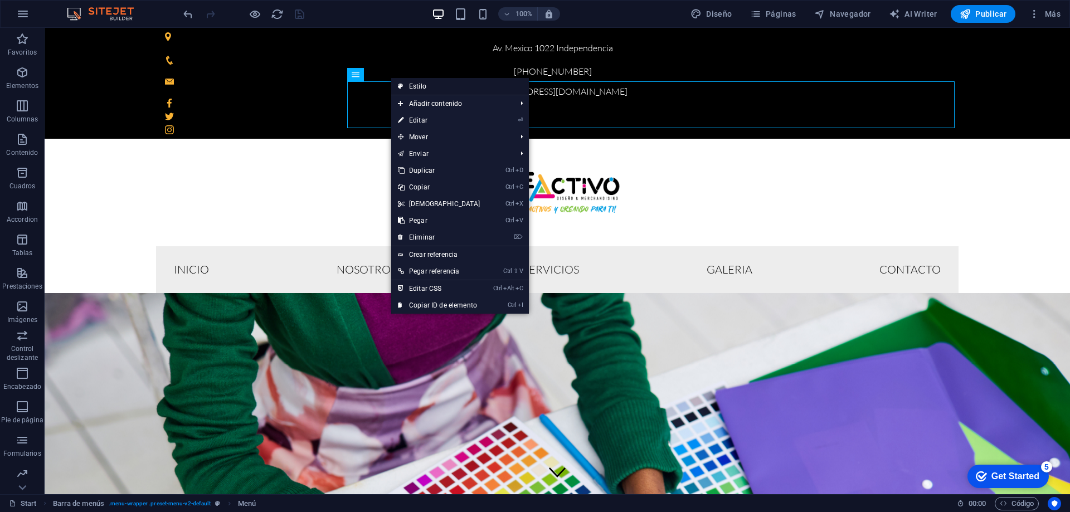
click at [419, 84] on link "Estilo" at bounding box center [460, 86] width 138 height 17
select select "rem"
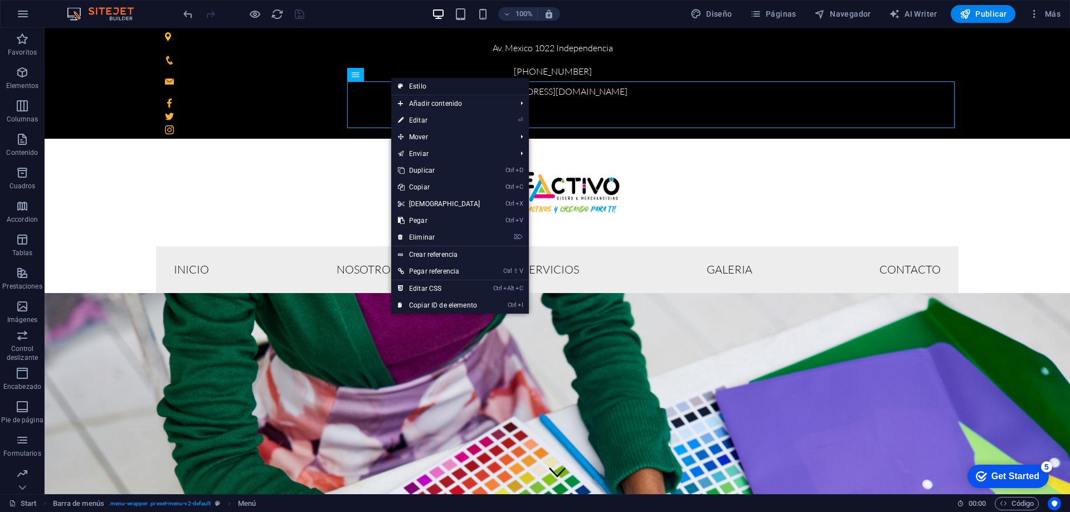
select select "rem"
select select "sticky_menu"
select select "%"
select select "px"
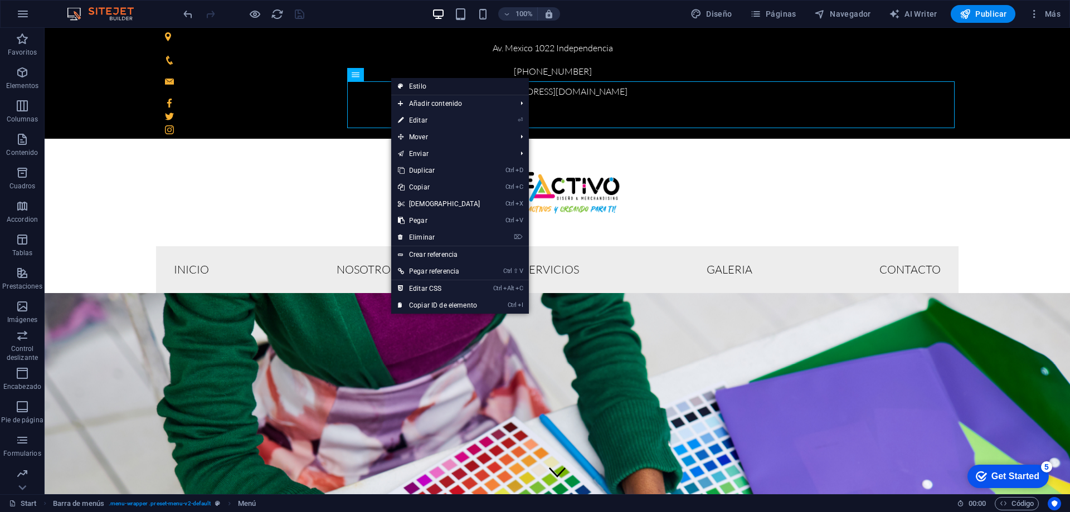
select select "px"
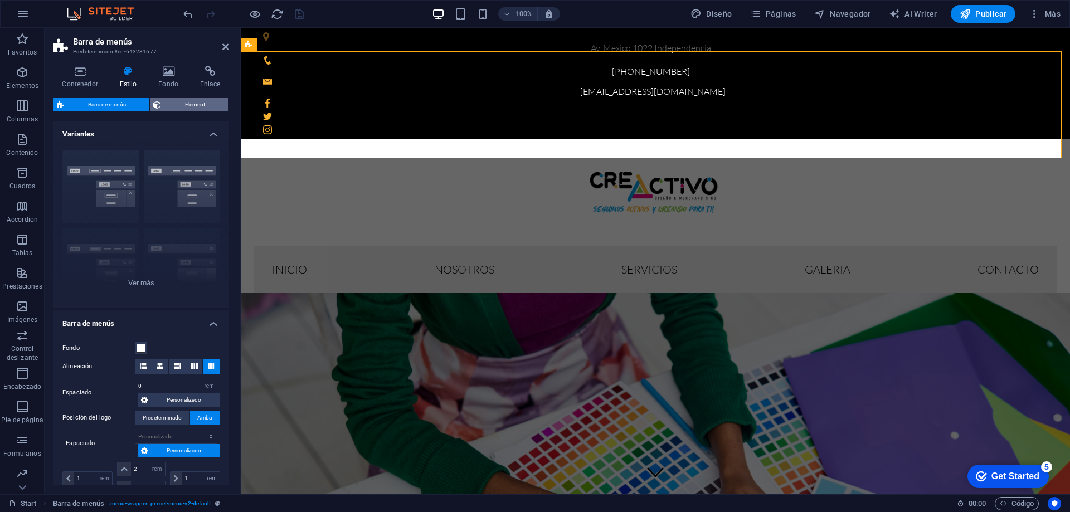
click at [169, 101] on span "Element" at bounding box center [194, 104] width 61 height 13
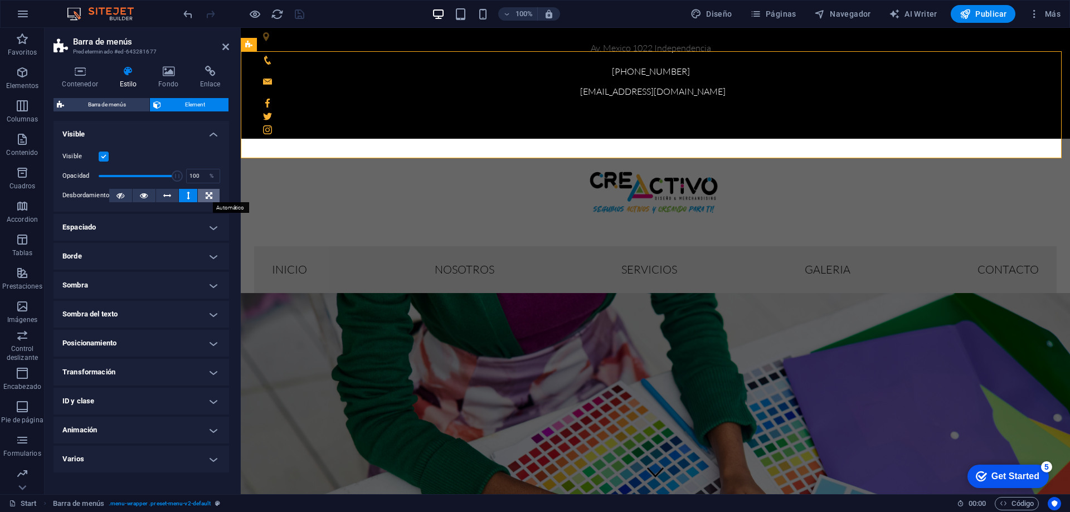
click at [208, 191] on icon at bounding box center [209, 195] width 7 height 13
click at [296, 9] on icon "save" at bounding box center [299, 14] width 13 height 13
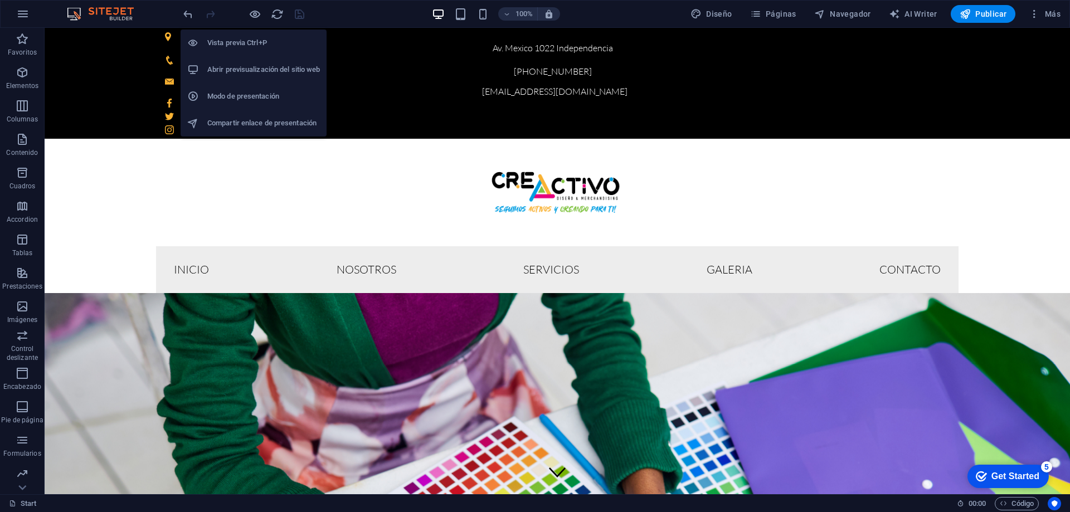
click at [264, 67] on h6 "Abrir previsualización del sitio web" at bounding box center [263, 69] width 113 height 13
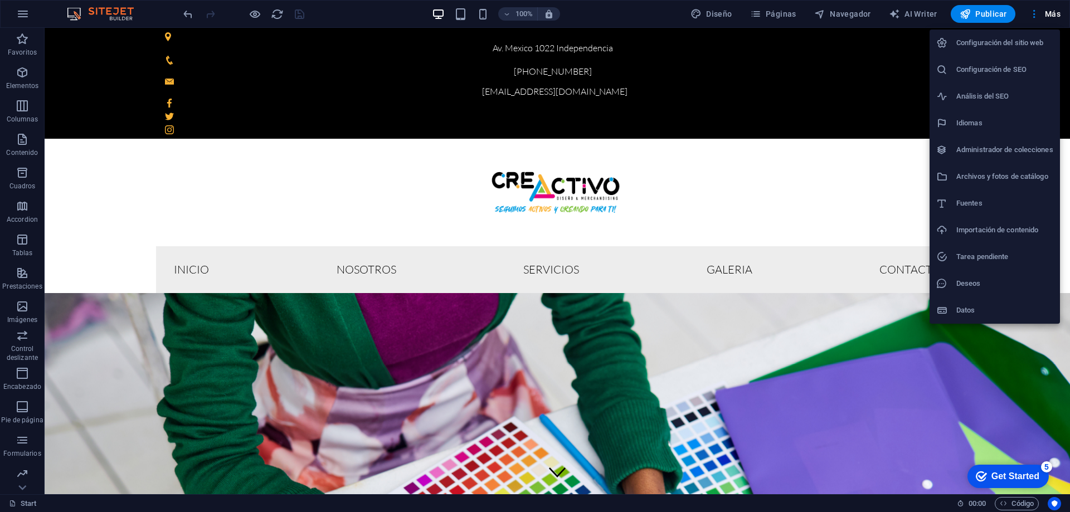
click at [85, 128] on div at bounding box center [535, 256] width 1070 height 512
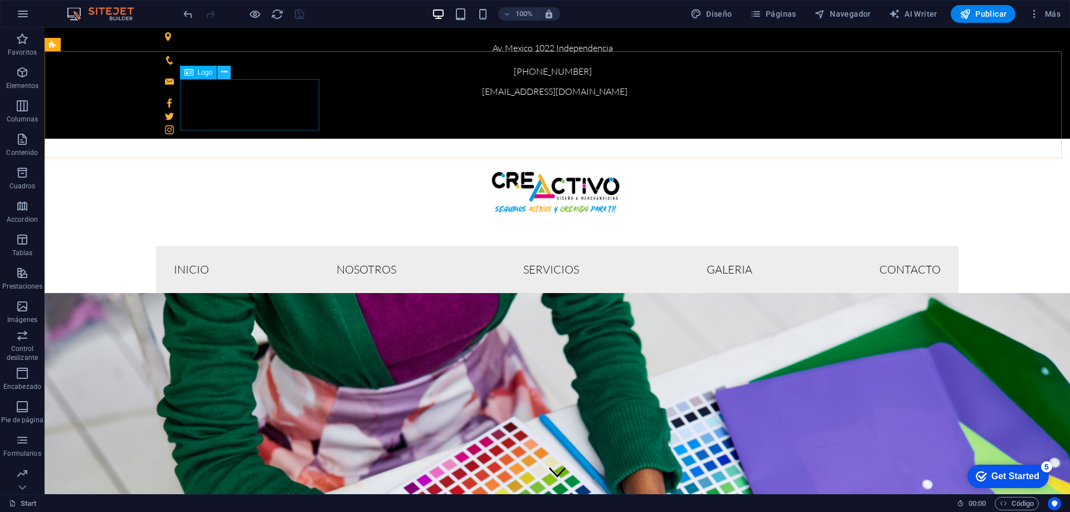
click at [224, 70] on icon at bounding box center [224, 72] width 6 height 12
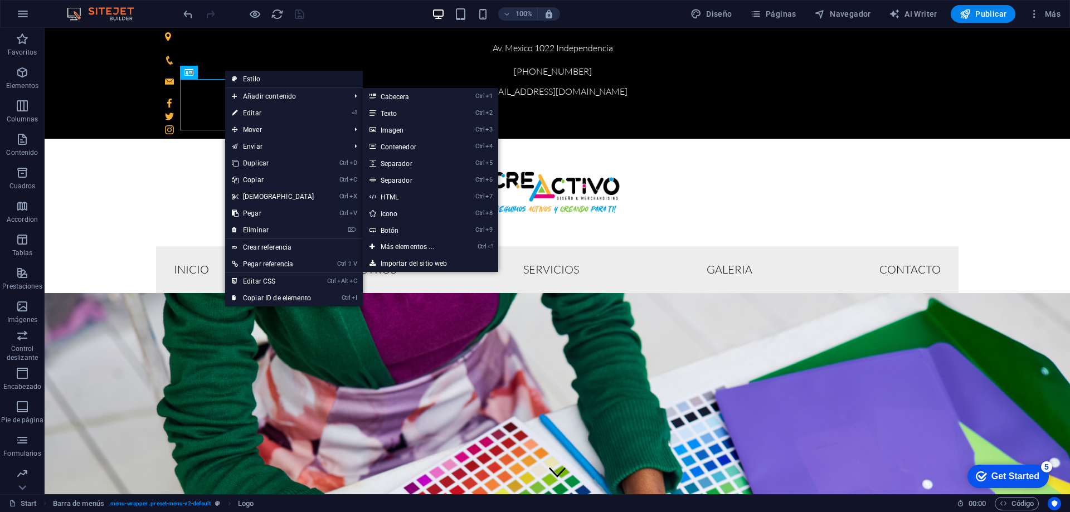
click at [258, 76] on link "Estilo" at bounding box center [294, 79] width 138 height 17
select select "rem"
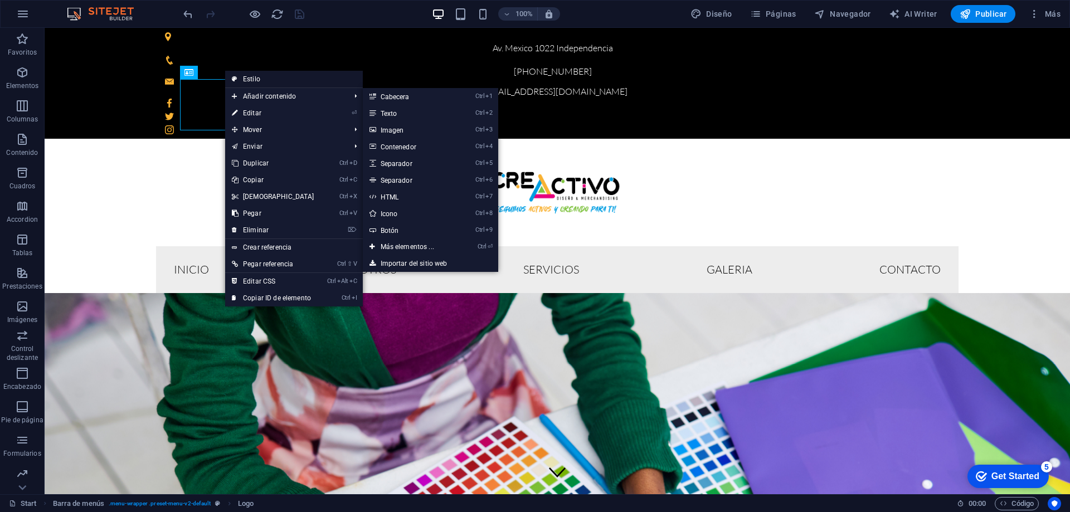
select select "rem"
select select "sticky_menu"
select select "%"
select select "px"
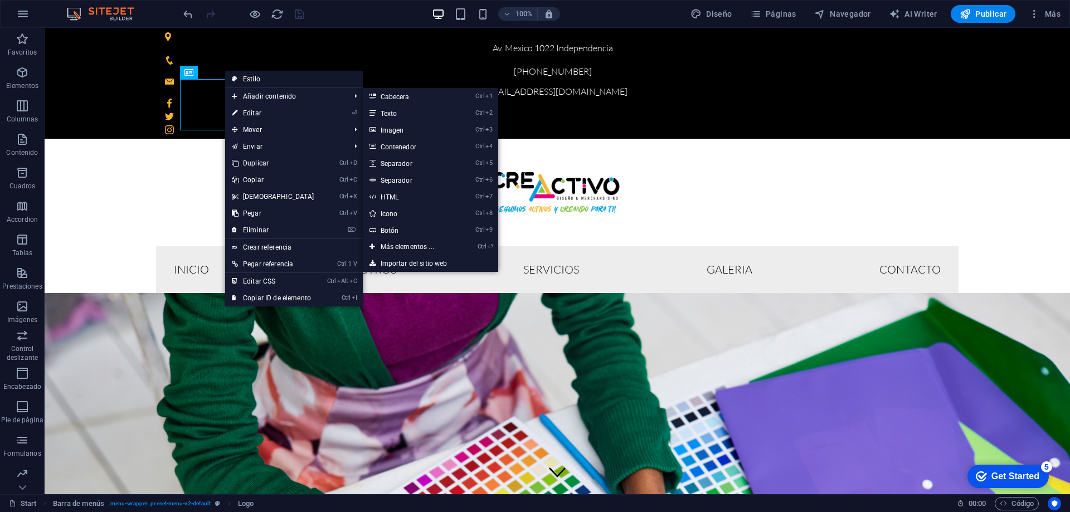
select select "px"
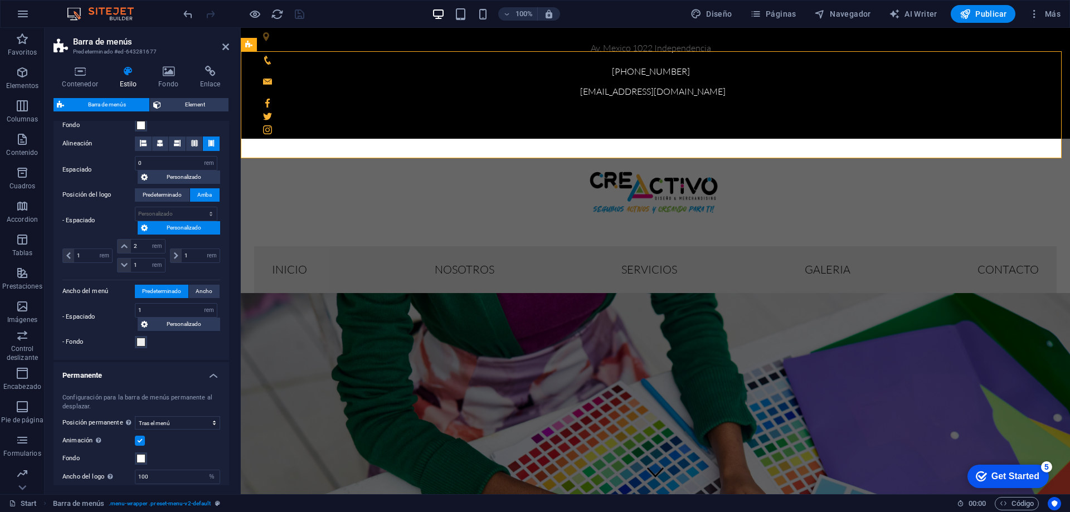
scroll to position [279, 0]
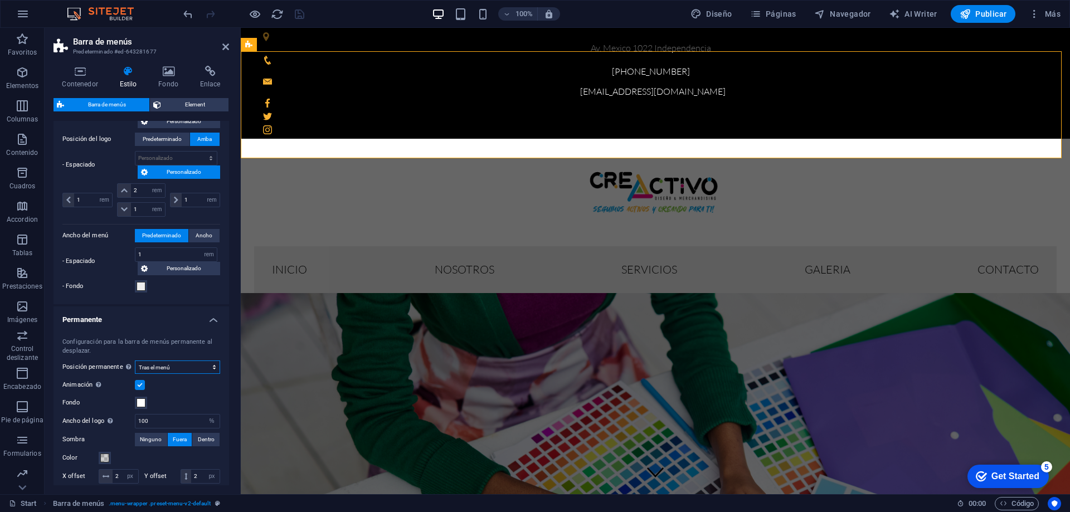
click at [187, 368] on select "Deshabilitado Instantáneo Tras el menú Tras el banner Al desplazarse hacia arri…" at bounding box center [177, 367] width 85 height 13
select select "sticky_reverse"
click at [135, 361] on select "Deshabilitado Instantáneo Tras el menú Tras el banner Al desplazarse hacia arri…" at bounding box center [177, 367] width 85 height 13
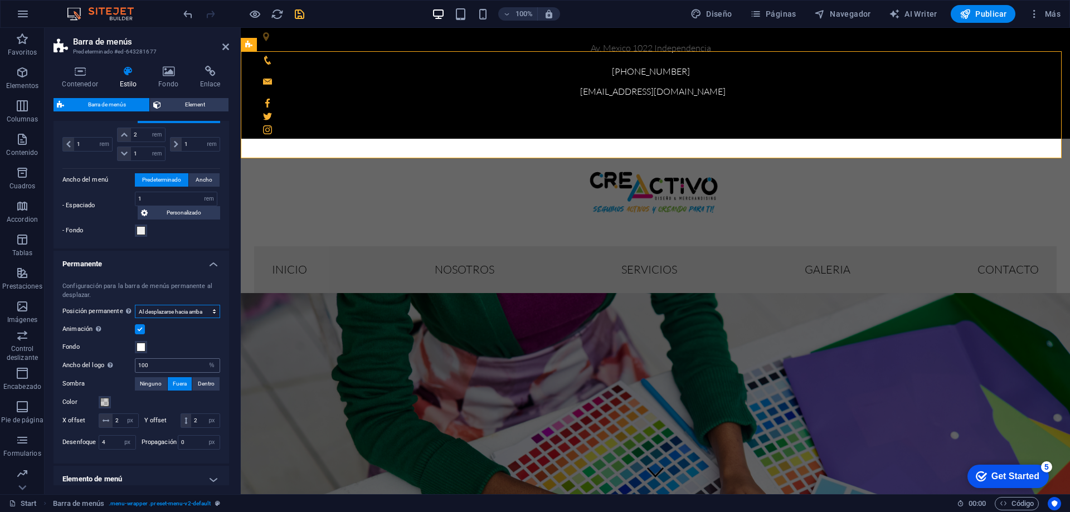
scroll to position [390, 0]
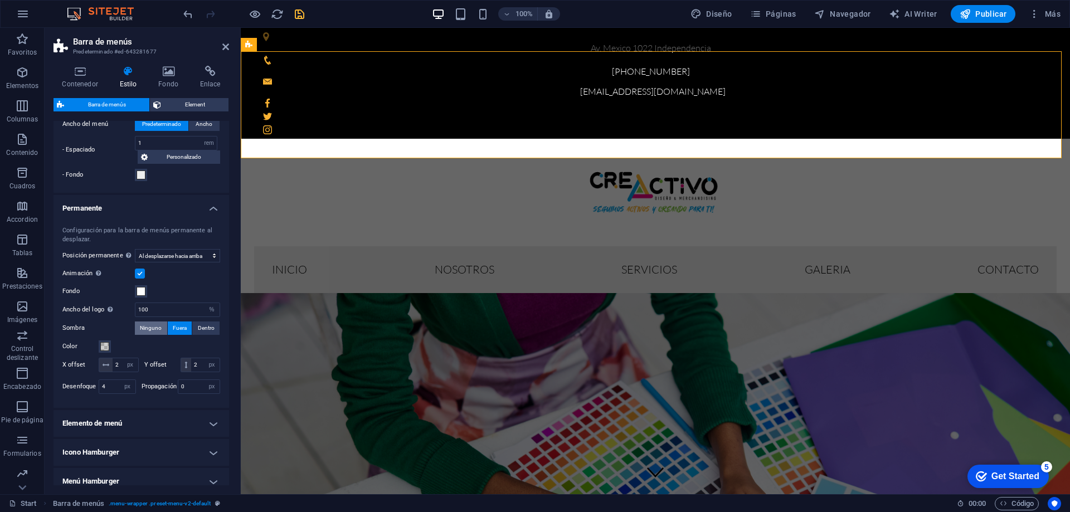
click at [153, 327] on span "Ninguno" at bounding box center [151, 328] width 22 height 13
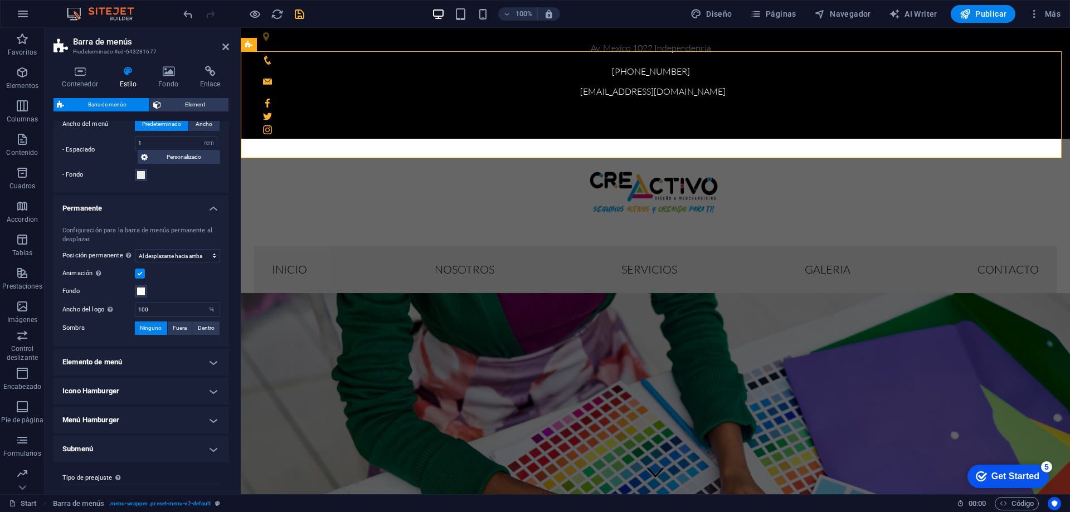
click at [154, 362] on h4 "Elemento de menú" at bounding box center [142, 362] width 176 height 27
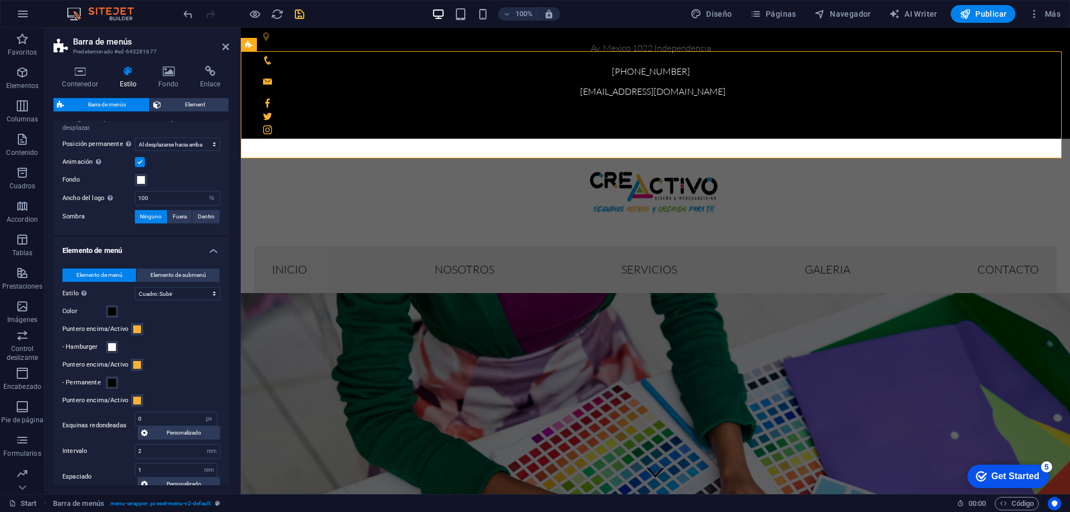
scroll to position [223, 0]
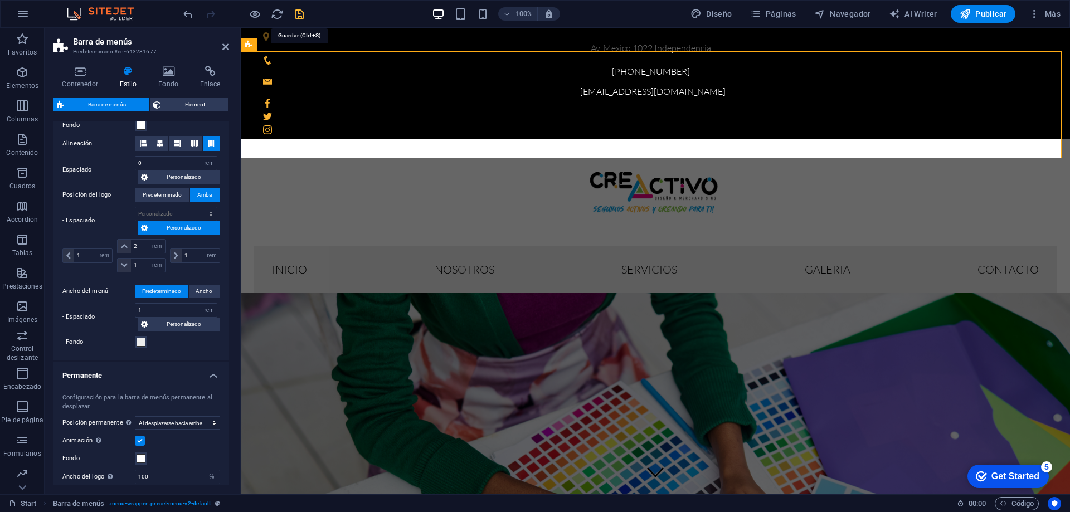
click at [300, 11] on icon "save" at bounding box center [299, 14] width 13 height 13
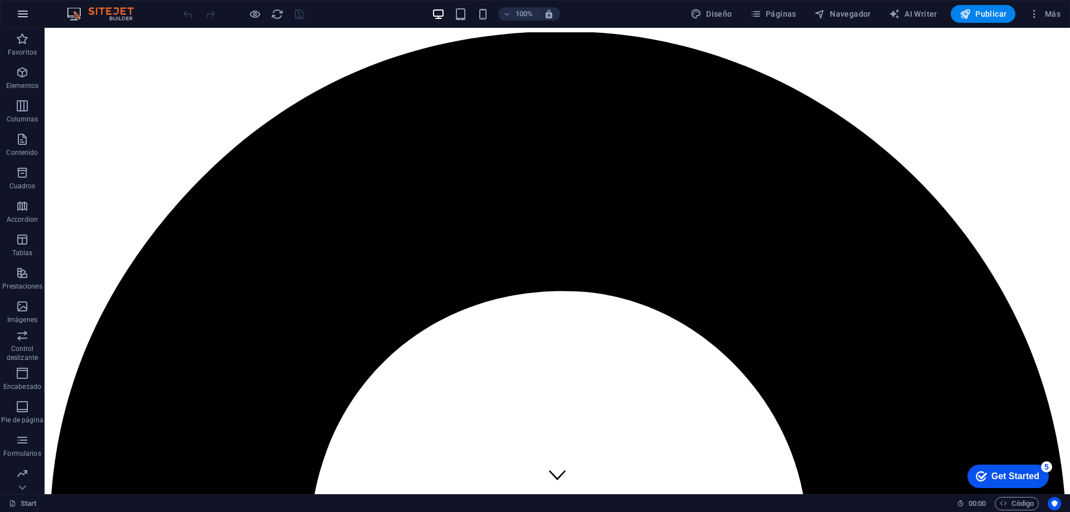
scroll to position [0, 0]
click at [0, 0] on icon "button" at bounding box center [0, 0] width 0 height 0
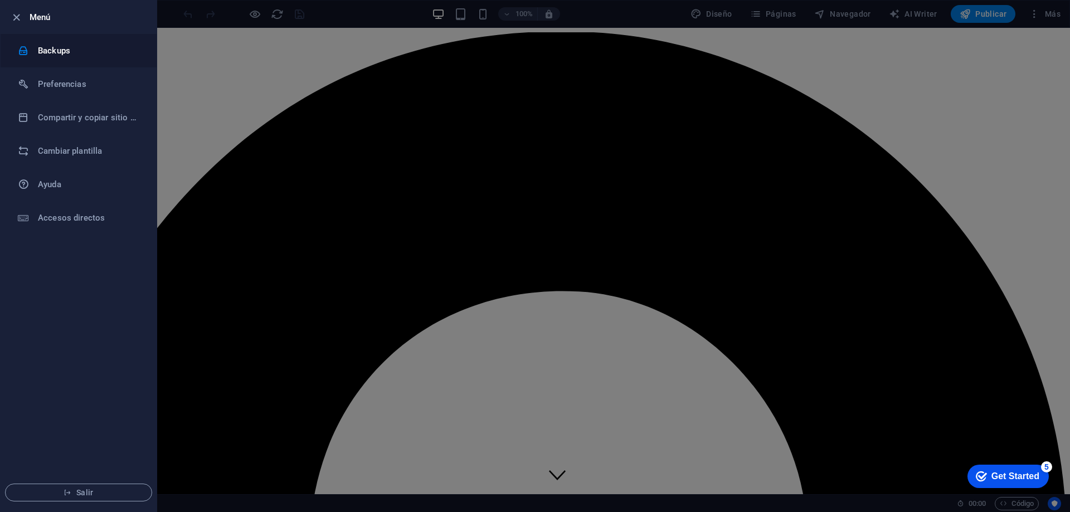
click at [43, 55] on h6 "Backups" at bounding box center [89, 50] width 103 height 13
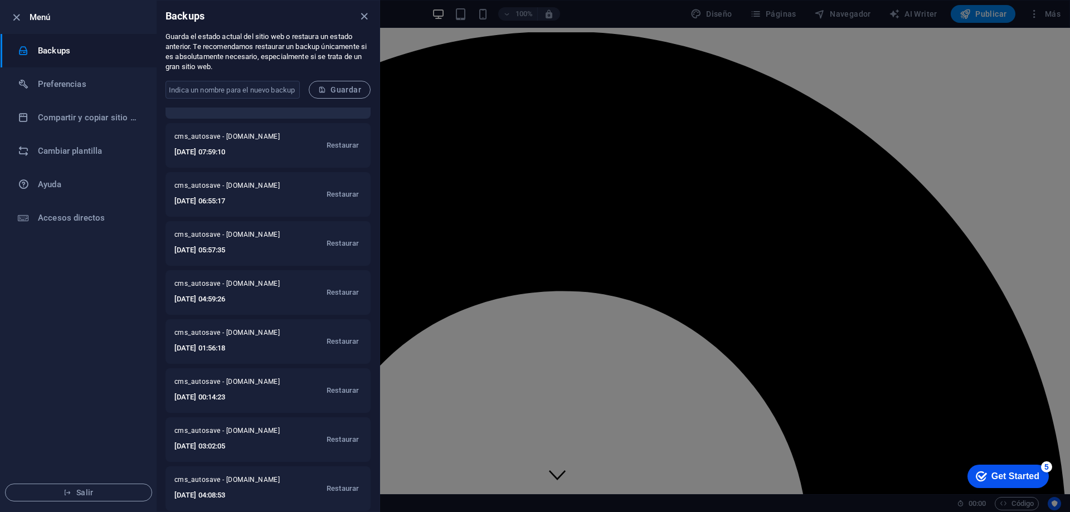
scroll to position [334, 0]
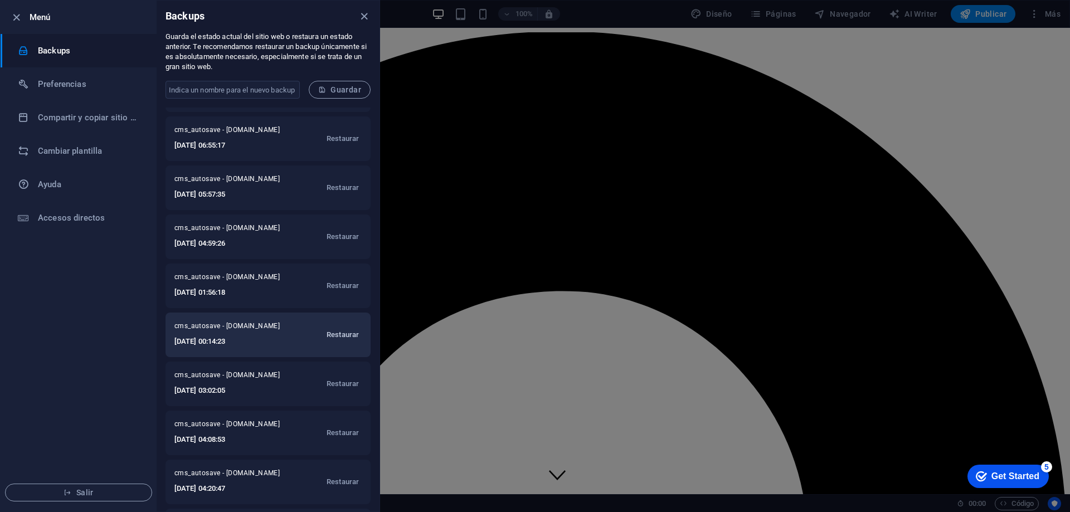
click at [343, 334] on span "Restaurar" at bounding box center [343, 334] width 32 height 13
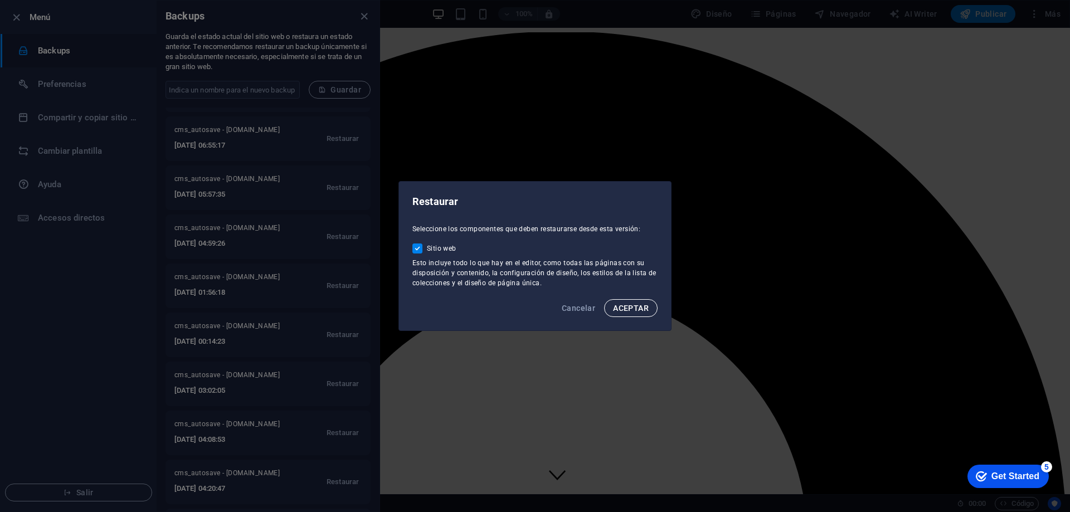
click at [643, 302] on button "ACEPTAR" at bounding box center [631, 308] width 54 height 18
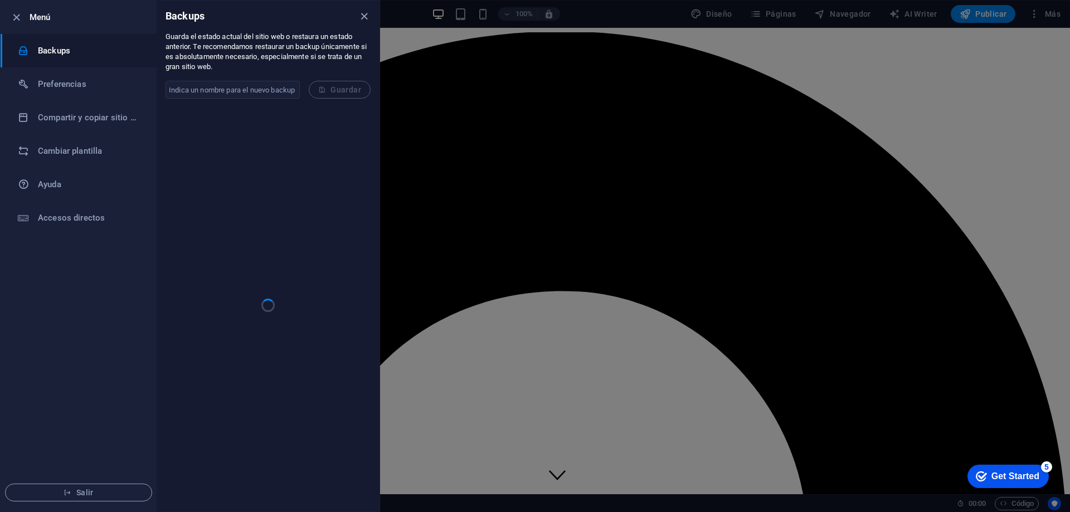
scroll to position [0, 0]
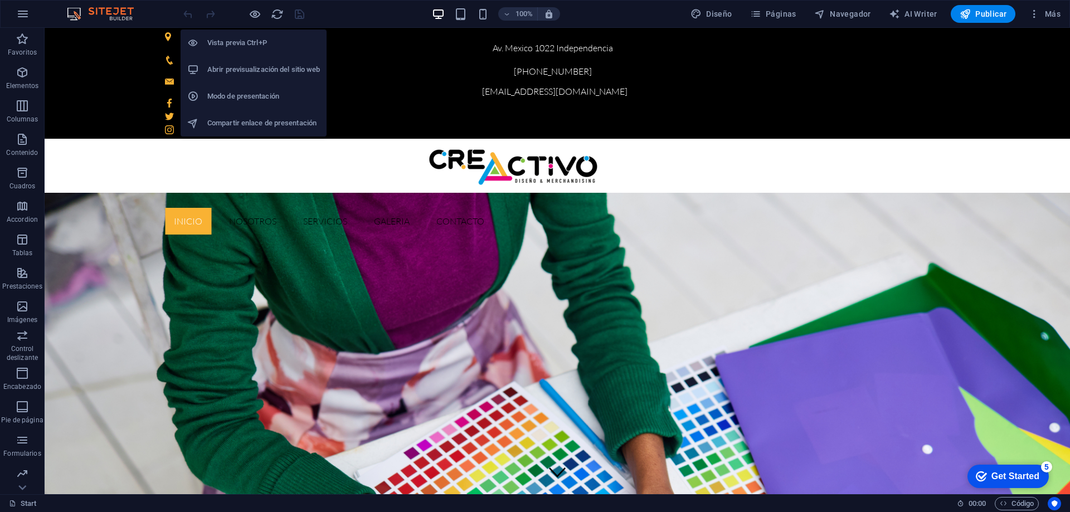
click at [248, 42] on h6 "Vista previa Ctrl+P" at bounding box center [263, 42] width 113 height 13
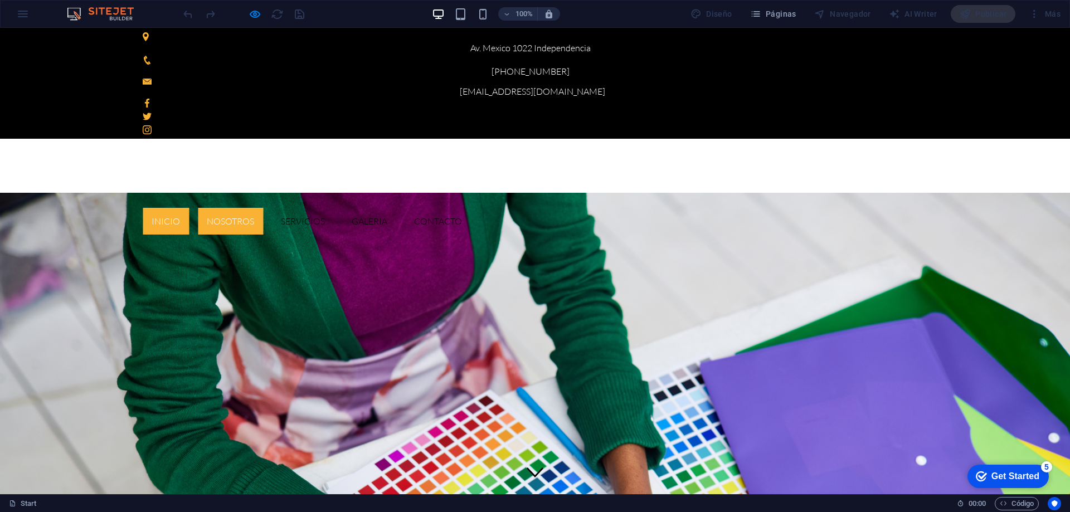
click at [263, 208] on link "Nosotros" at bounding box center [230, 221] width 65 height 27
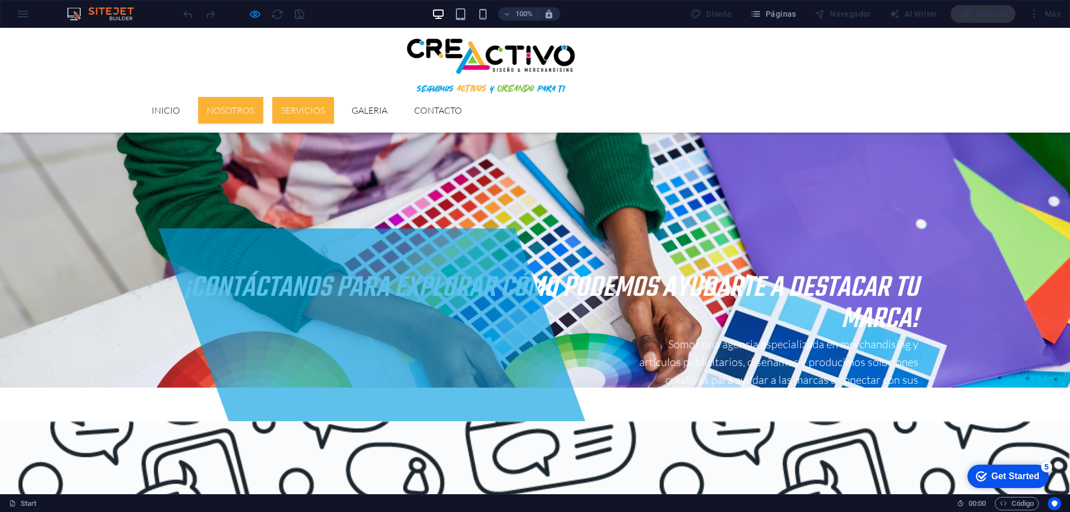
click at [334, 97] on link "Servicios" at bounding box center [303, 110] width 62 height 27
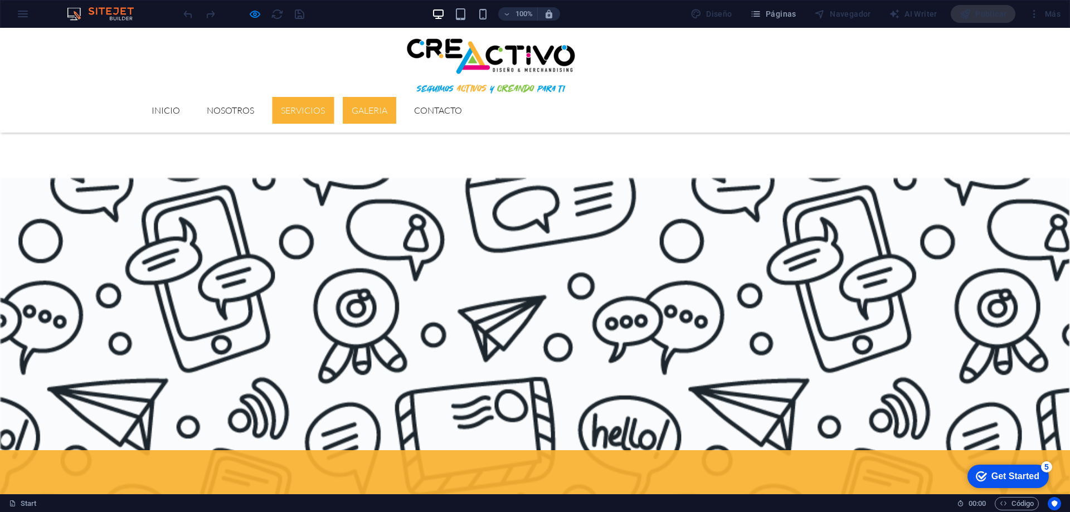
click at [396, 97] on link "GALERIA" at bounding box center [370, 110] width 54 height 27
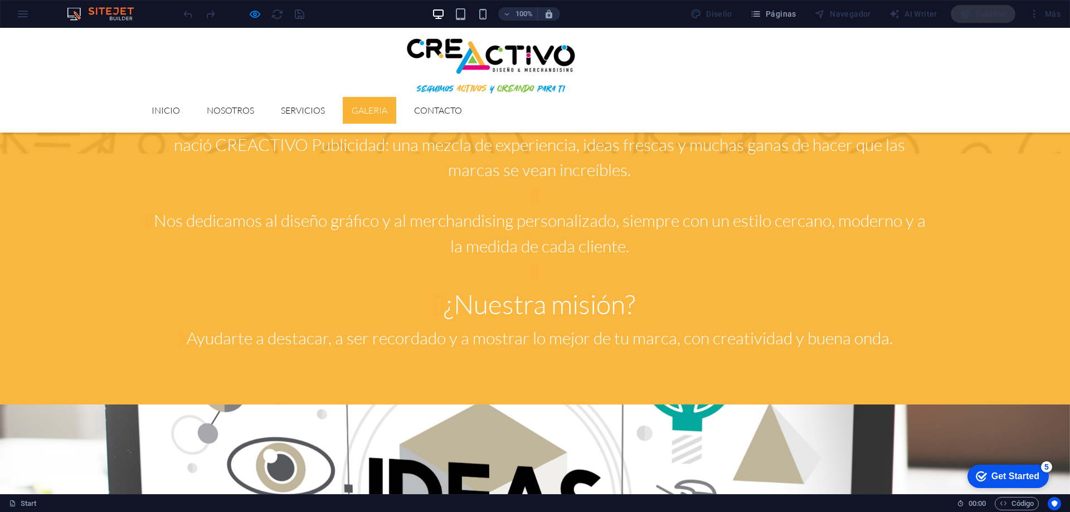
scroll to position [1441, 0]
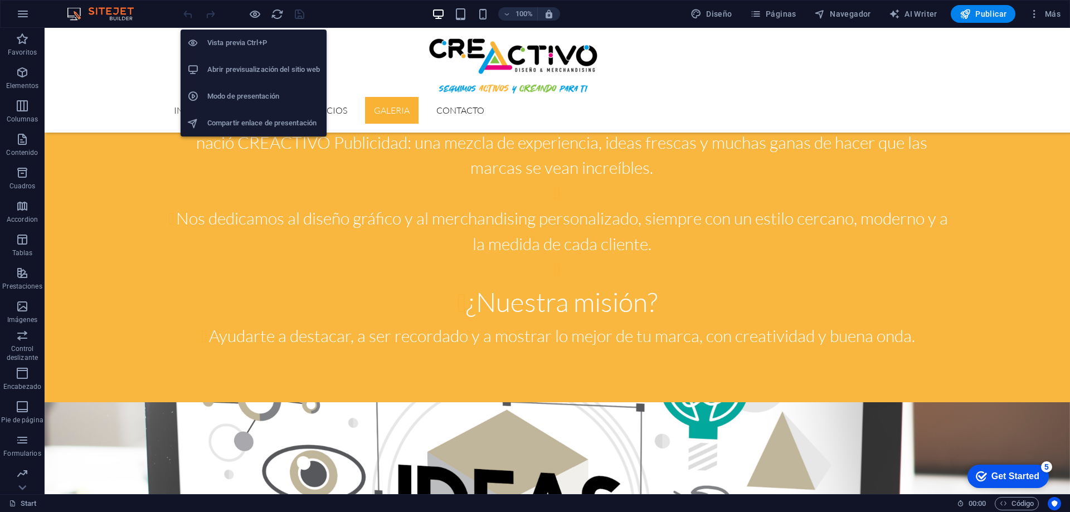
click at [261, 66] on h6 "Abrir previsualización del sitio web" at bounding box center [263, 69] width 113 height 13
click at [249, 40] on h6 "Vista previa Ctrl+P" at bounding box center [263, 42] width 113 height 13
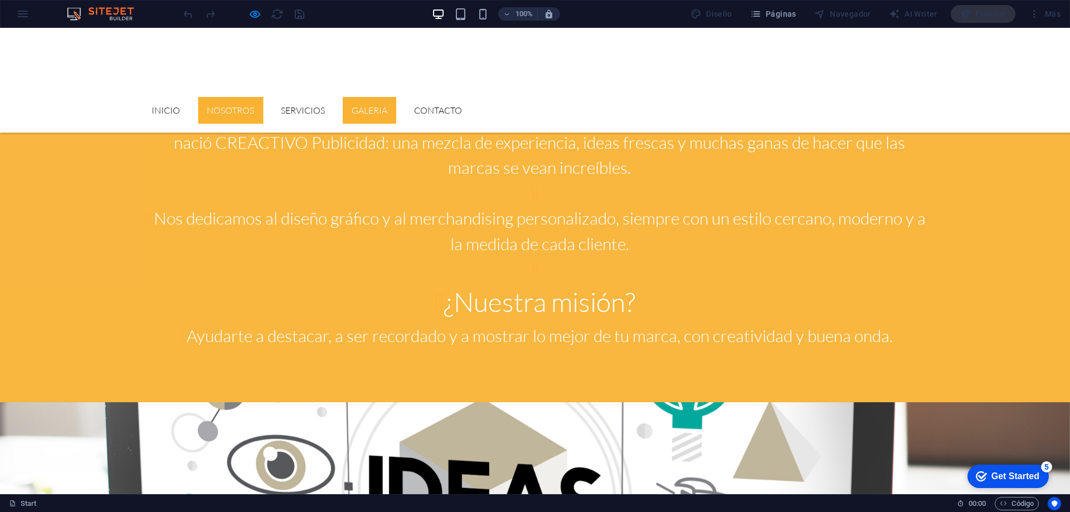
click at [263, 97] on link "Nosotros" at bounding box center [230, 110] width 65 height 27
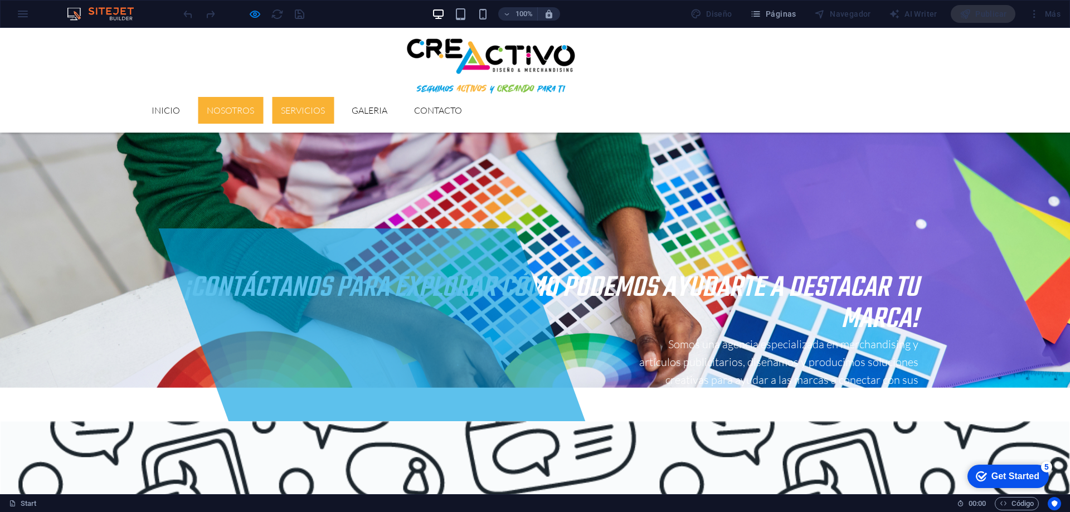
click at [334, 97] on link "Servicios" at bounding box center [303, 110] width 62 height 27
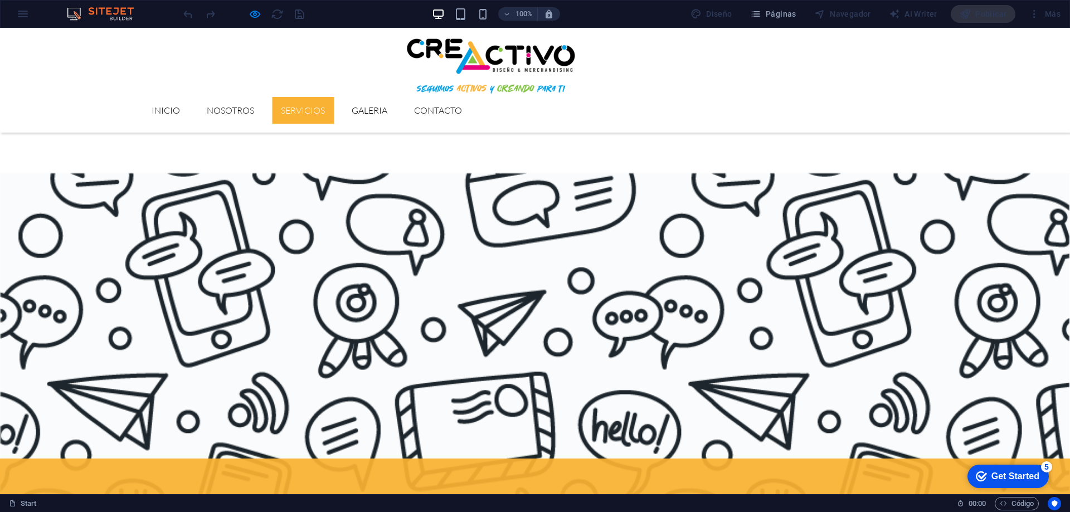
scroll to position [906, 0]
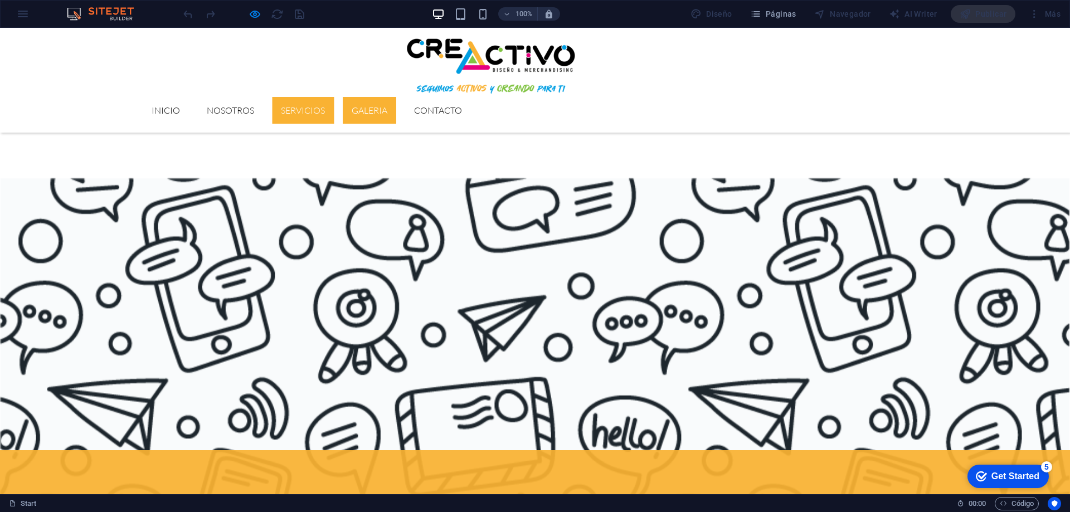
click at [396, 97] on link "GALERIA" at bounding box center [370, 110] width 54 height 27
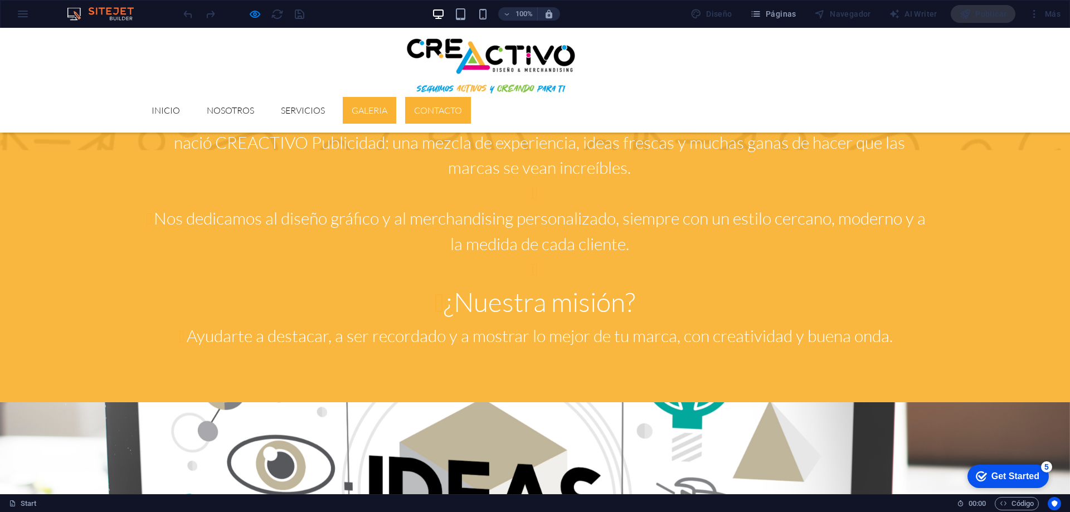
click at [471, 97] on link "Contacto" at bounding box center [438, 110] width 66 height 27
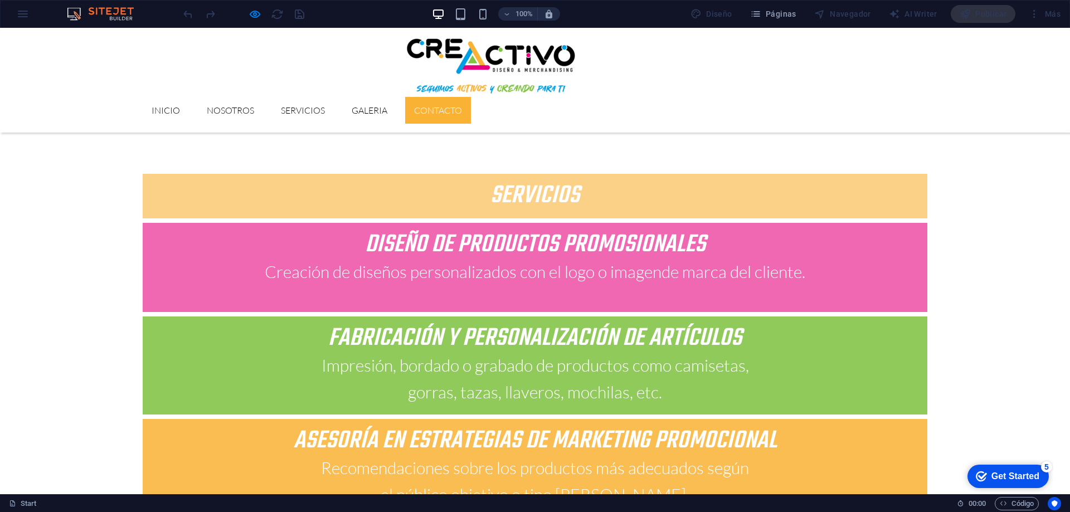
scroll to position [2259, 0]
click at [396, 97] on link "GALERIA" at bounding box center [370, 110] width 54 height 27
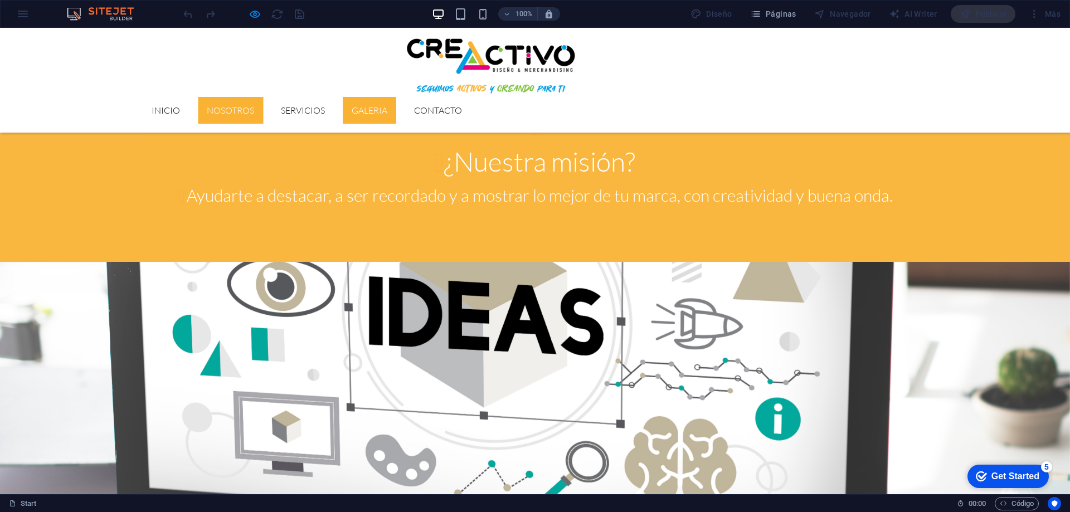
scroll to position [1441, 0]
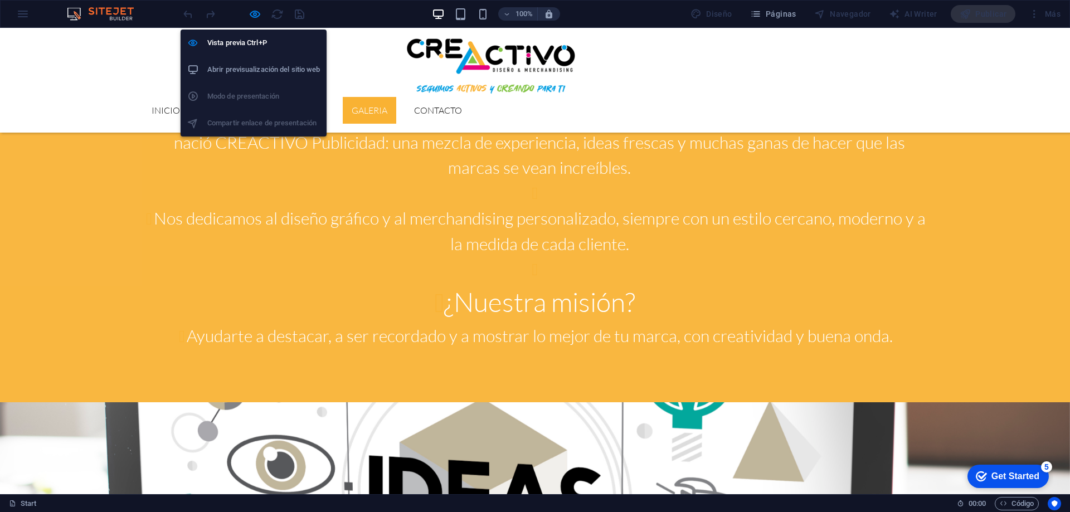
click at [255, 62] on li "Abrir previsualización del sitio web" at bounding box center [254, 69] width 146 height 27
